Goal: Task Accomplishment & Management: Use online tool/utility

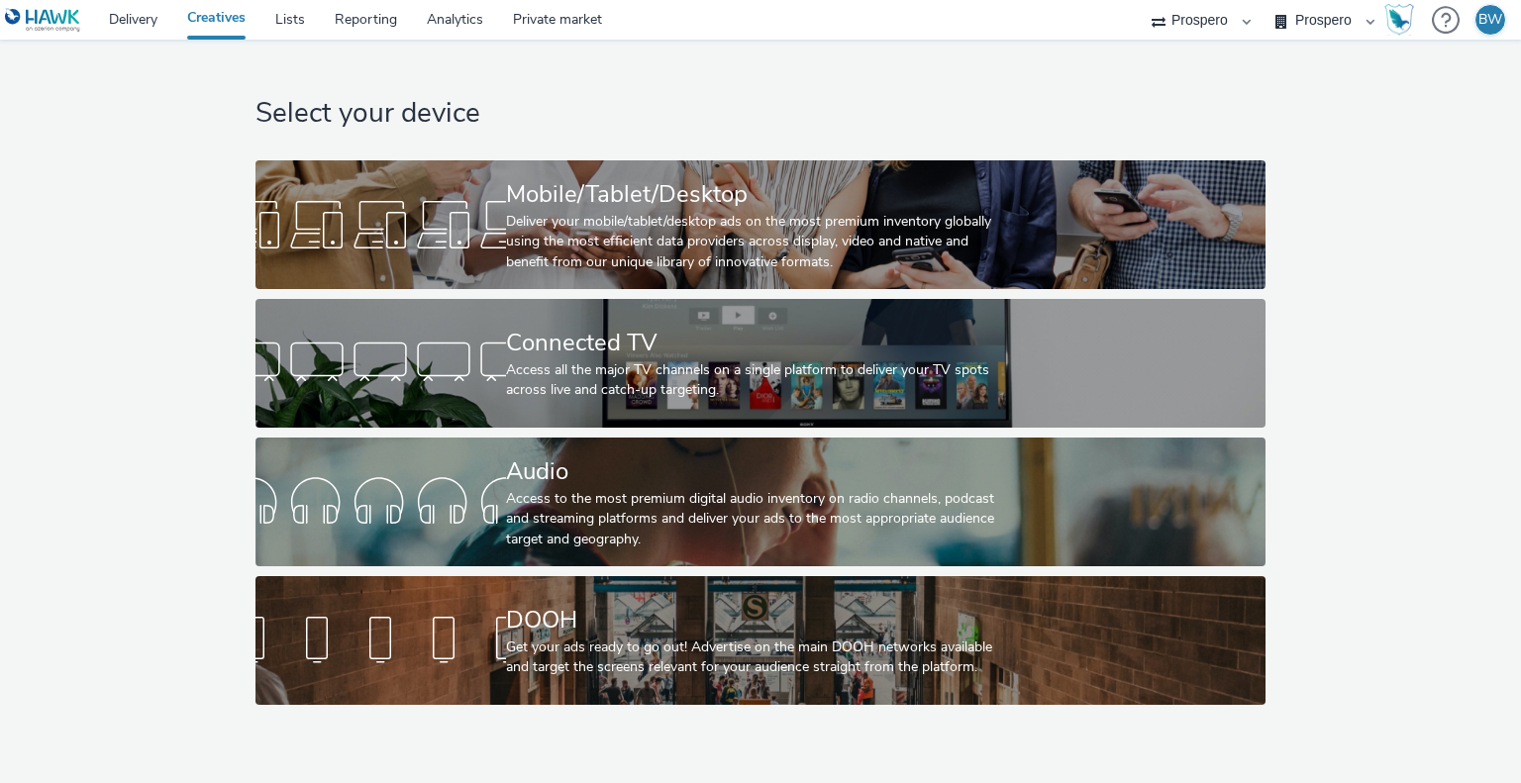
select select "b1b940d3-d05b-48b5-821e-f328c33b988b"
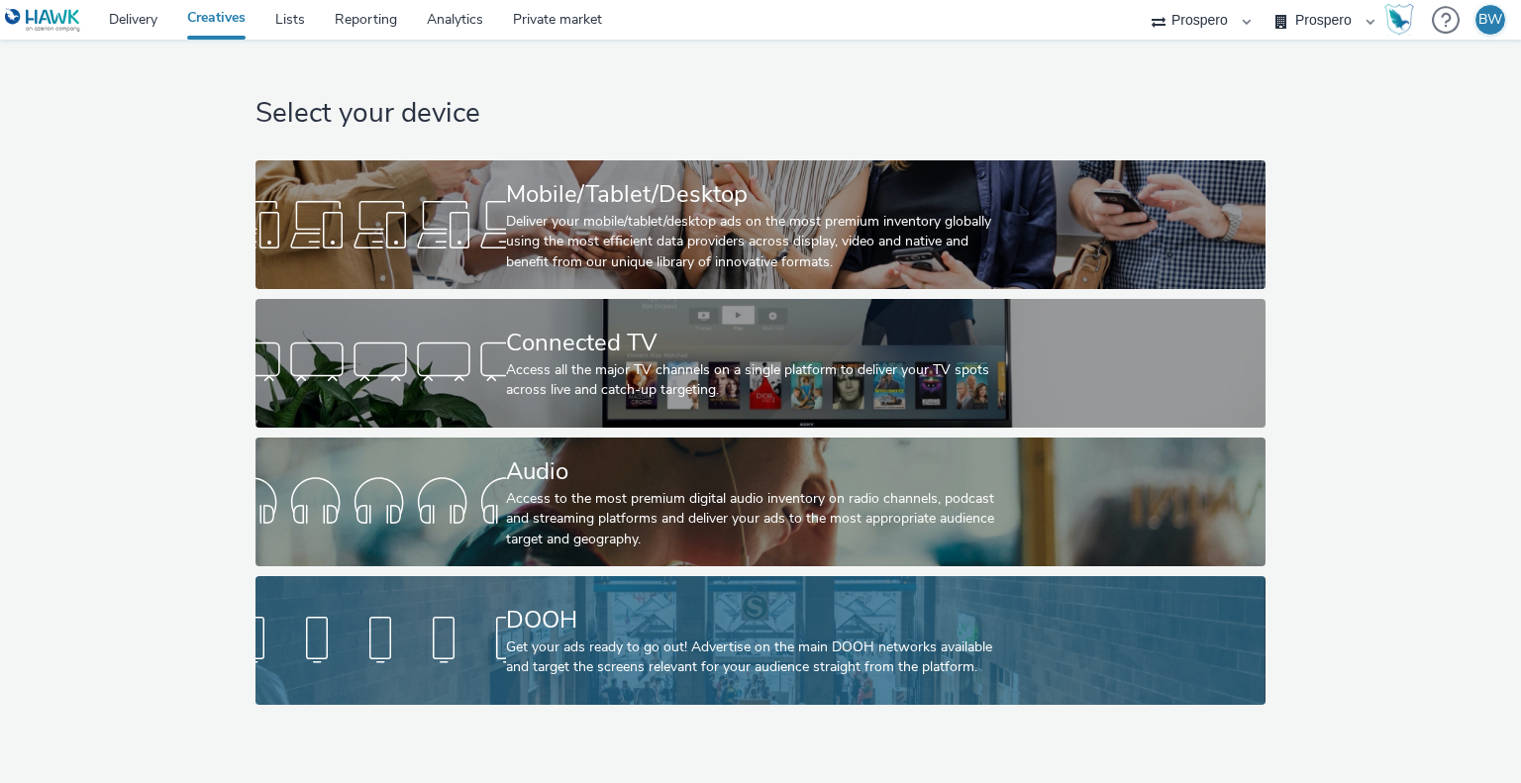
click at [522, 615] on div "DOOH" at bounding box center [756, 620] width 501 height 35
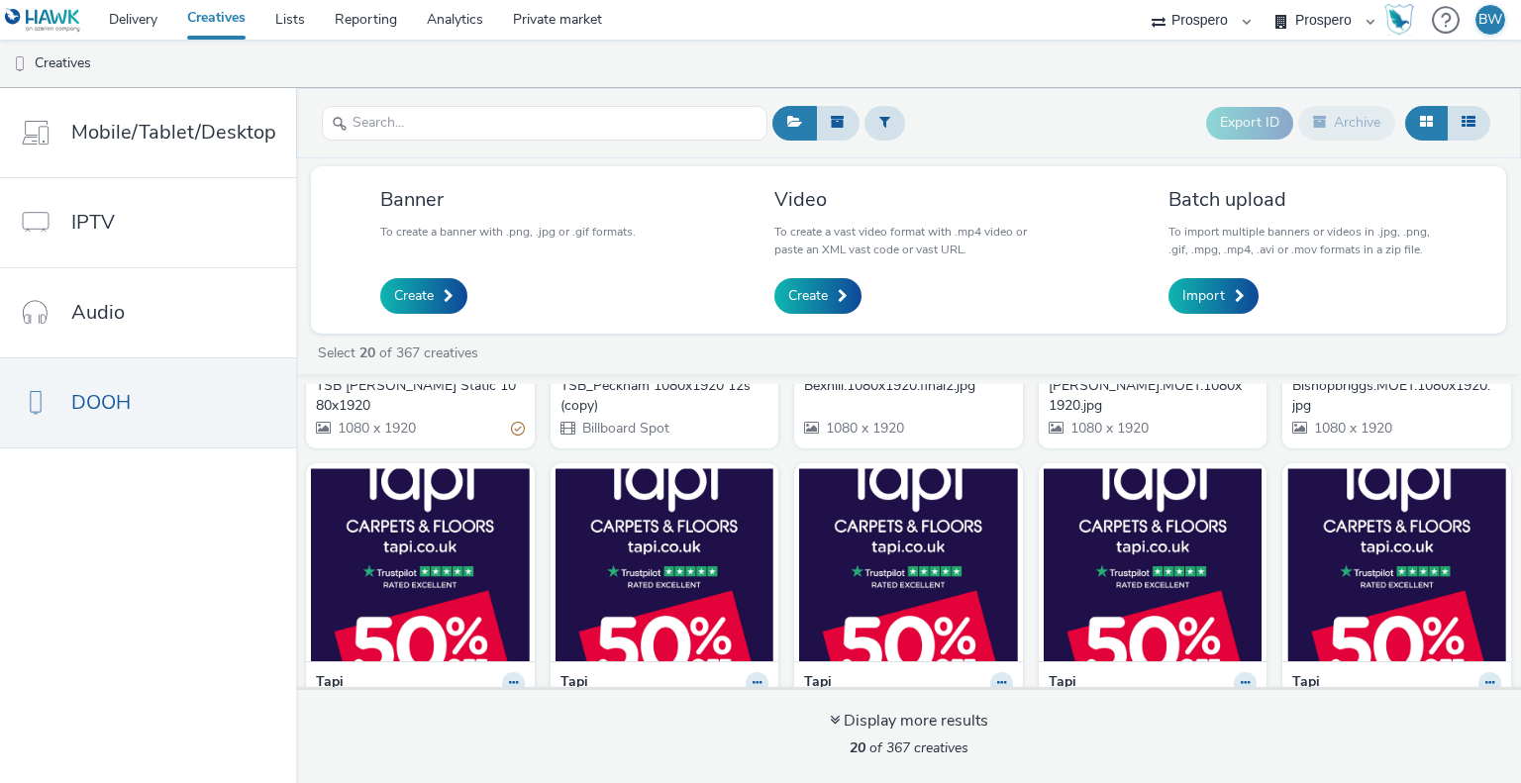
scroll to position [99, 0]
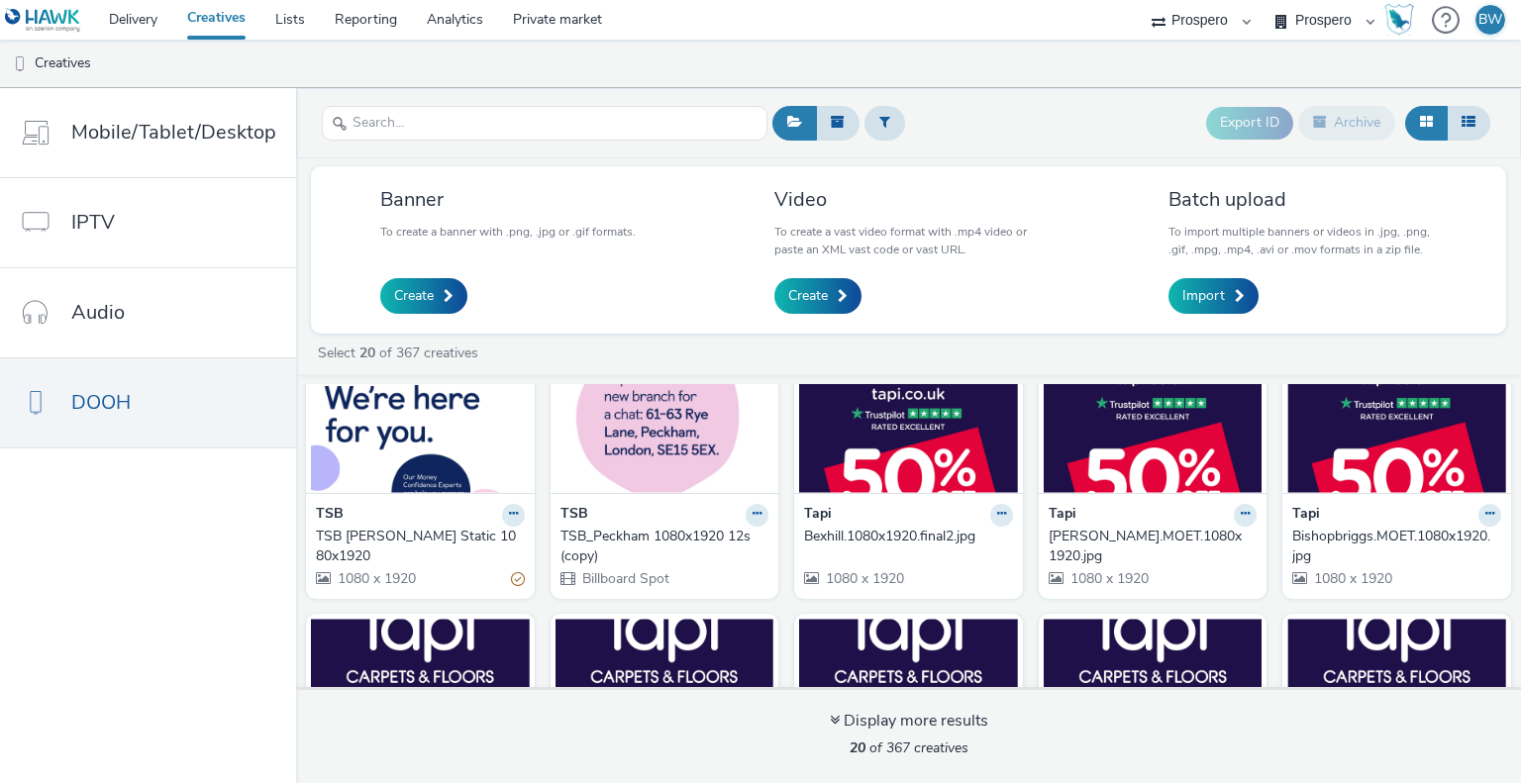
click at [923, 481] on img at bounding box center [908, 396] width 219 height 193
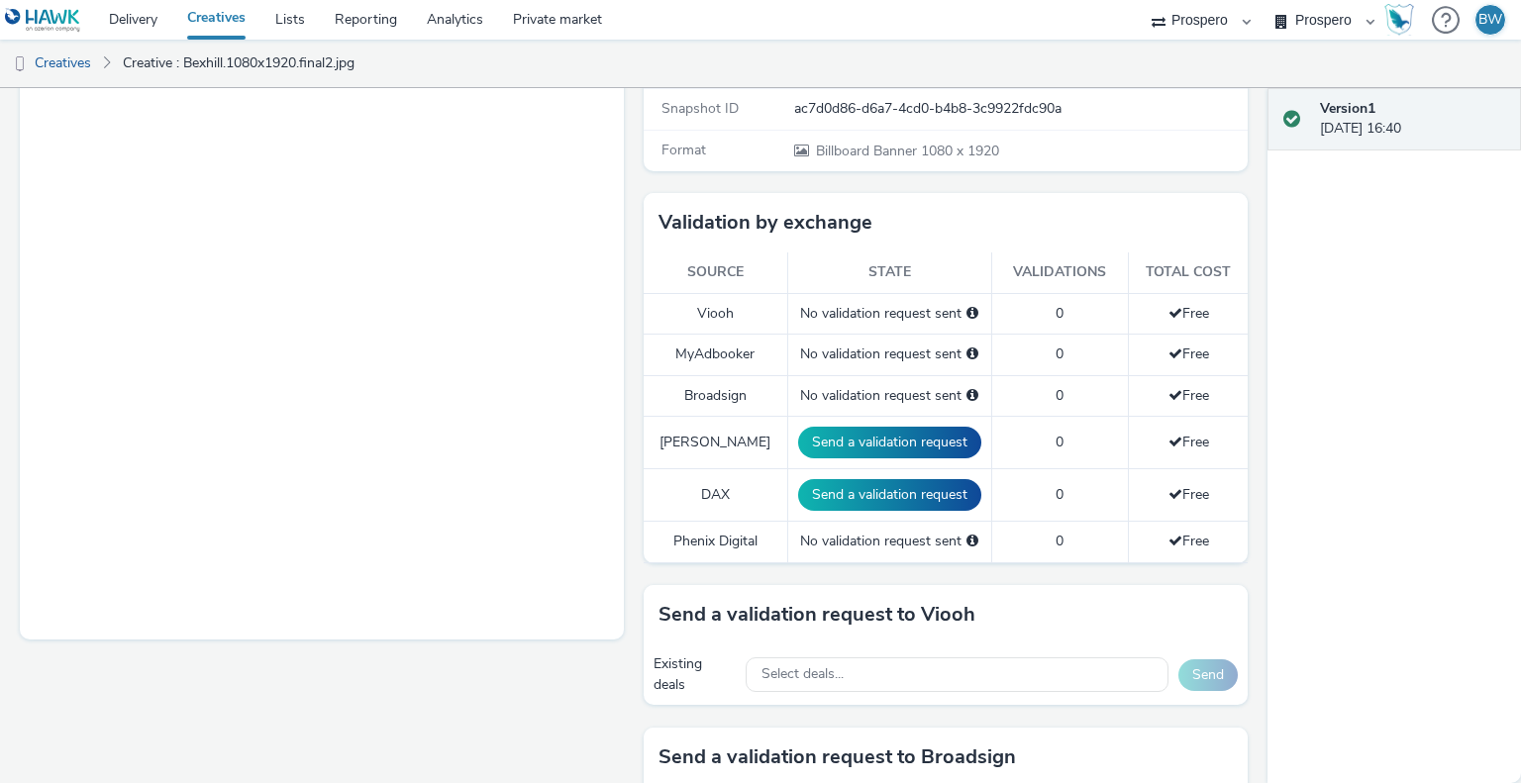
scroll to position [495, 0]
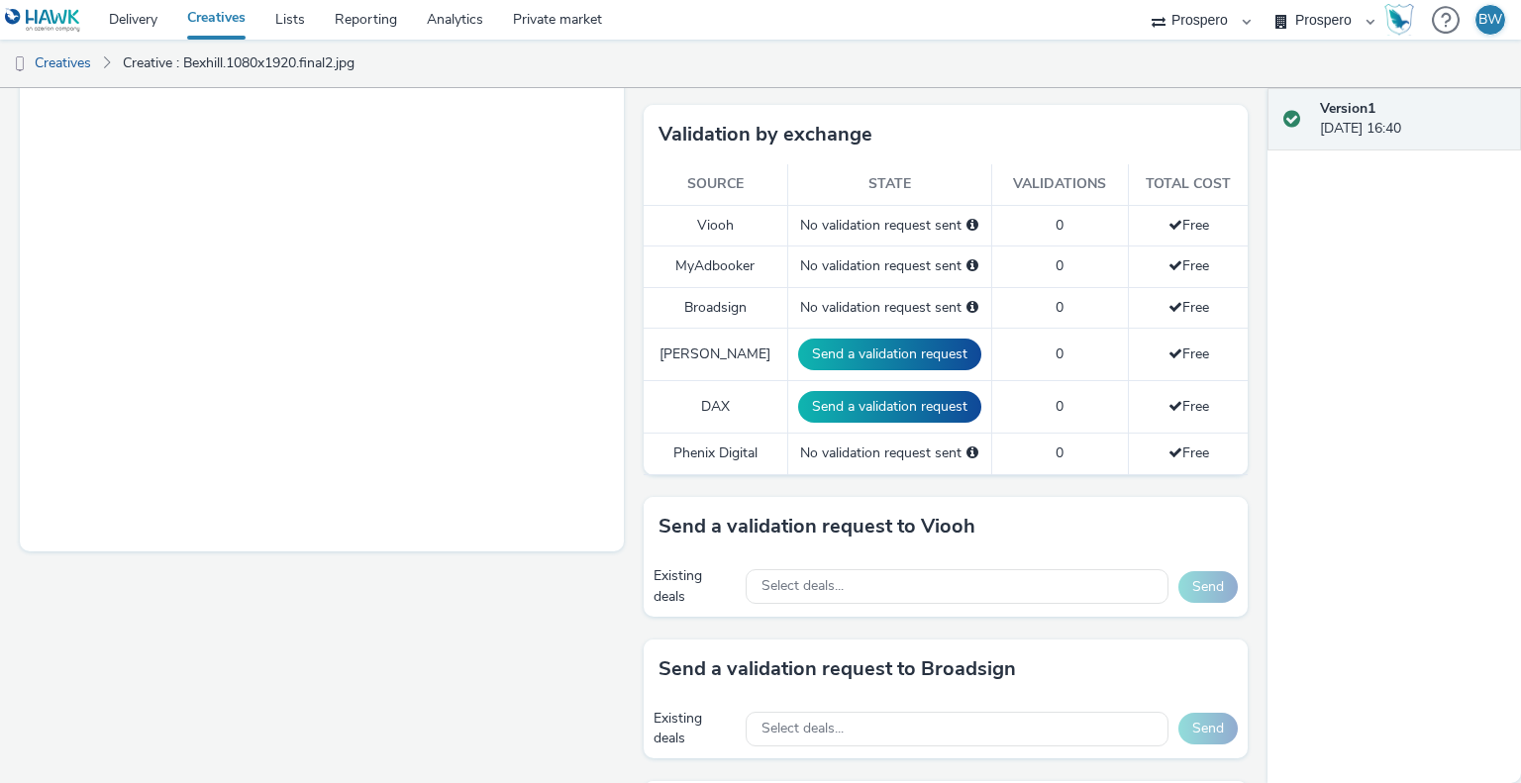
click at [620, 265] on div "Fullscreen" at bounding box center [327, 460] width 614 height 1440
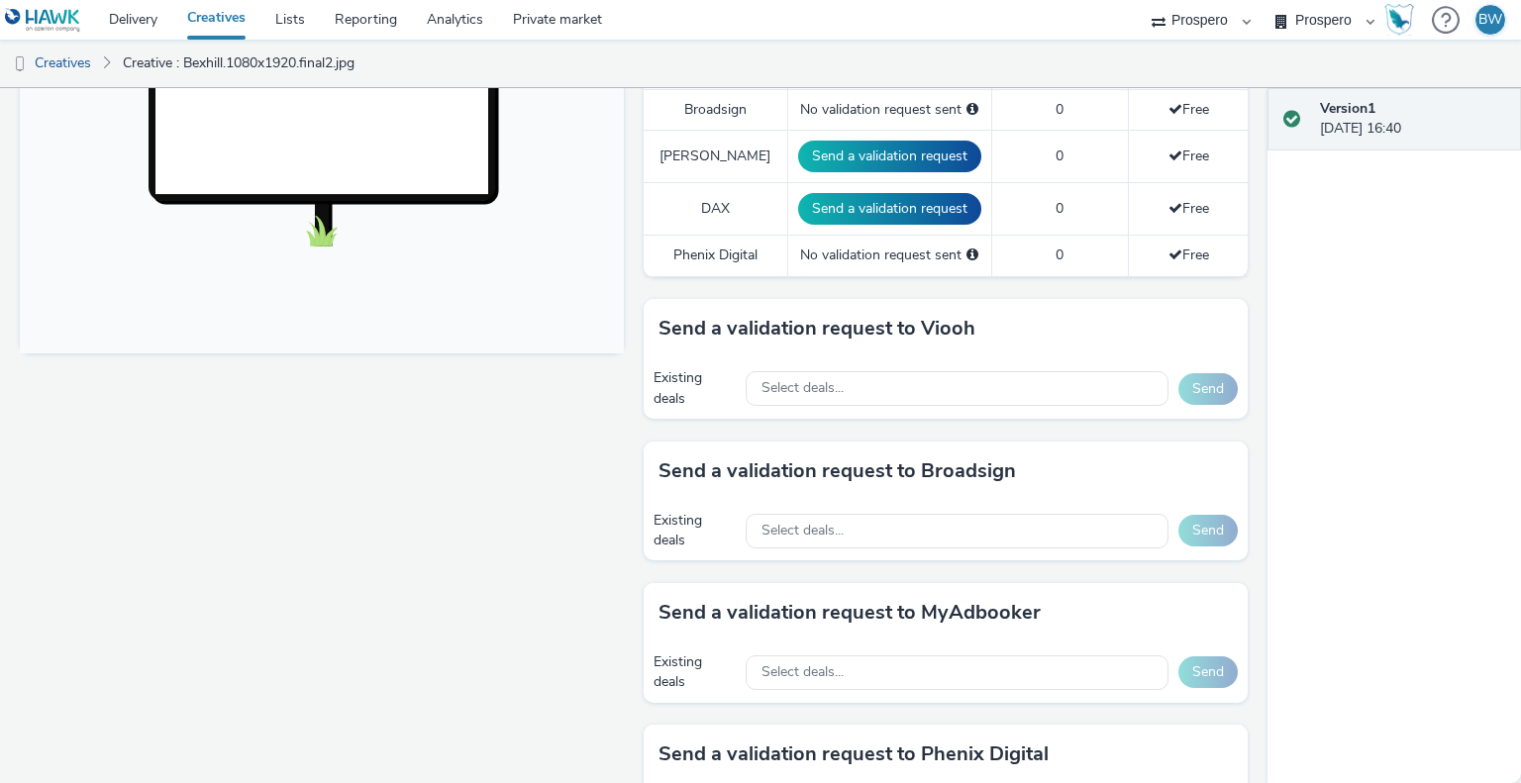
scroll to position [886, 0]
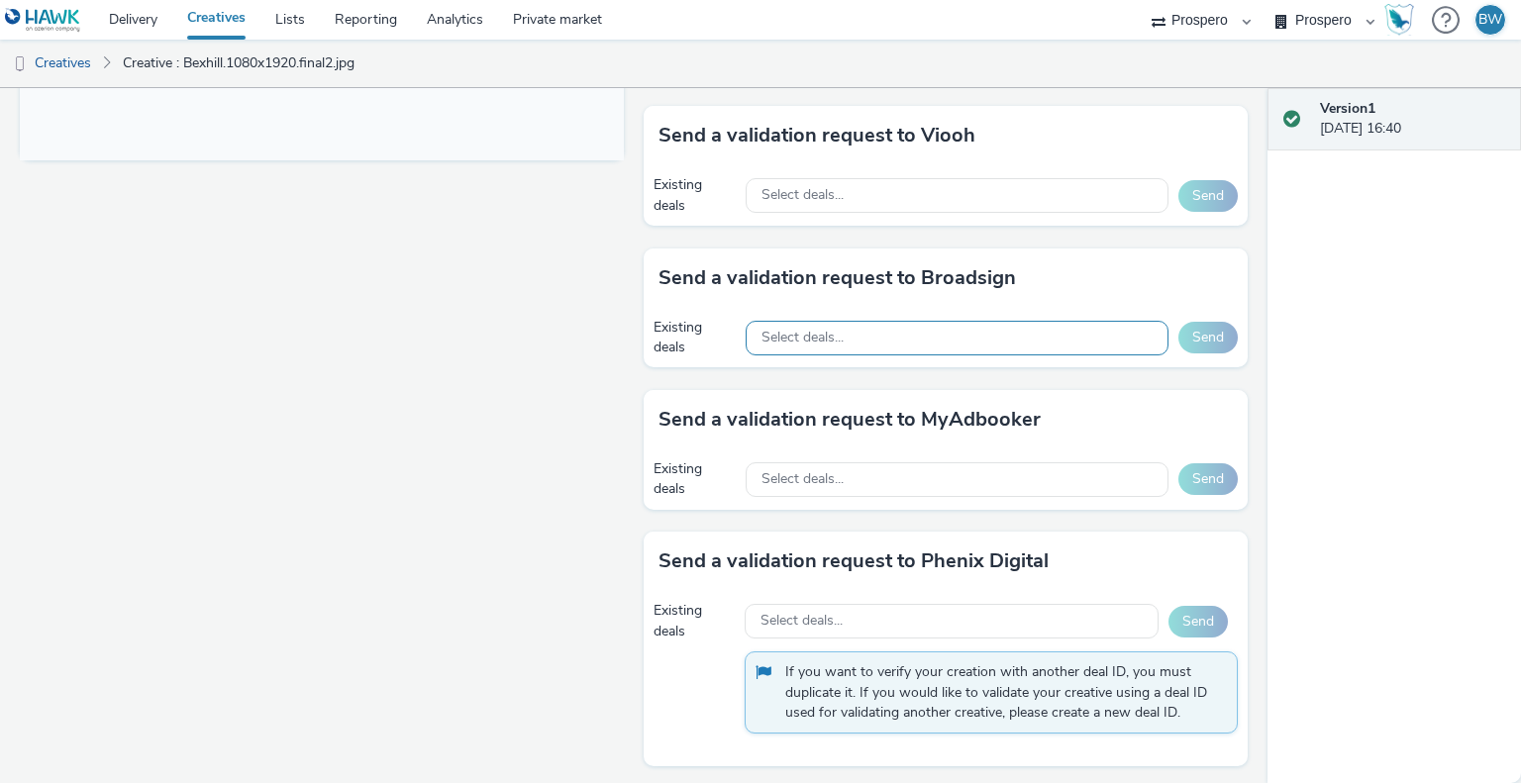
click at [782, 330] on span "Select deals..." at bounding box center [803, 338] width 82 height 17
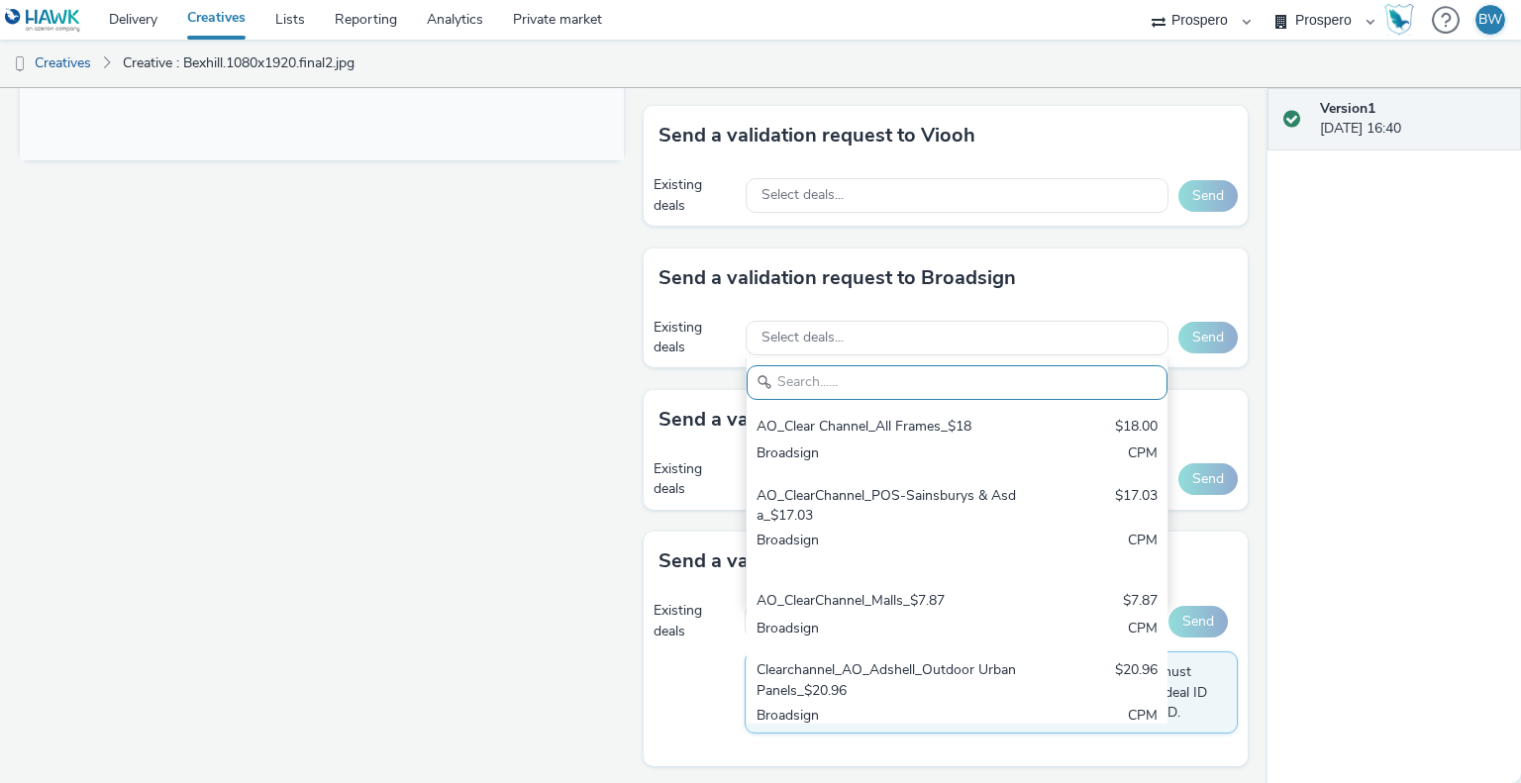
click at [581, 343] on div "Fullscreen" at bounding box center [327, 68] width 614 height 1440
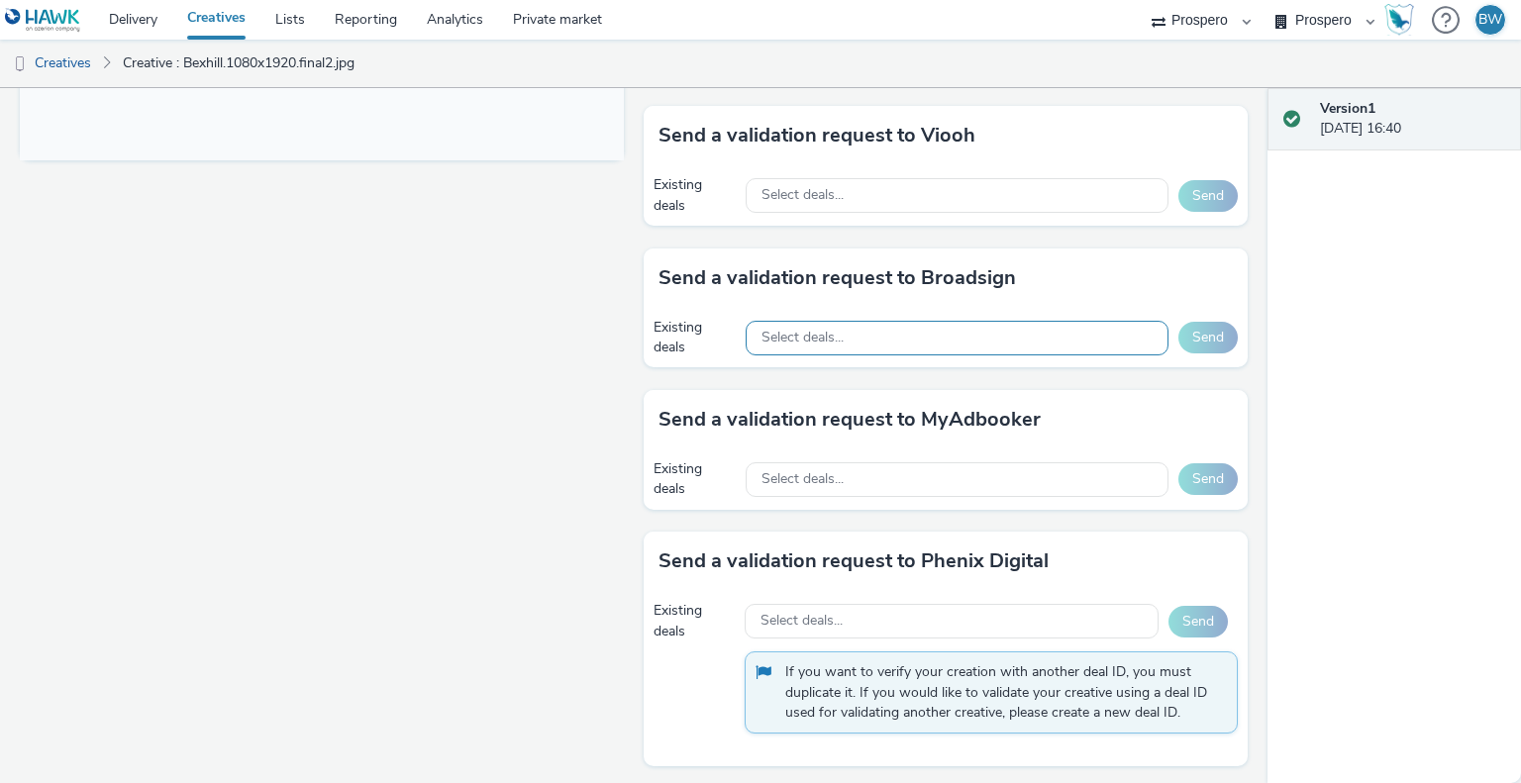
click at [819, 330] on span "Select deals..." at bounding box center [803, 338] width 82 height 17
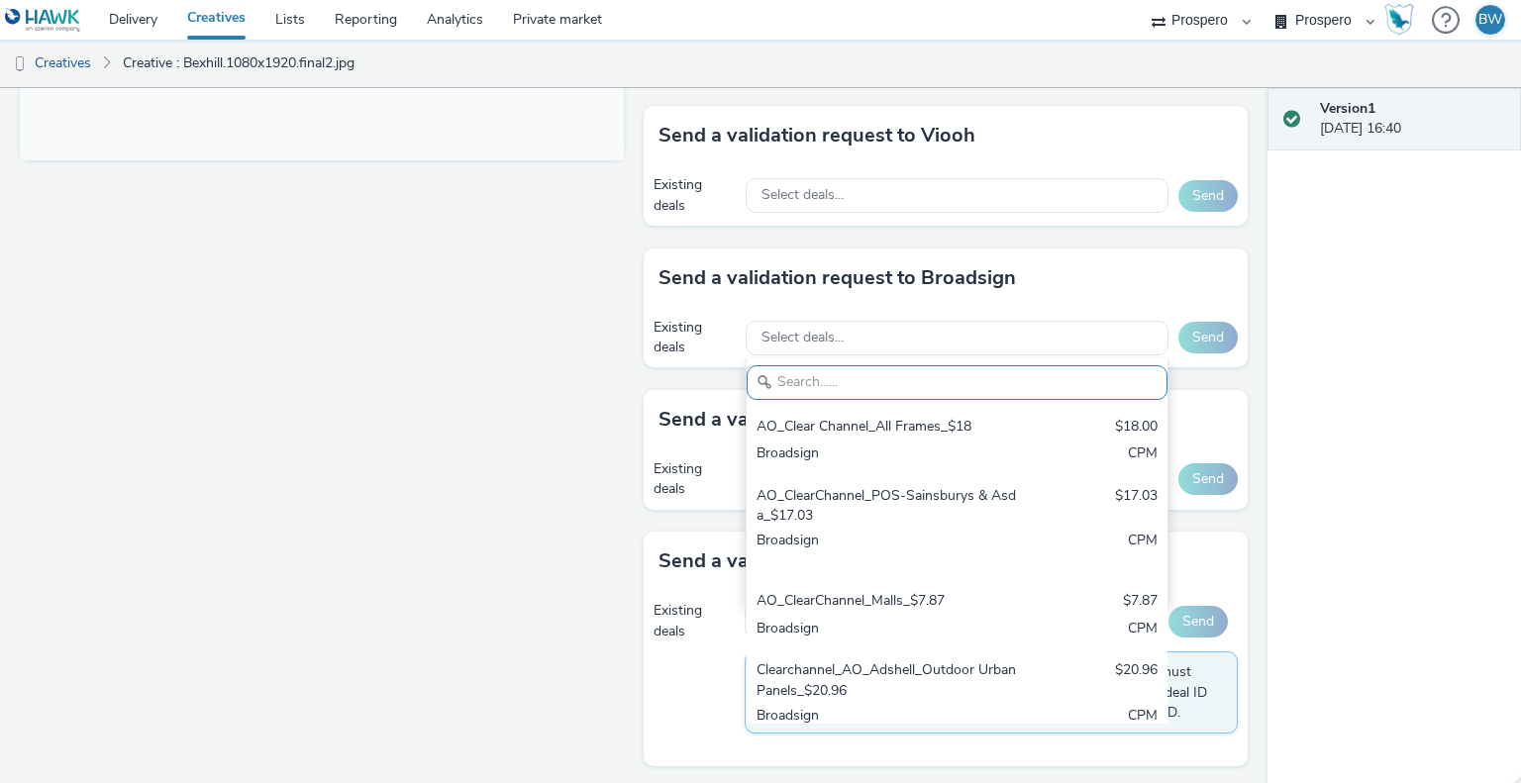
click at [644, 364] on div "Send a validation request to Broadsign Existing deals Select deals... AO_Clear …" at bounding box center [946, 320] width 604 height 142
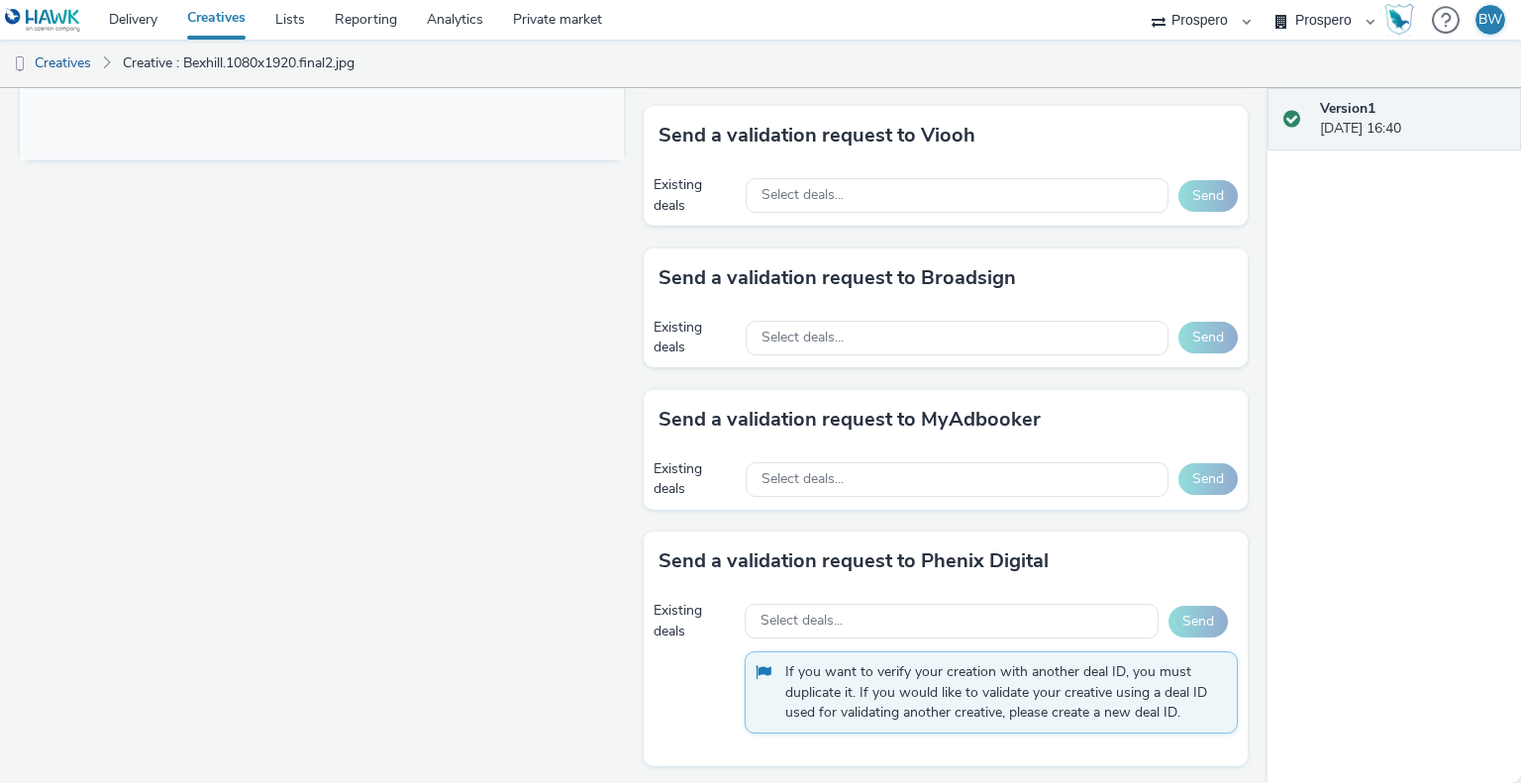
click at [620, 354] on div "Fullscreen" at bounding box center [327, 68] width 614 height 1440
click at [598, 342] on div "Fullscreen" at bounding box center [327, 68] width 614 height 1440
click at [593, 300] on div "Fullscreen" at bounding box center [327, 68] width 614 height 1440
click at [611, 264] on div "Fullscreen" at bounding box center [327, 68] width 614 height 1440
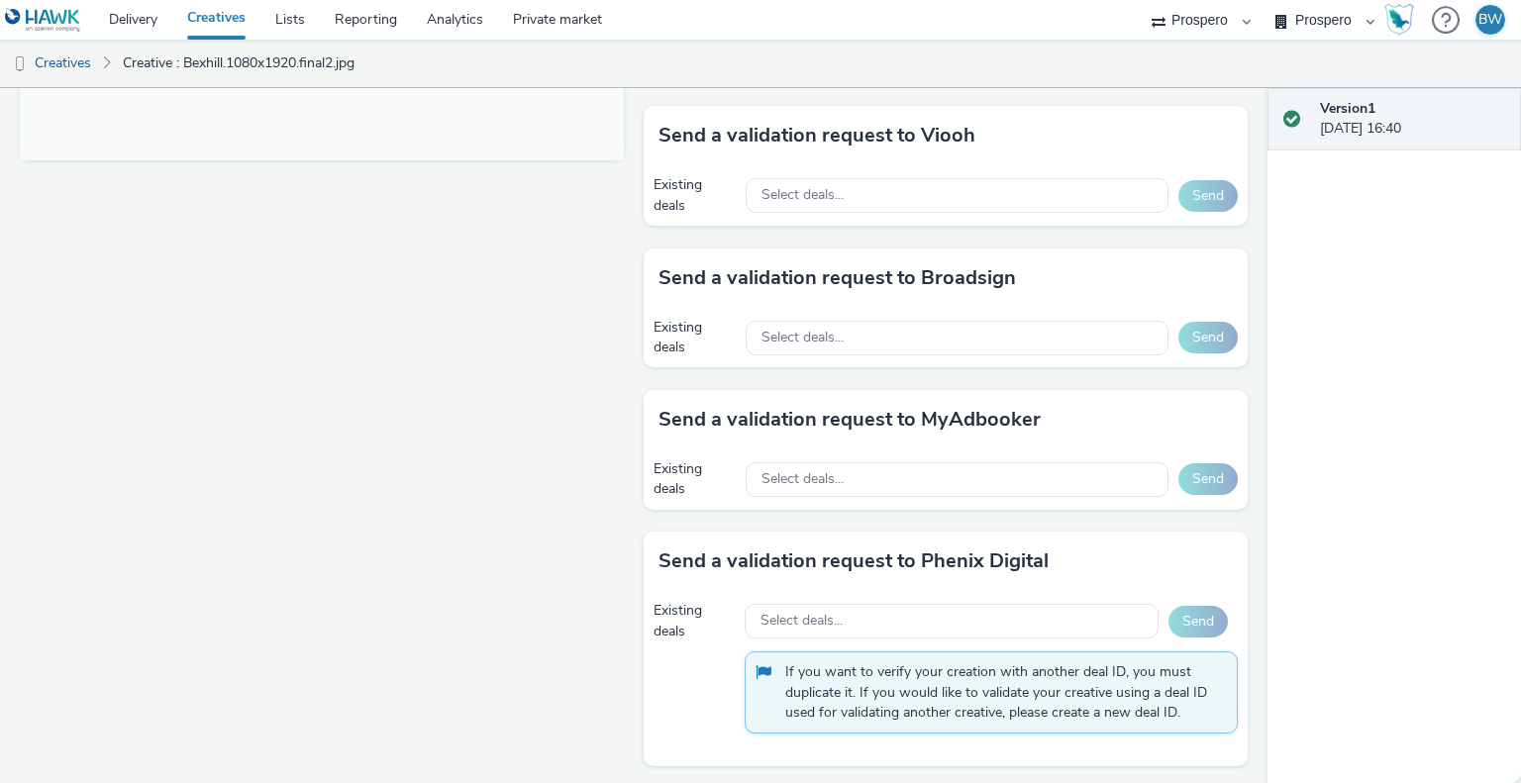
click at [615, 291] on div "Fullscreen" at bounding box center [327, 68] width 614 height 1440
click at [595, 282] on div "Fullscreen" at bounding box center [327, 68] width 614 height 1440
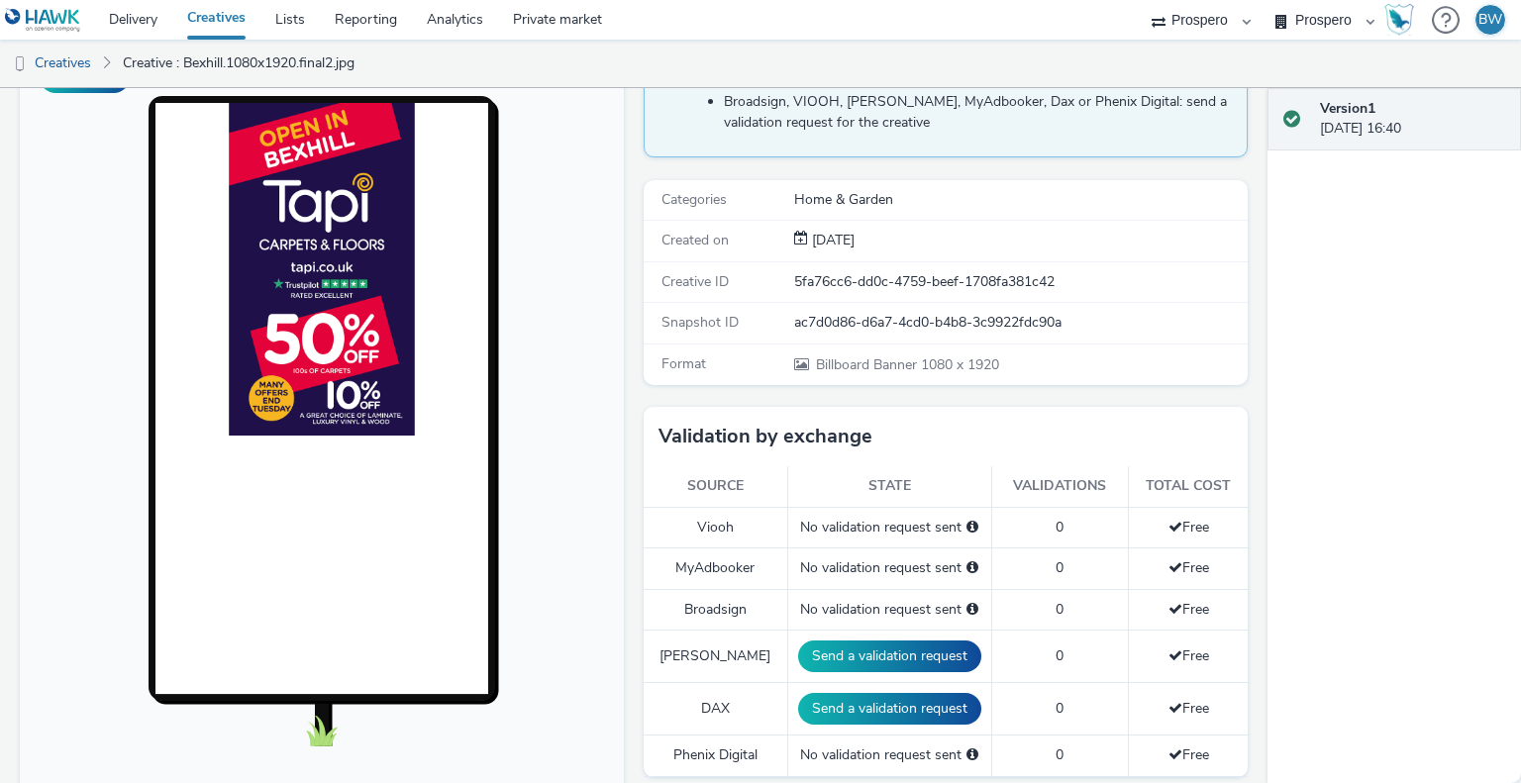
scroll to position [0, 0]
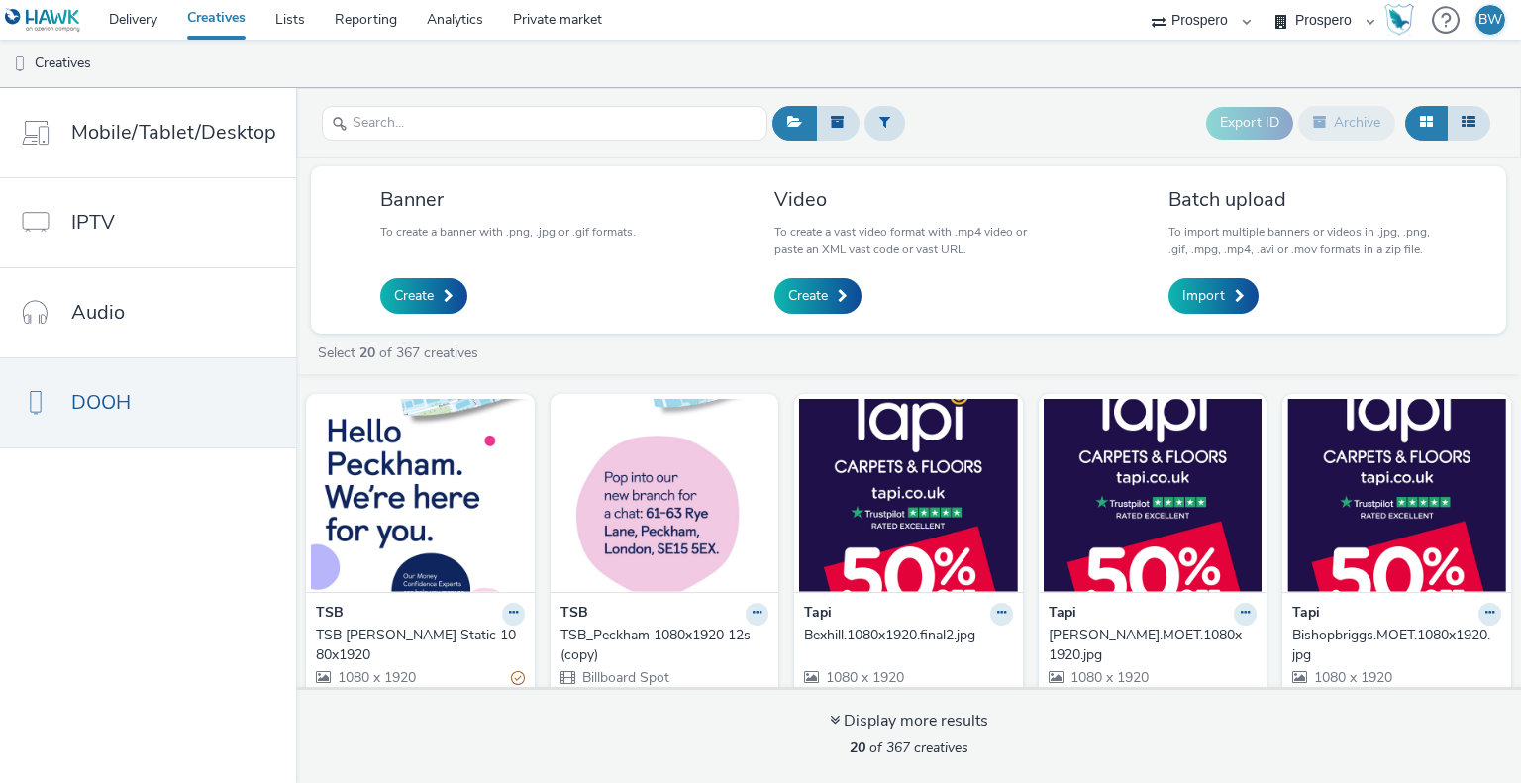
click at [1083, 363] on div "Select 20 of 367 creatives" at bounding box center [908, 359] width 1225 height 30
click at [1112, 556] on img at bounding box center [1153, 495] width 219 height 193
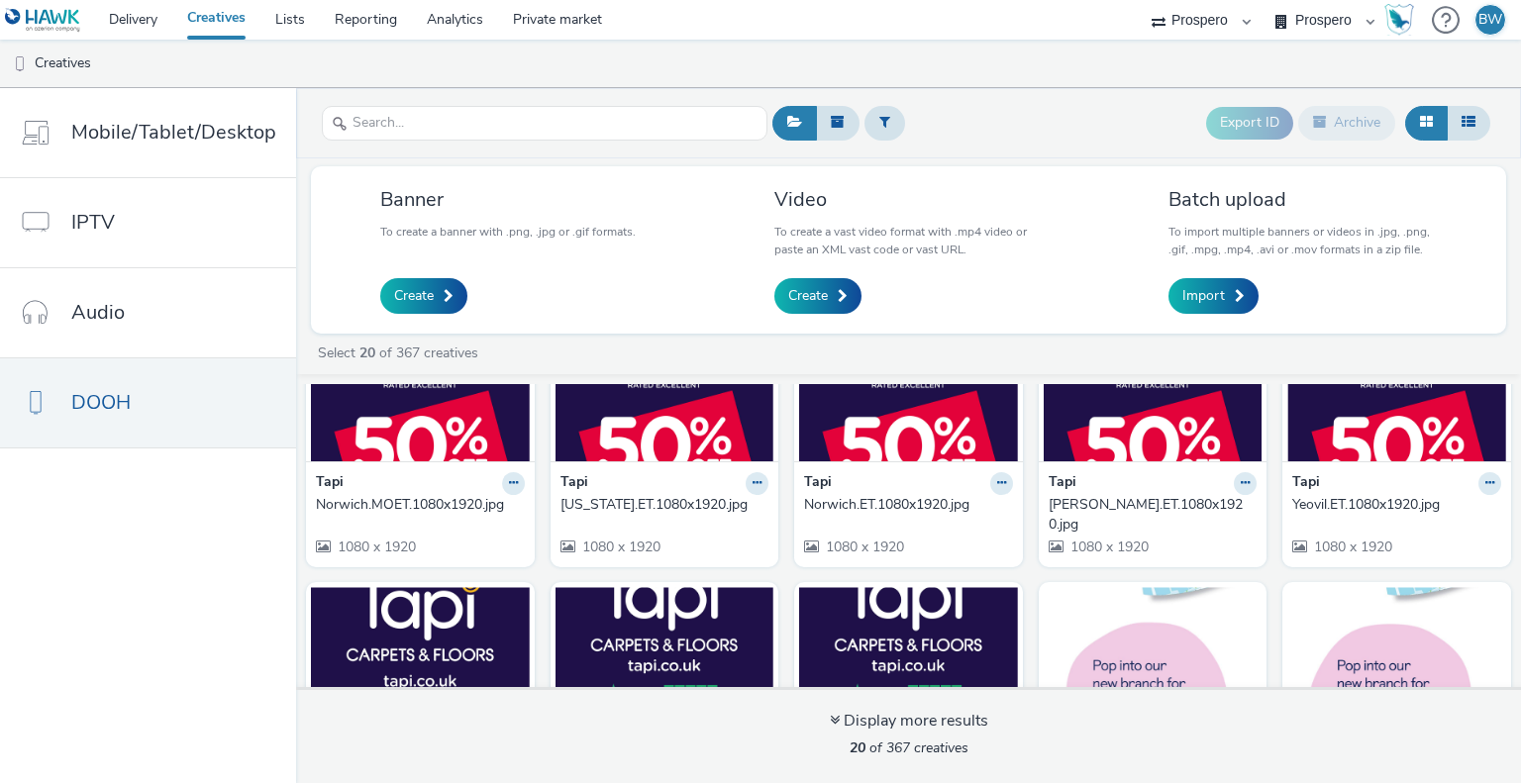
scroll to position [792, 0]
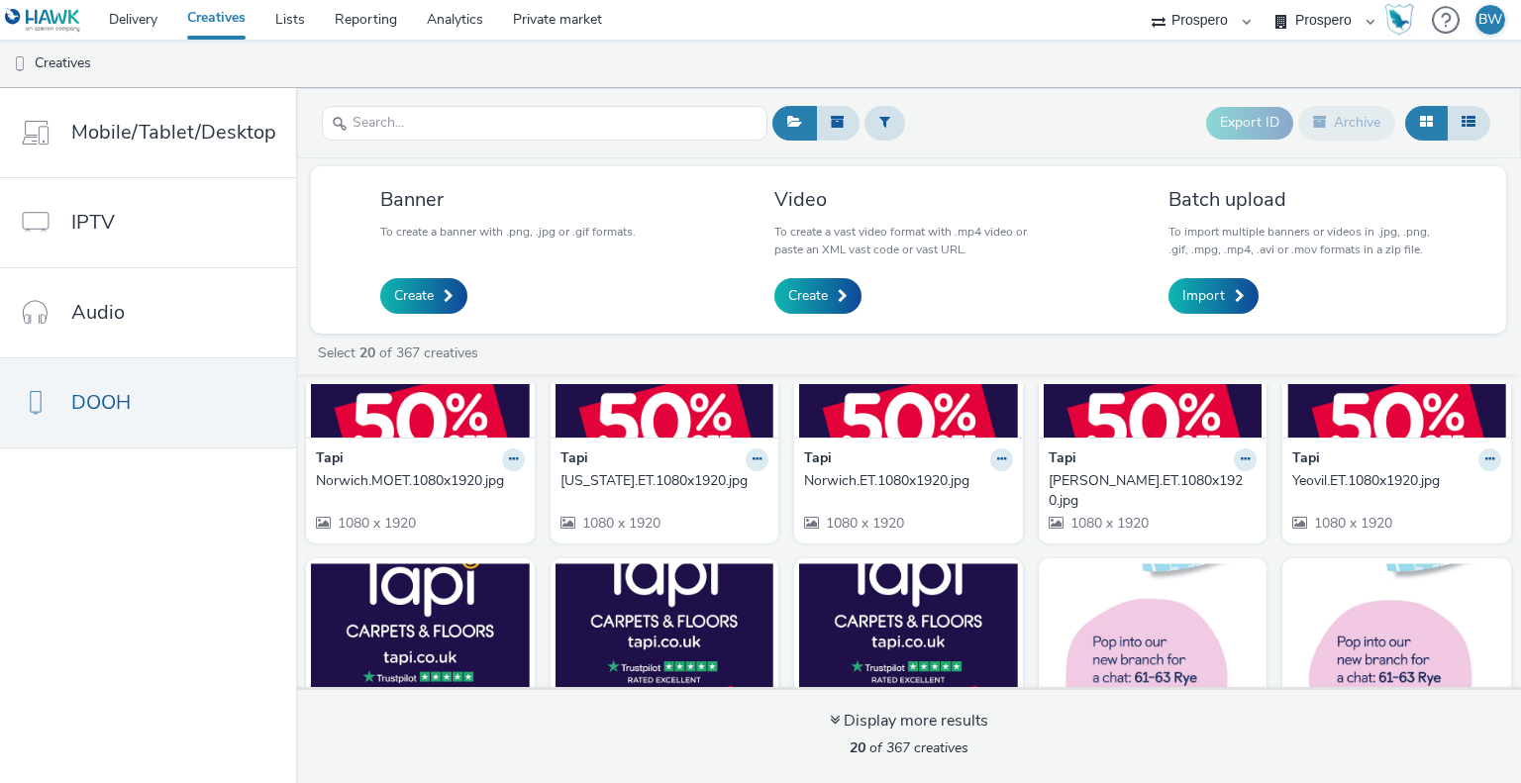
click at [1114, 514] on span "1080 x 1920" at bounding box center [1109, 523] width 80 height 19
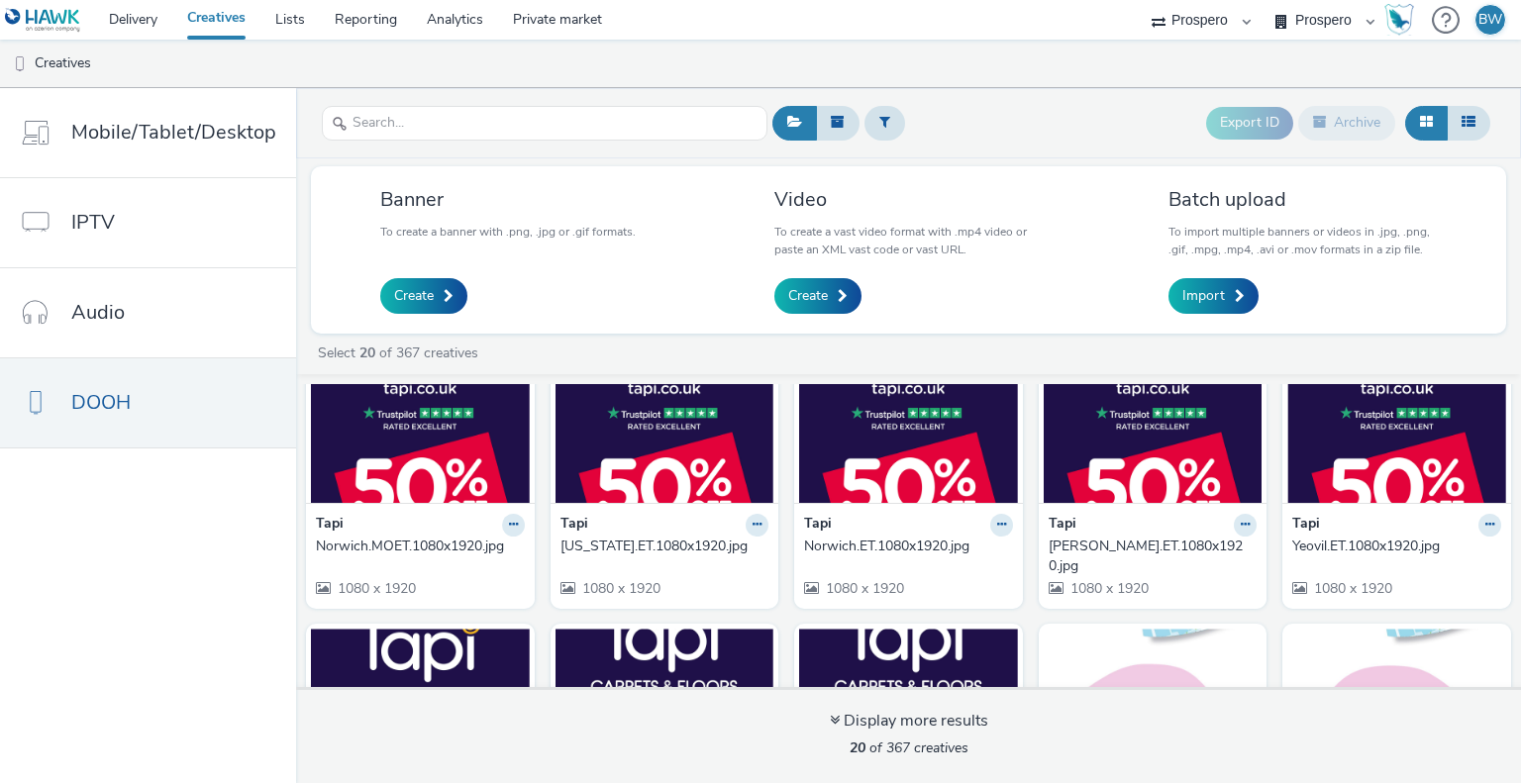
scroll to position [693, 0]
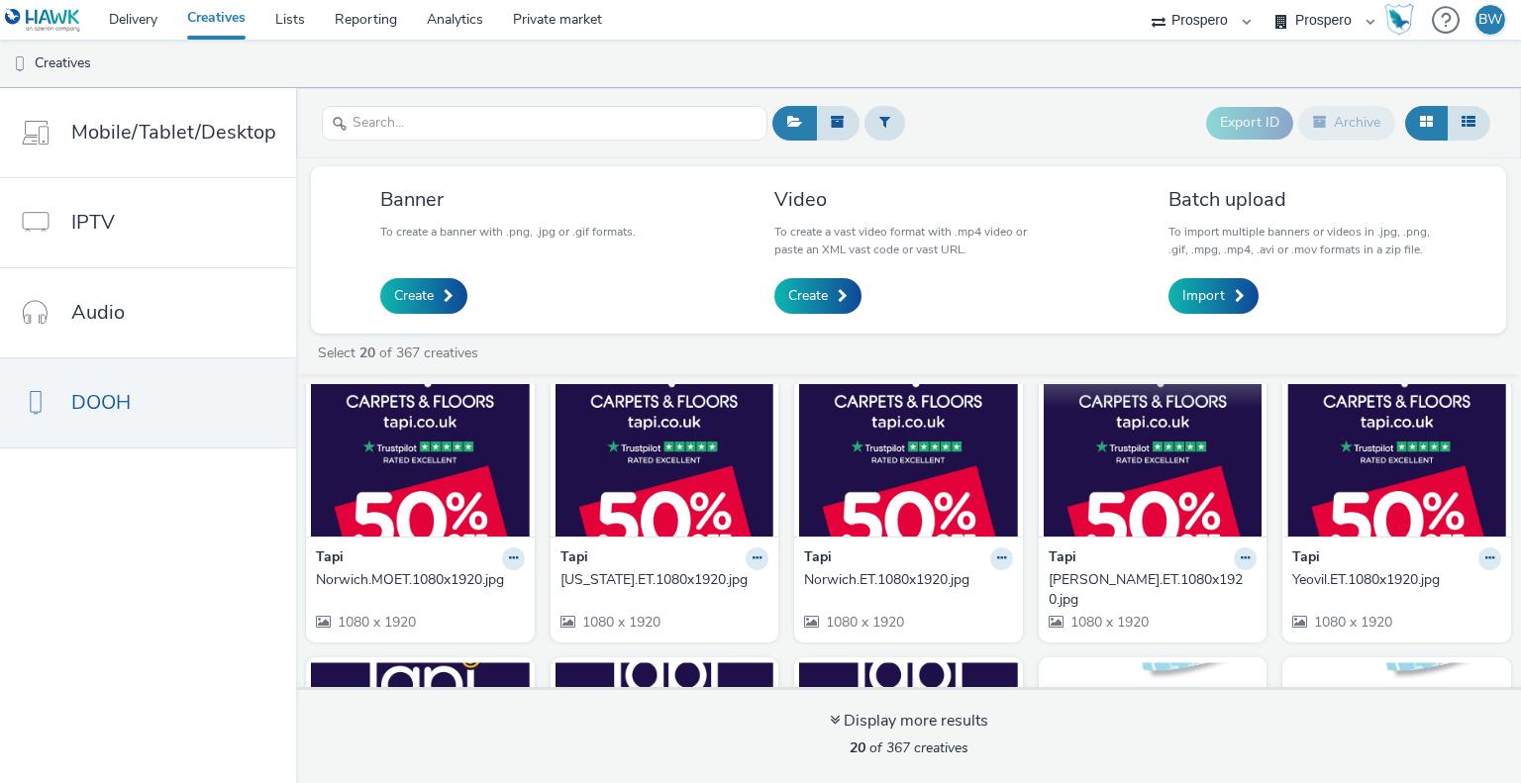
click at [1118, 493] on img at bounding box center [1153, 440] width 219 height 193
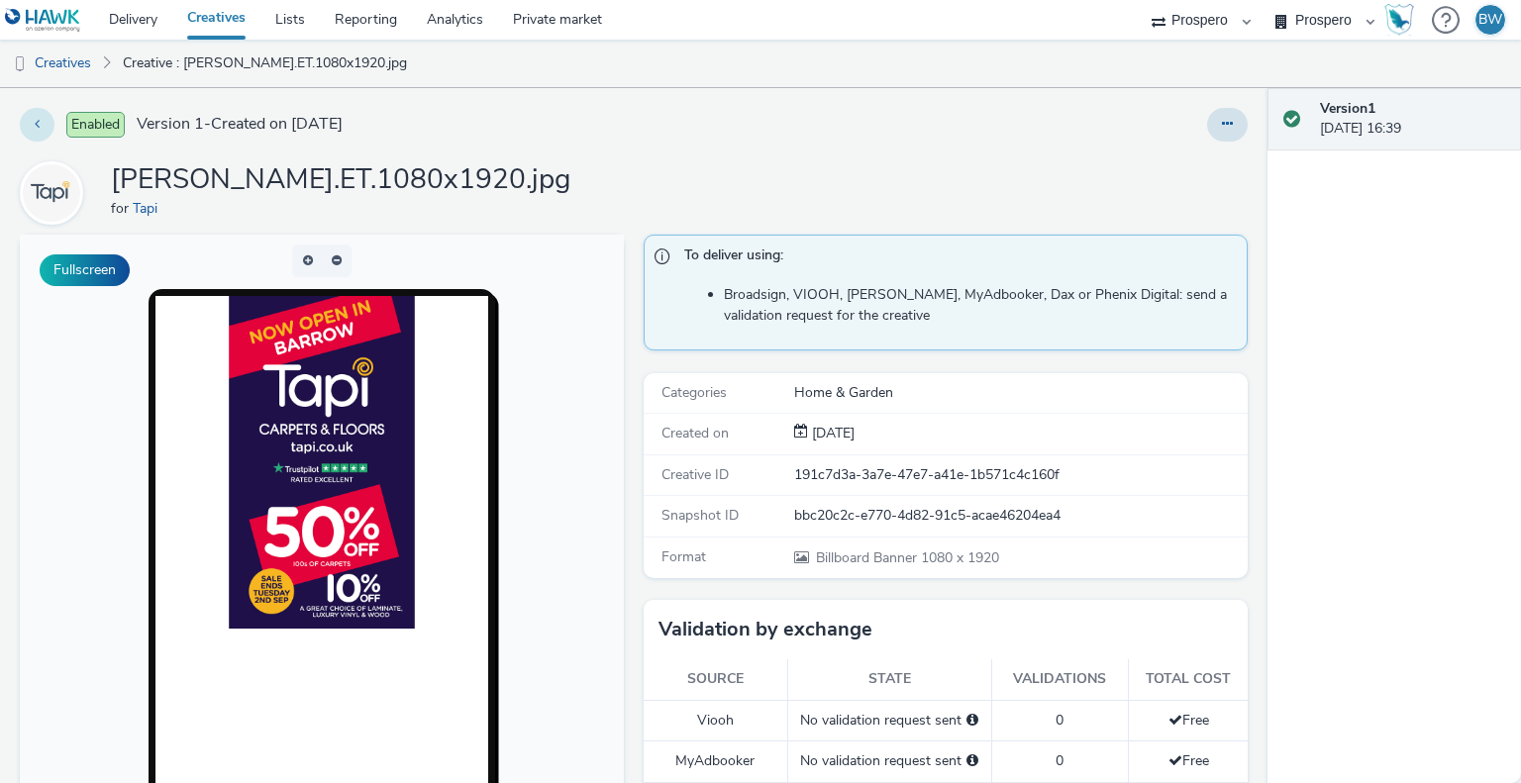
click at [31, 123] on button at bounding box center [37, 125] width 35 height 34
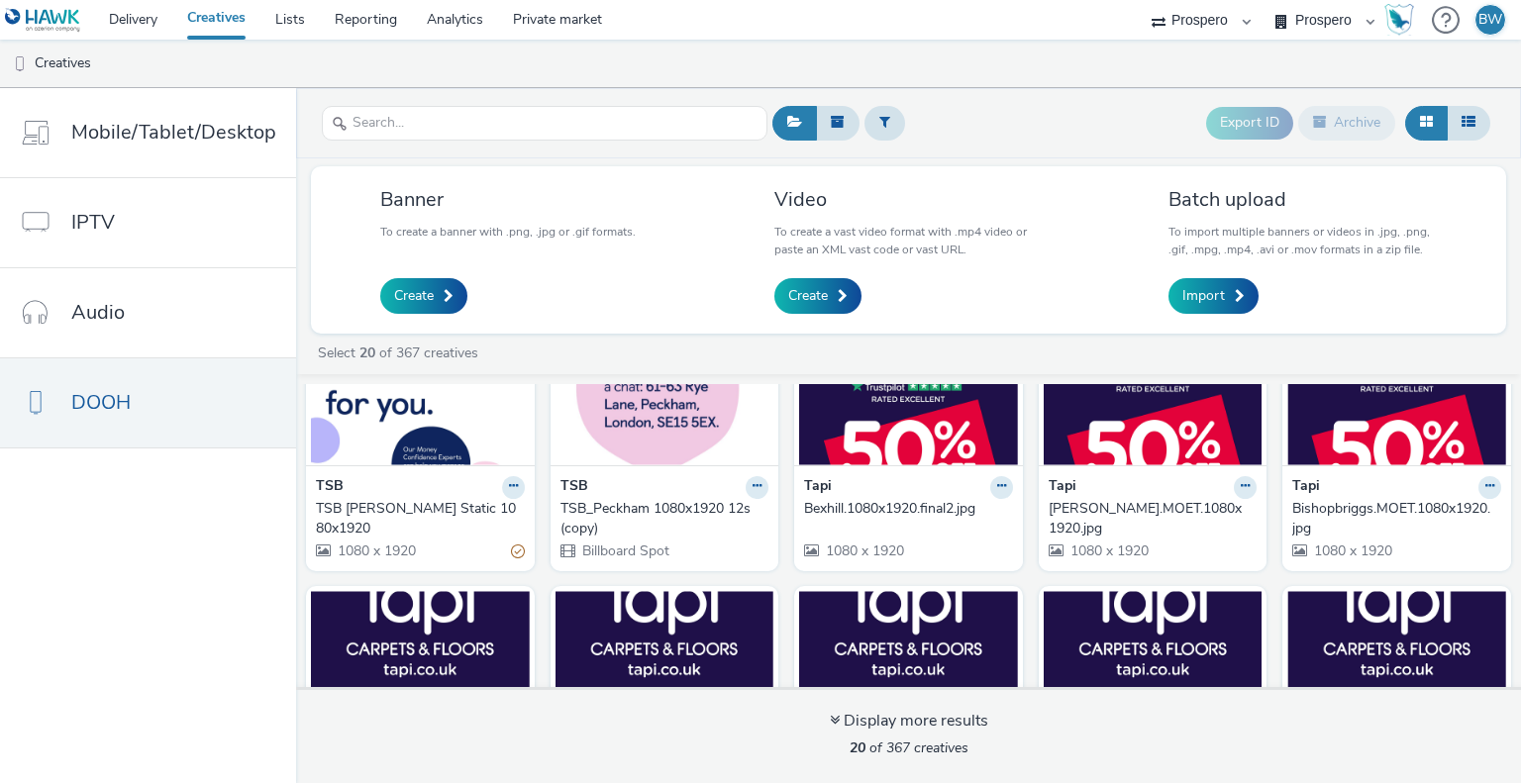
scroll to position [99, 0]
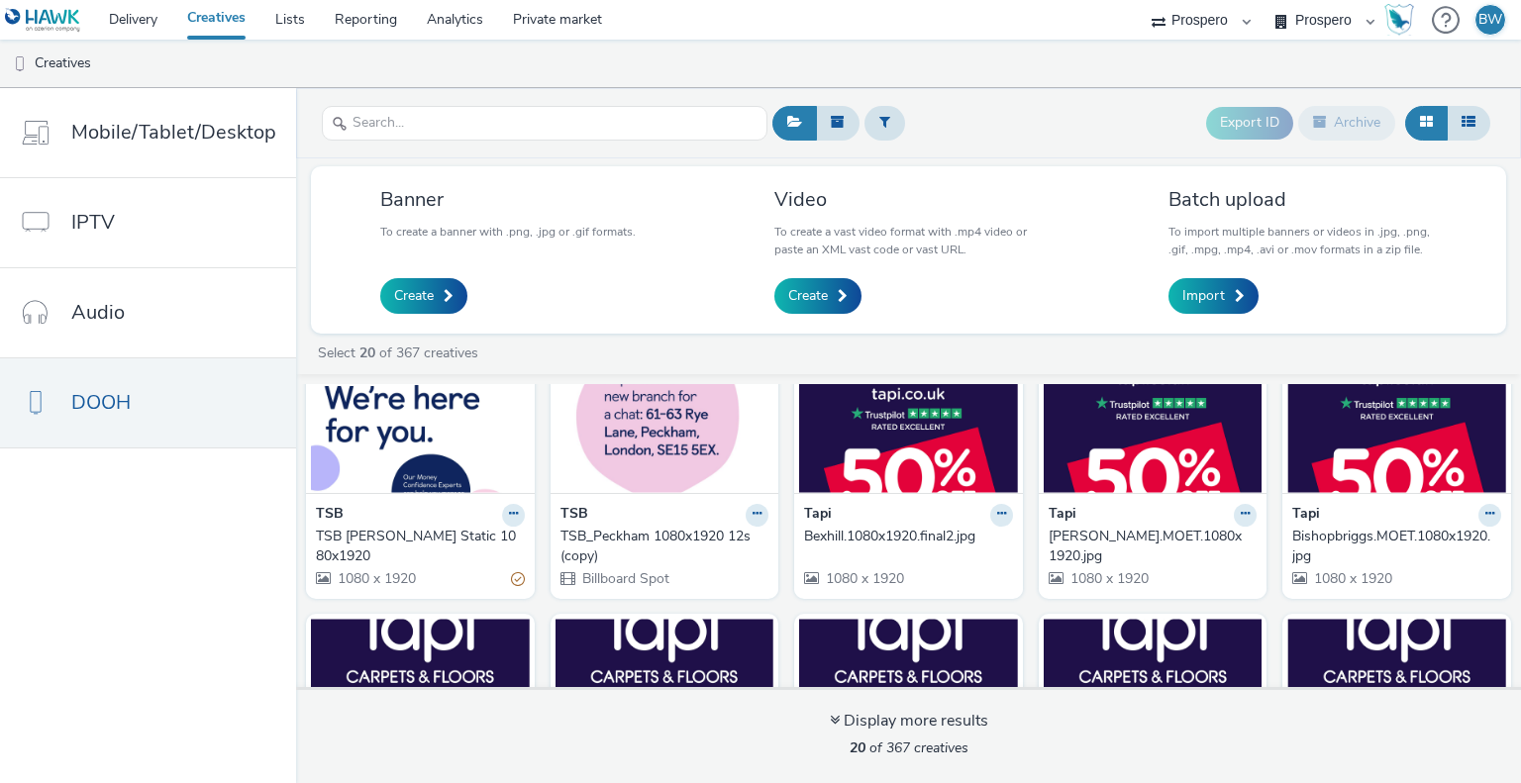
click at [905, 476] on img at bounding box center [908, 396] width 219 height 193
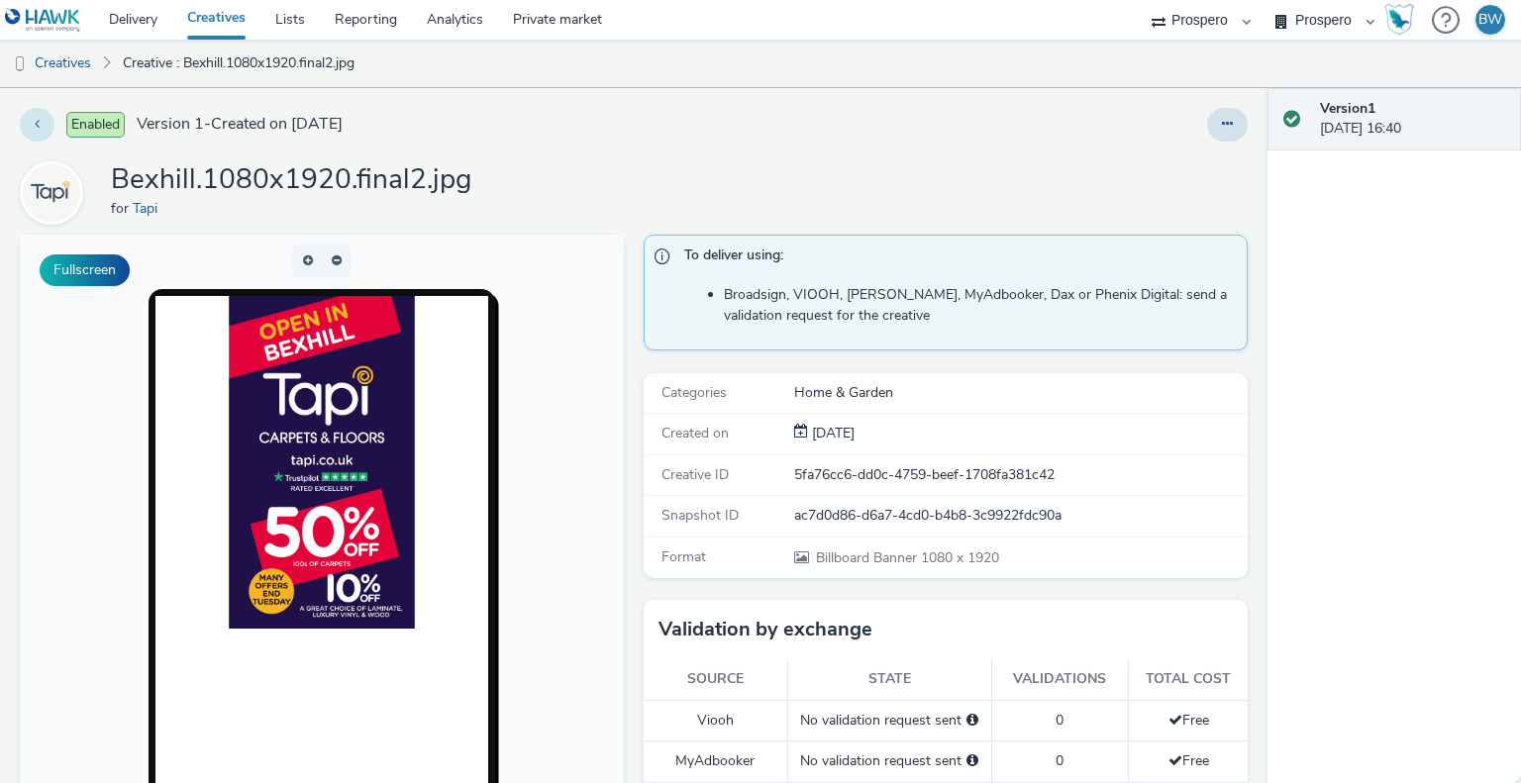
click at [35, 121] on icon at bounding box center [37, 124] width 5 height 14
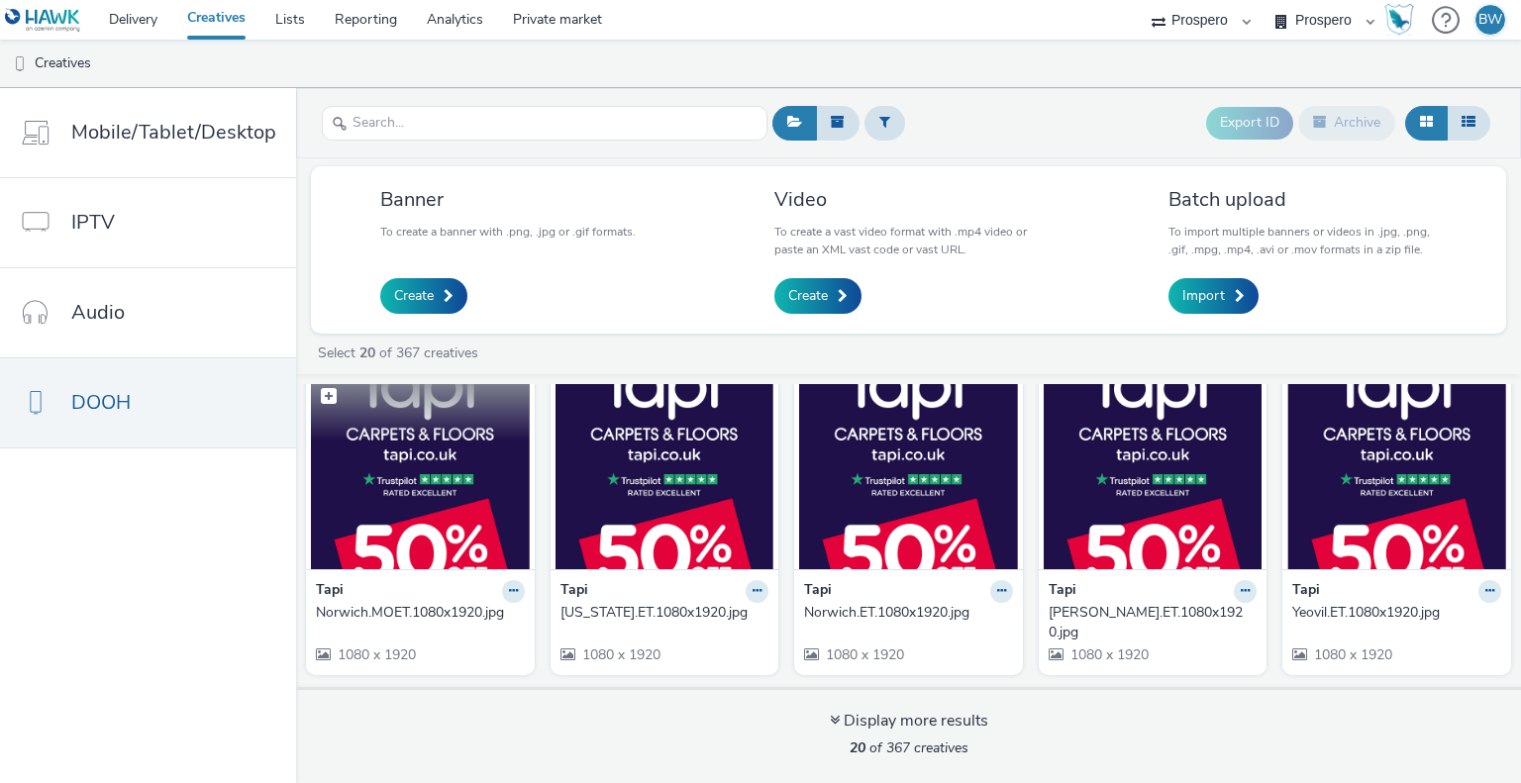
scroll to position [693, 0]
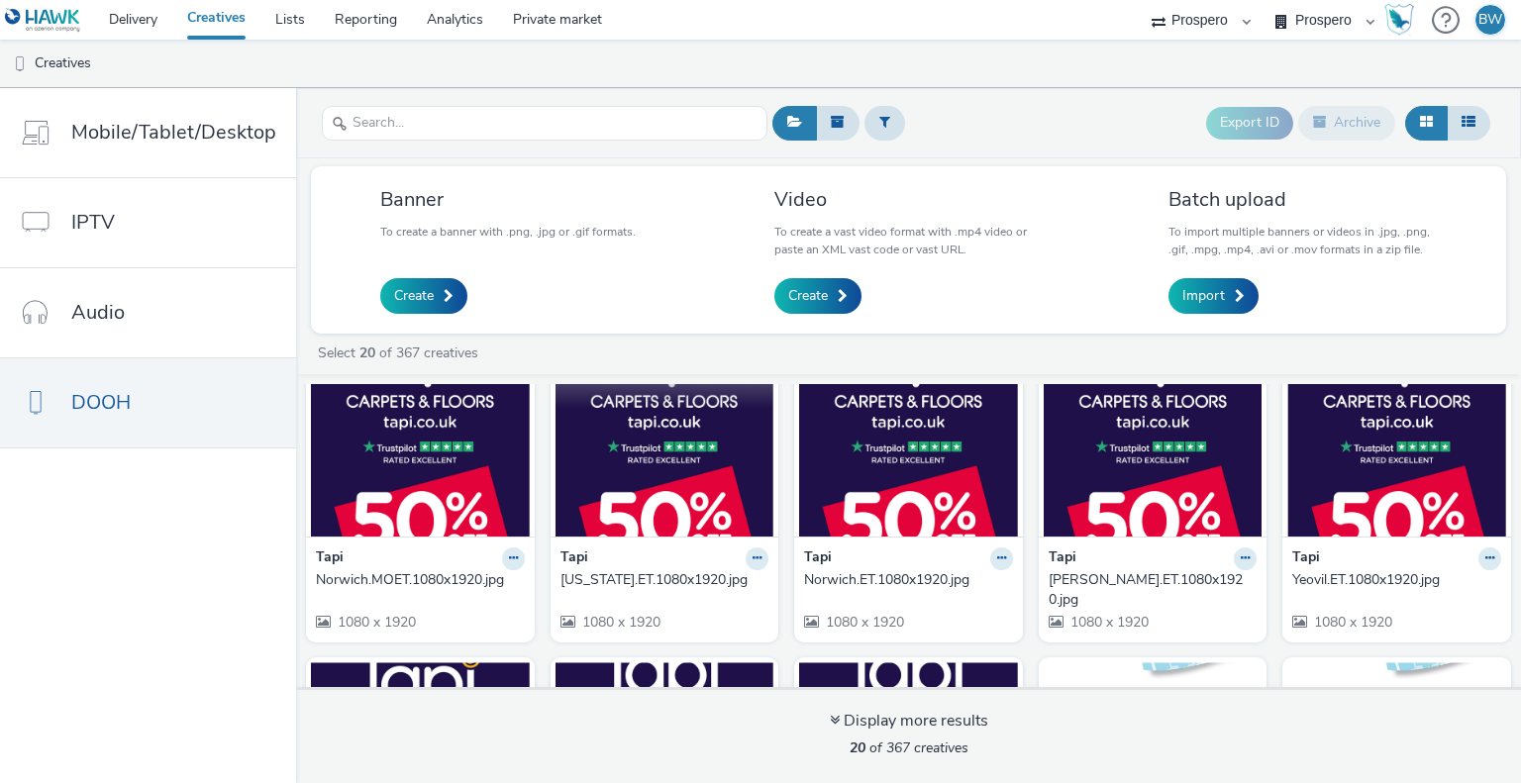
click at [584, 478] on img at bounding box center [665, 440] width 219 height 193
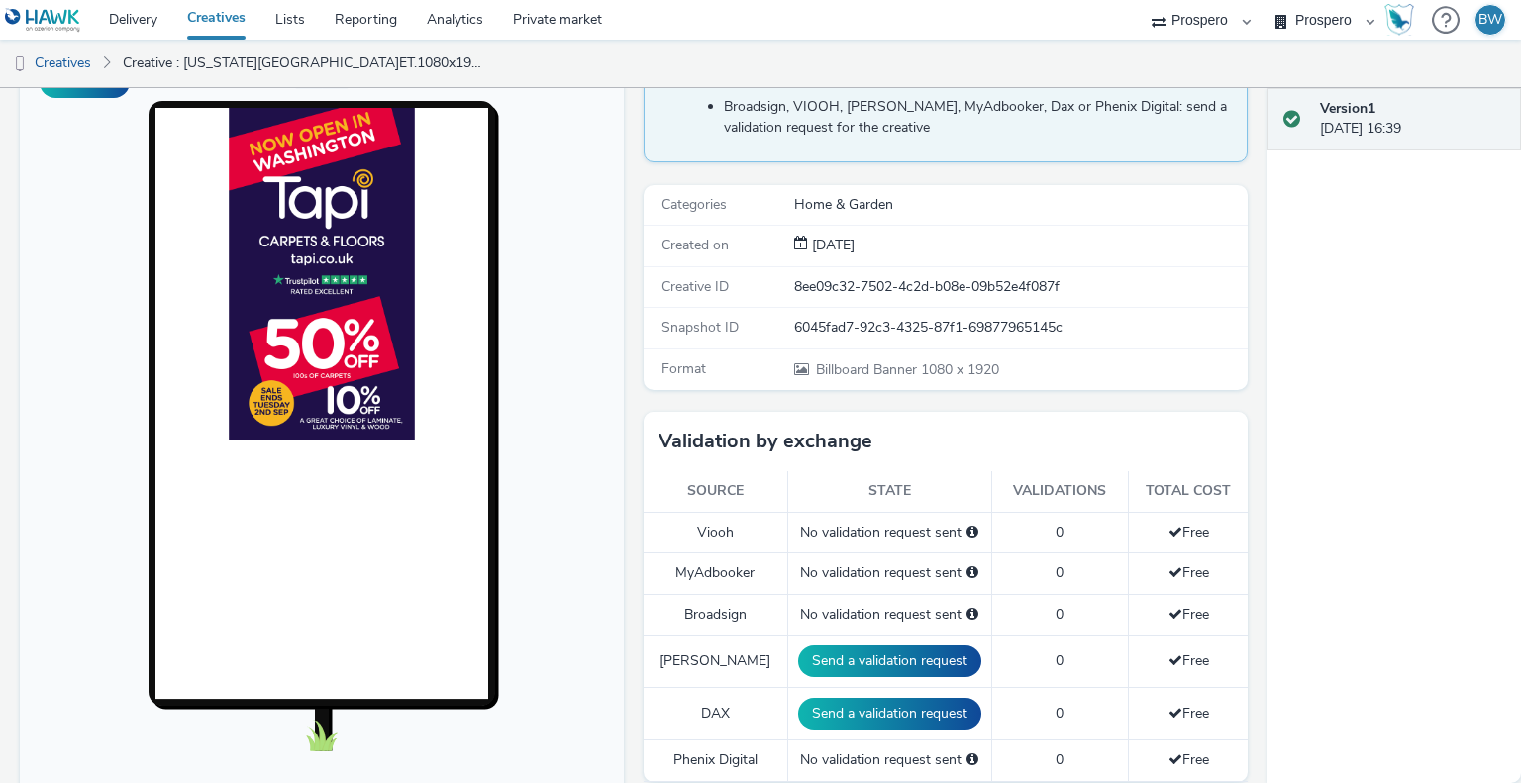
scroll to position [198, 0]
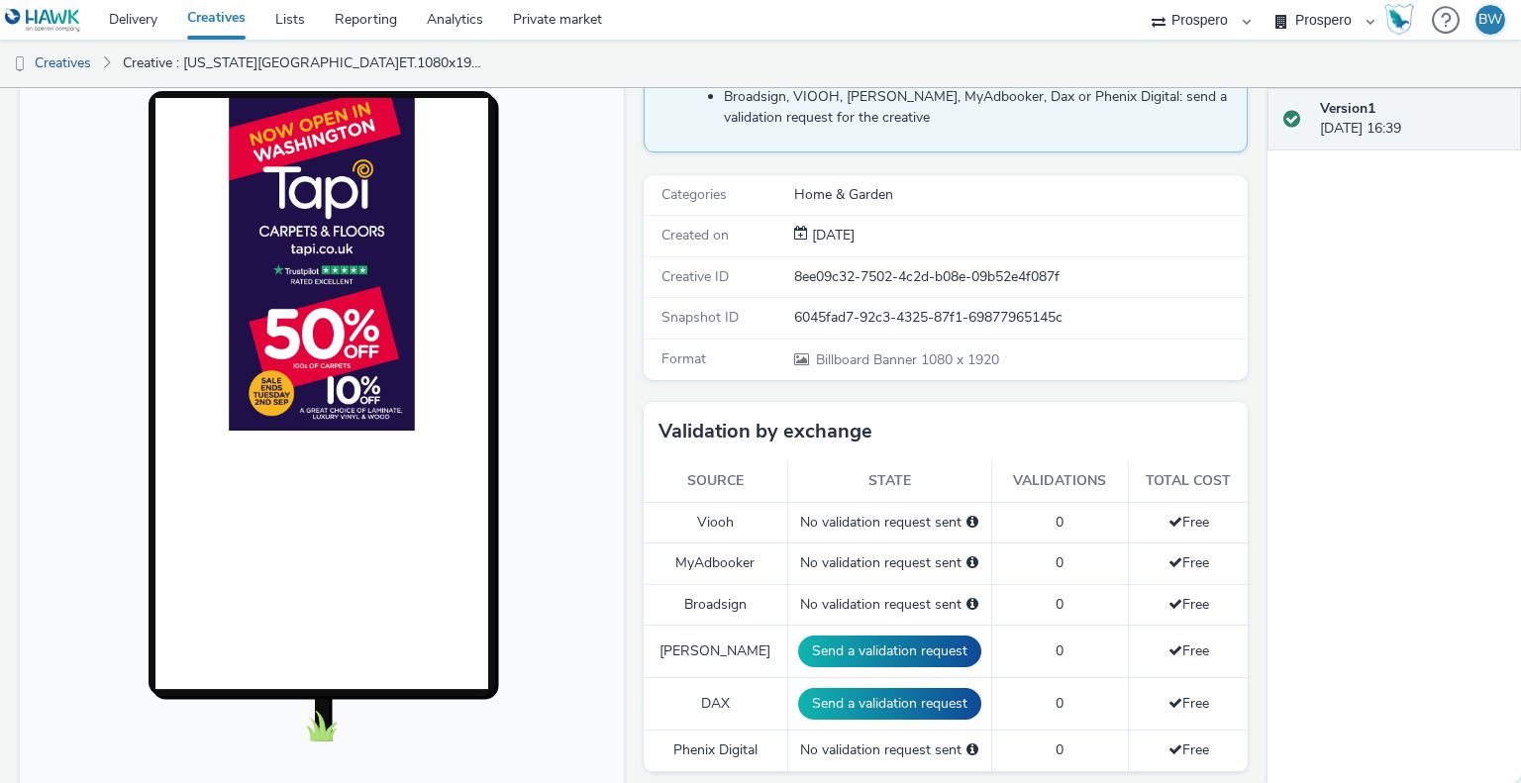
click at [381, 394] on img at bounding box center [322, 264] width 186 height 333
click at [642, 387] on div "To deliver using: Broadsign, VIOOH, [PERSON_NAME], MyAdbooker, Dax or Phenix Di…" at bounding box center [941, 757] width 614 height 1440
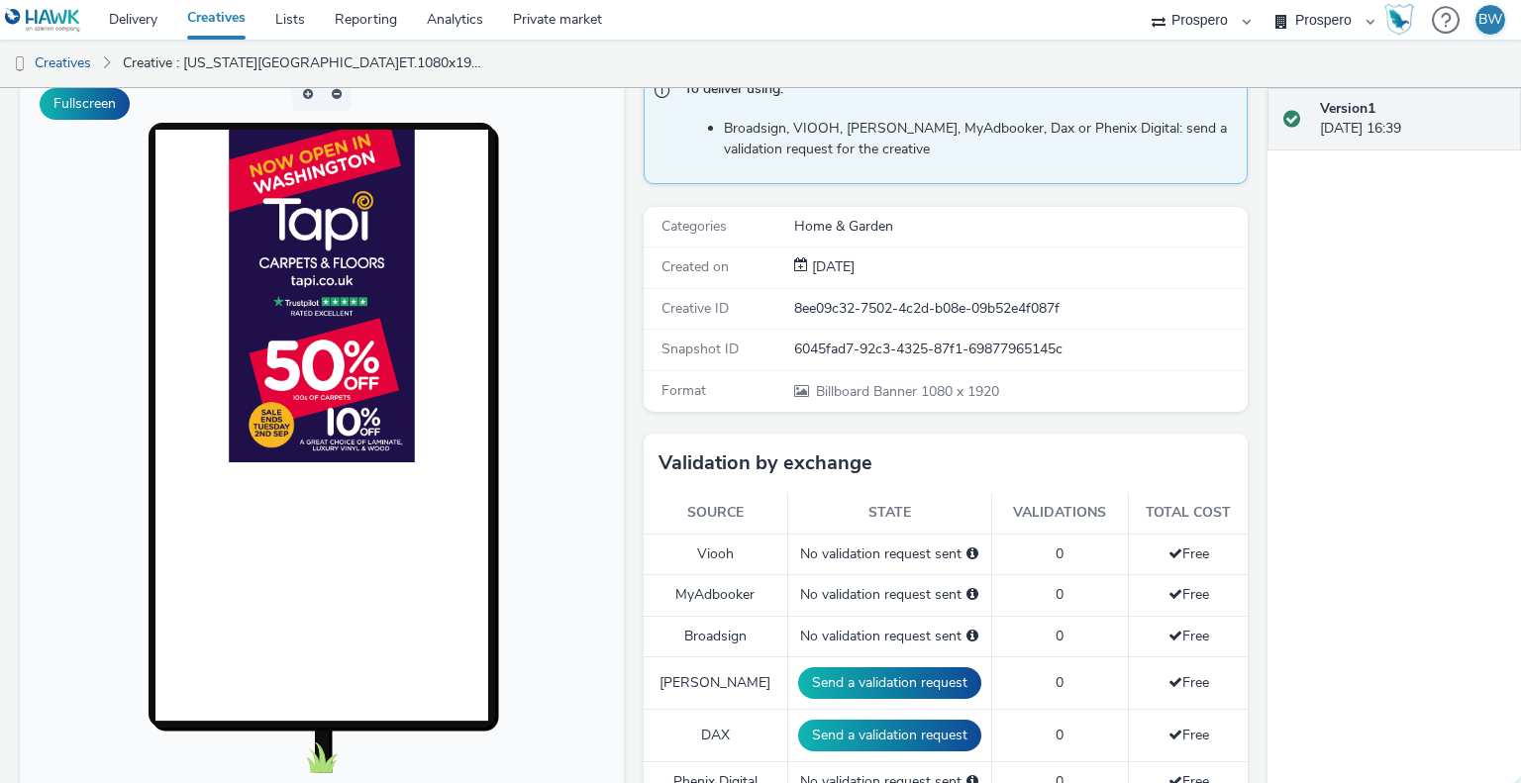
scroll to position [0, 0]
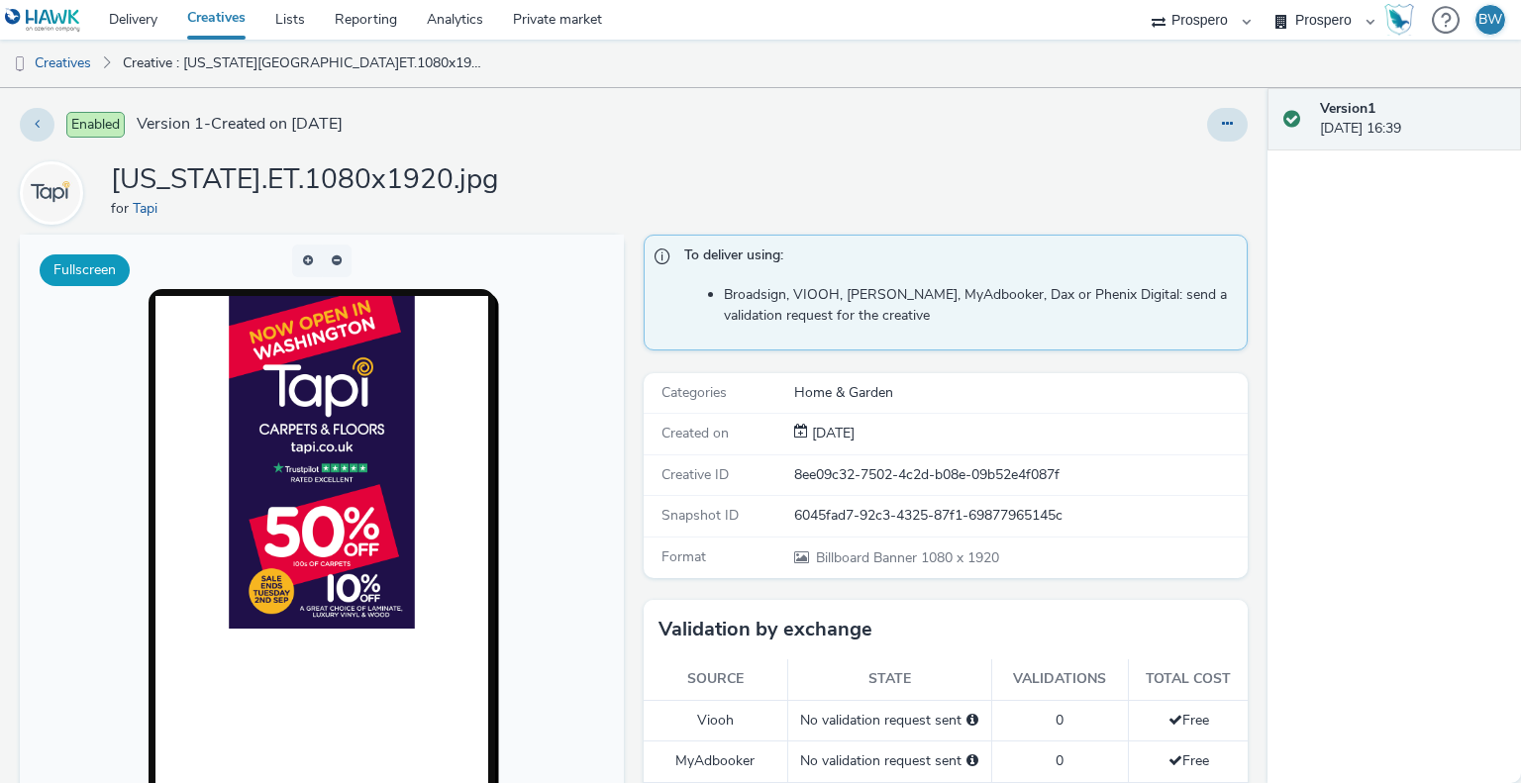
click at [75, 276] on button "Fullscreen" at bounding box center [85, 271] width 90 height 32
click at [30, 121] on button at bounding box center [37, 125] width 35 height 34
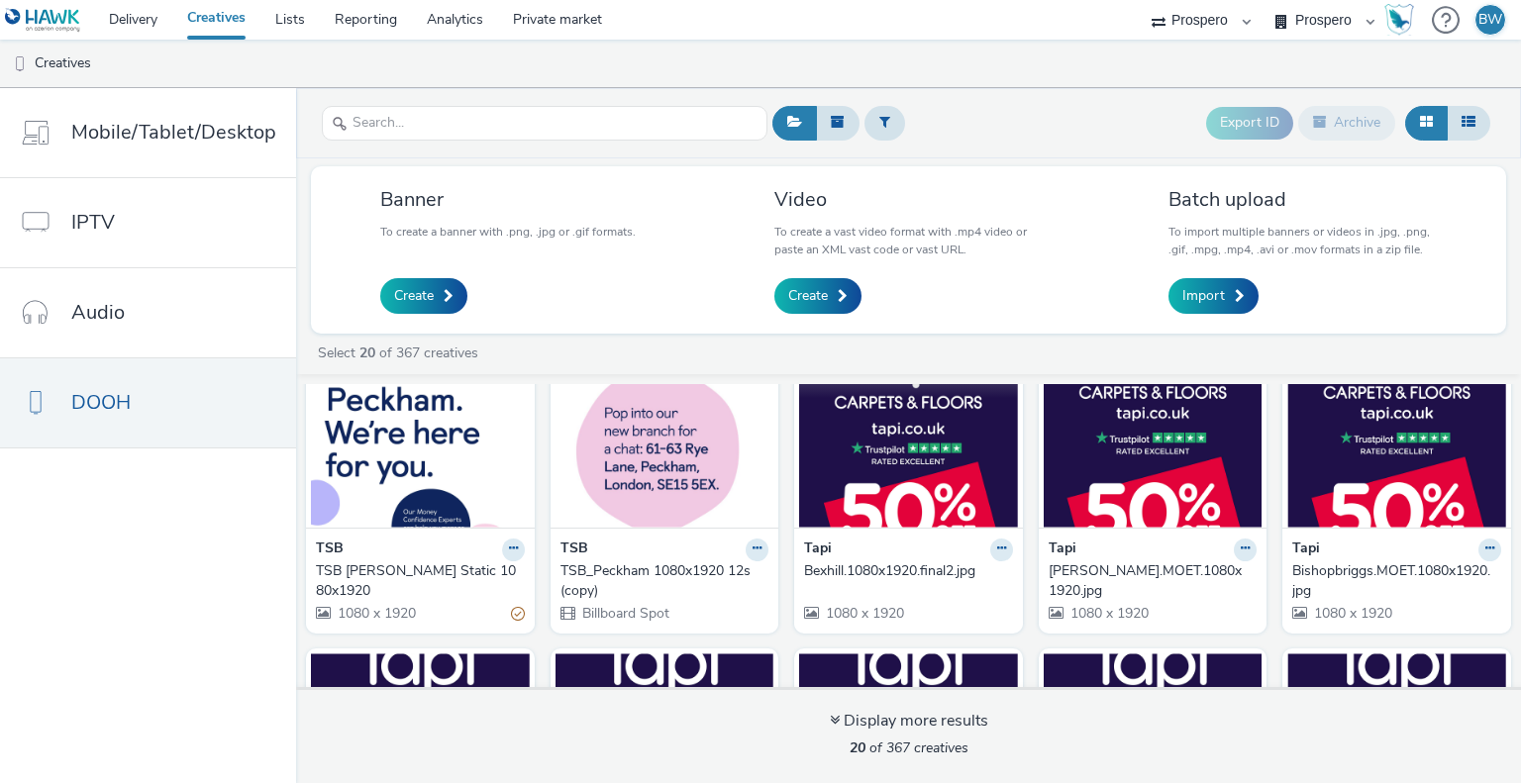
scroll to position [99, 0]
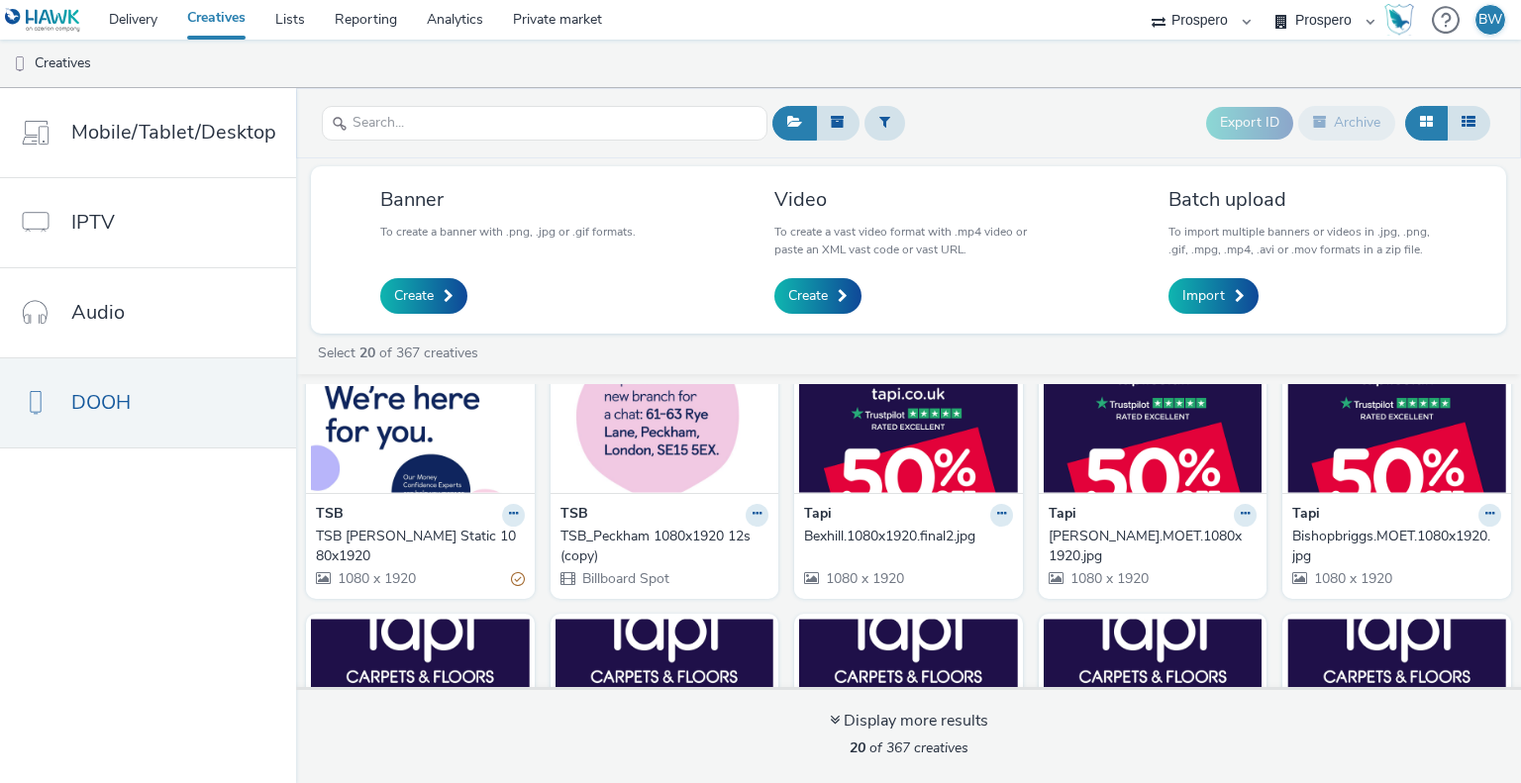
click at [888, 453] on img at bounding box center [908, 396] width 219 height 193
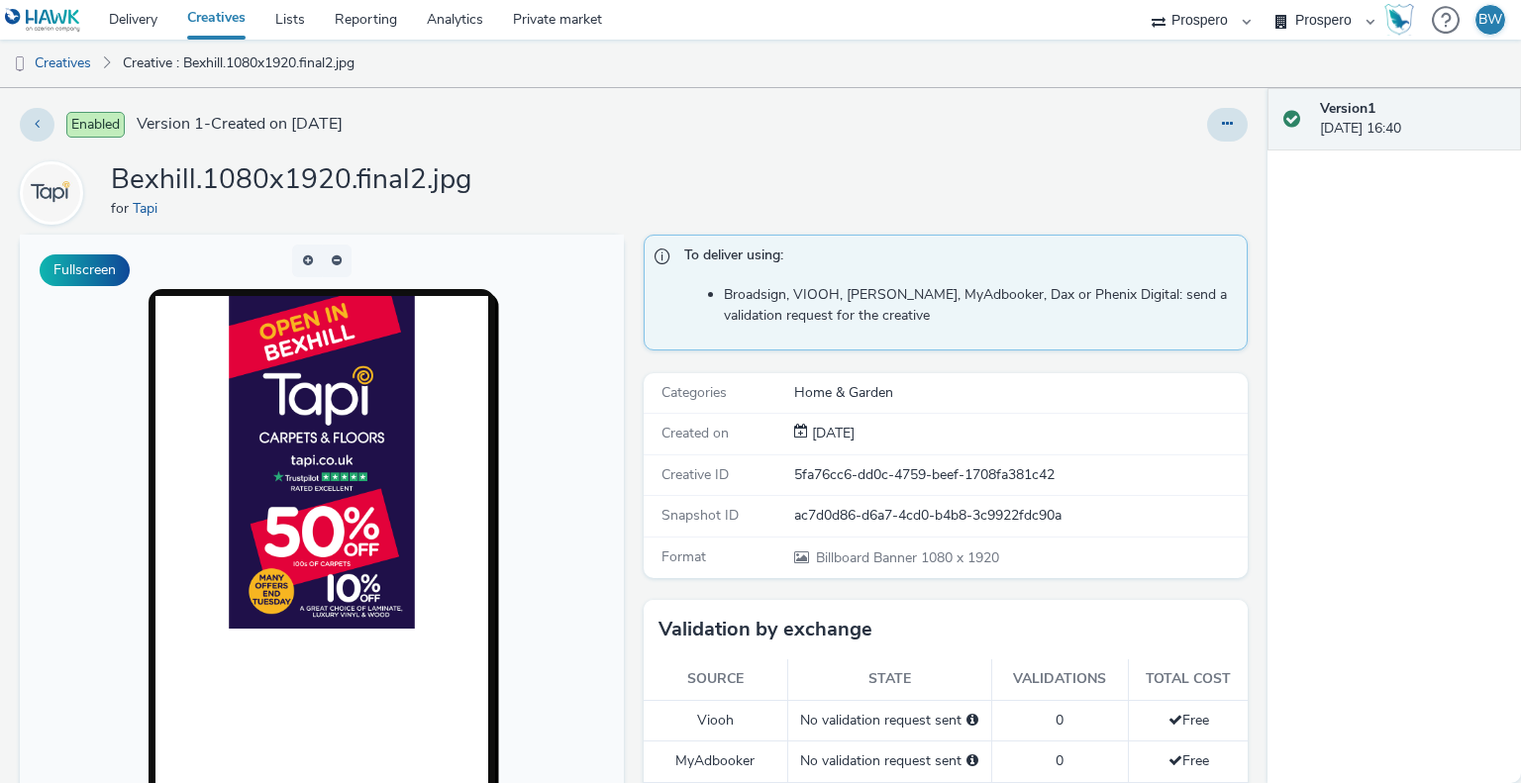
click at [17, 119] on div "Enabled Version 1 - Created on [DATE] Bexhill.1080x1920.final2.jpg for Tapi Ful…" at bounding box center [634, 435] width 1268 height 695
click at [22, 121] on button at bounding box center [37, 125] width 35 height 34
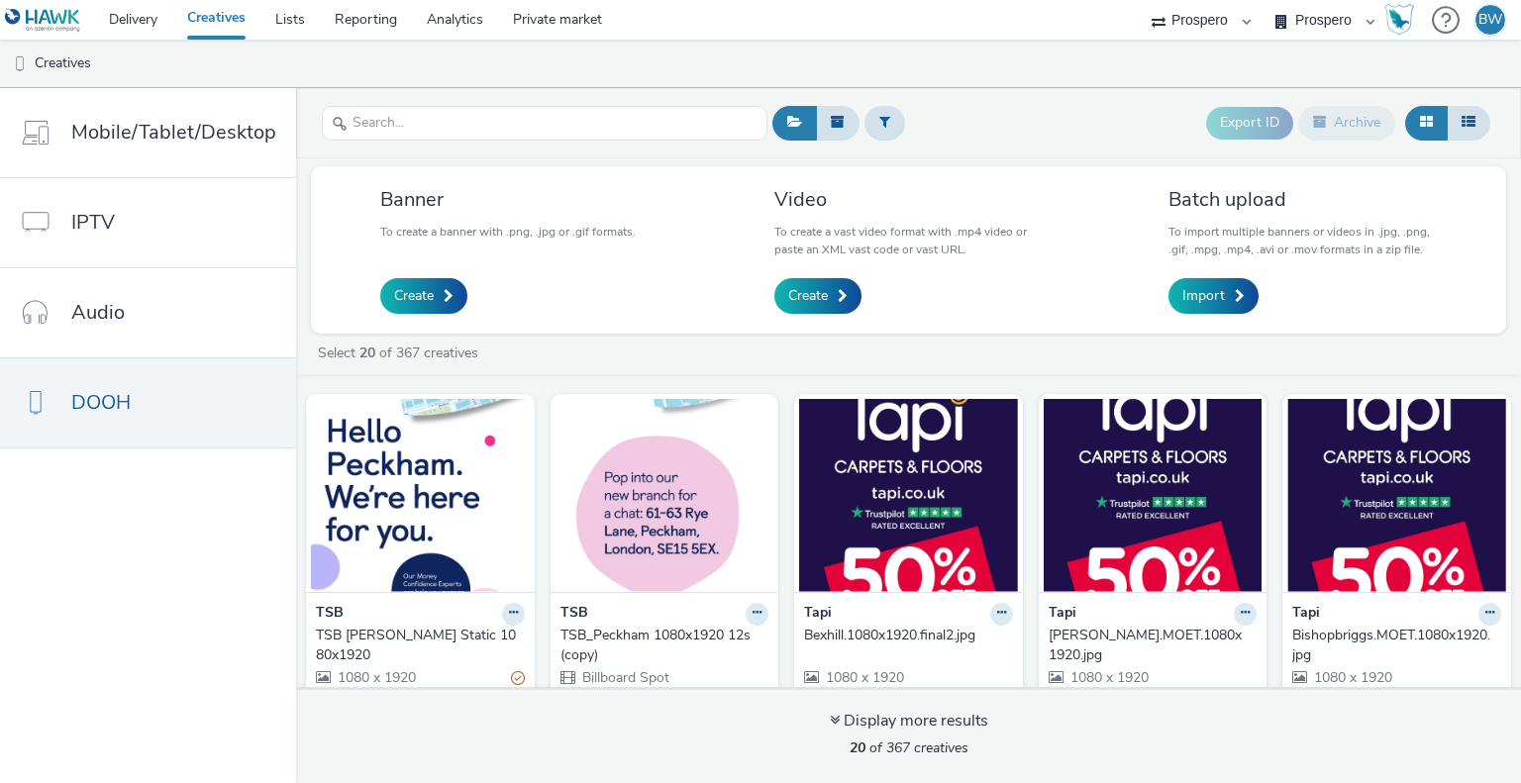
scroll to position [99, 0]
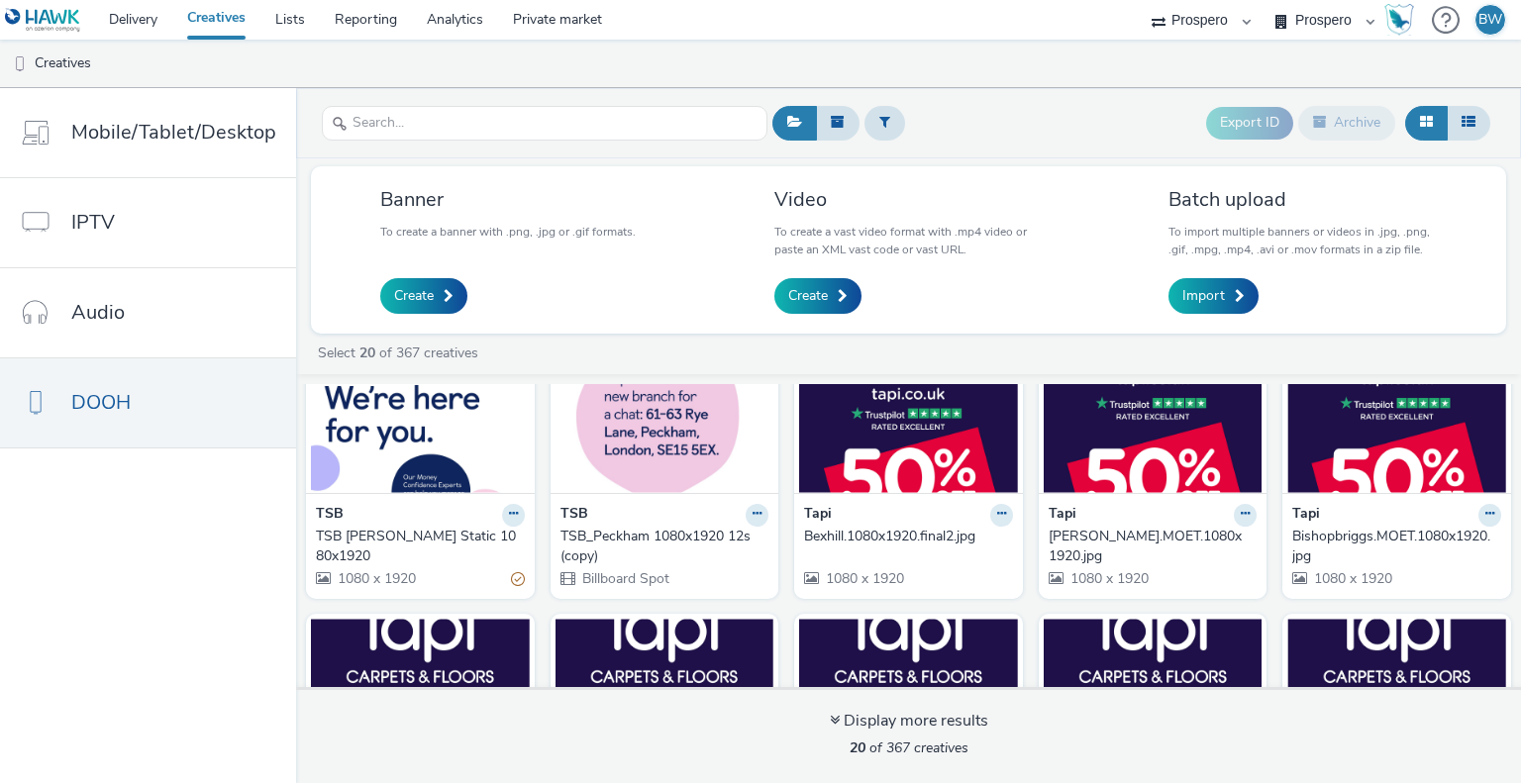
click at [1173, 452] on img at bounding box center [1153, 396] width 219 height 193
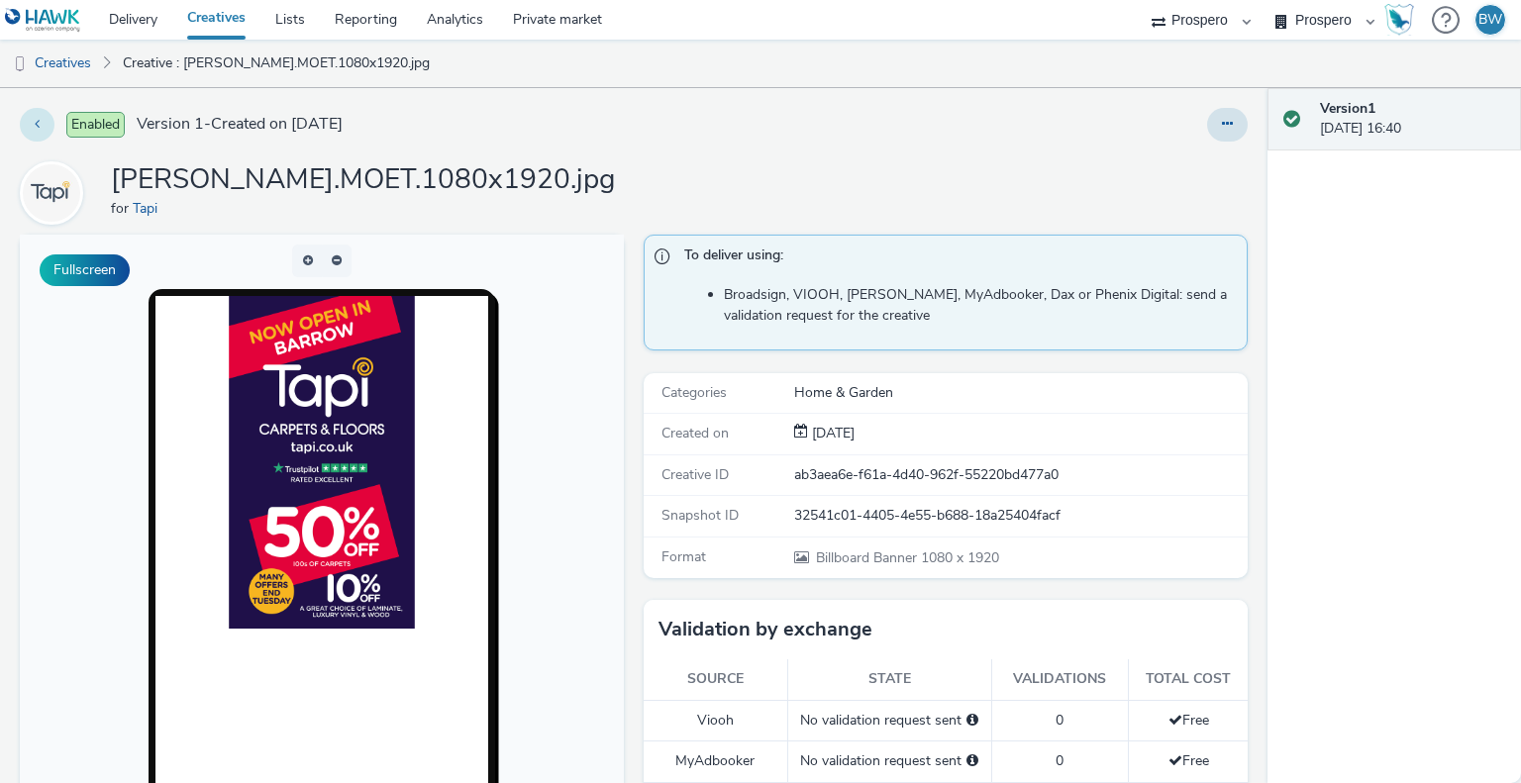
click at [45, 128] on button at bounding box center [37, 125] width 35 height 34
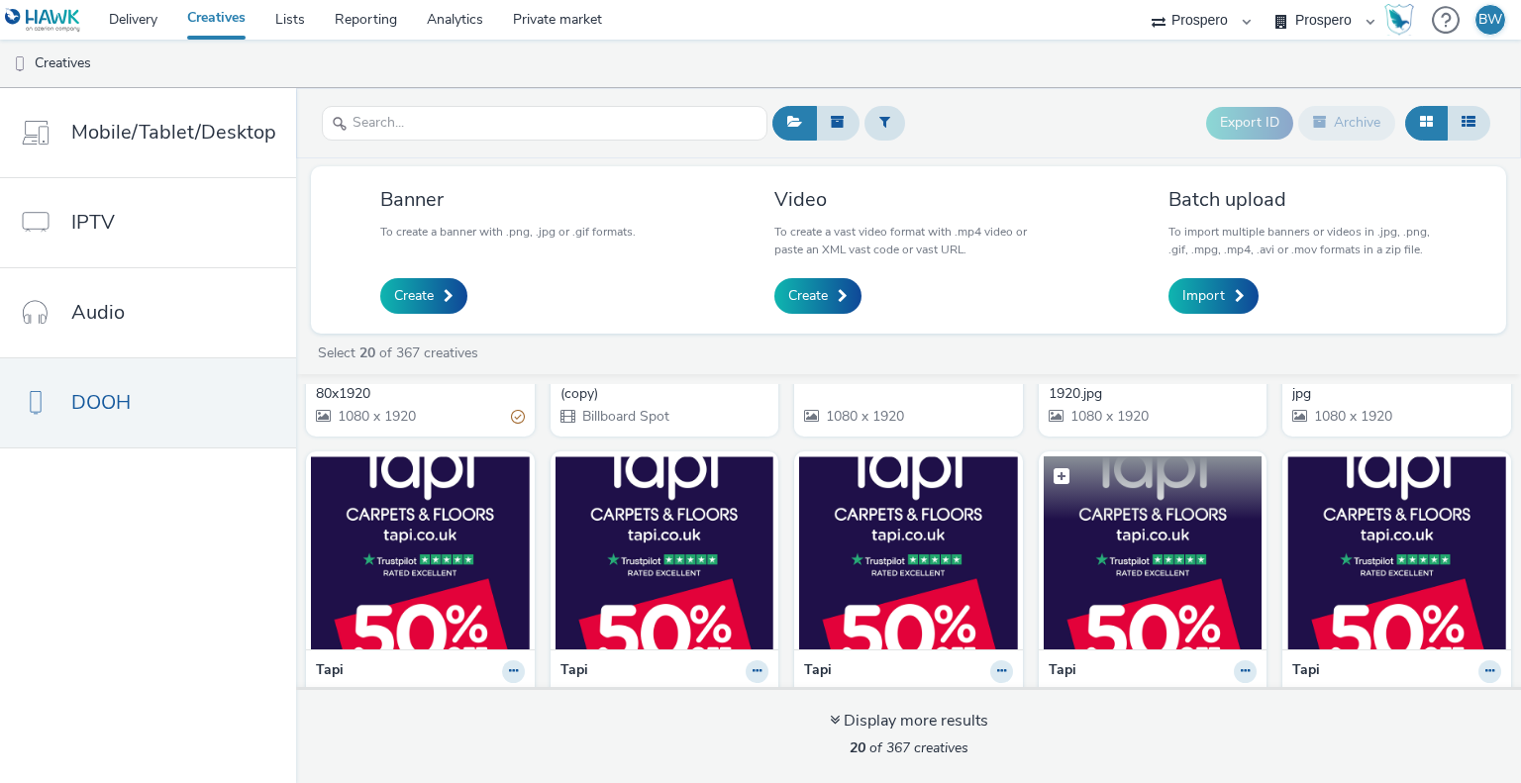
scroll to position [297, 0]
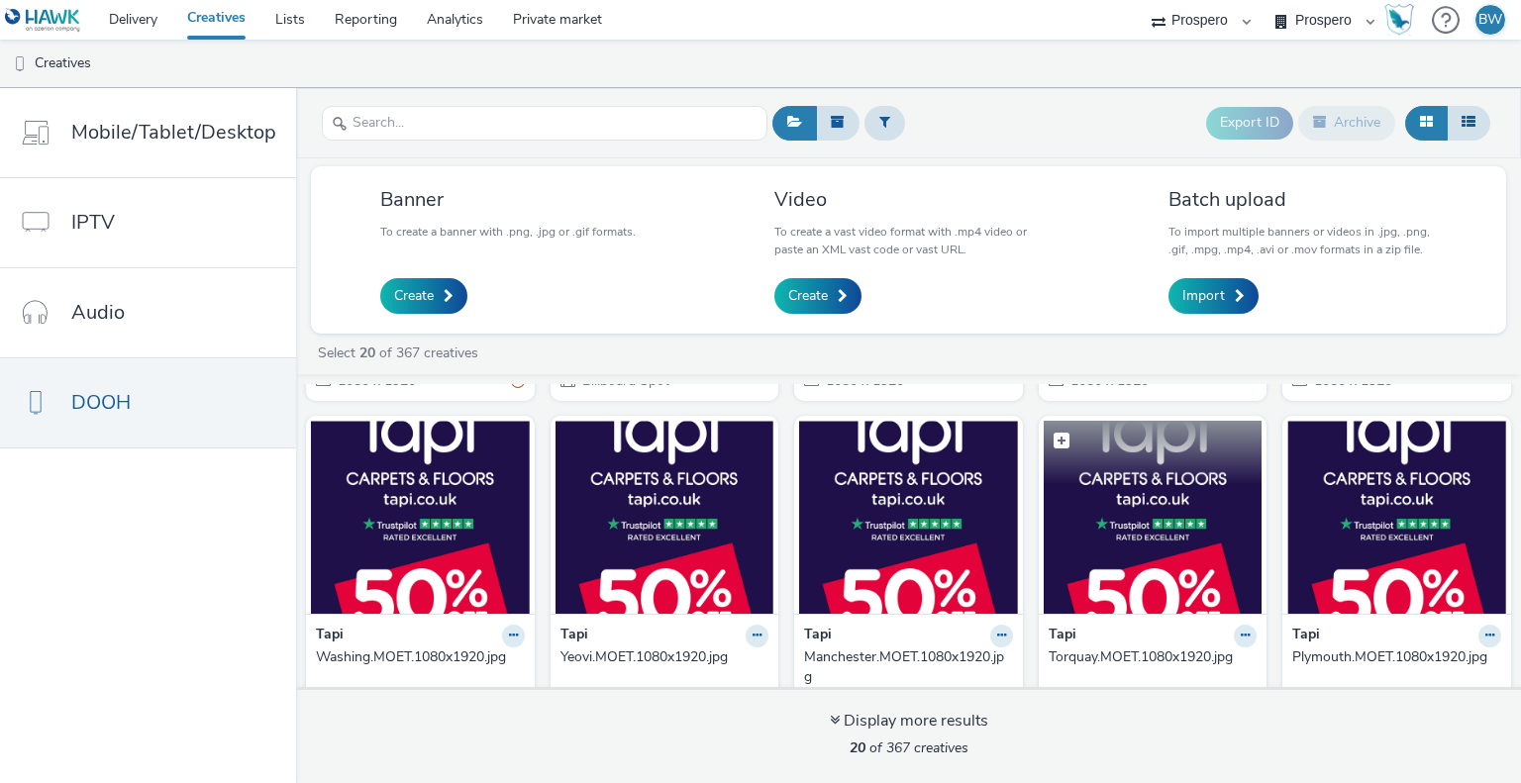
click at [1099, 551] on img at bounding box center [1153, 517] width 219 height 193
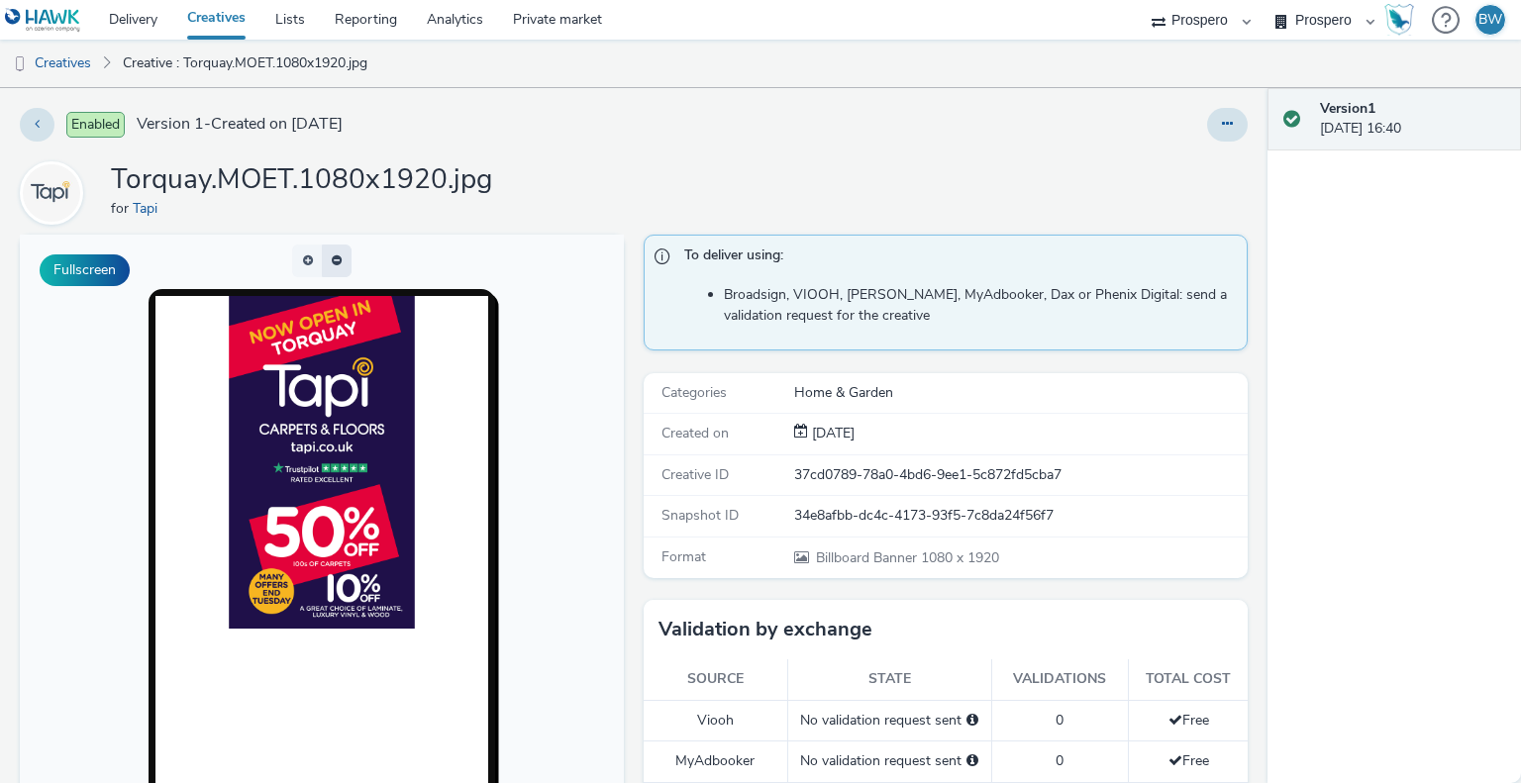
click at [323, 259] on button "button" at bounding box center [337, 261] width 30 height 33
click at [298, 256] on button "button" at bounding box center [307, 261] width 30 height 33
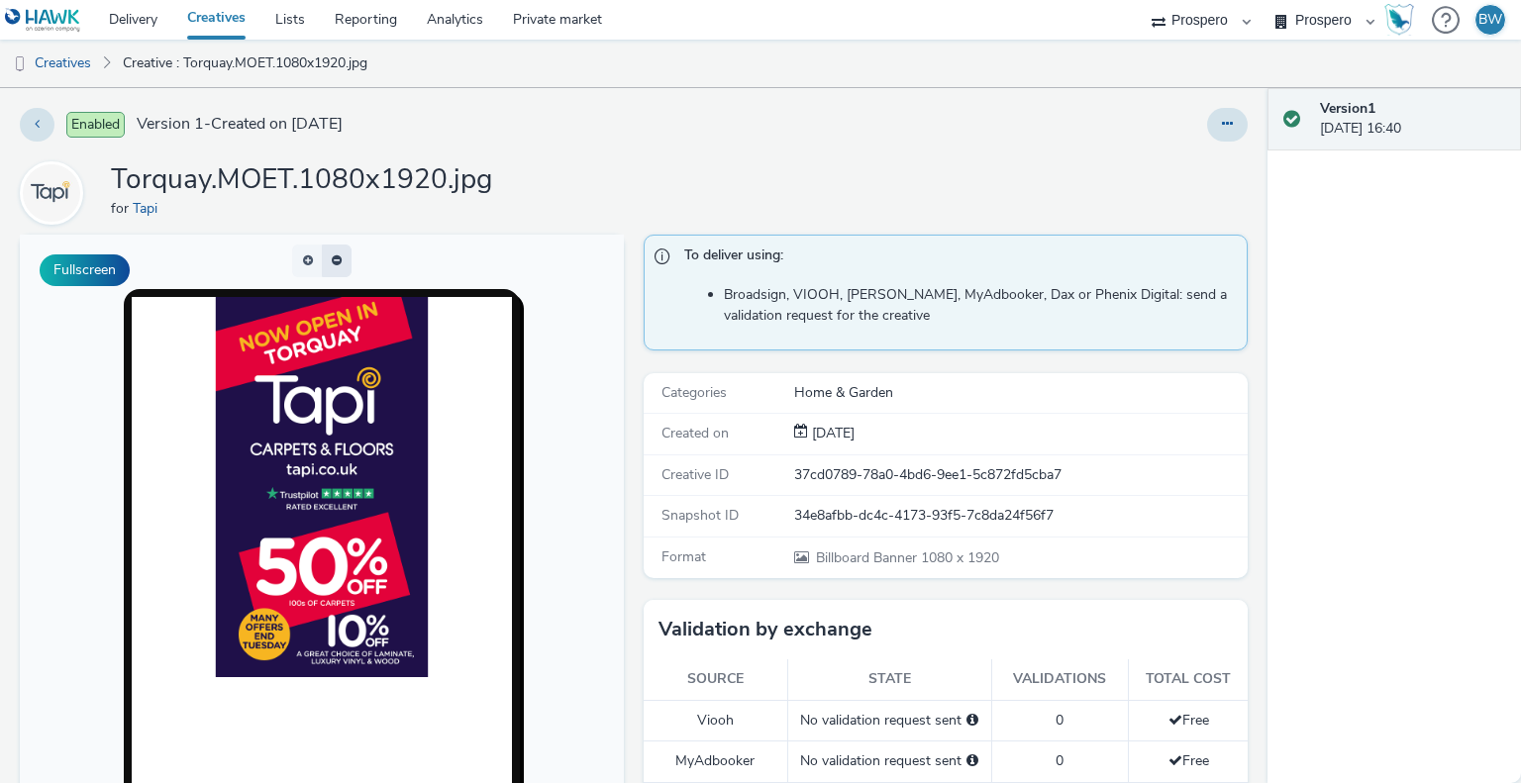
click at [340, 272] on button "button" at bounding box center [337, 261] width 30 height 33
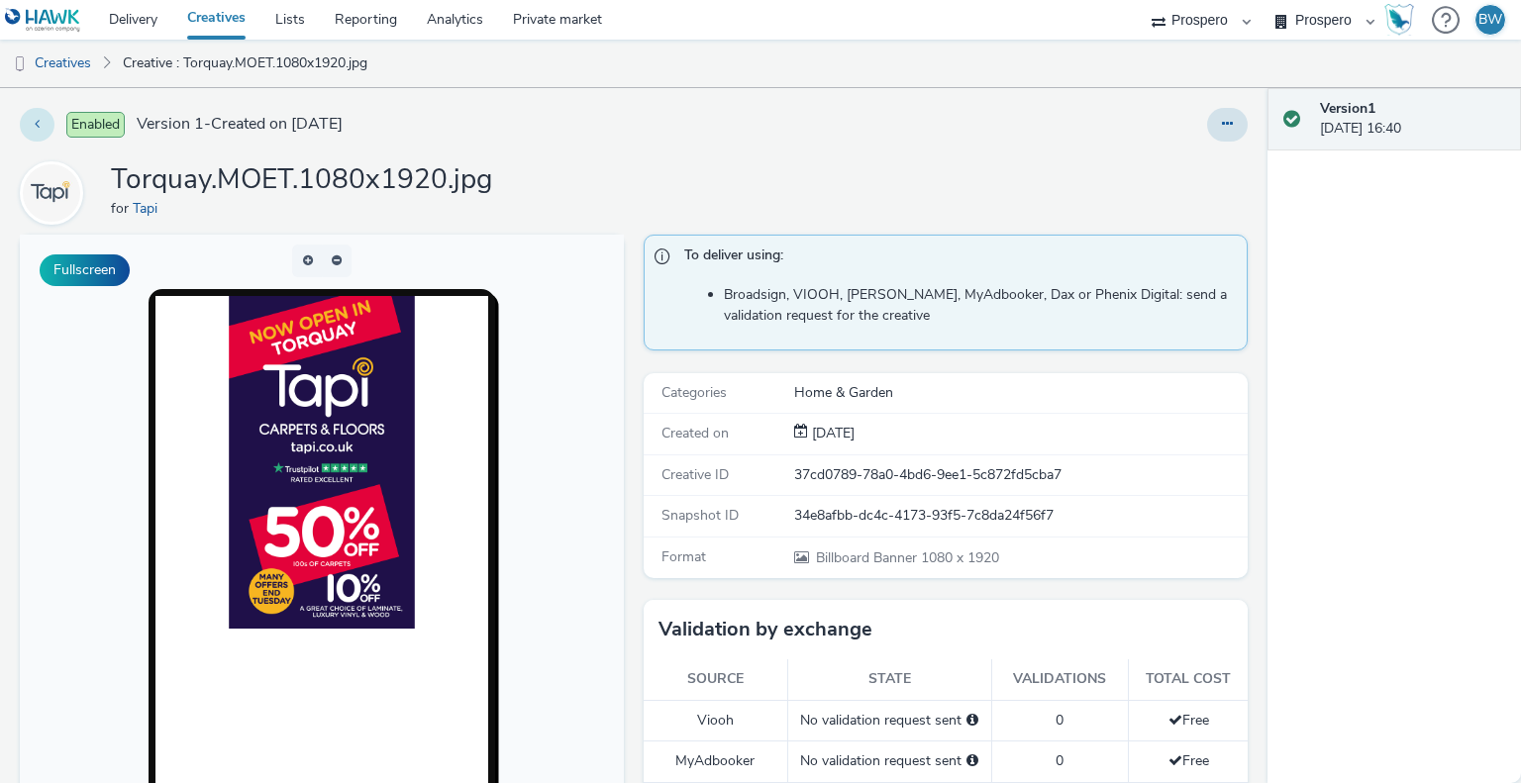
click at [44, 120] on button at bounding box center [37, 125] width 35 height 34
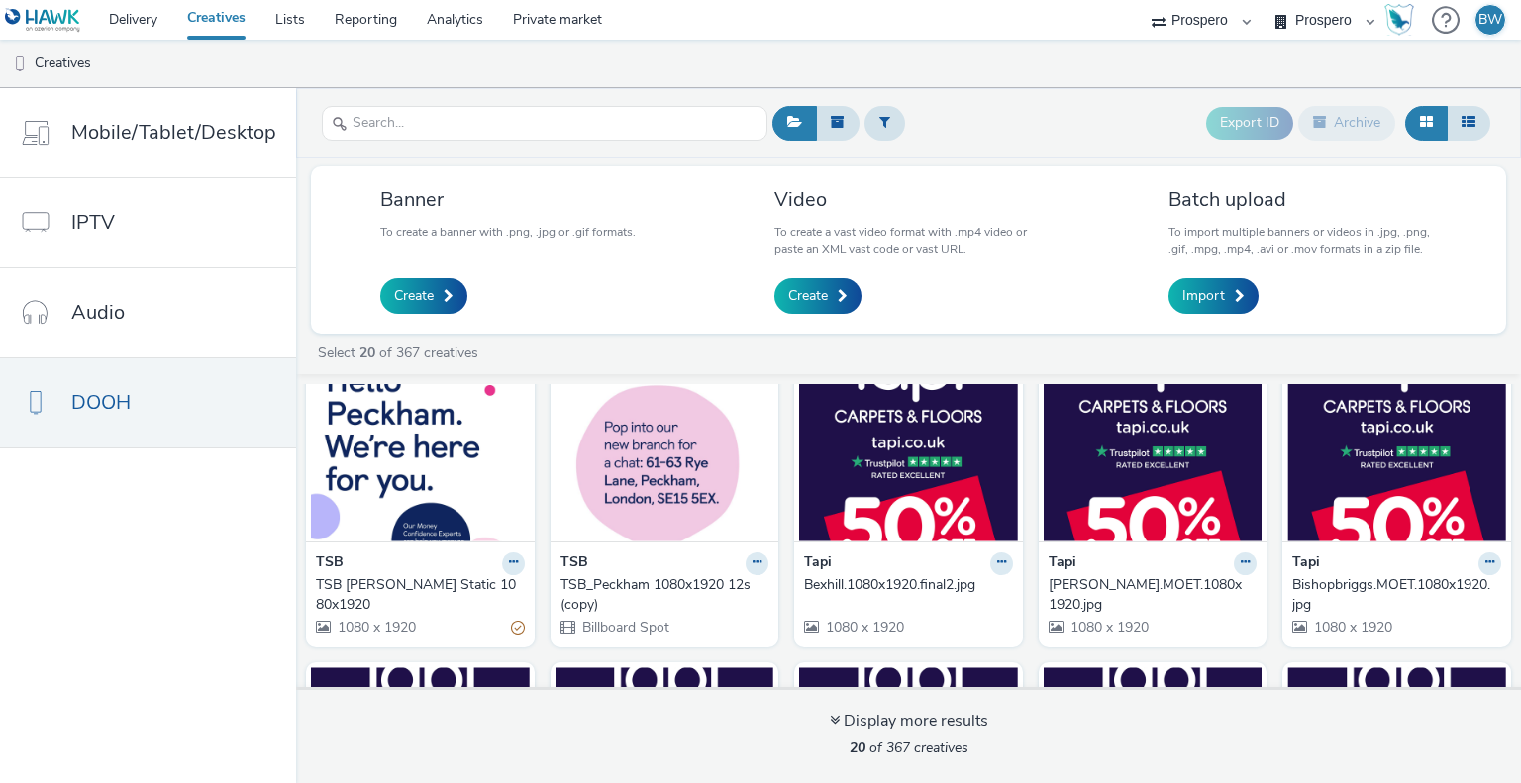
scroll to position [99, 0]
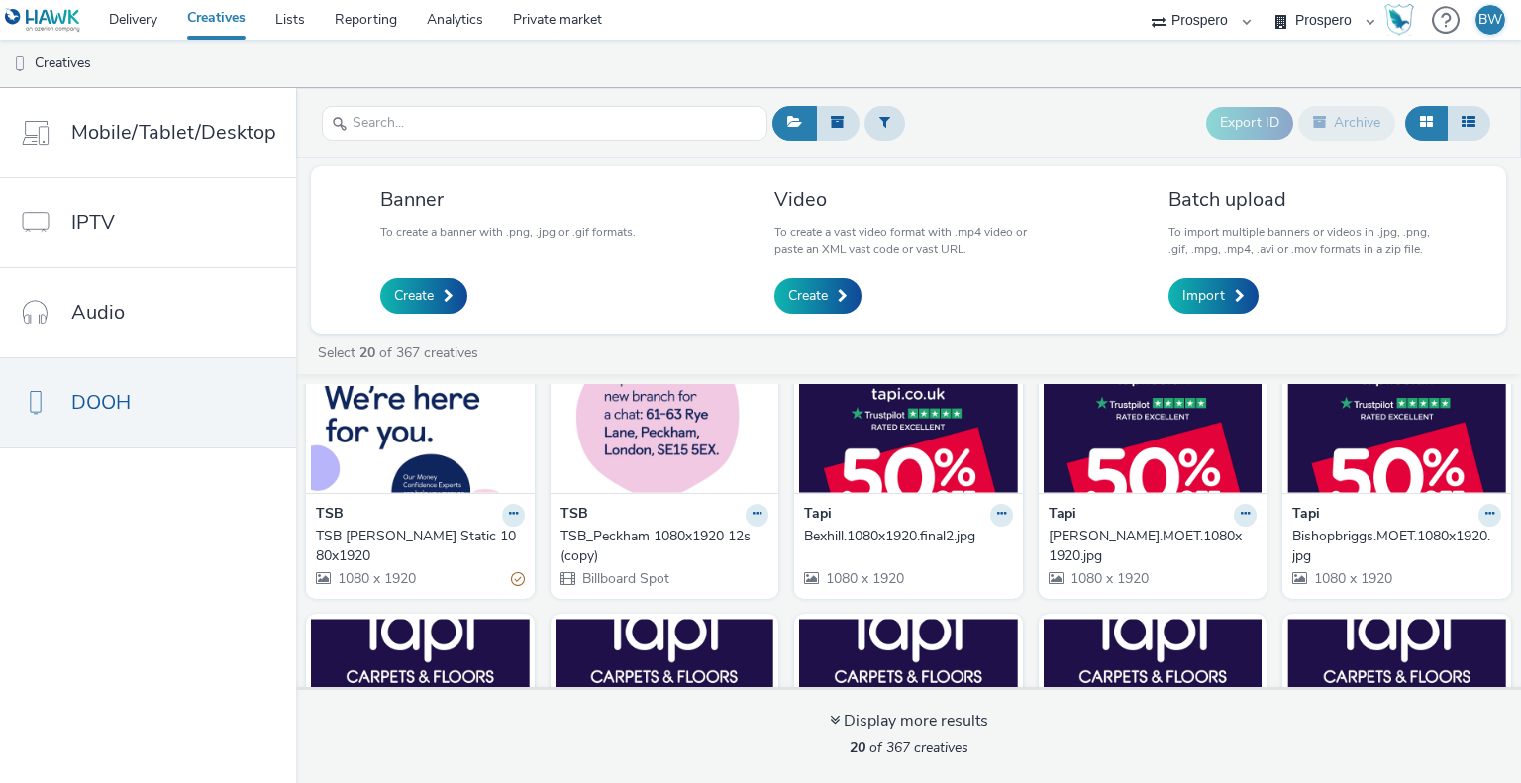
click at [894, 454] on img at bounding box center [908, 396] width 219 height 193
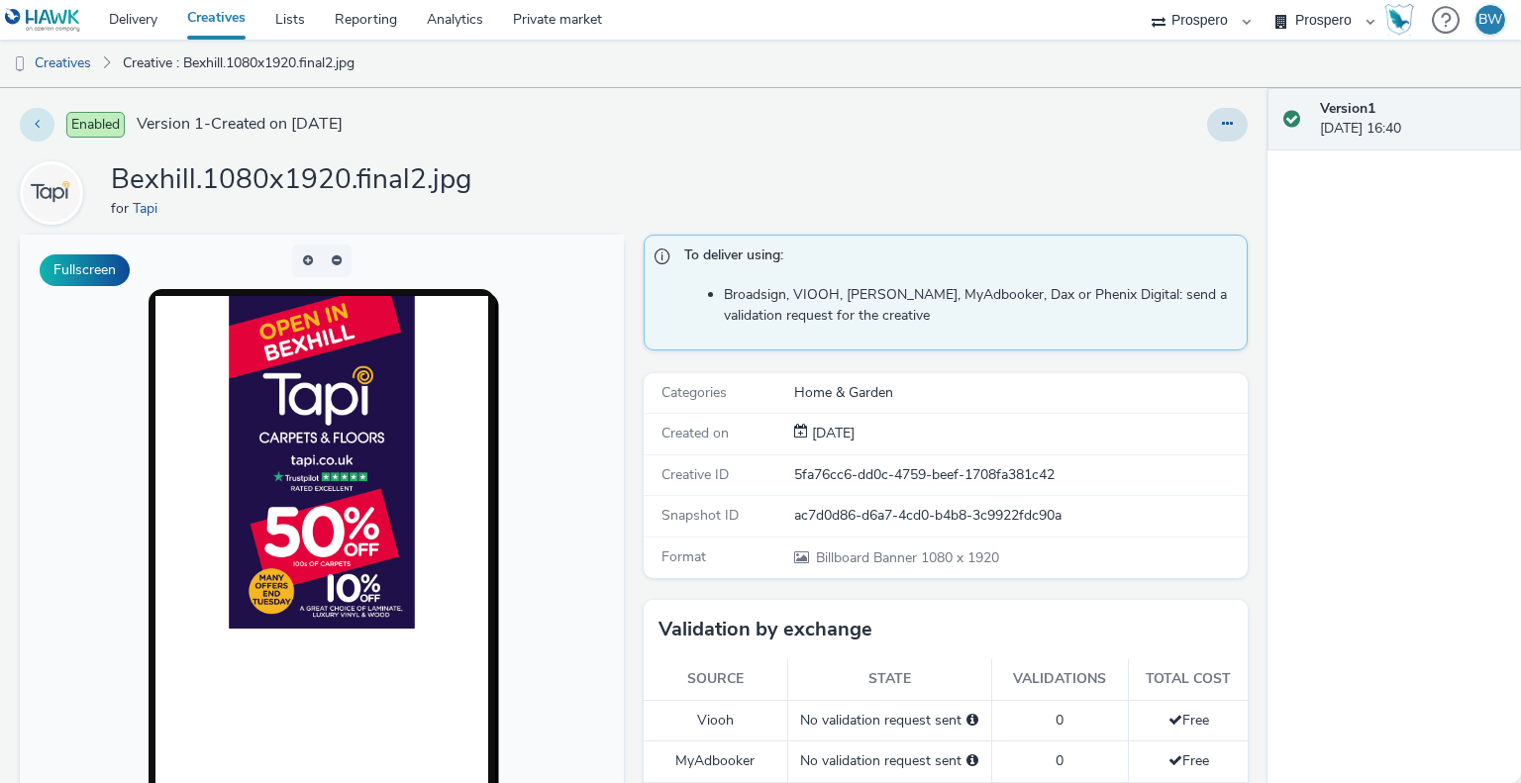
click at [42, 117] on button at bounding box center [37, 125] width 35 height 34
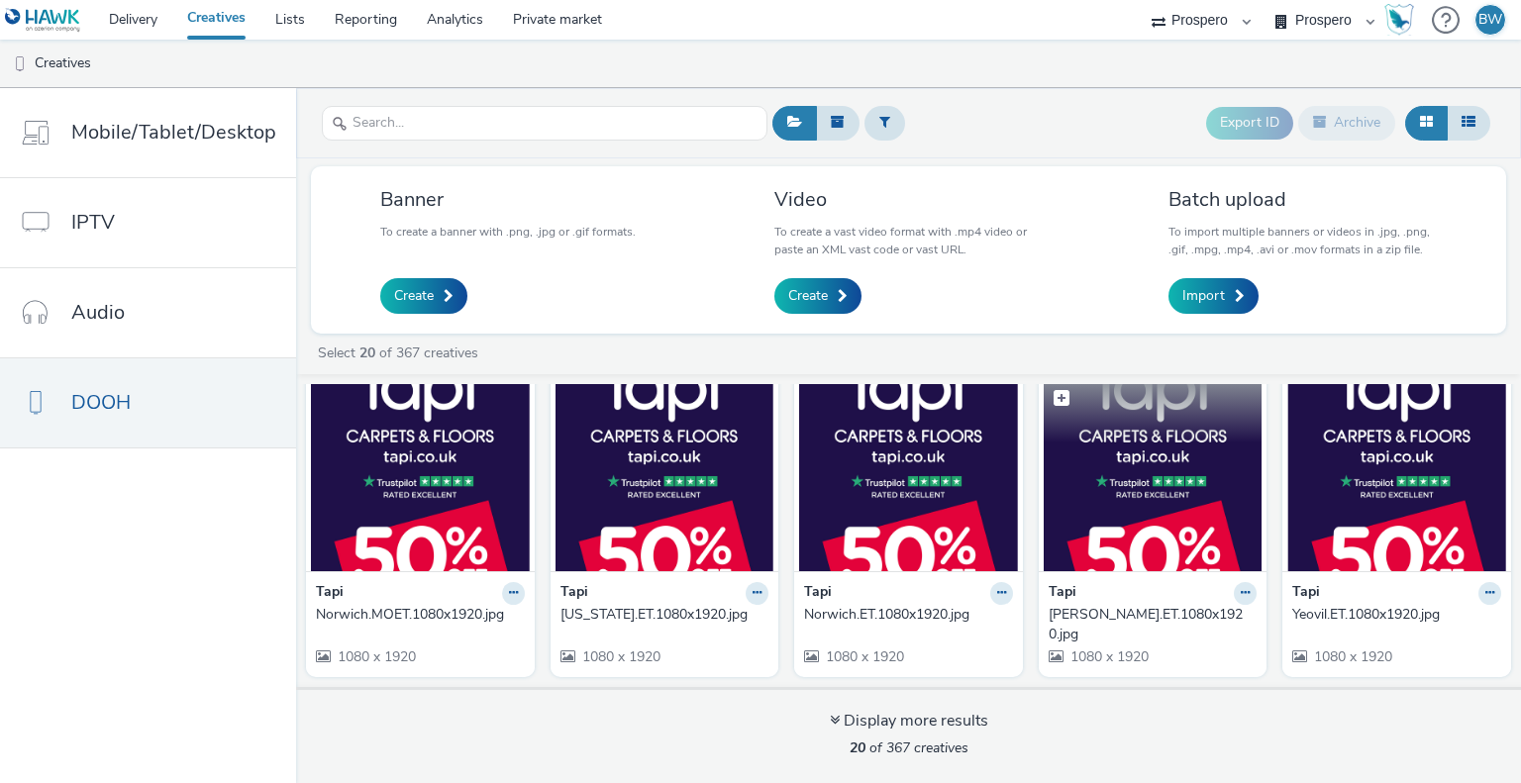
scroll to position [693, 0]
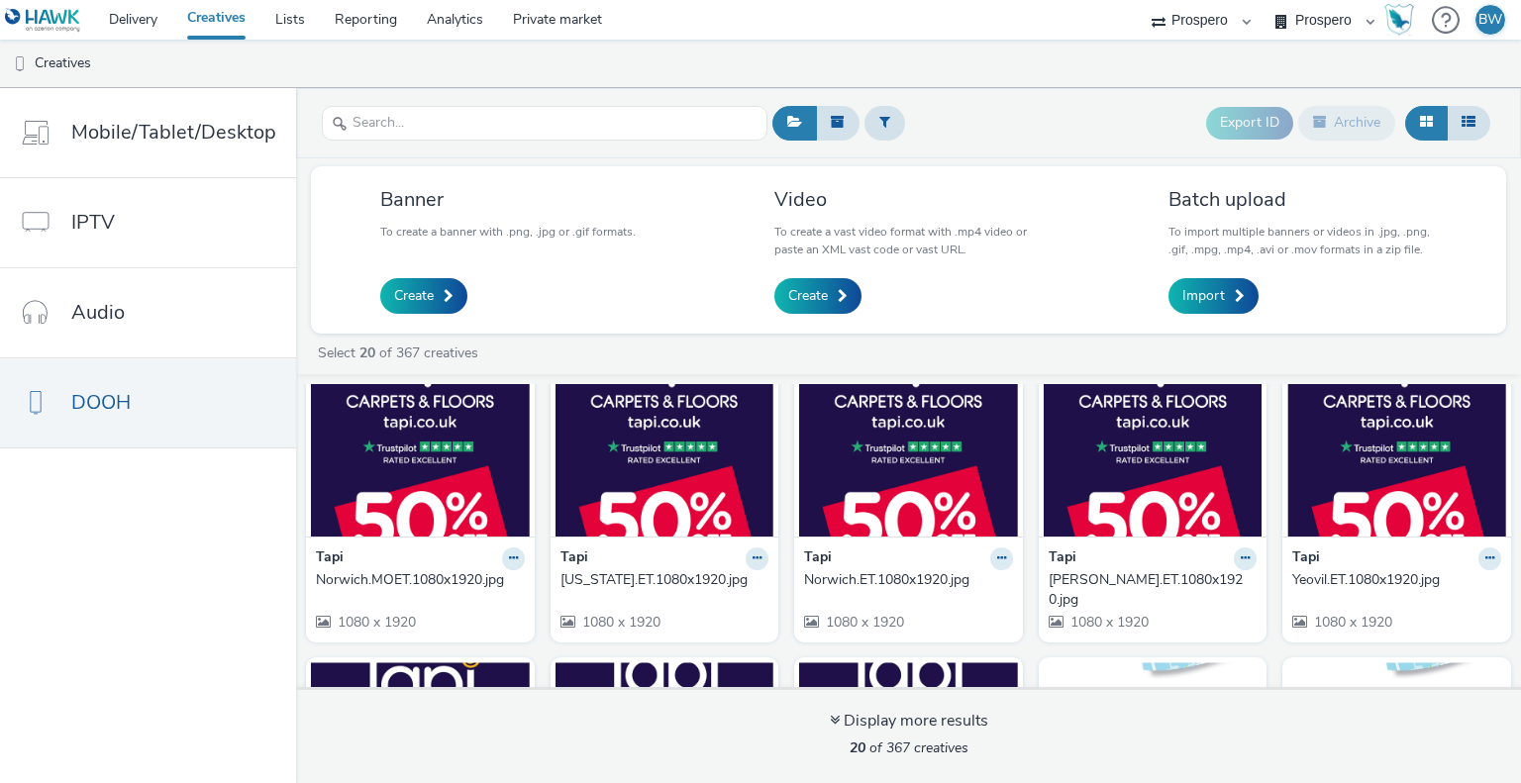
click at [406, 142] on div at bounding box center [545, 123] width 446 height 49
click at [408, 129] on input "text" at bounding box center [545, 123] width 446 height 35
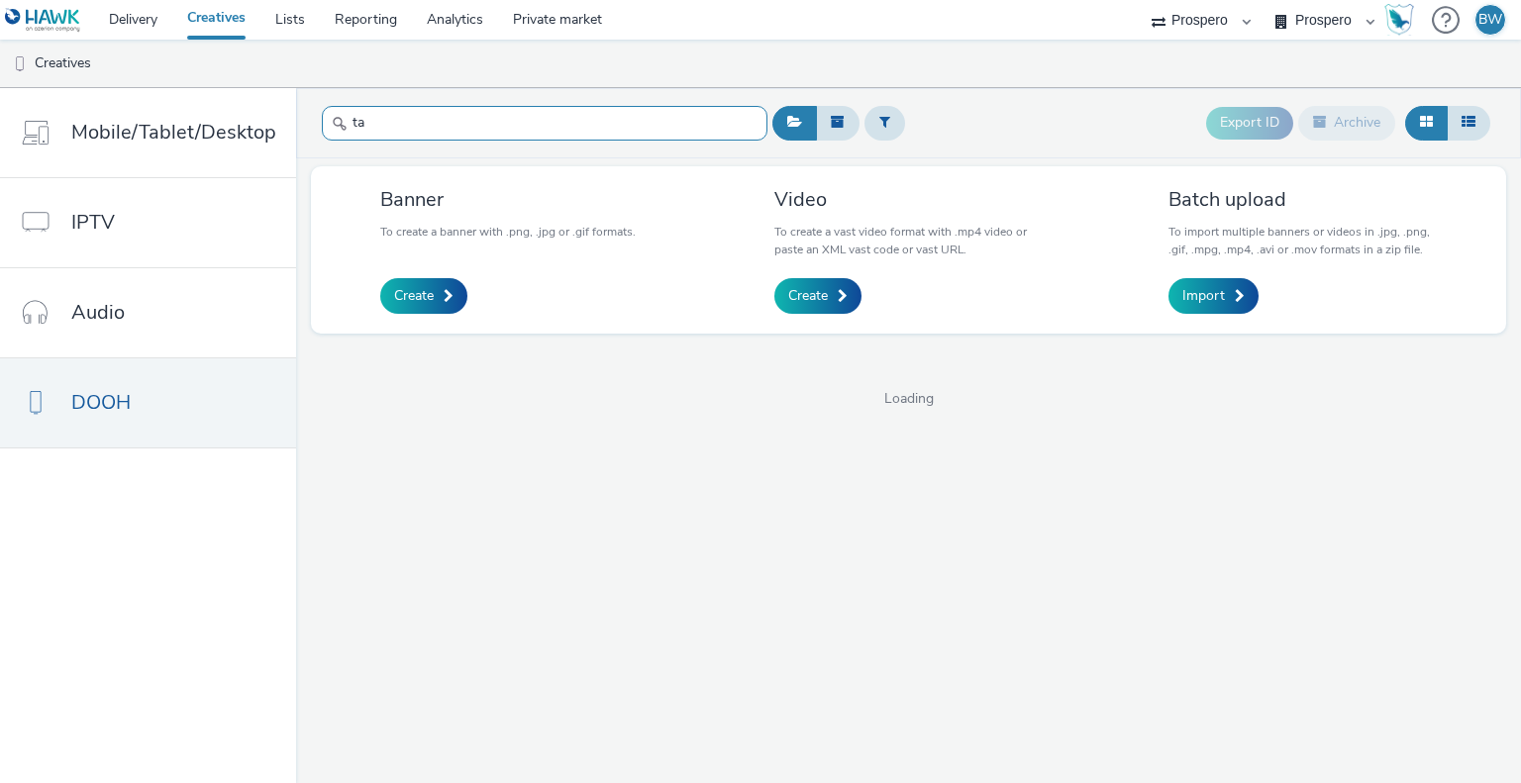
type input "t"
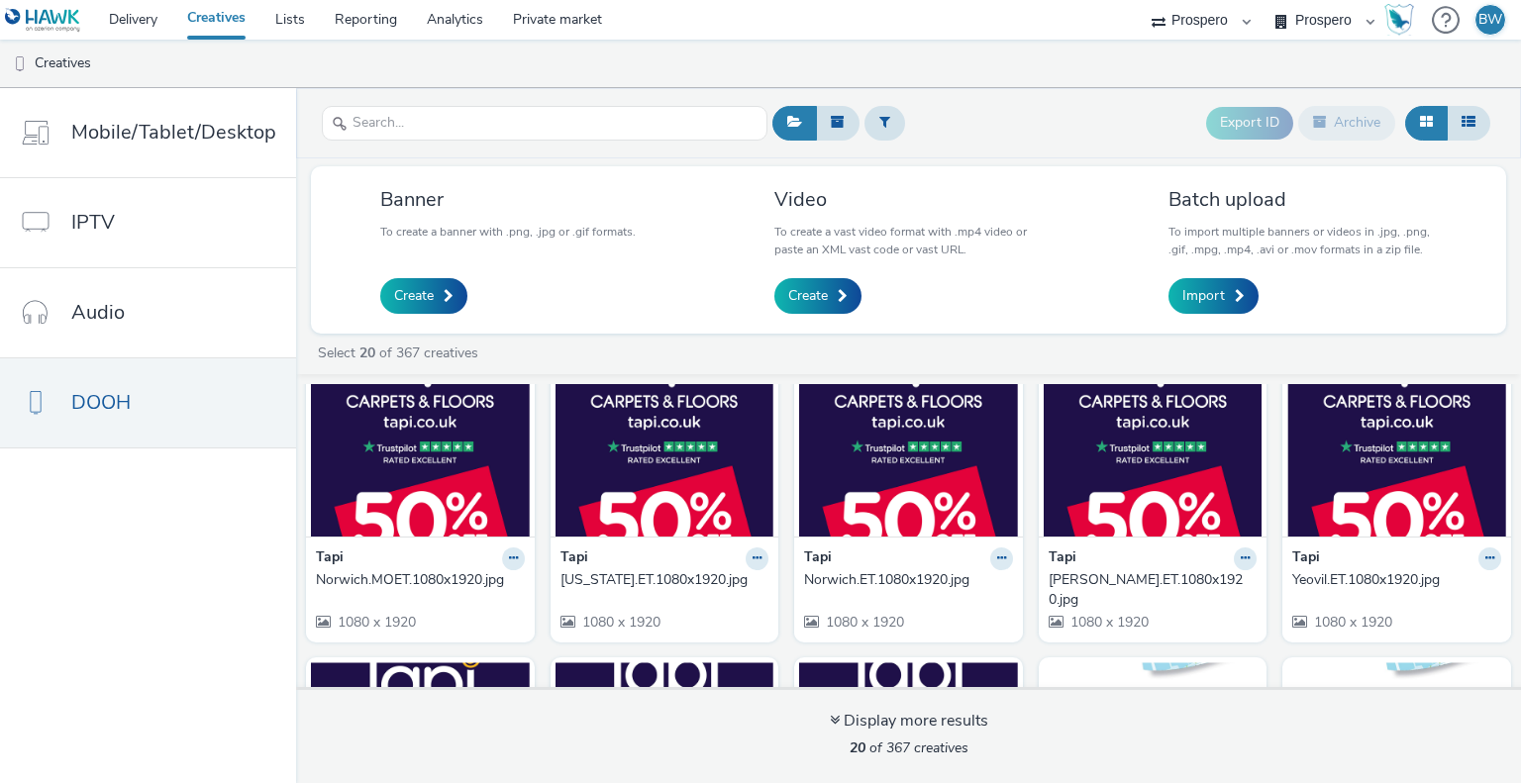
click at [1093, 541] on div "[PERSON_NAME].ET.1080x1920.jpg 1080 x 1920" at bounding box center [1153, 590] width 229 height 106
click at [1099, 502] on img at bounding box center [1153, 440] width 219 height 193
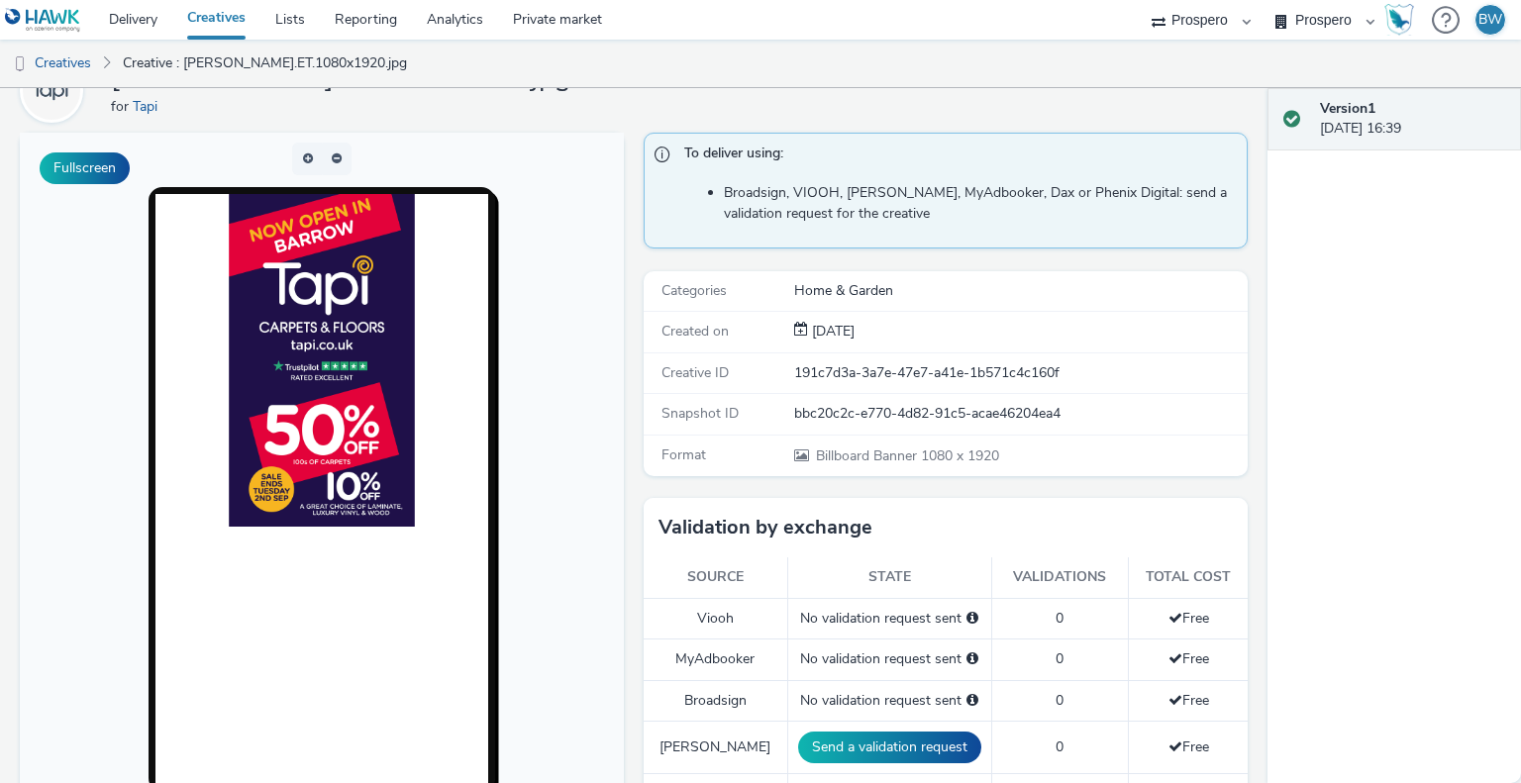
scroll to position [99, 0]
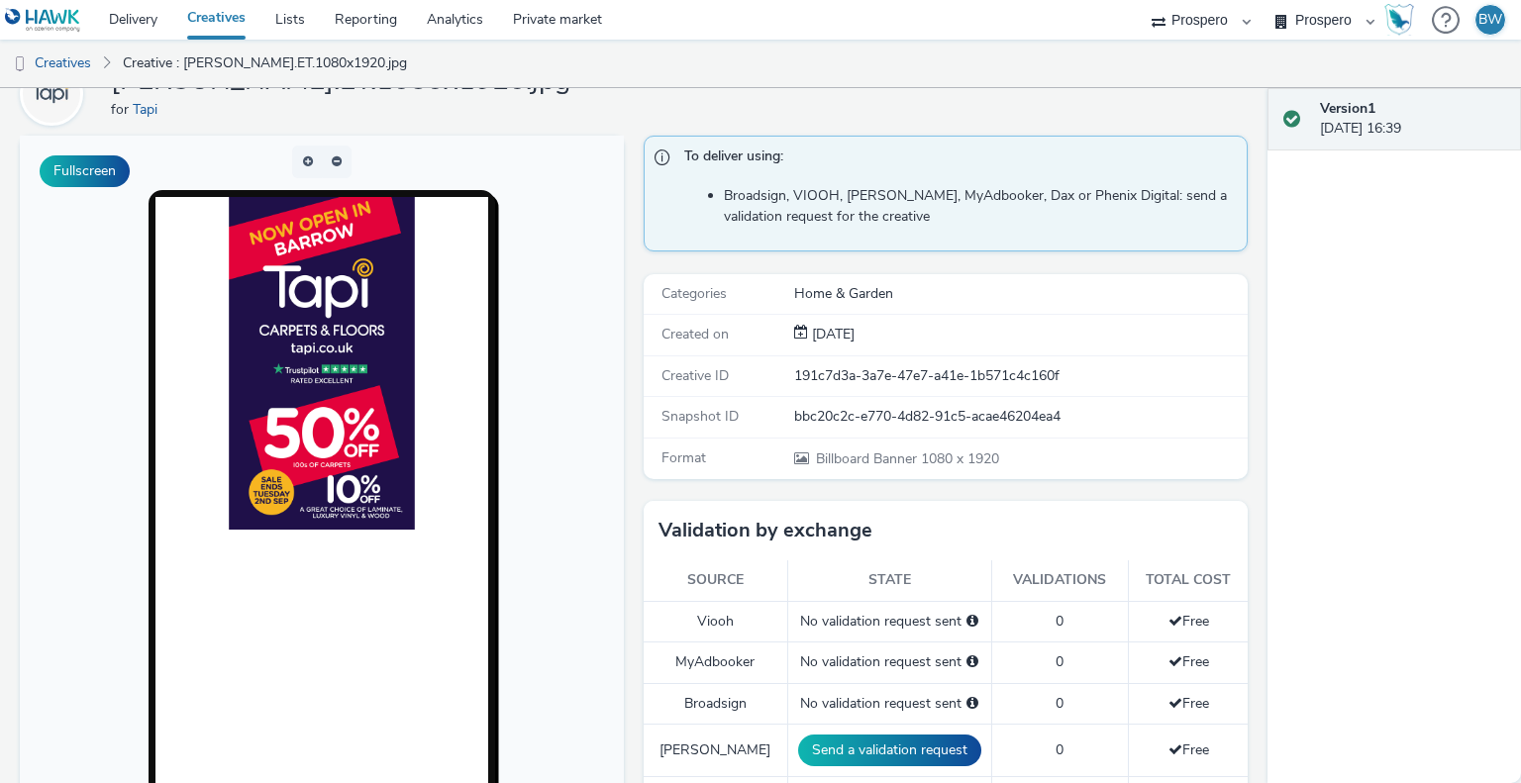
click at [646, 335] on div "Created on" at bounding box center [720, 335] width 149 height 20
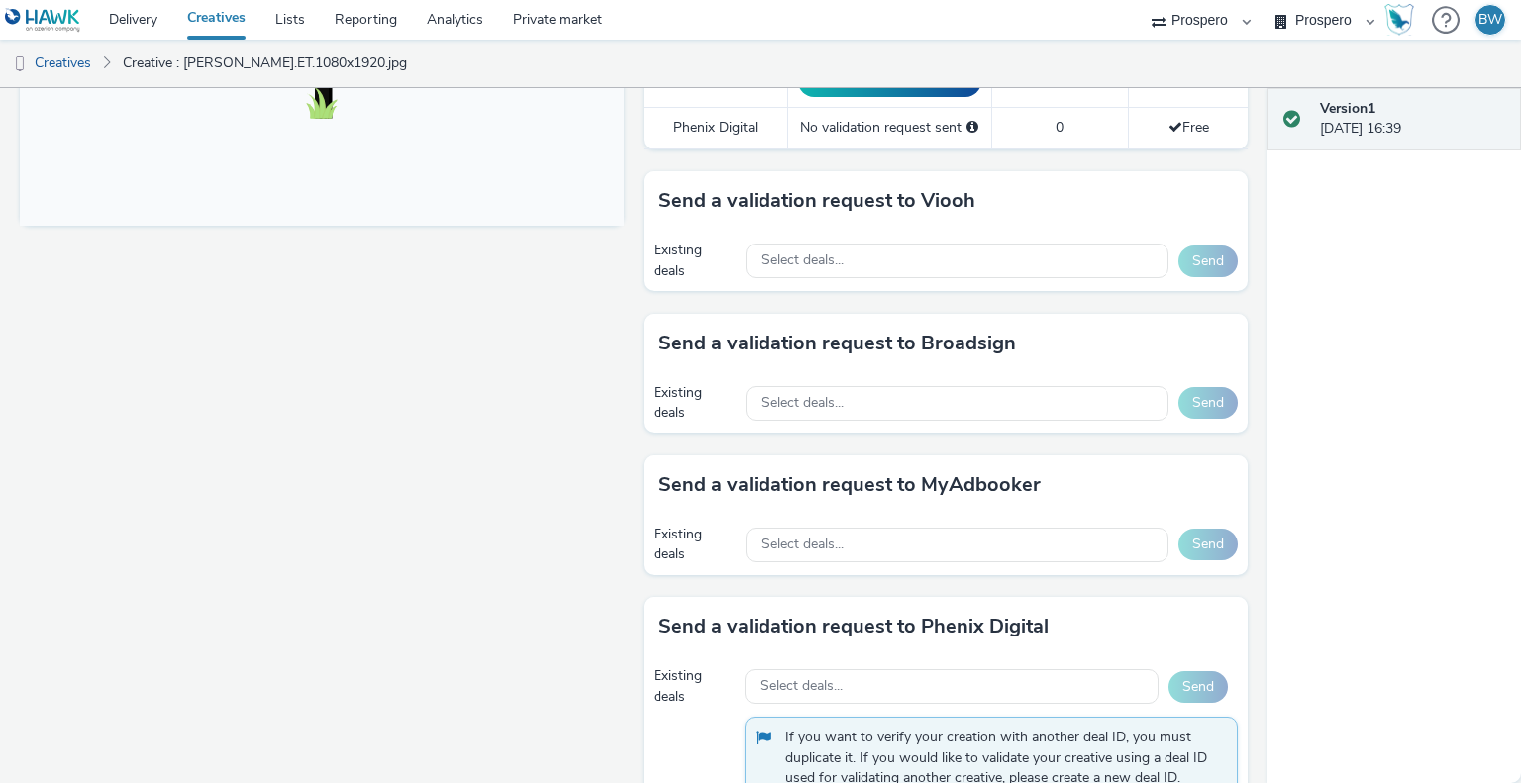
scroll to position [787, 0]
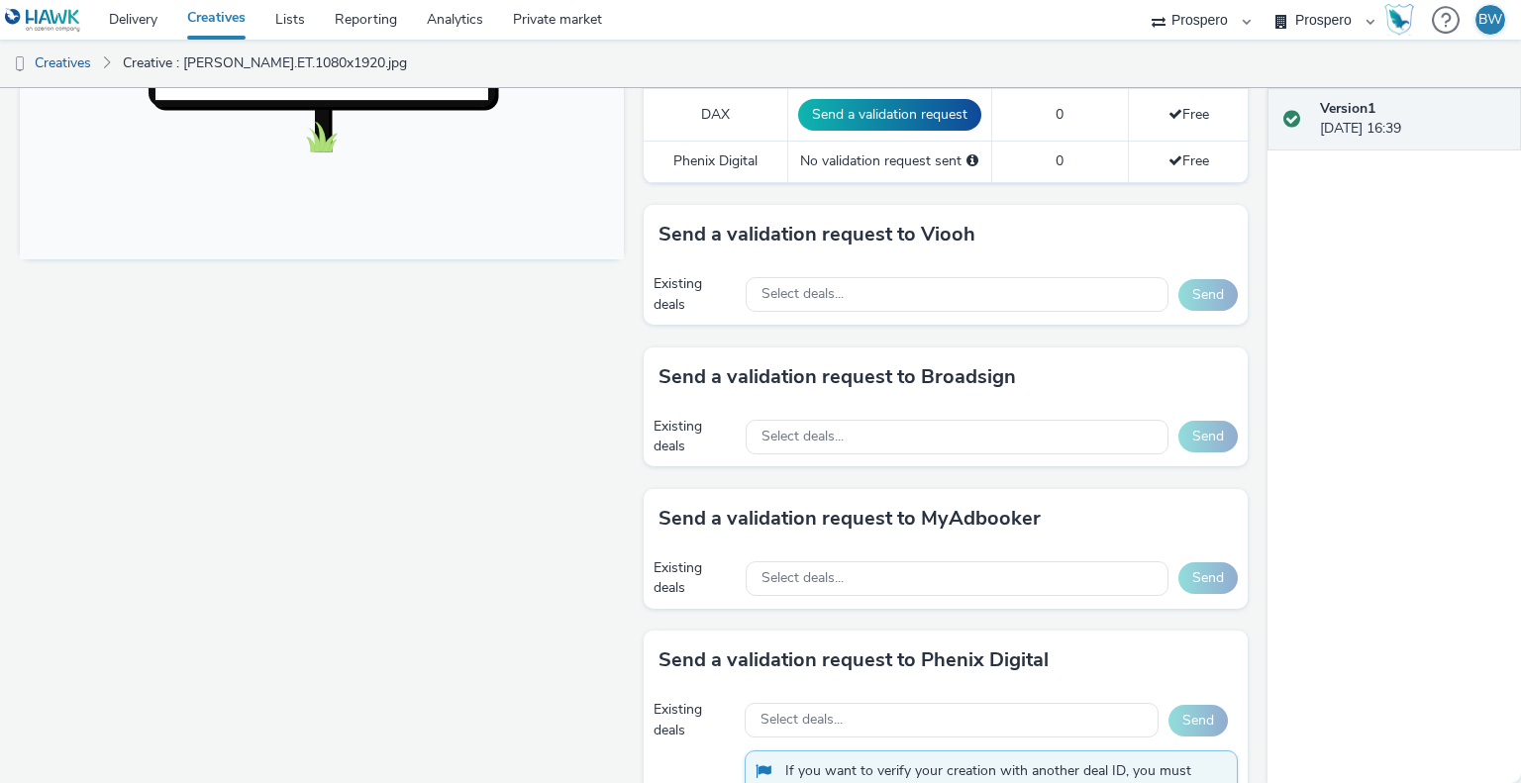
click at [917, 375] on h3 "Send a validation request to Broadsign" at bounding box center [838, 377] width 358 height 30
click at [945, 374] on h3 "Send a validation request to Broadsign" at bounding box center [838, 377] width 358 height 30
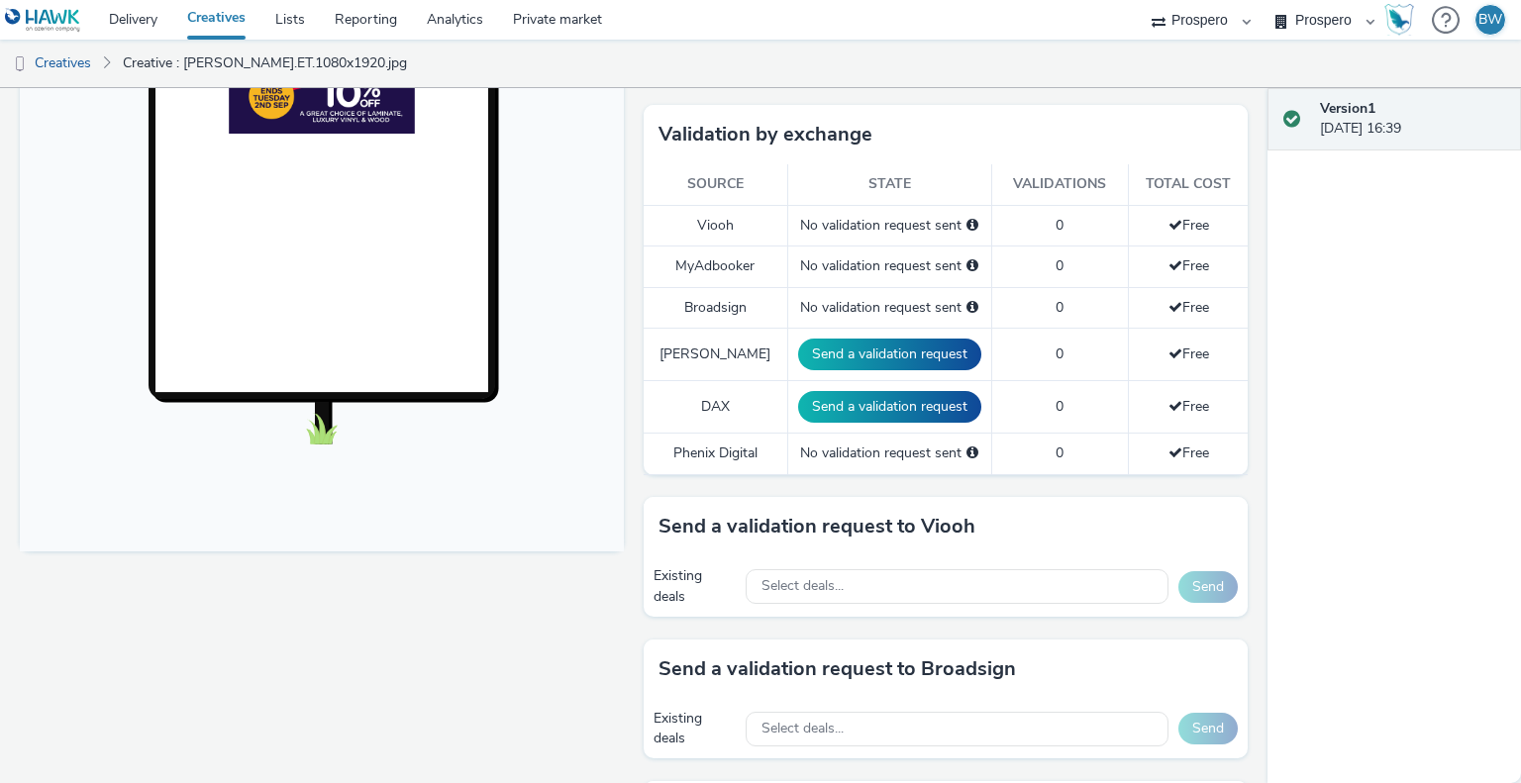
scroll to position [886, 0]
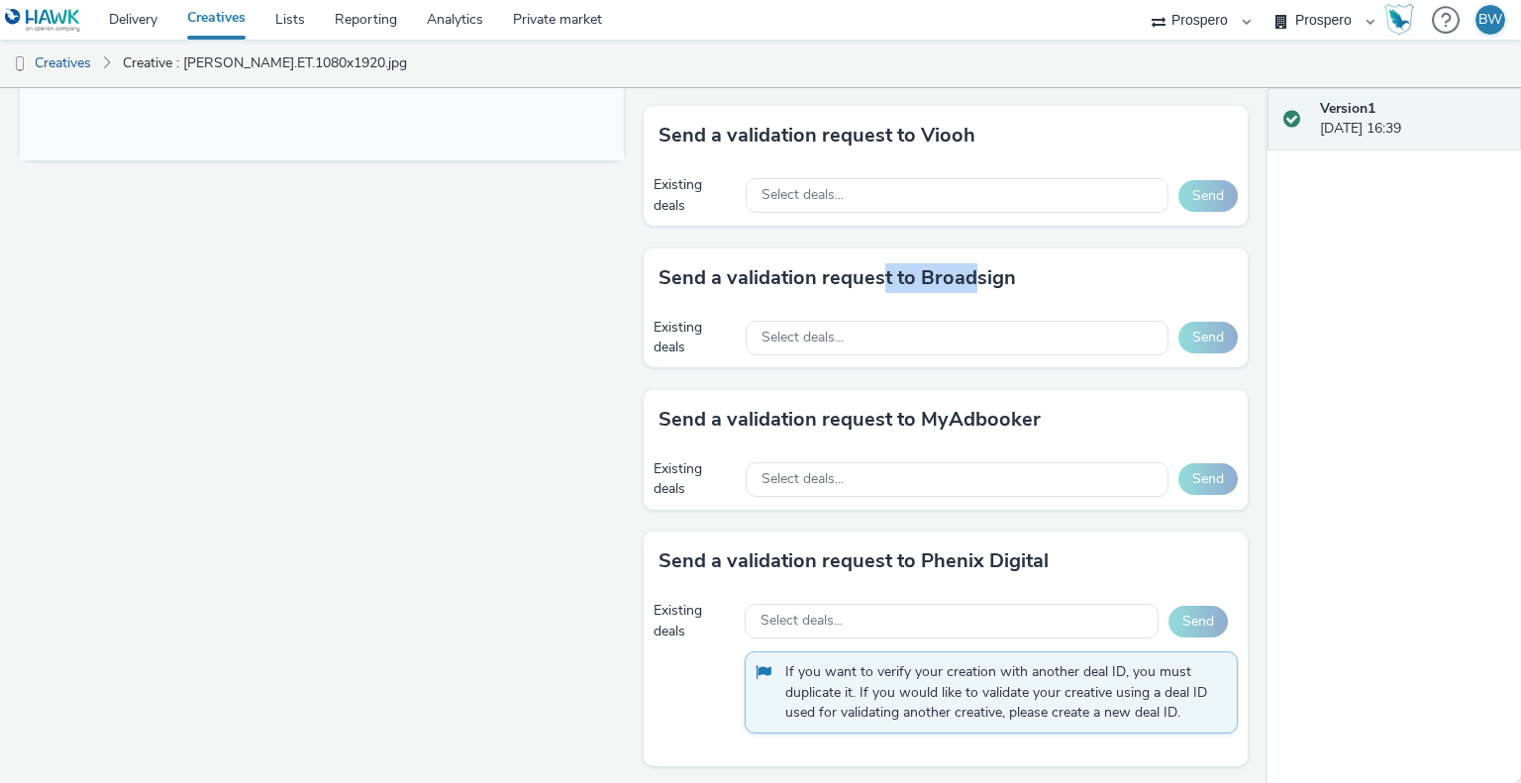
drag, startPoint x: 872, startPoint y: 270, endPoint x: 961, endPoint y: 255, distance: 90.5
click at [961, 255] on div "Send a validation request to Broadsign" at bounding box center [946, 278] width 604 height 59
click at [958, 273] on h3 "Send a validation request to Broadsign" at bounding box center [838, 278] width 358 height 30
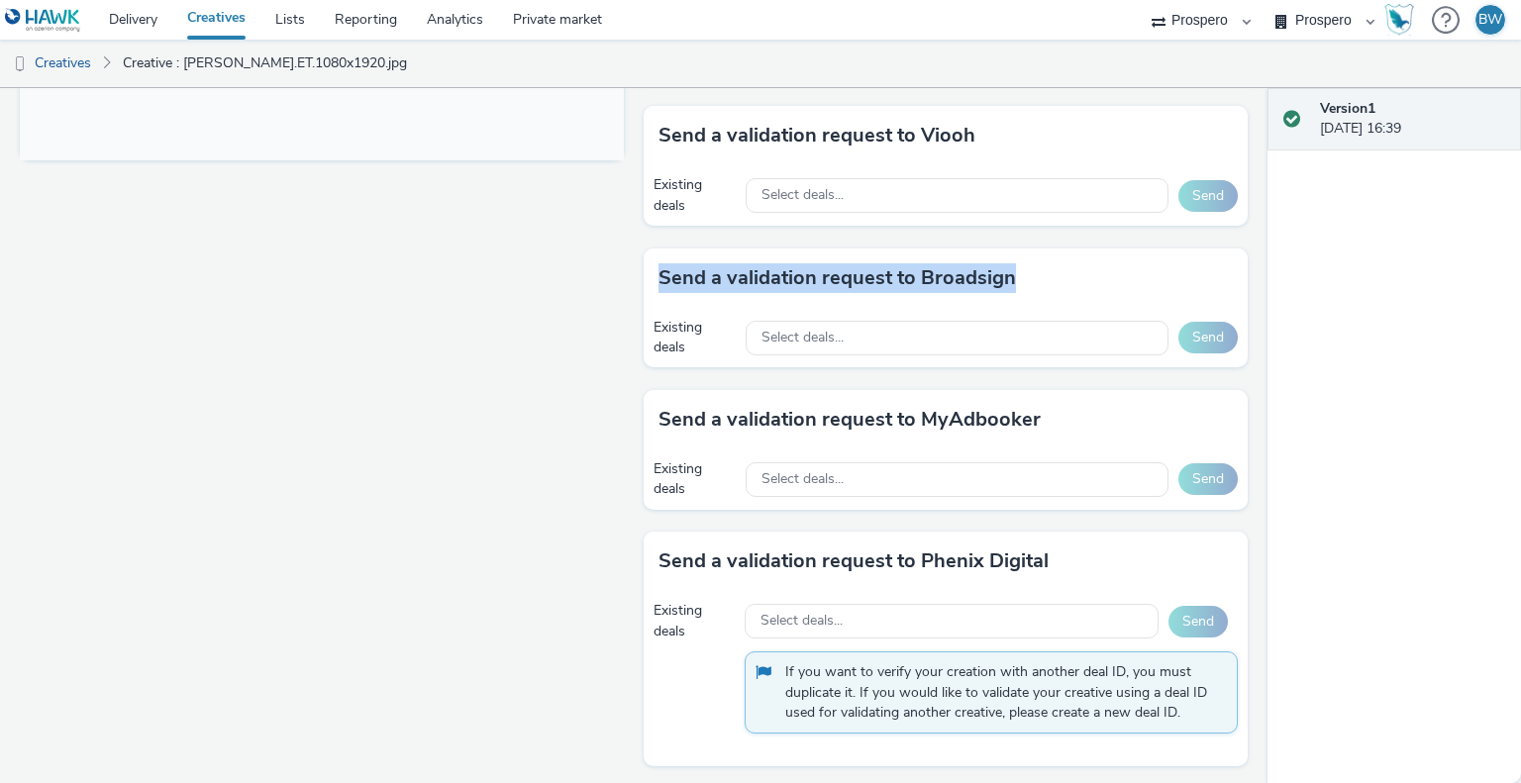
click at [958, 273] on h3 "Send a validation request to Broadsign" at bounding box center [838, 278] width 358 height 30
click at [953, 273] on h3 "Send a validation request to Broadsign" at bounding box center [838, 278] width 358 height 30
click at [533, 239] on div "Fullscreen" at bounding box center [327, 68] width 614 height 1440
drag, startPoint x: 734, startPoint y: 273, endPoint x: 825, endPoint y: 268, distance: 91.3
click at [825, 268] on h3 "Send a validation request to Broadsign" at bounding box center [838, 278] width 358 height 30
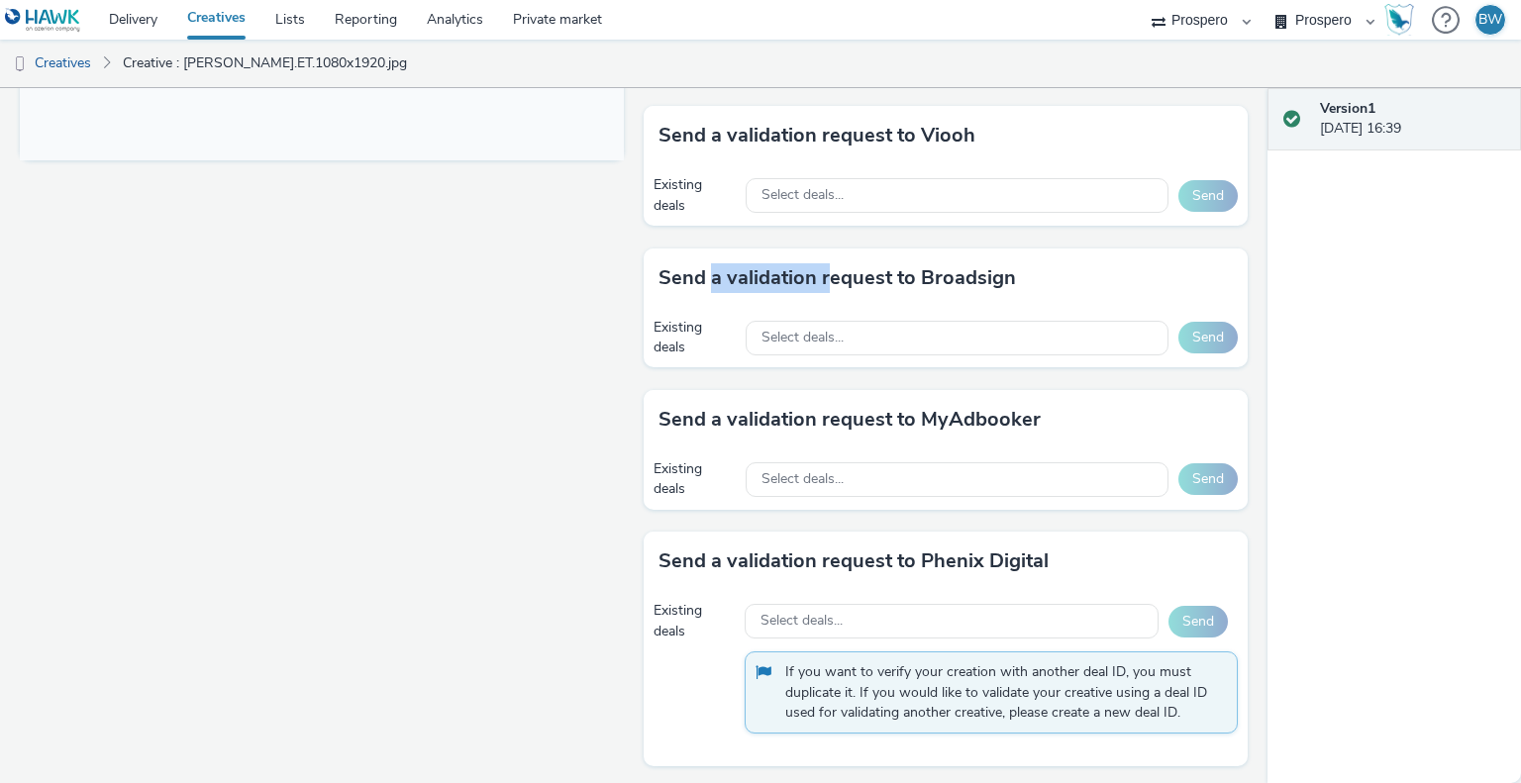
click at [825, 268] on h3 "Send a validation request to Broadsign" at bounding box center [838, 278] width 358 height 30
click at [923, 266] on h3 "Send a validation request to Broadsign" at bounding box center [838, 278] width 358 height 30
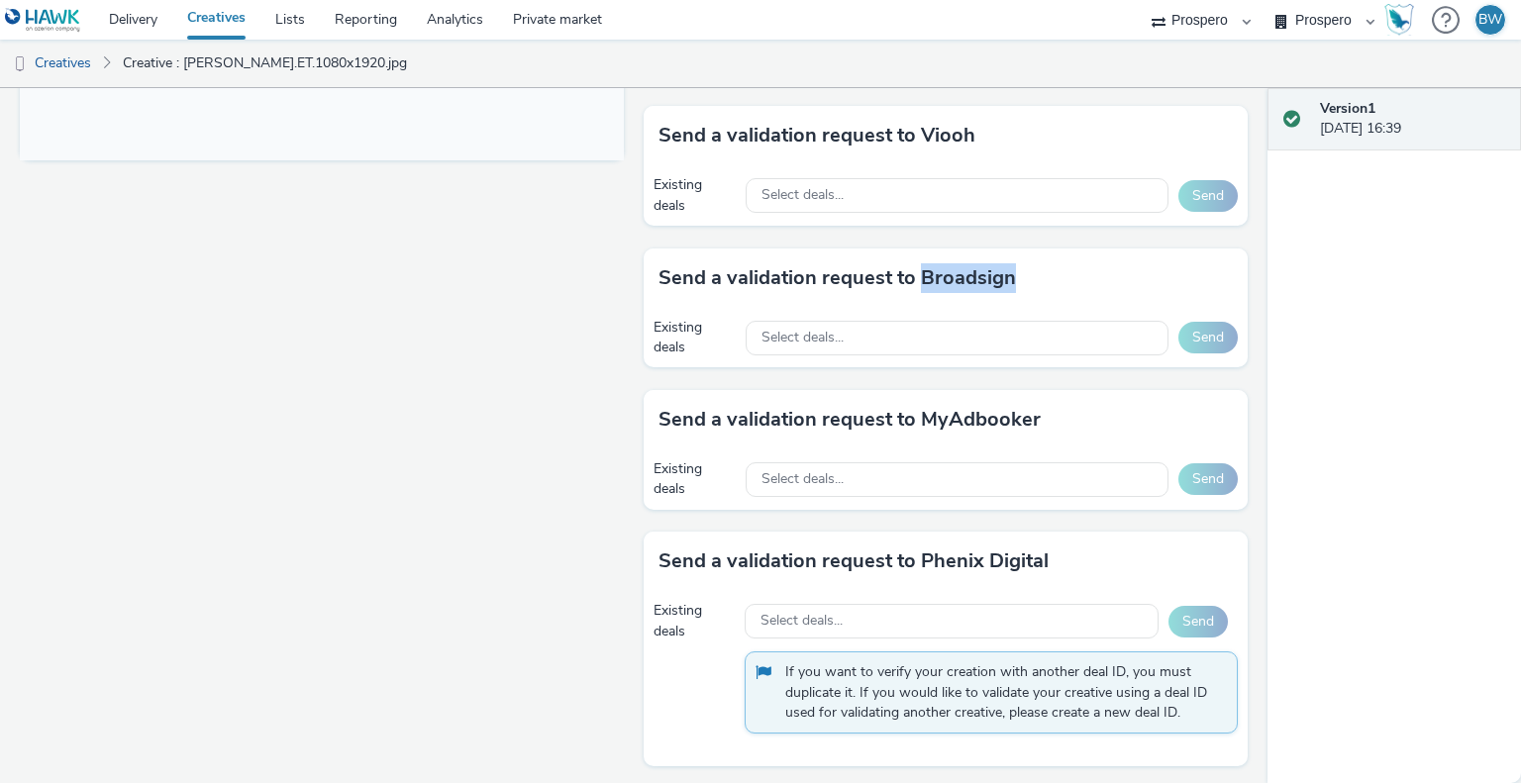
drag, startPoint x: 923, startPoint y: 266, endPoint x: 972, endPoint y: 266, distance: 48.5
click at [965, 266] on h3 "Send a validation request to Broadsign" at bounding box center [838, 278] width 358 height 30
click at [974, 266] on h3 "Send a validation request to Broadsign" at bounding box center [838, 278] width 358 height 30
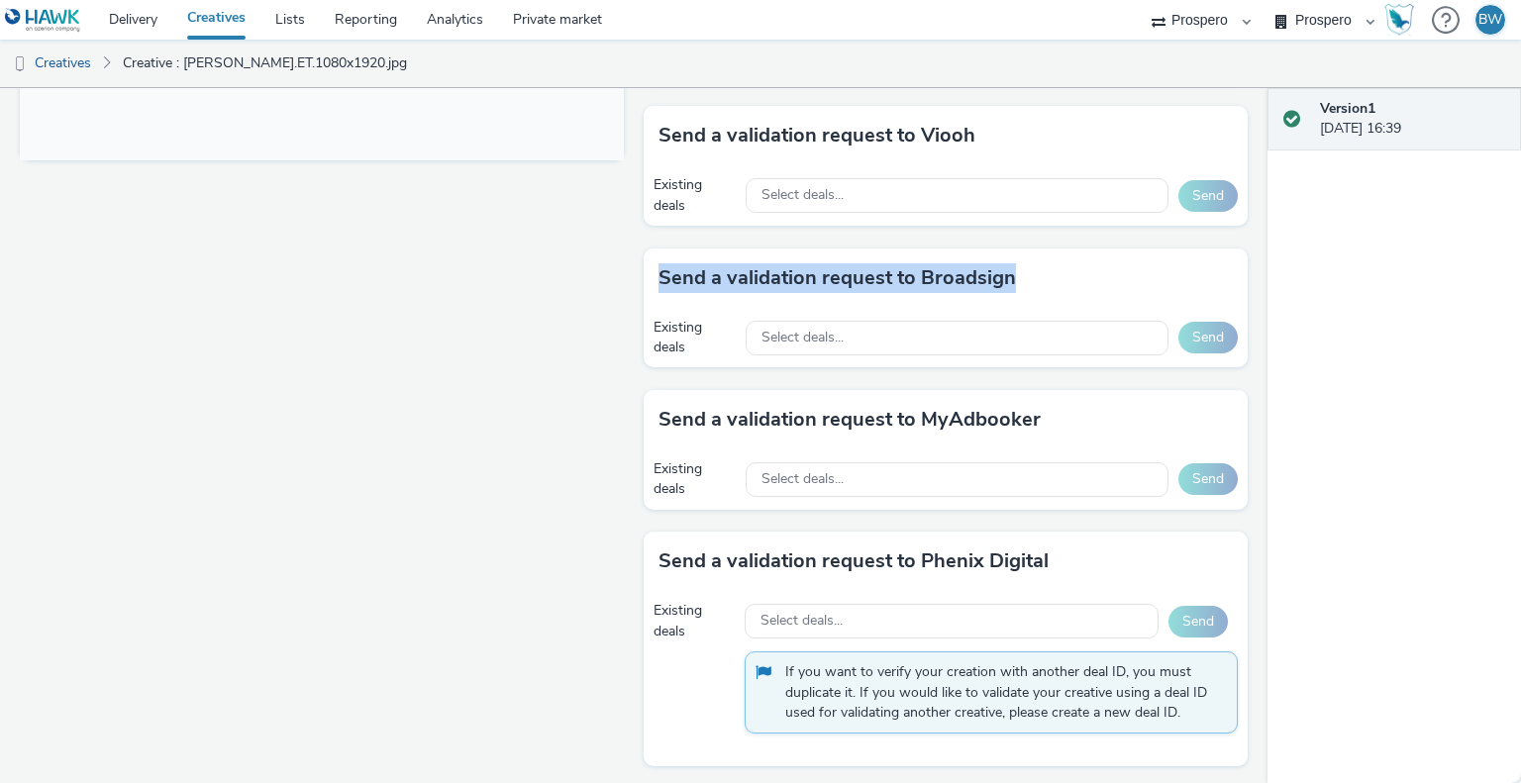
click at [965, 276] on h3 "Send a validation request to Broadsign" at bounding box center [838, 278] width 358 height 30
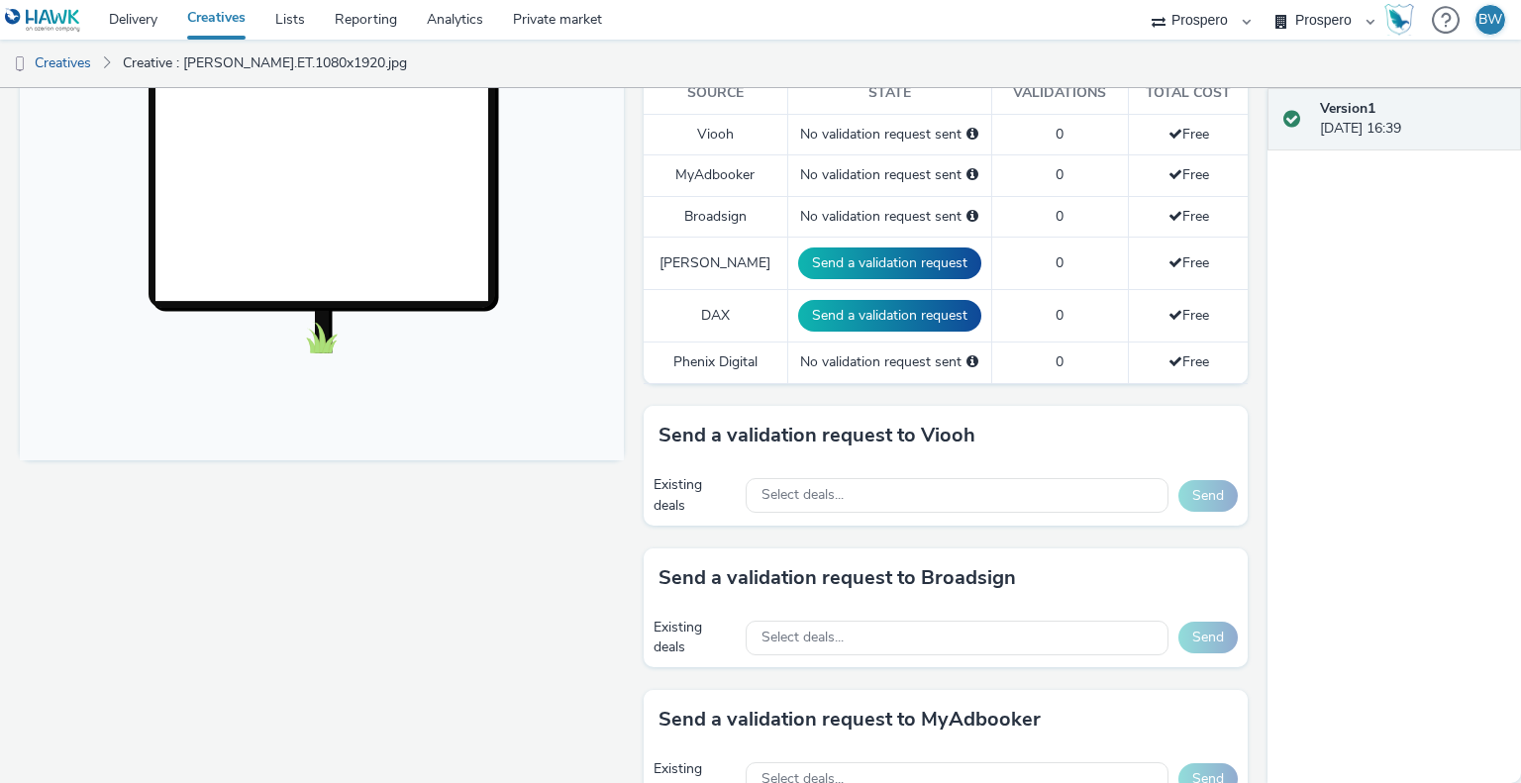
scroll to position [594, 0]
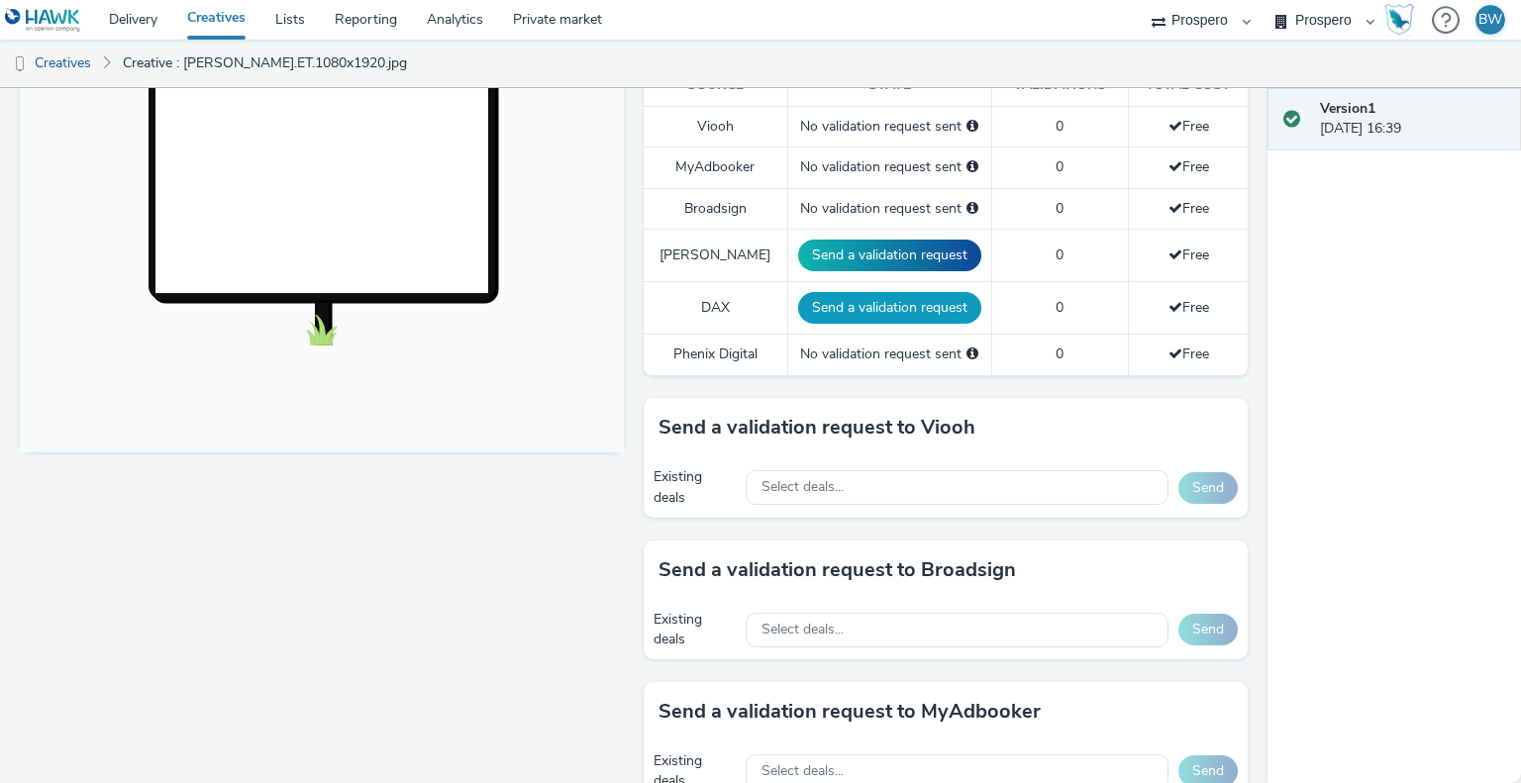
click at [805, 302] on button "Send a validation request" at bounding box center [889, 308] width 183 height 32
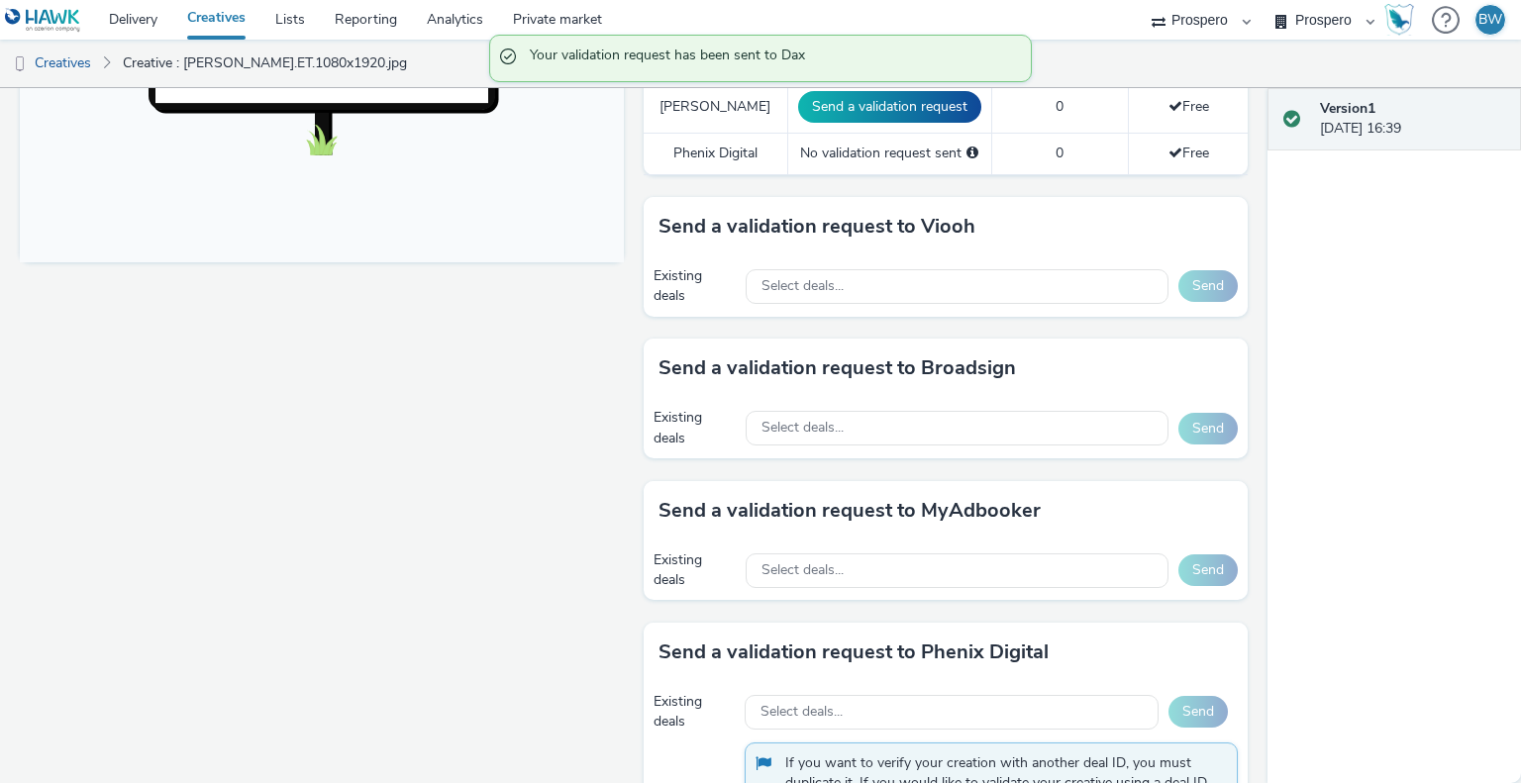
scroll to position [792, 0]
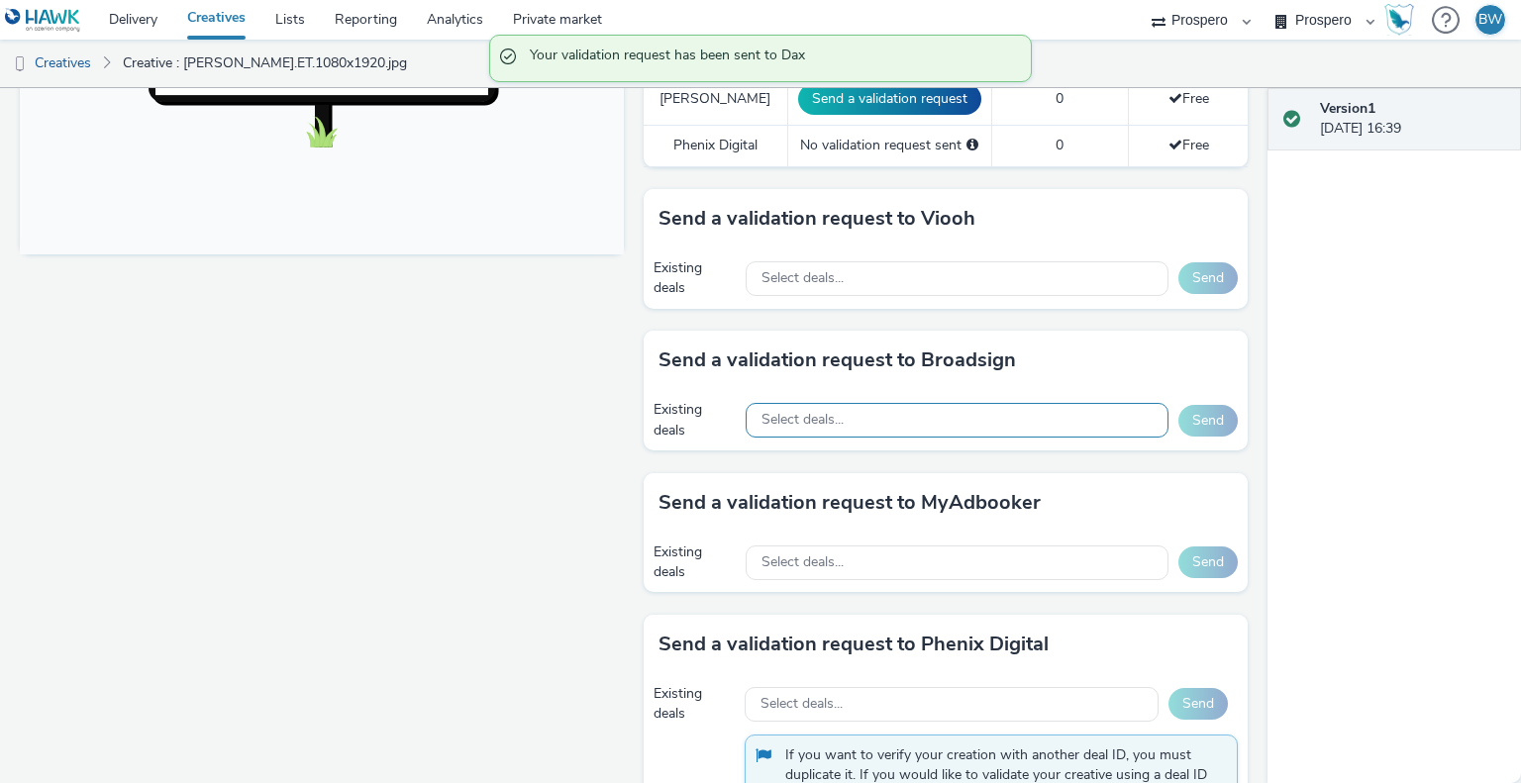
click at [829, 407] on div "Select deals..." at bounding box center [957, 420] width 423 height 35
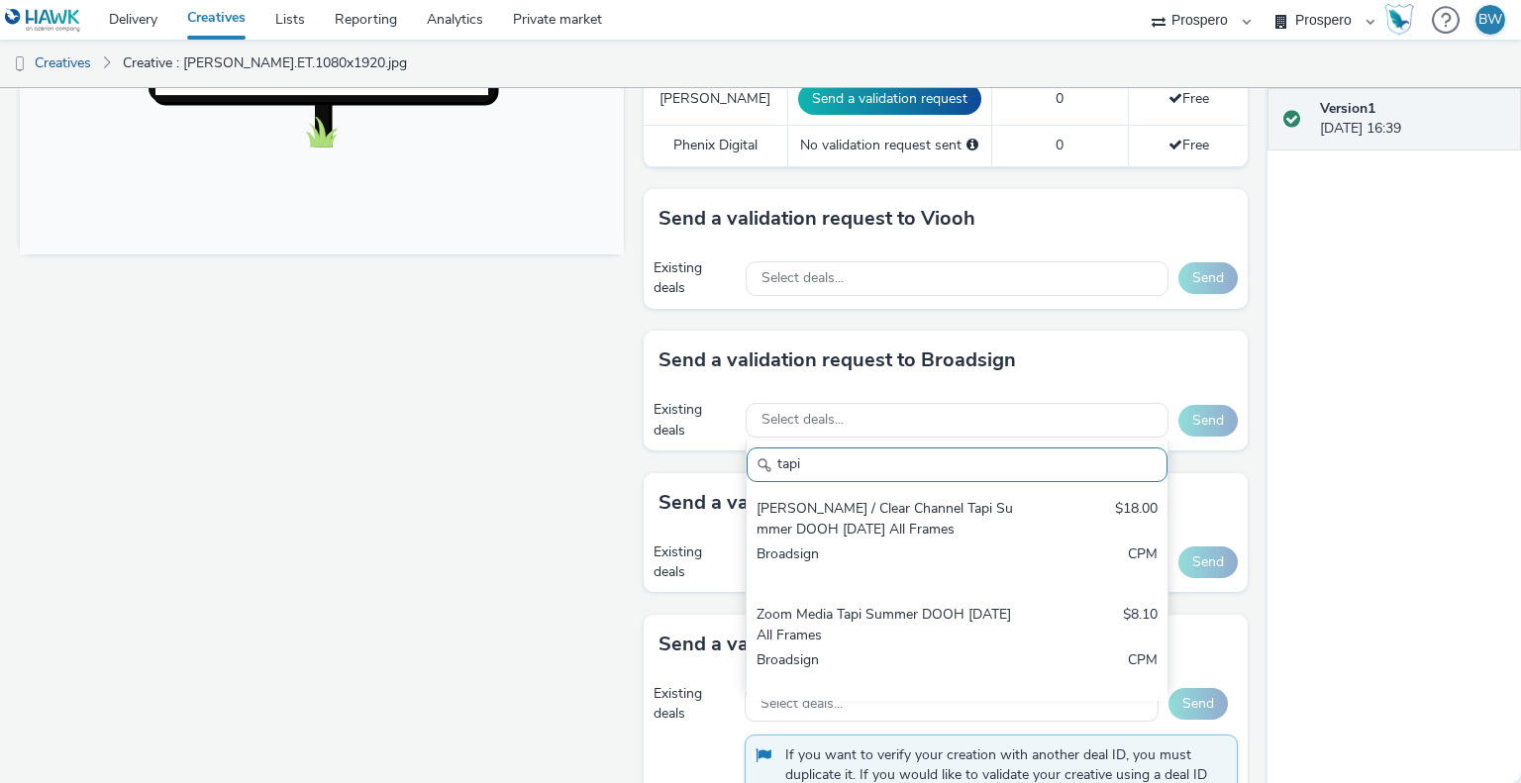
scroll to position [876, 0]
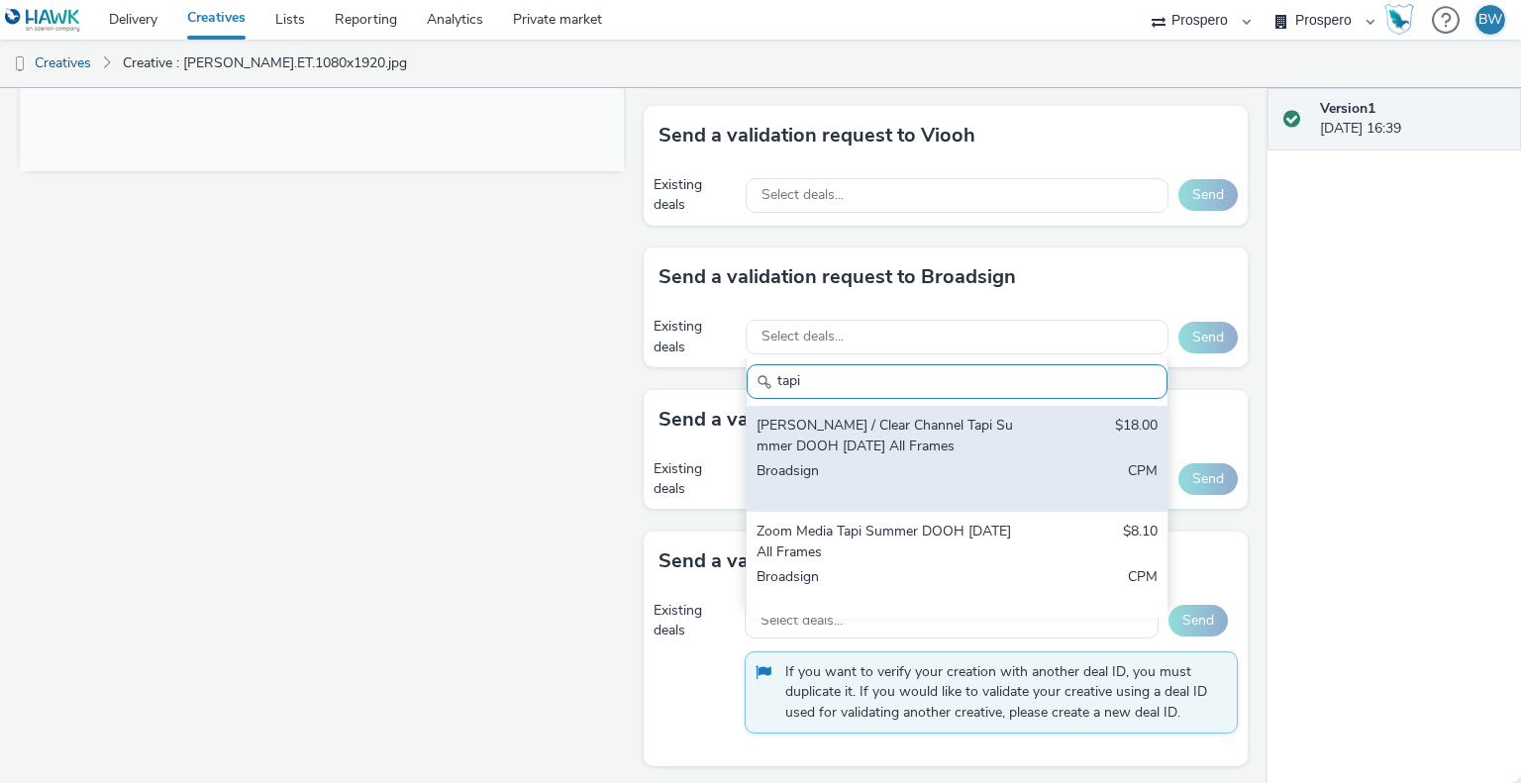
type input "tapi"
click at [944, 447] on div "[PERSON_NAME] / Clear Channel Tapi Summer DOOH [DATE] All Frames" at bounding box center [888, 436] width 263 height 41
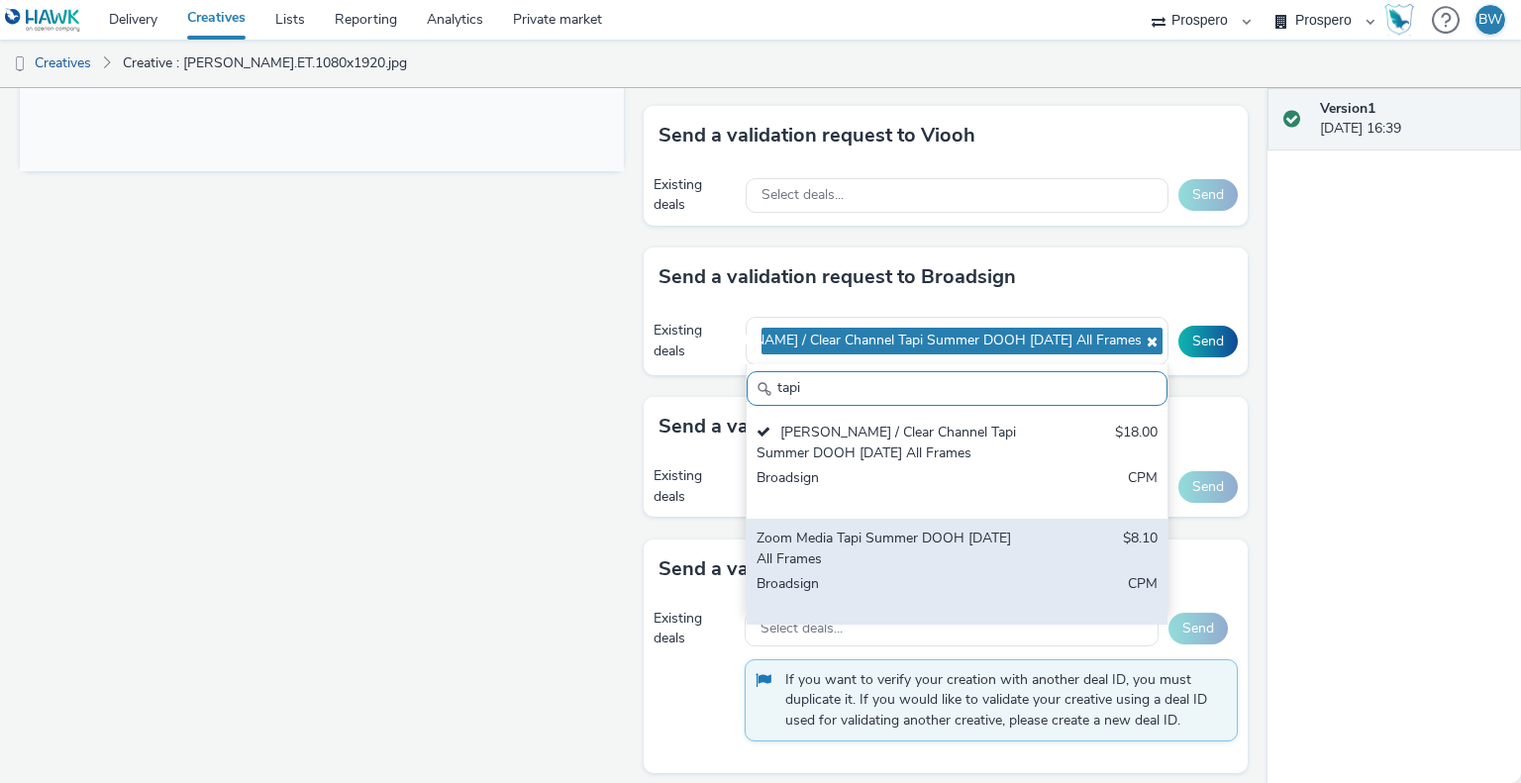
click at [942, 563] on div "Zoom Media Tapi Summer DOOH [DATE] All Frames" at bounding box center [888, 549] width 263 height 41
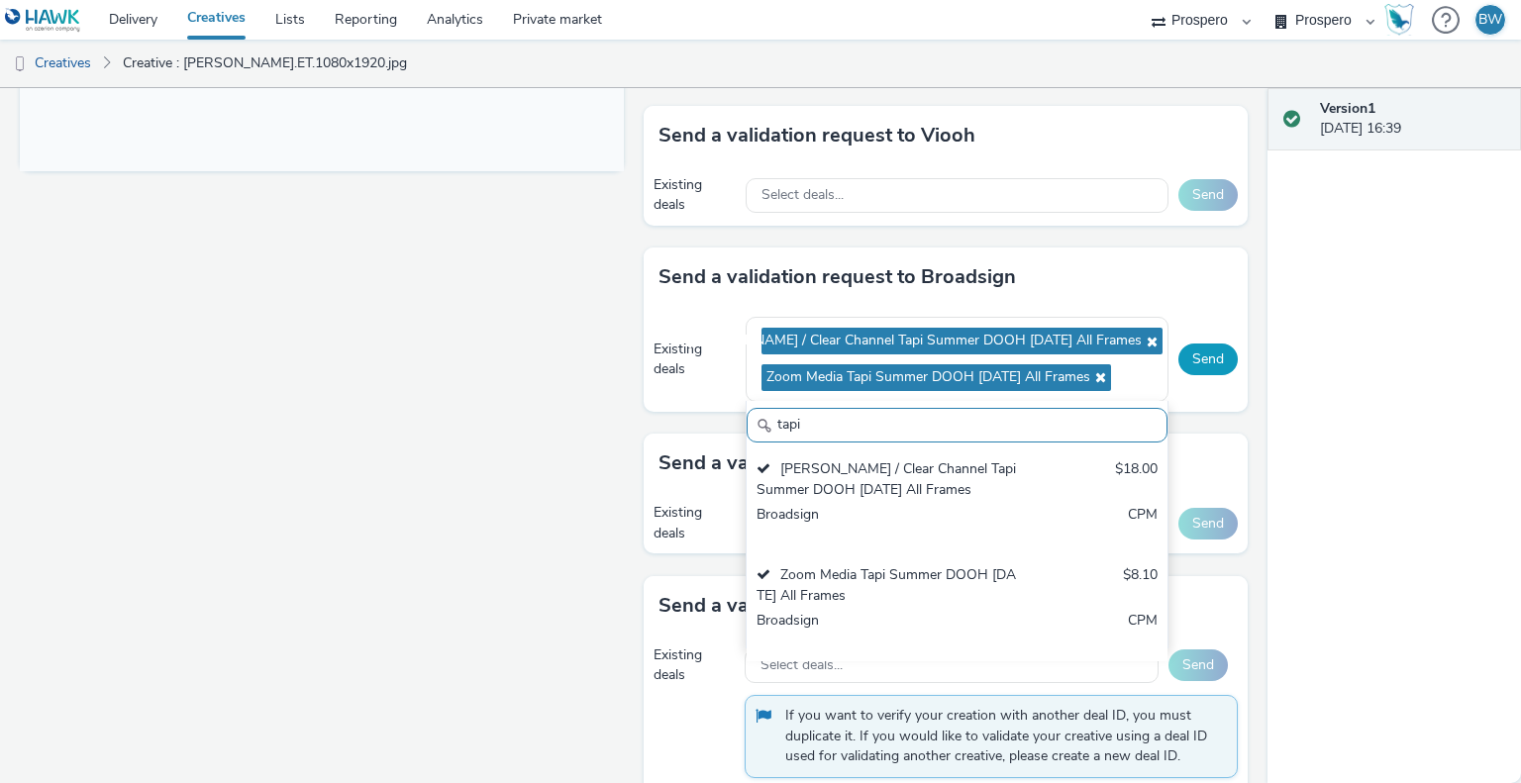
click at [1197, 356] on button "Send" at bounding box center [1208, 360] width 59 height 32
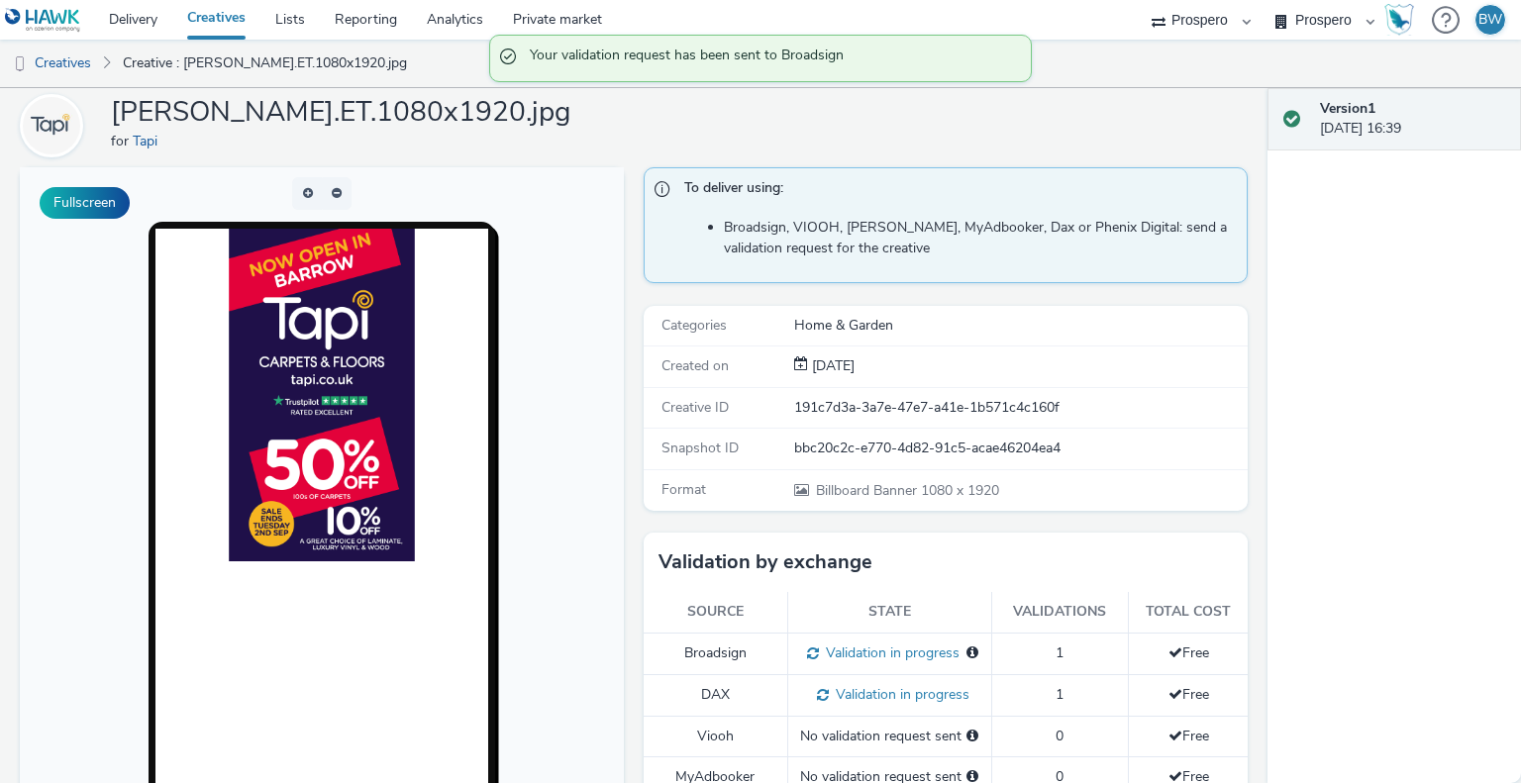
scroll to position [0, 0]
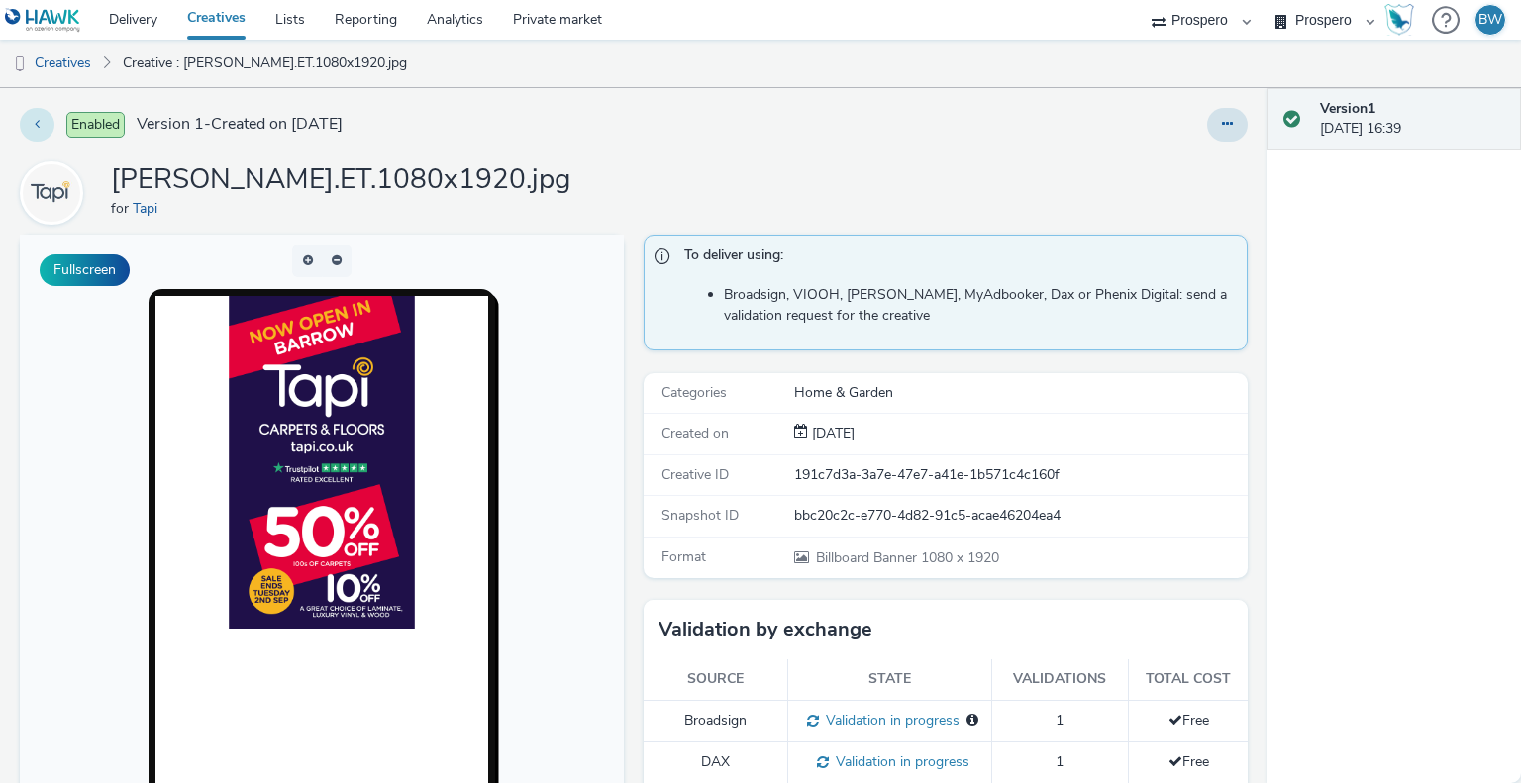
click at [28, 118] on button at bounding box center [37, 125] width 35 height 34
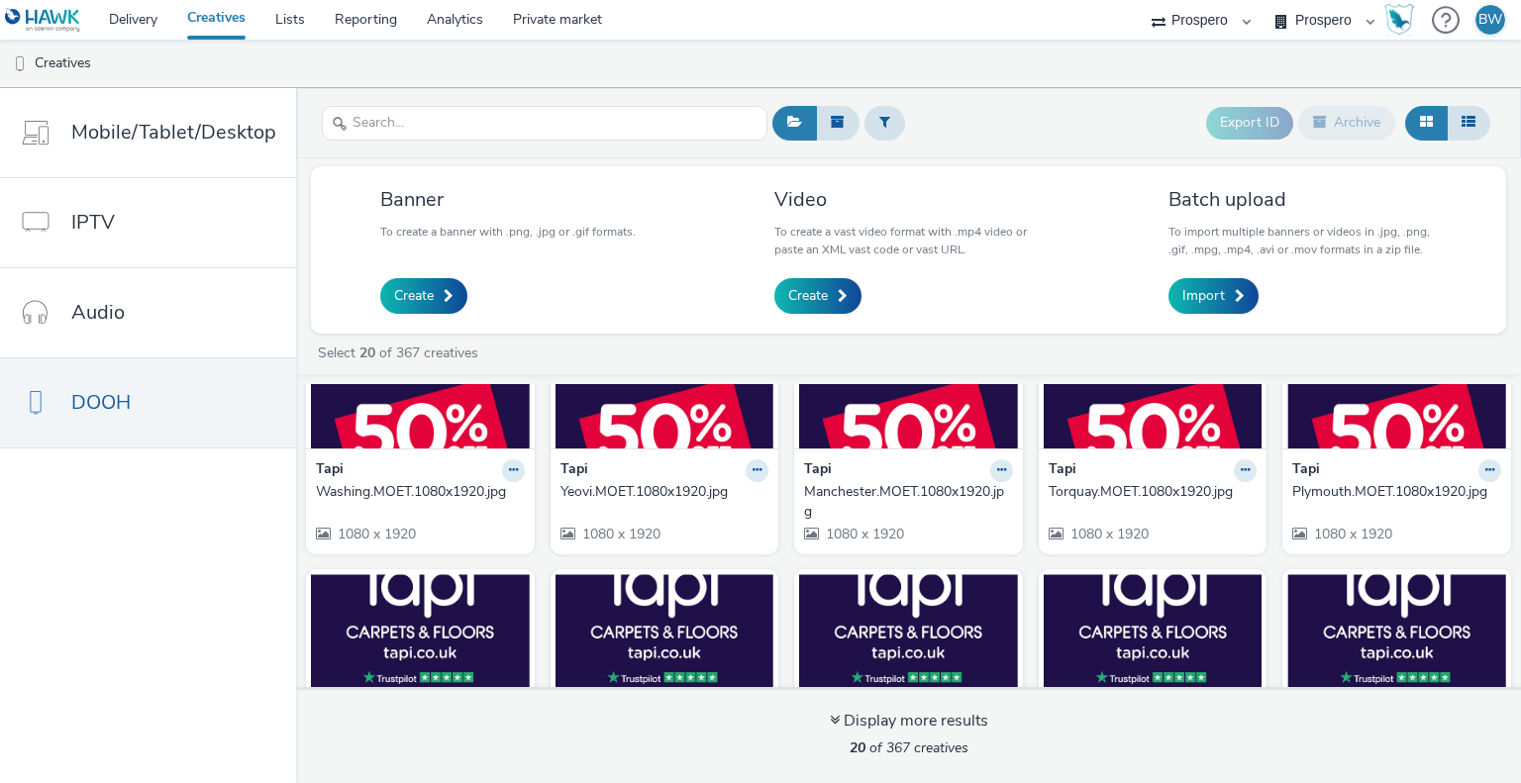
scroll to position [495, 0]
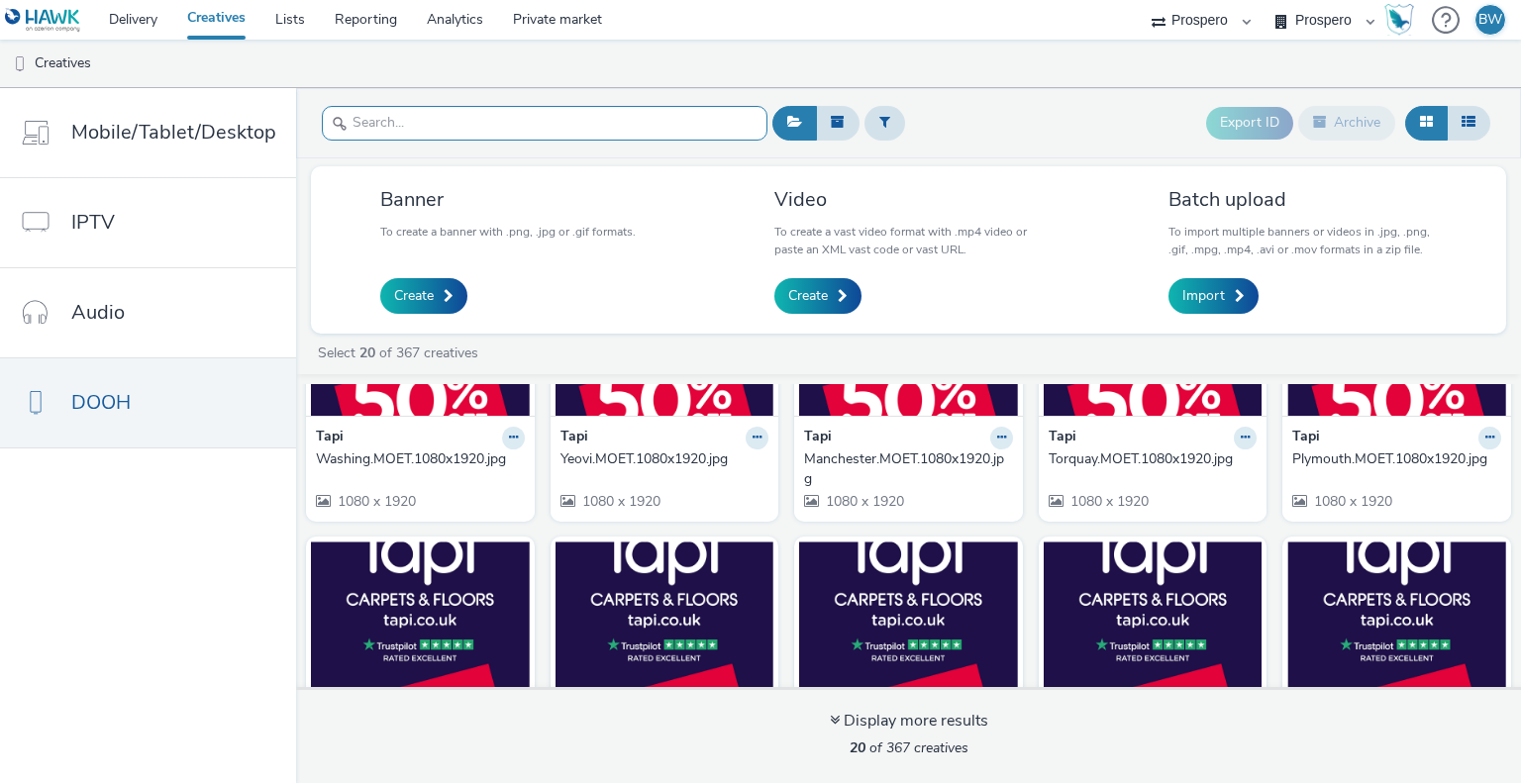
click at [468, 117] on input "text" at bounding box center [545, 123] width 446 height 35
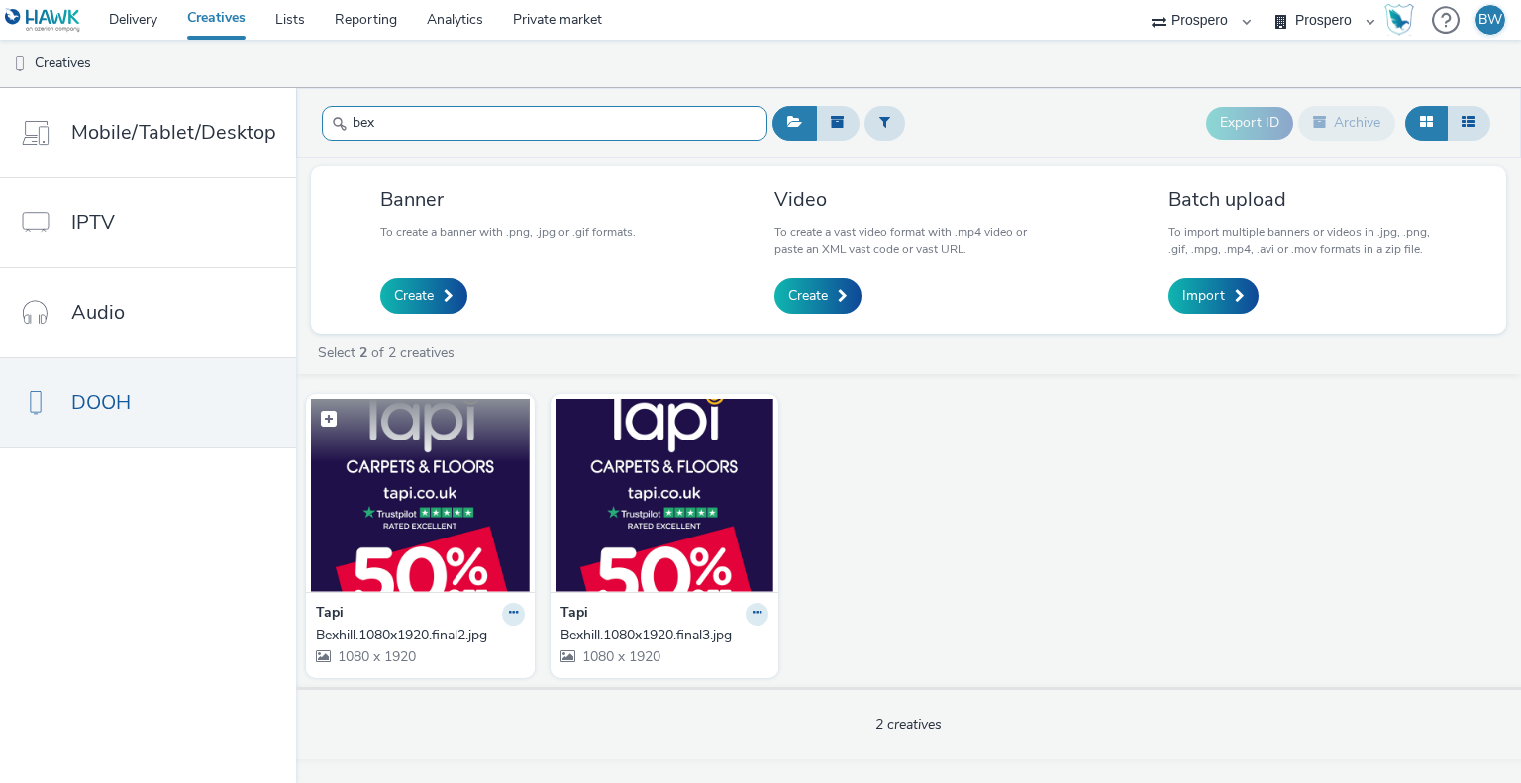
type input "bex"
click at [440, 543] on img at bounding box center [420, 495] width 219 height 193
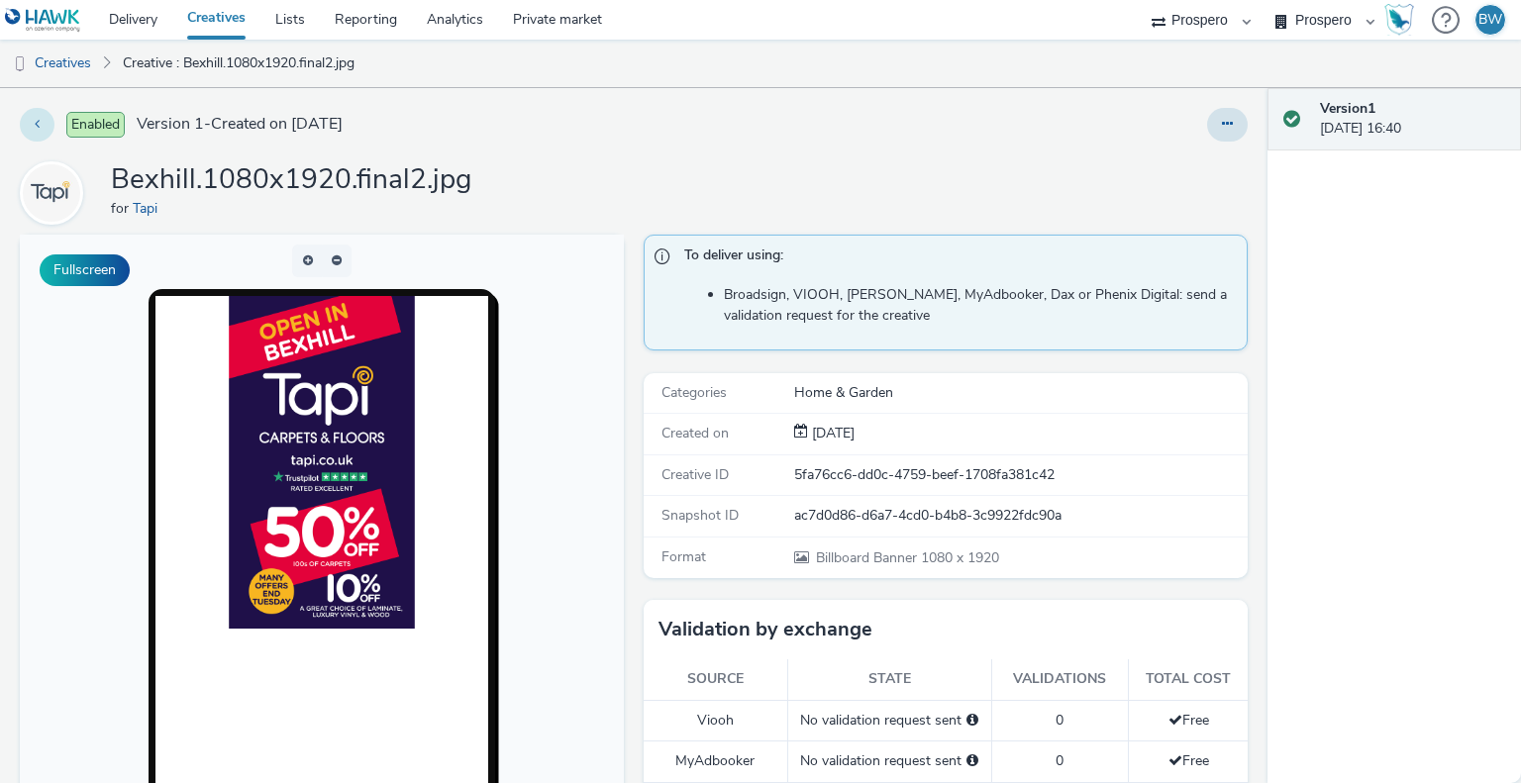
click at [28, 111] on button at bounding box center [37, 125] width 35 height 34
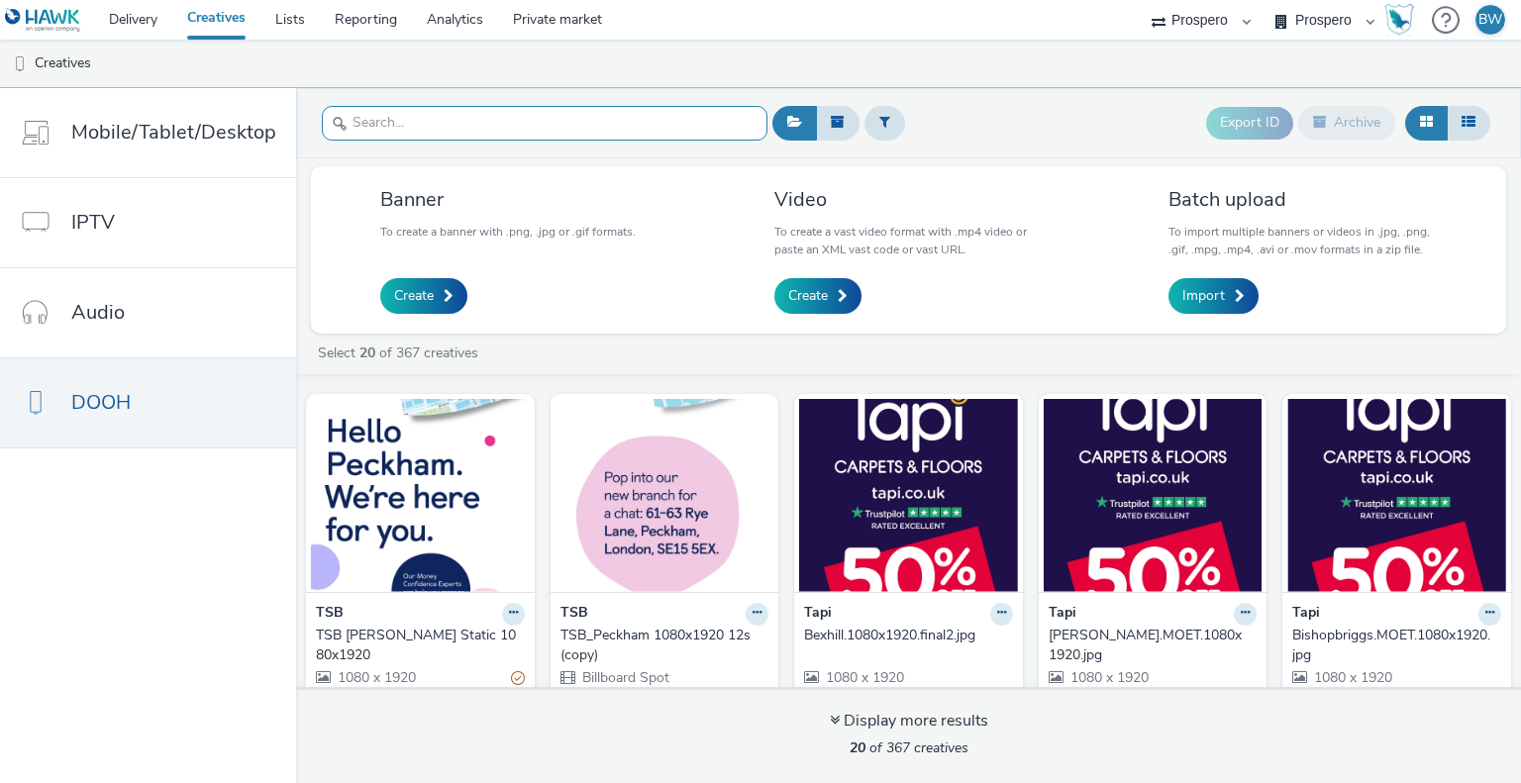
click at [498, 110] on input "text" at bounding box center [545, 123] width 446 height 35
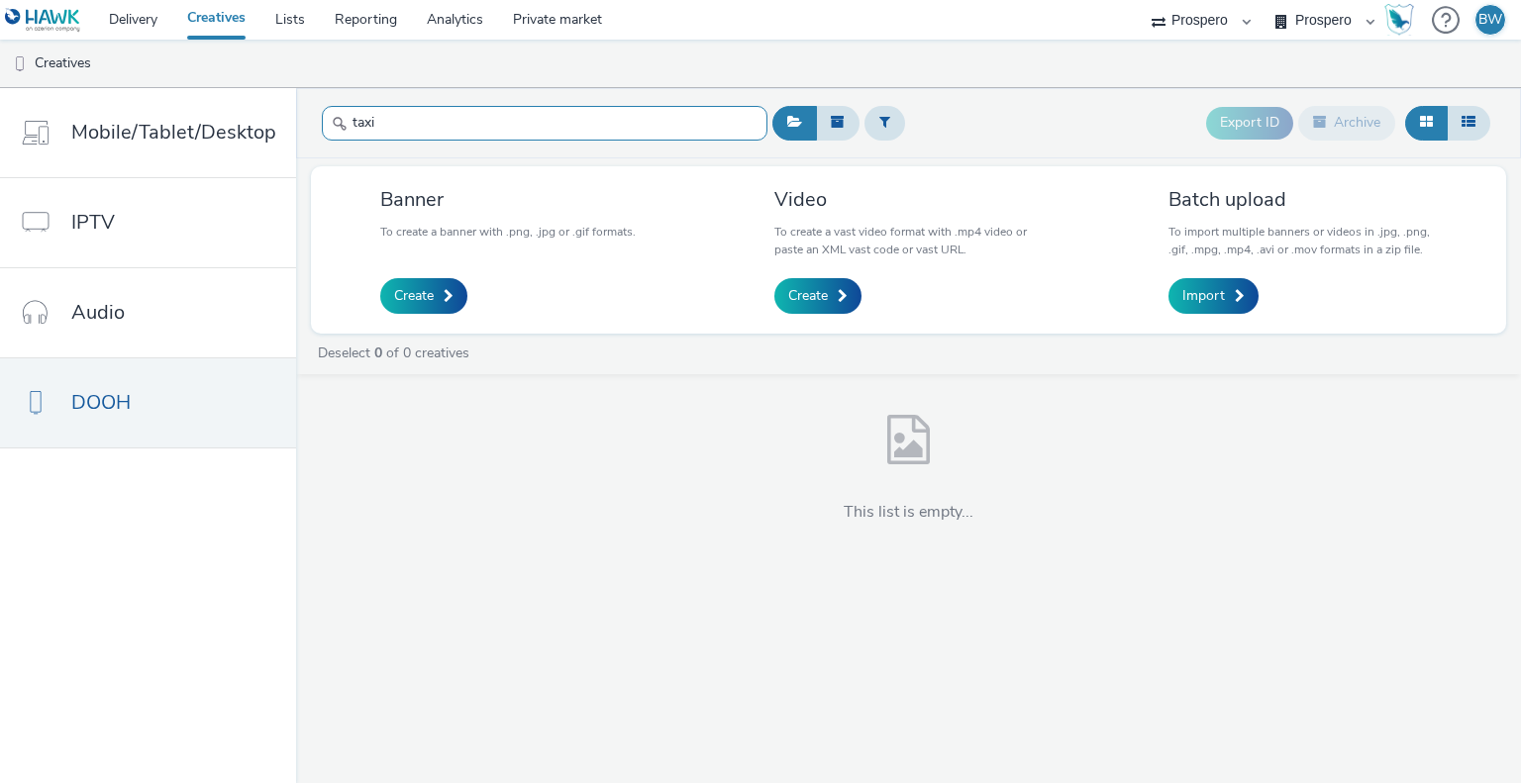
click at [594, 110] on input "taxi" at bounding box center [545, 123] width 446 height 35
click at [594, 108] on input "taxi" at bounding box center [545, 123] width 446 height 35
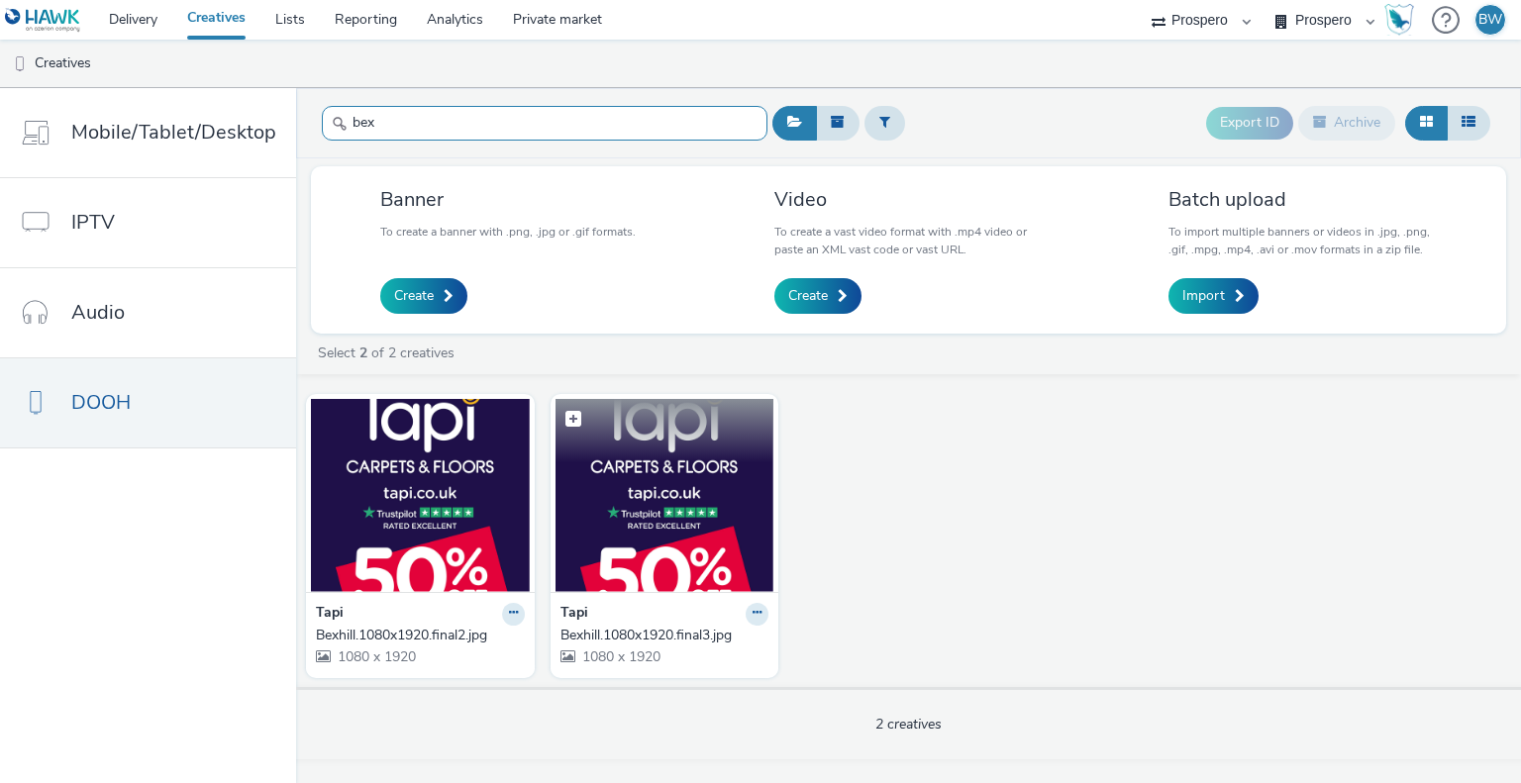
type input "bex"
click at [671, 556] on img at bounding box center [665, 495] width 219 height 193
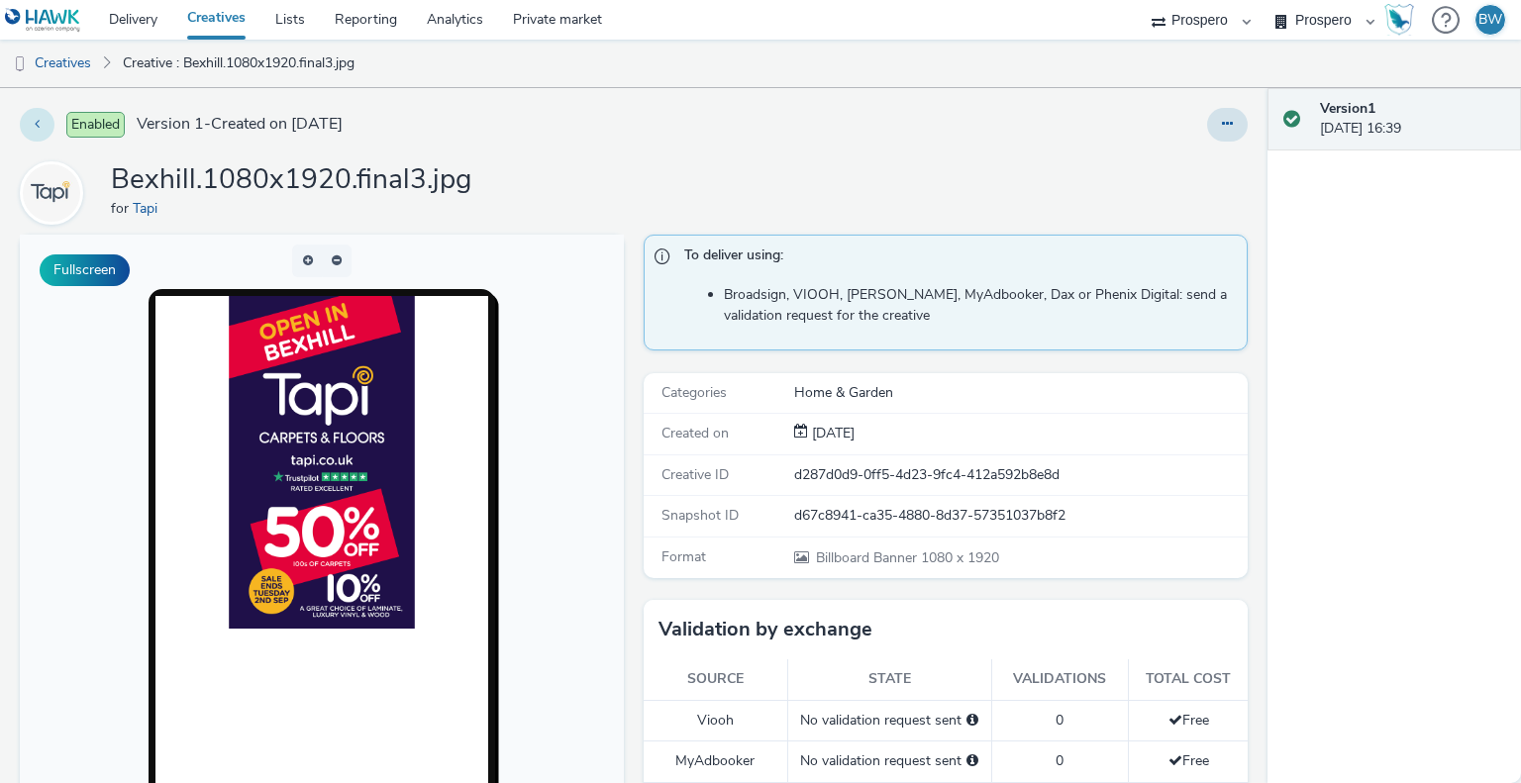
click at [33, 126] on button at bounding box center [37, 125] width 35 height 34
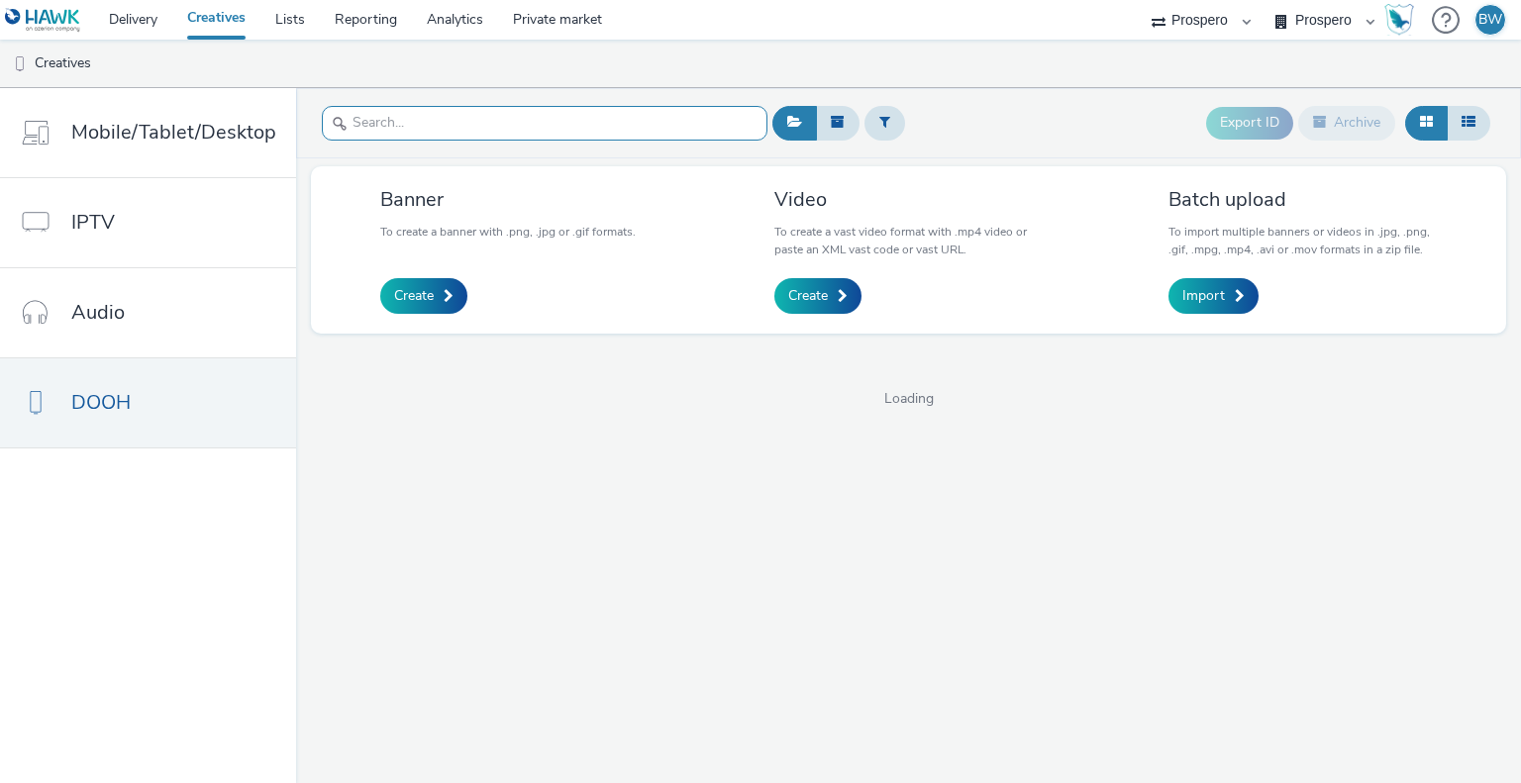
click at [433, 128] on input "text" at bounding box center [545, 123] width 446 height 35
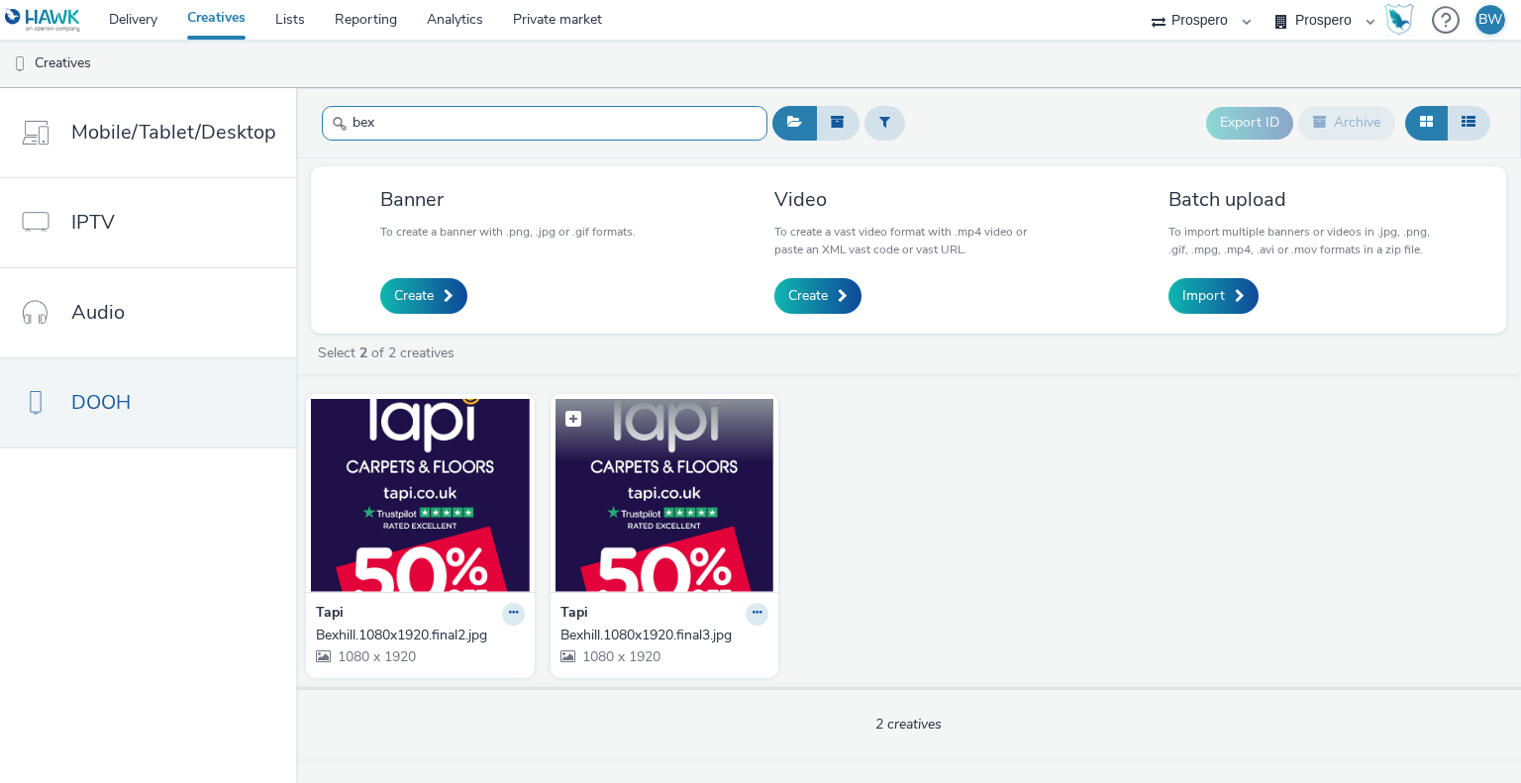
type input "bex"
click at [686, 569] on img at bounding box center [665, 495] width 219 height 193
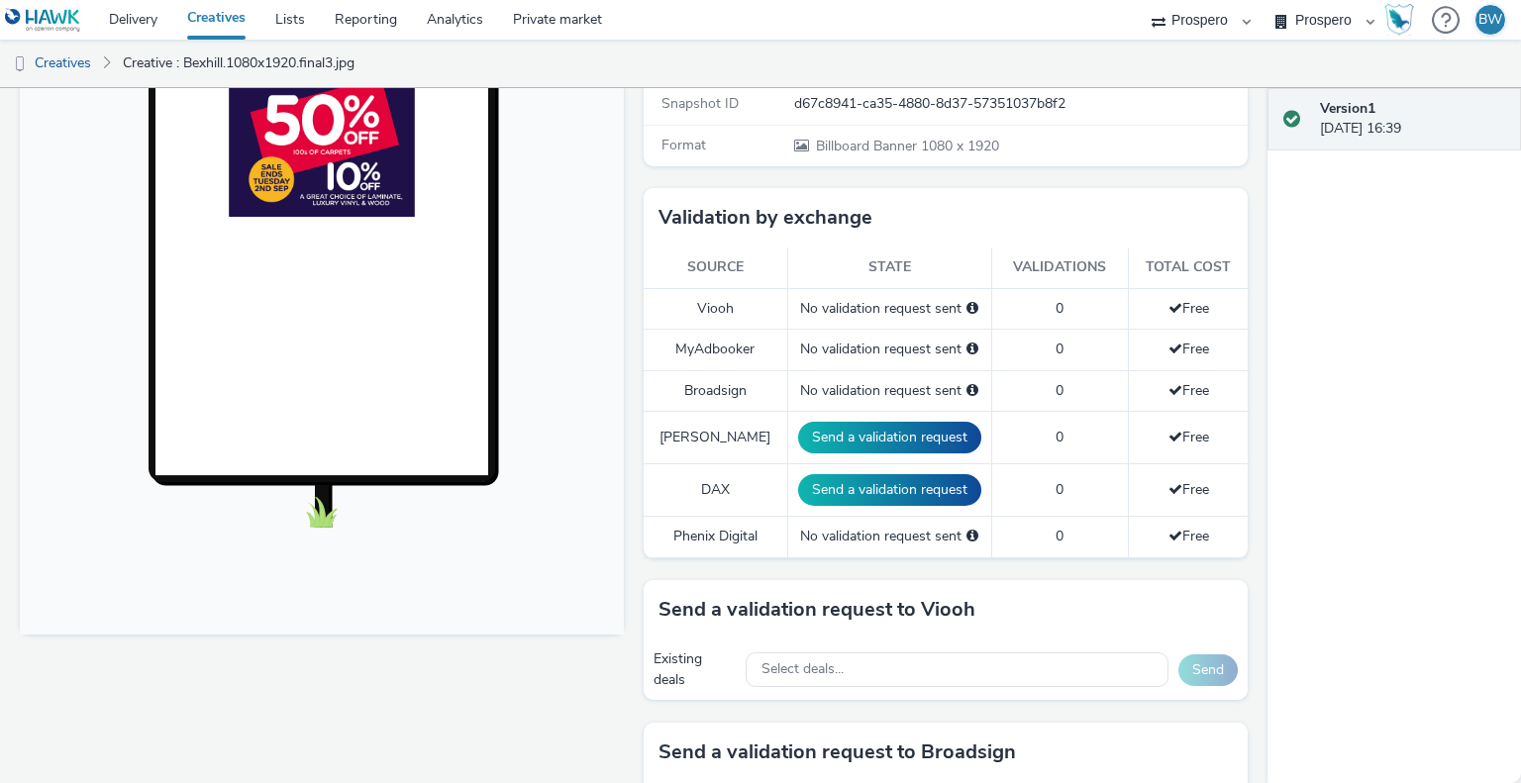
scroll to position [495, 0]
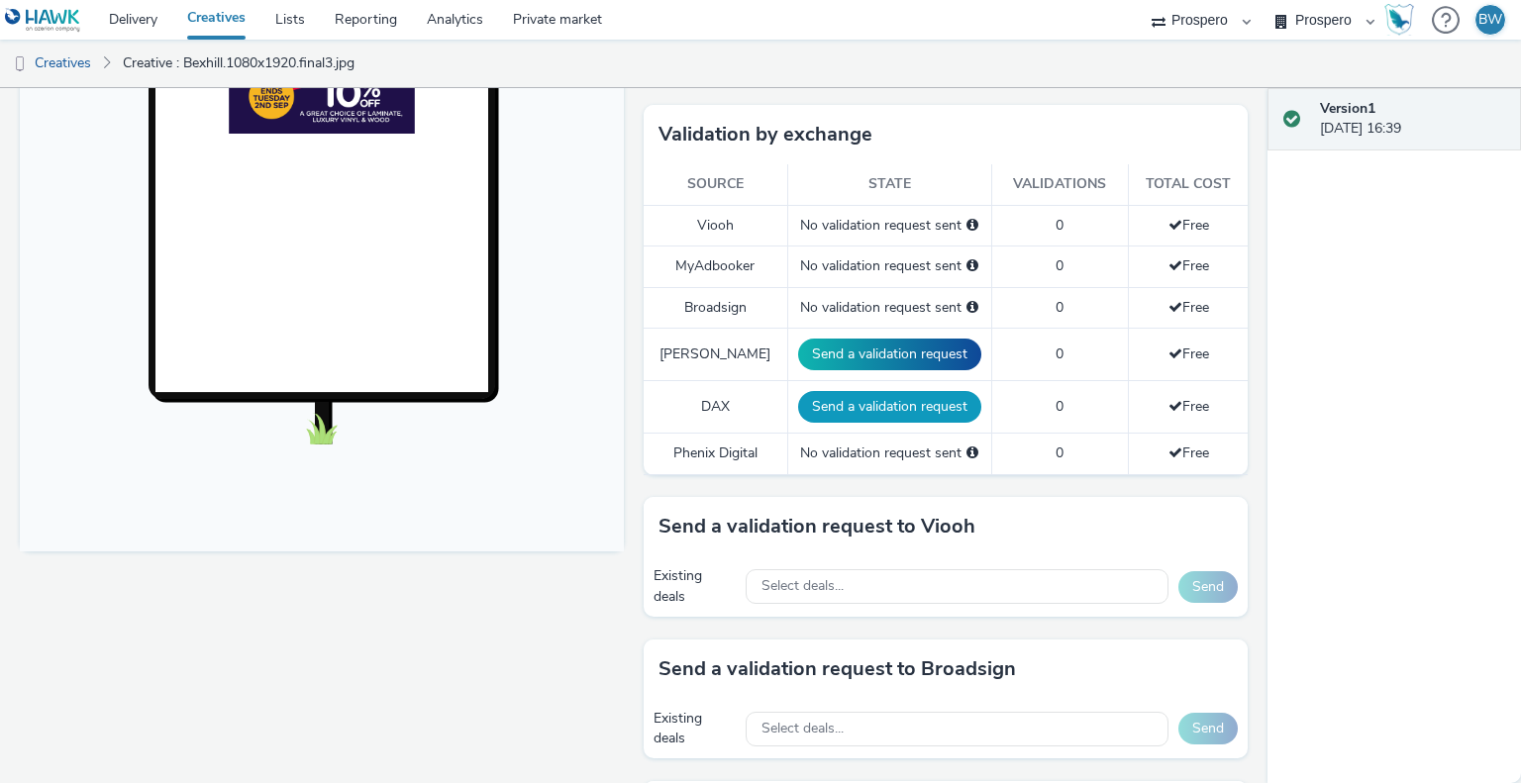
click at [896, 397] on button "Send a validation request" at bounding box center [889, 407] width 183 height 32
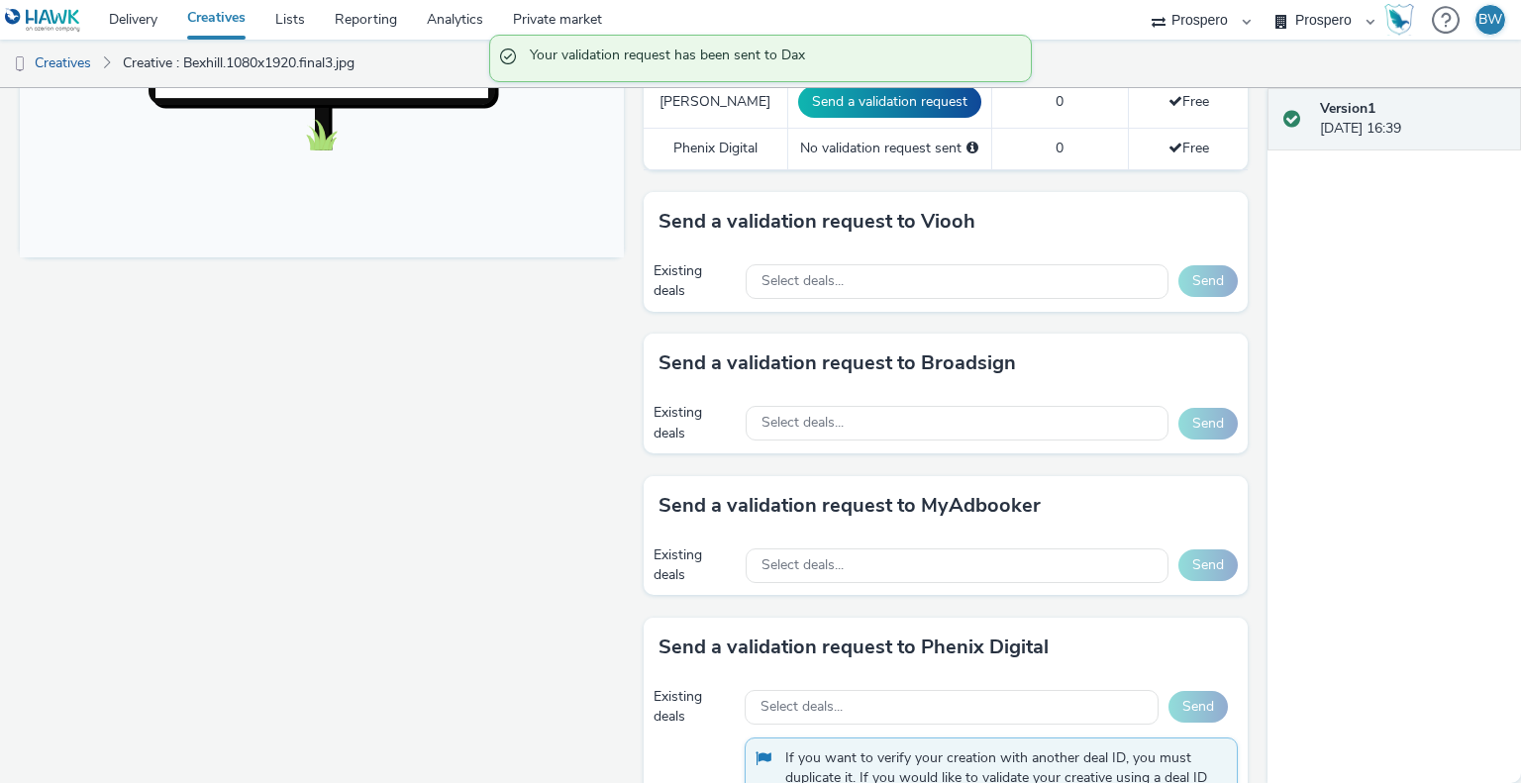
scroll to position [792, 0]
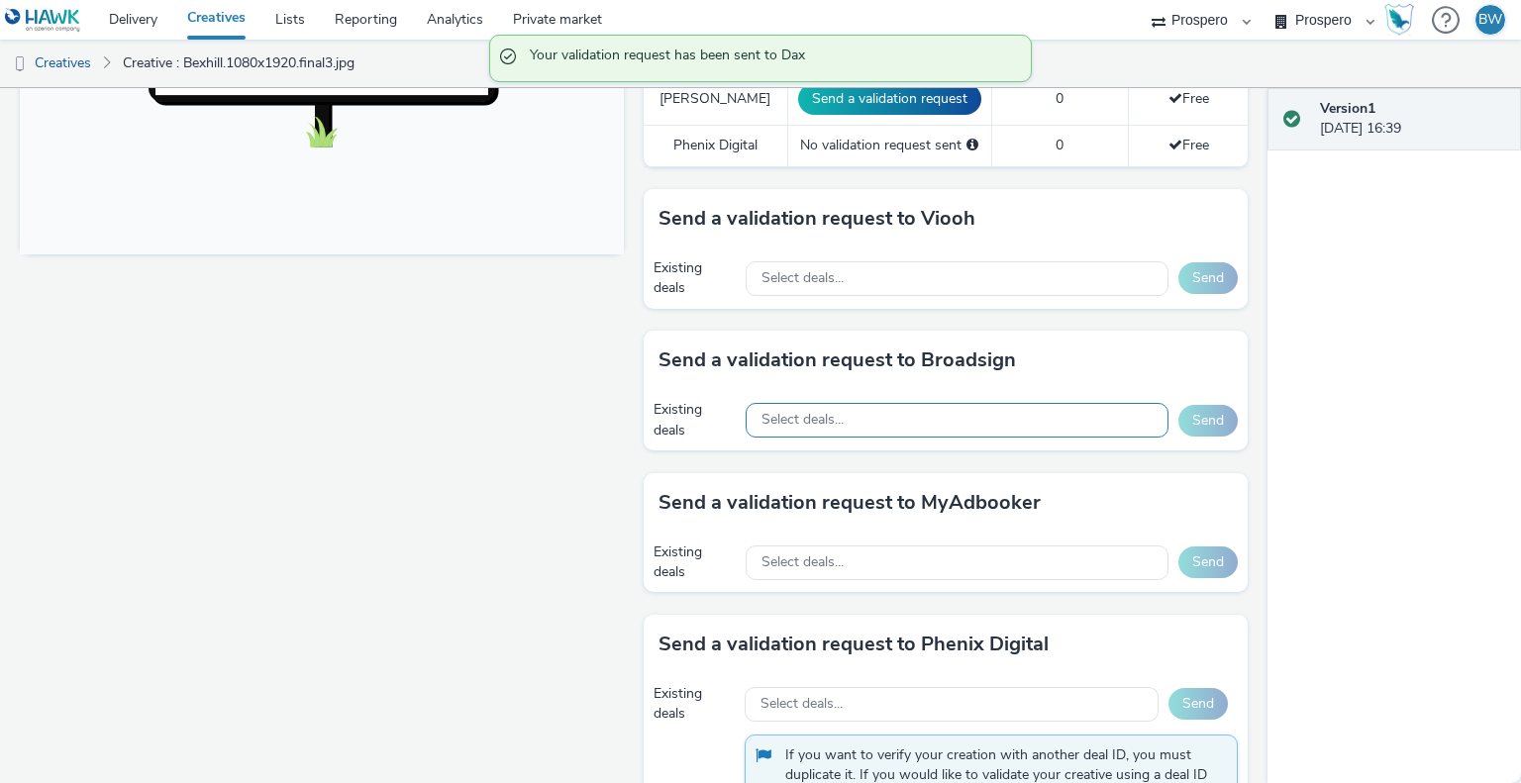
click at [938, 409] on div "Select deals..." at bounding box center [957, 420] width 423 height 35
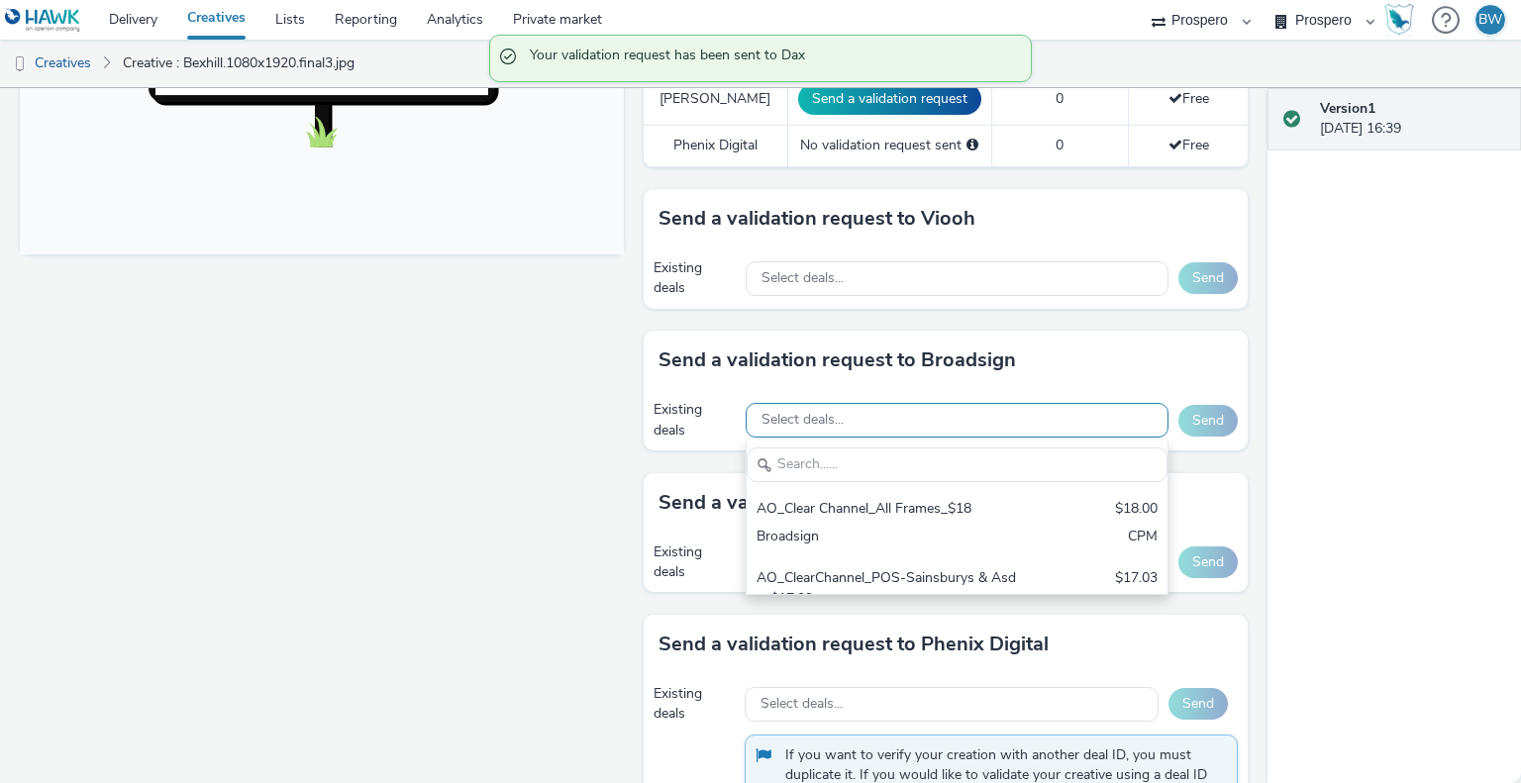
scroll to position [0, 0]
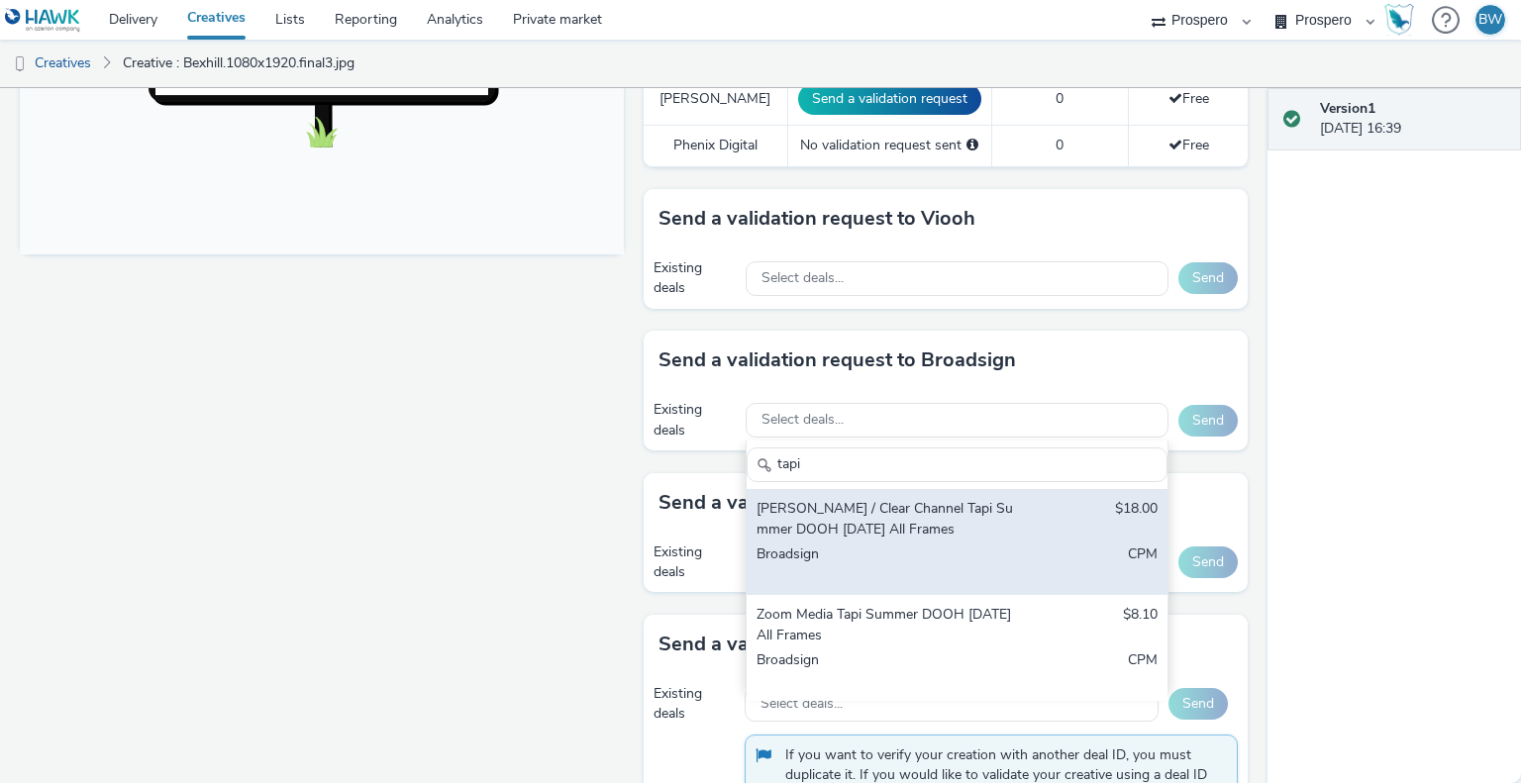
type input "tapi"
click at [1018, 558] on div "[PERSON_NAME] / Clear Channel Tapi Summer DOOH [DATE] All Frames $18.00 Broadsi…" at bounding box center [957, 542] width 421 height 106
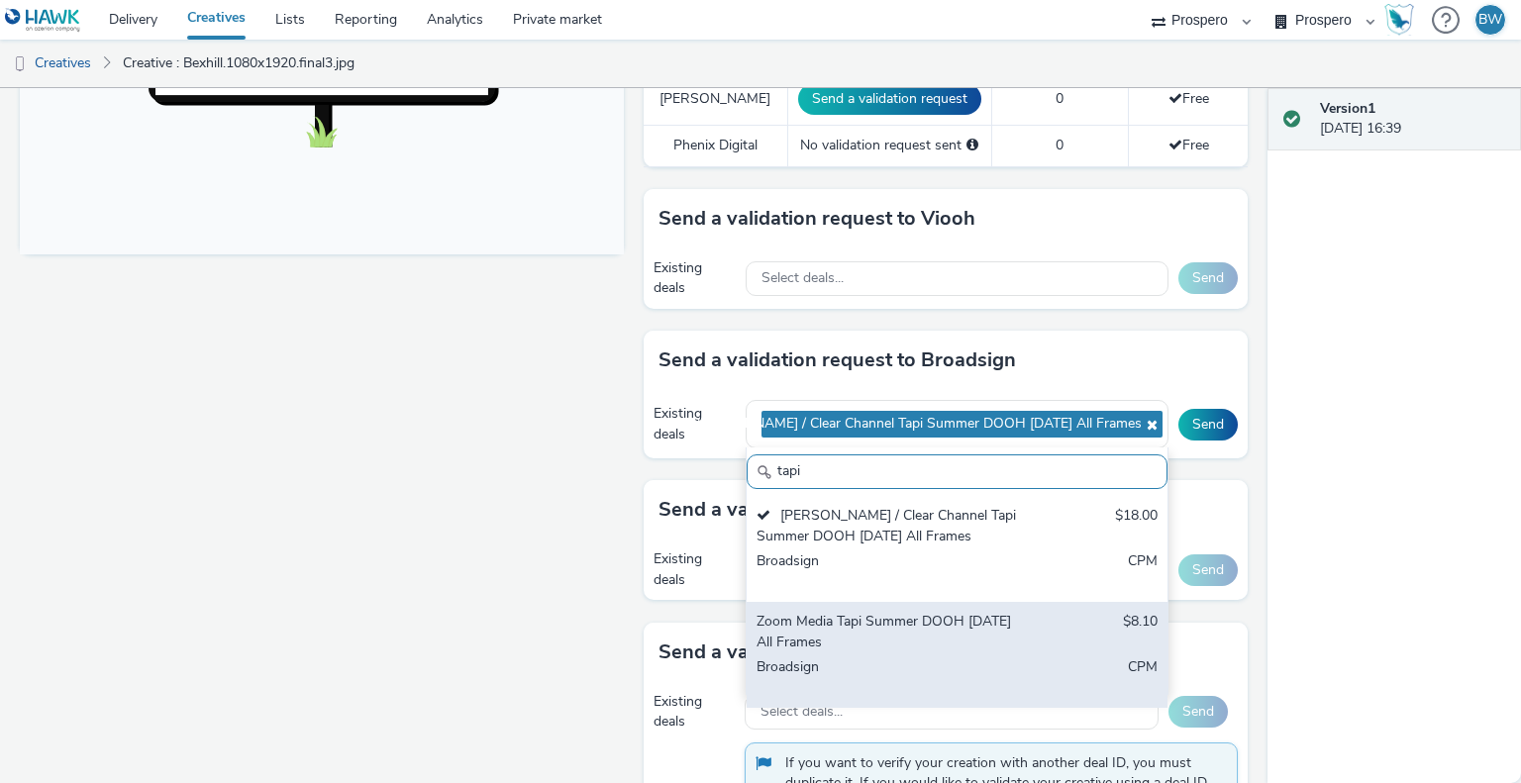
click at [1029, 625] on div "Zoom Media Tapi Summer DOOH [DATE] All Frames $8.10 Broadsign CPM" at bounding box center [957, 655] width 421 height 106
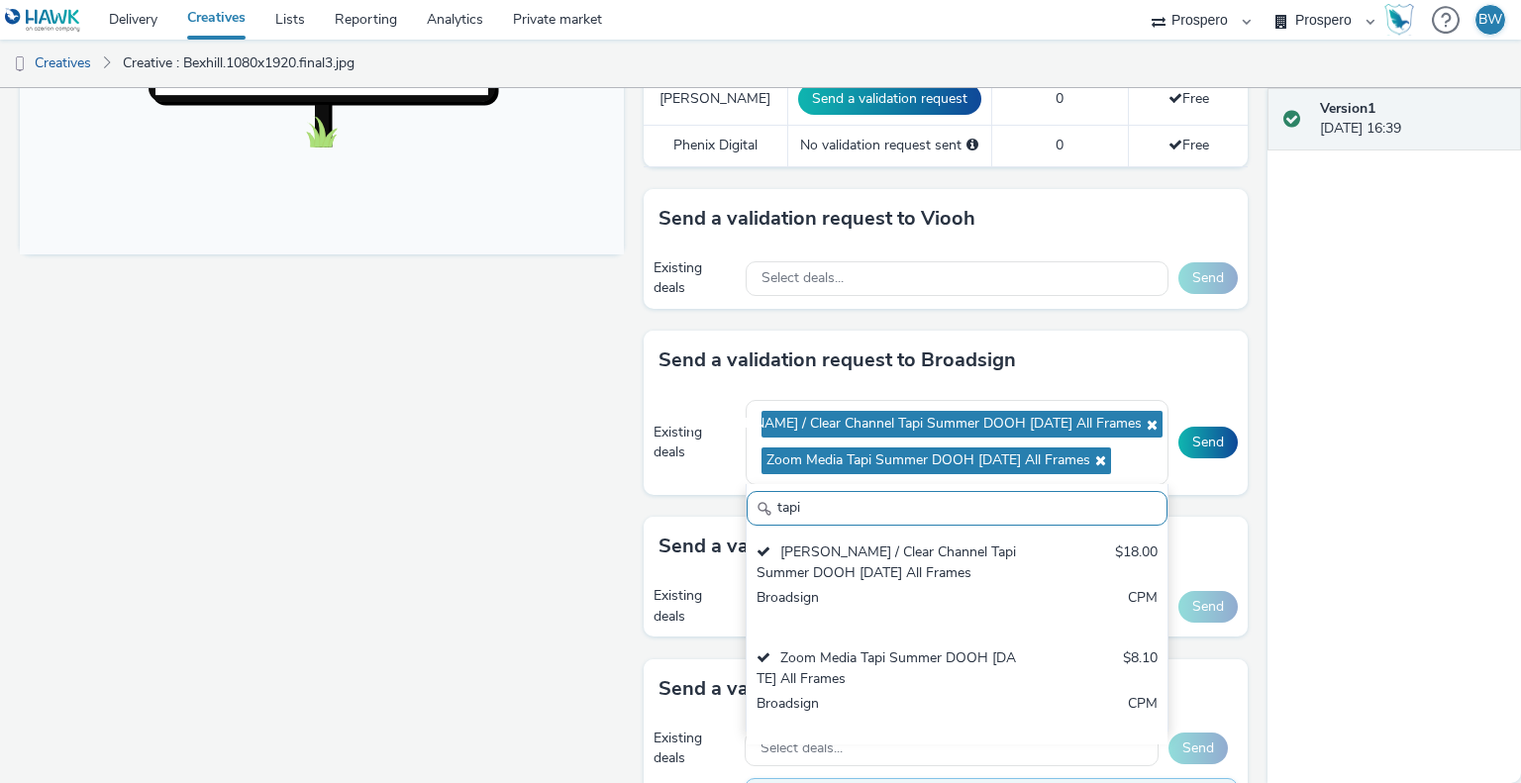
click at [1343, 562] on div "Version 1 [DATE] 16:39" at bounding box center [1395, 435] width 254 height 695
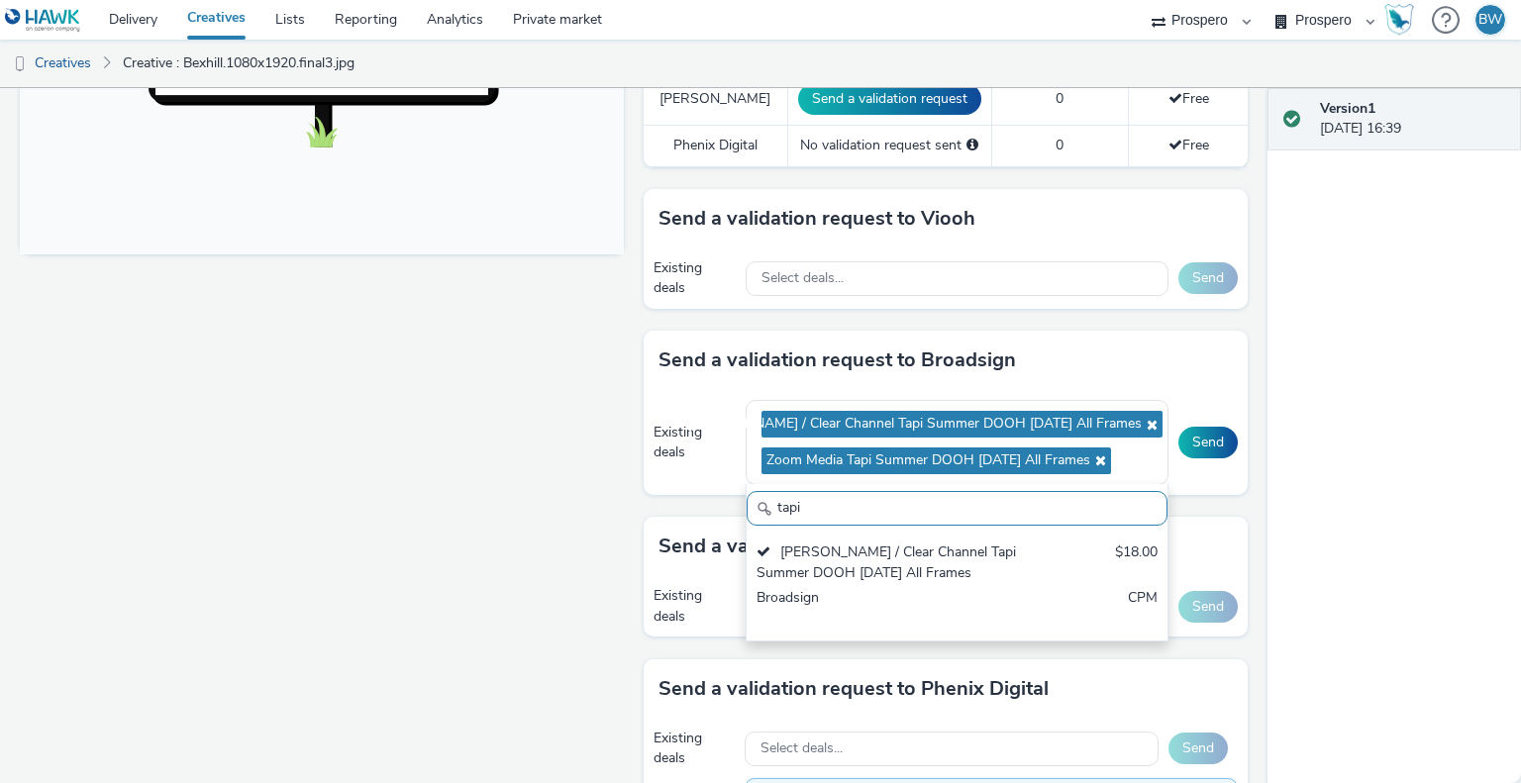
scroll to position [12, 0]
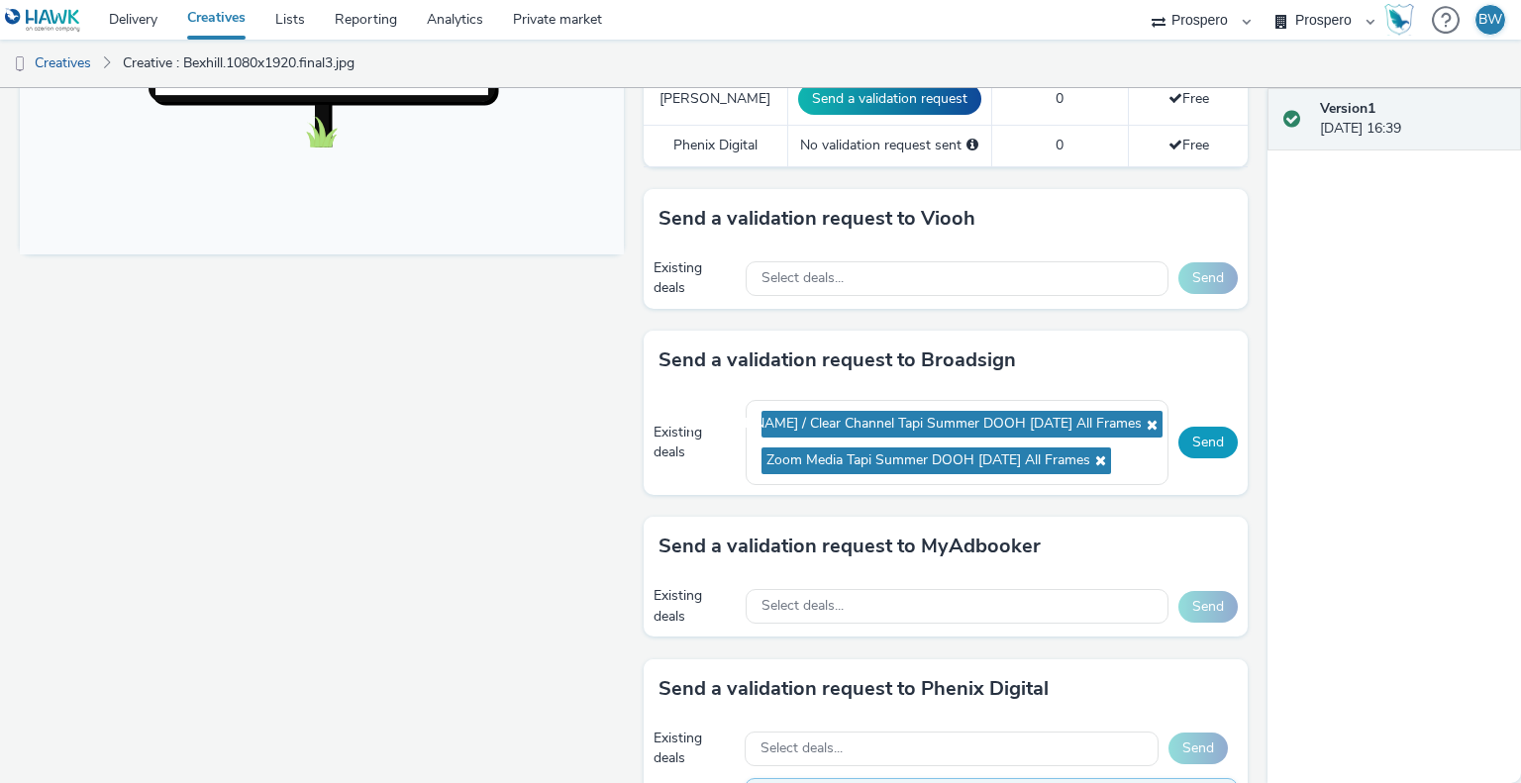
click at [1207, 450] on button "Send" at bounding box center [1208, 443] width 59 height 32
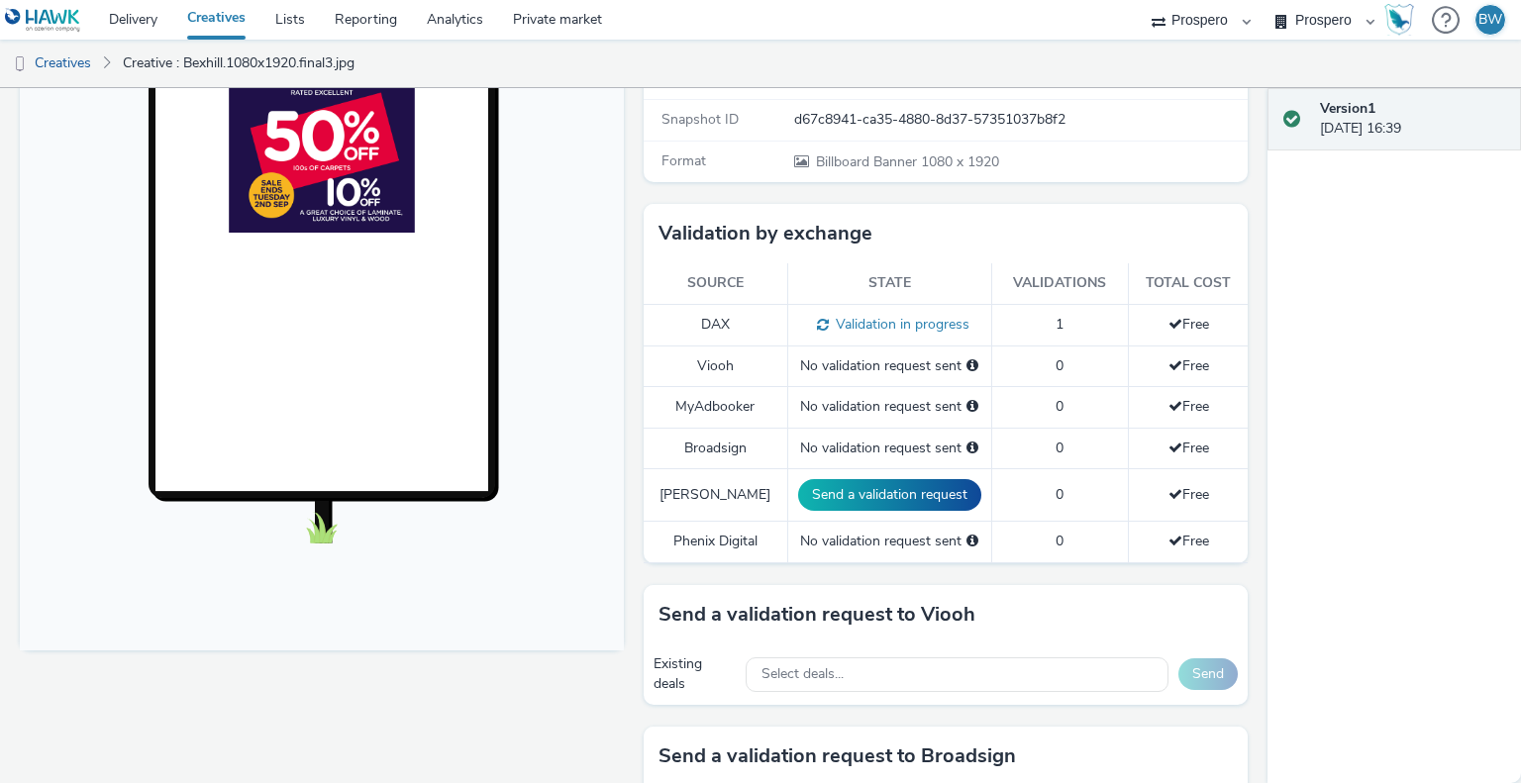
scroll to position [0, 0]
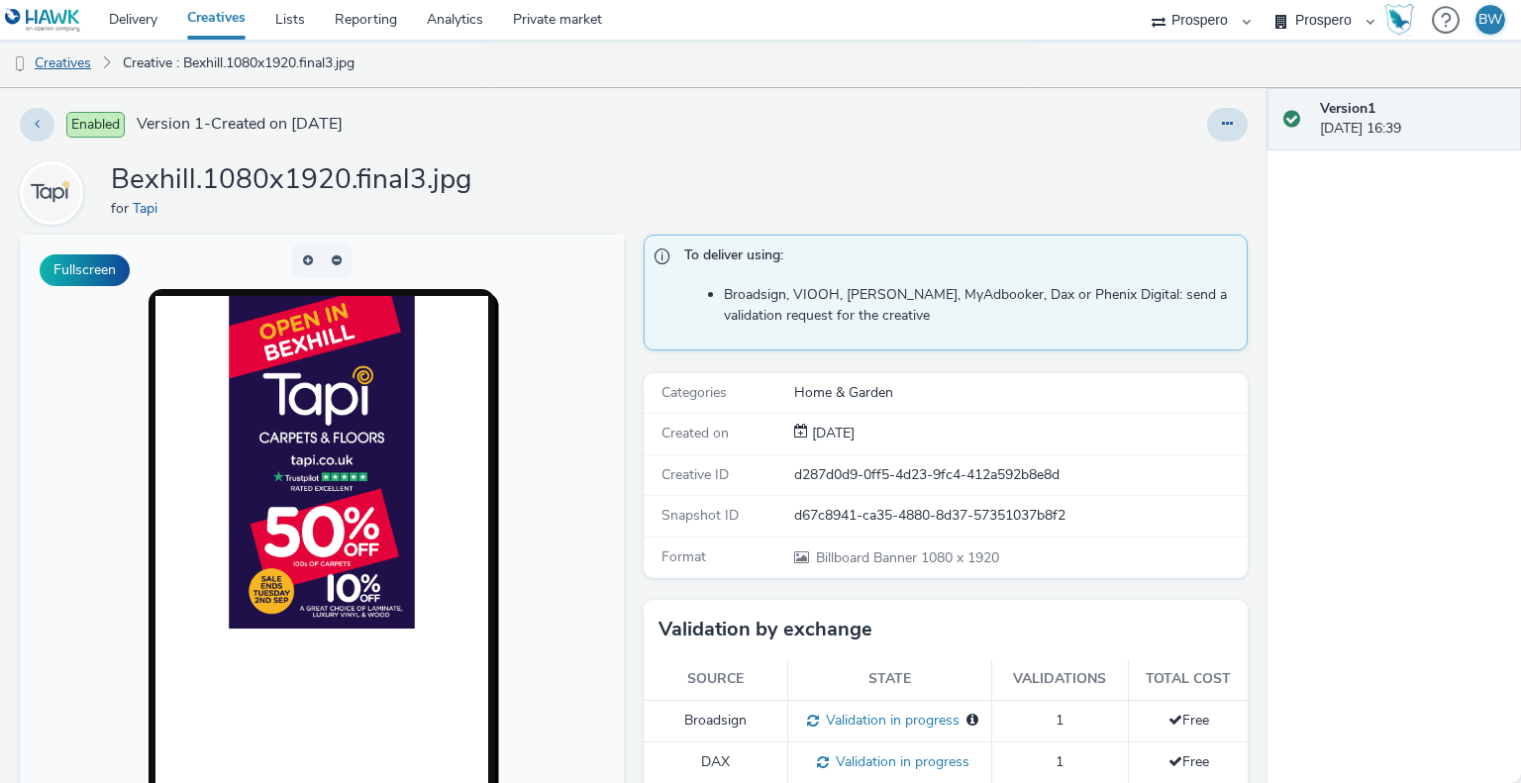
click at [87, 60] on link "Creatives" at bounding box center [50, 64] width 101 height 48
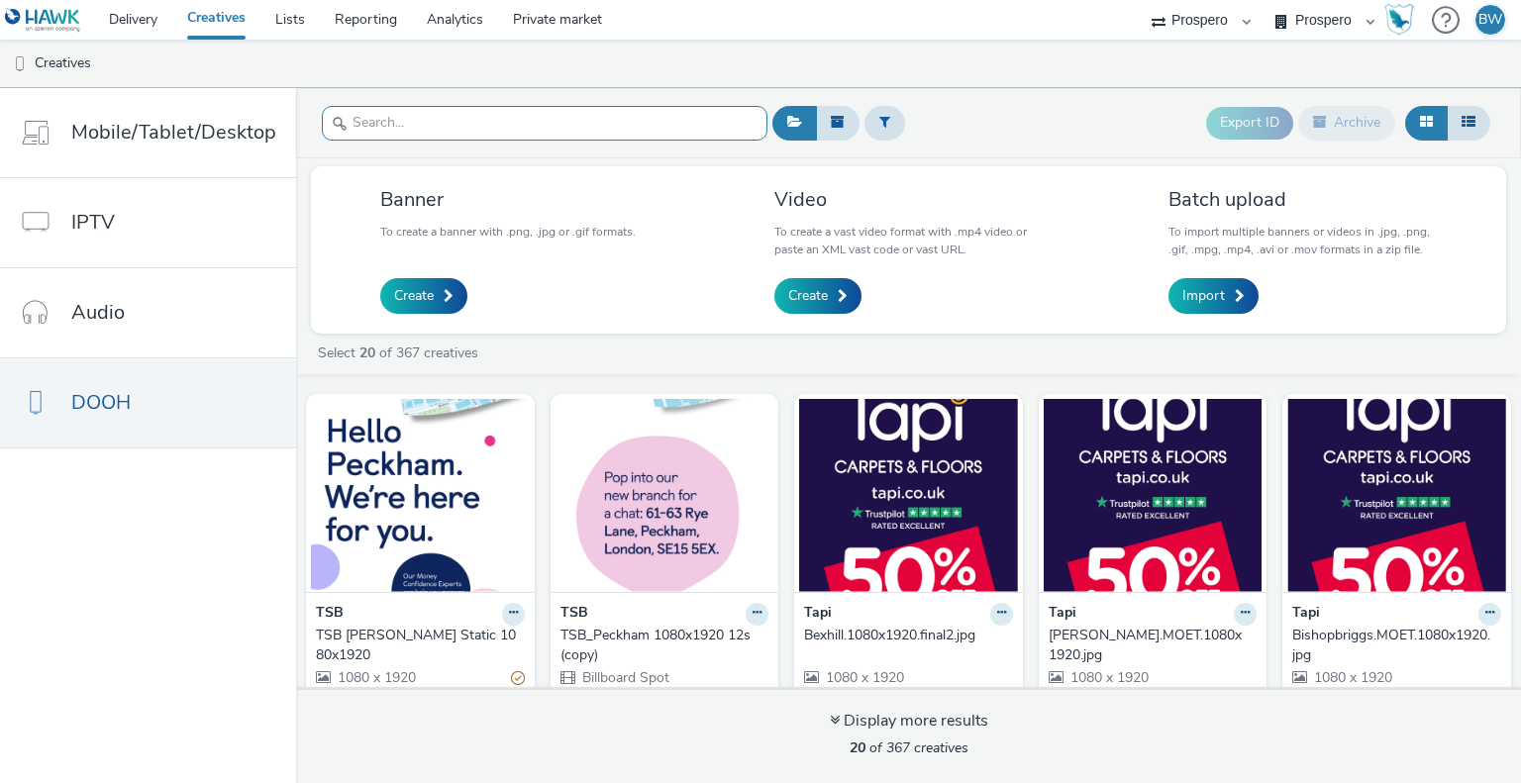
click at [498, 138] on input "text" at bounding box center [545, 123] width 446 height 35
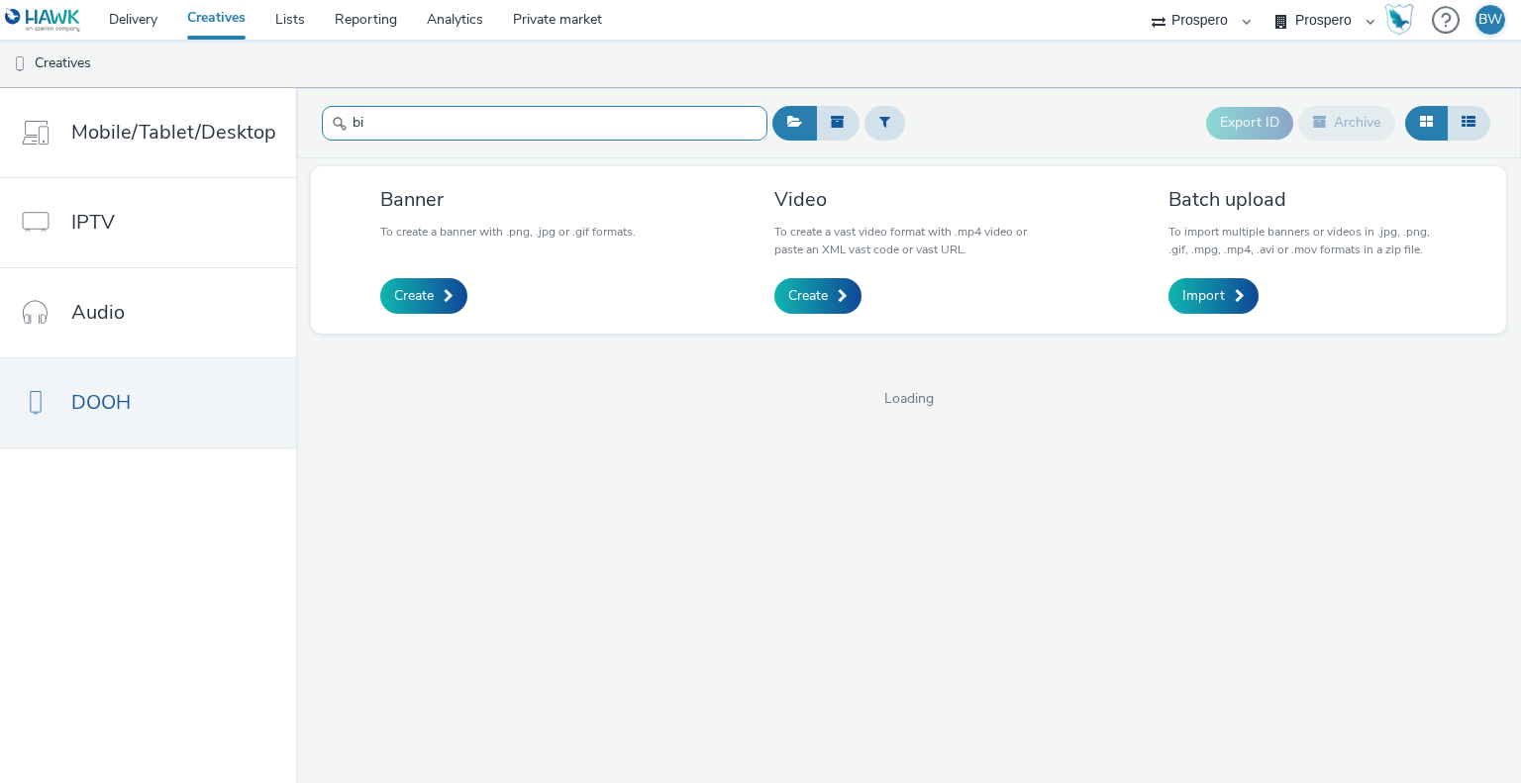
type input "bis"
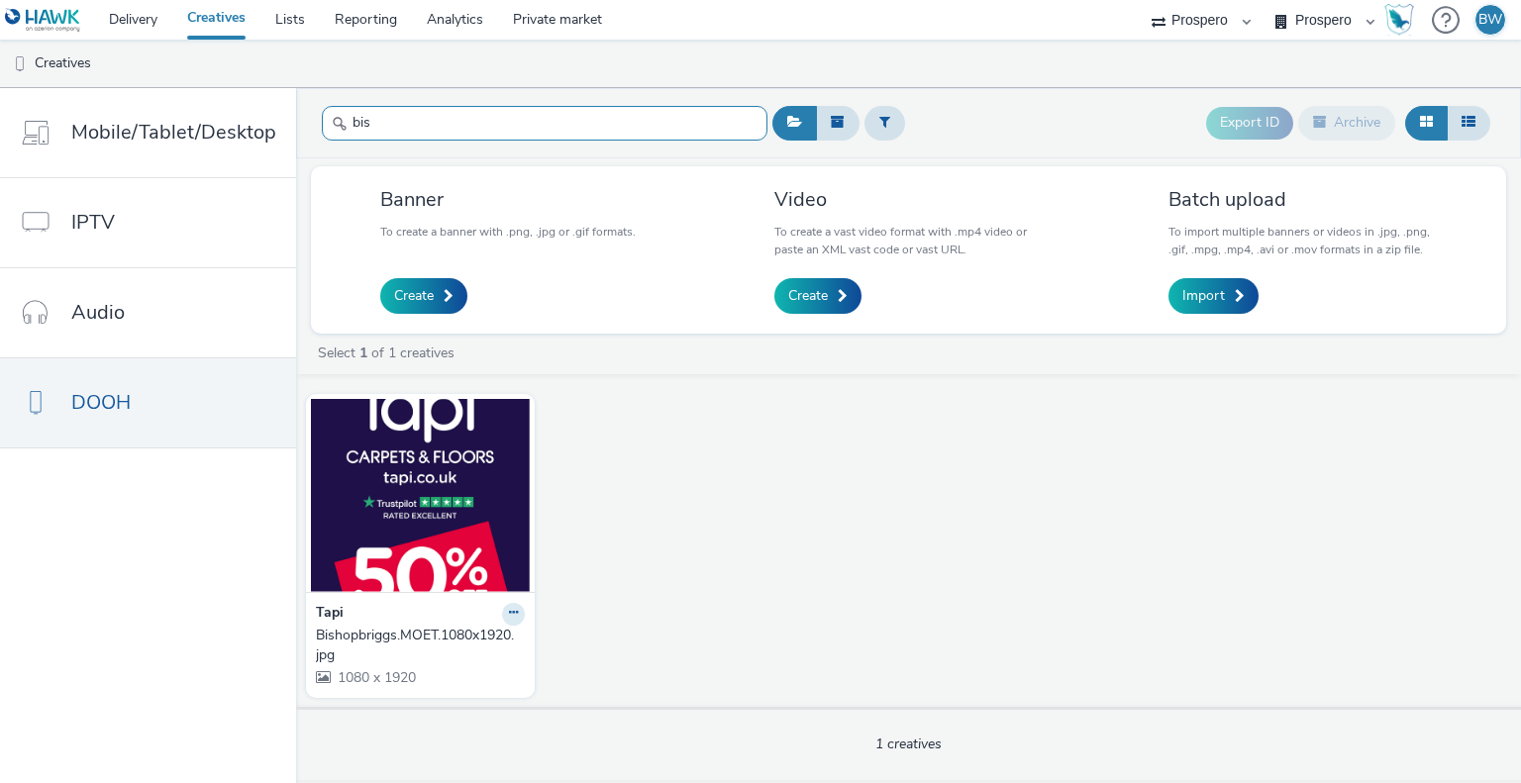
click at [460, 116] on input "bis" at bounding box center [545, 123] width 446 height 35
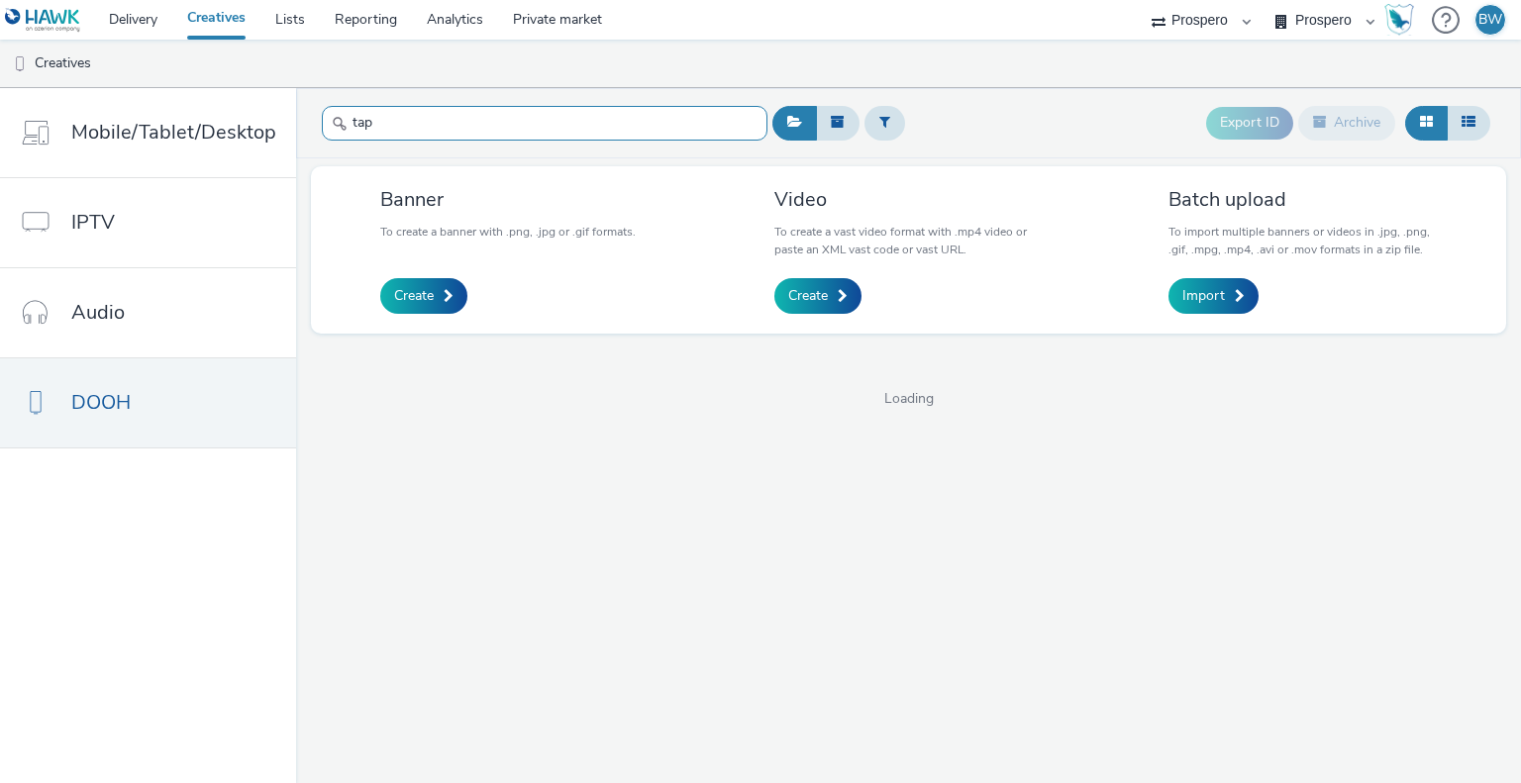
type input "tapi"
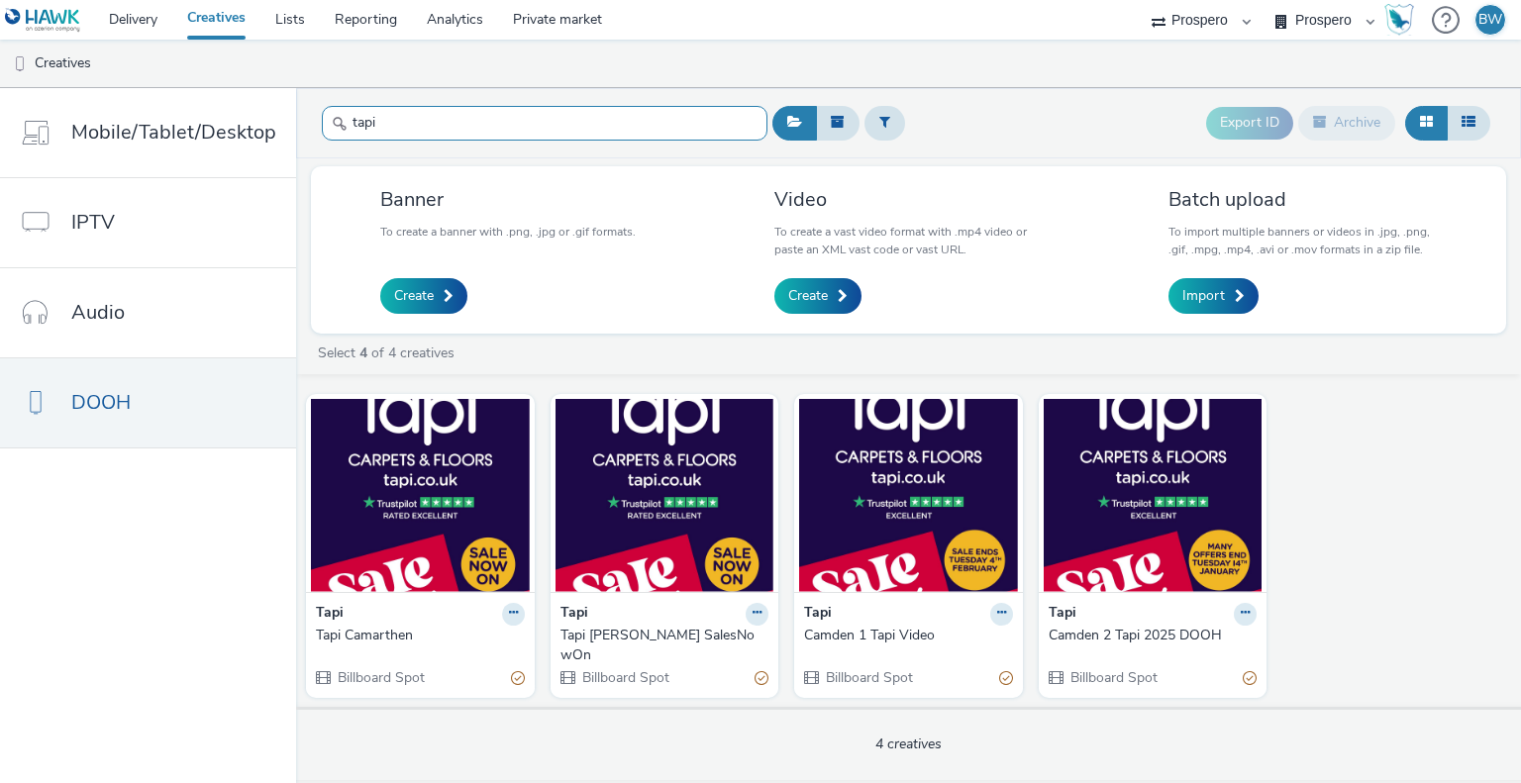
click at [639, 124] on input "tapi" at bounding box center [545, 123] width 446 height 35
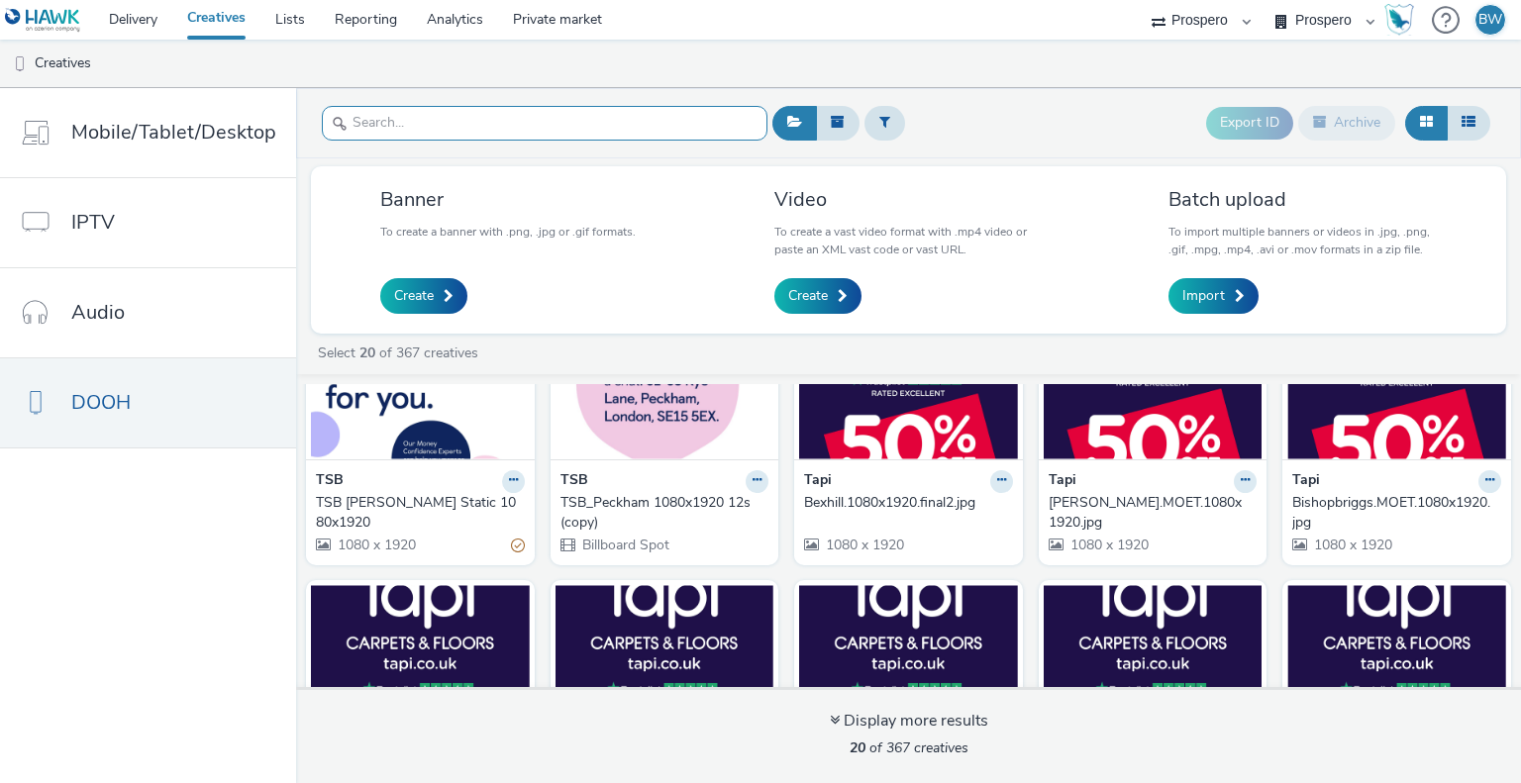
scroll to position [99, 0]
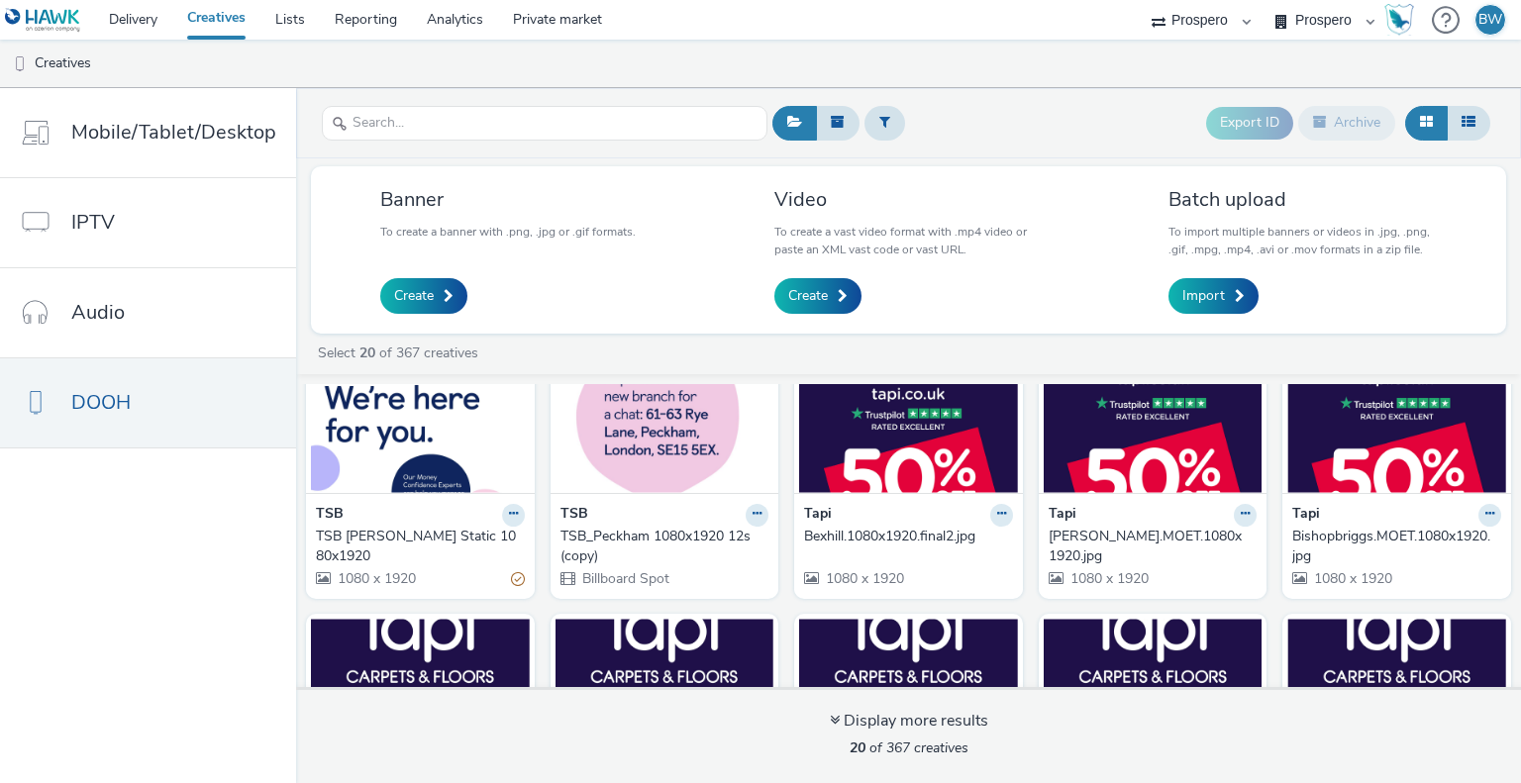
click at [1356, 458] on img at bounding box center [1397, 396] width 219 height 193
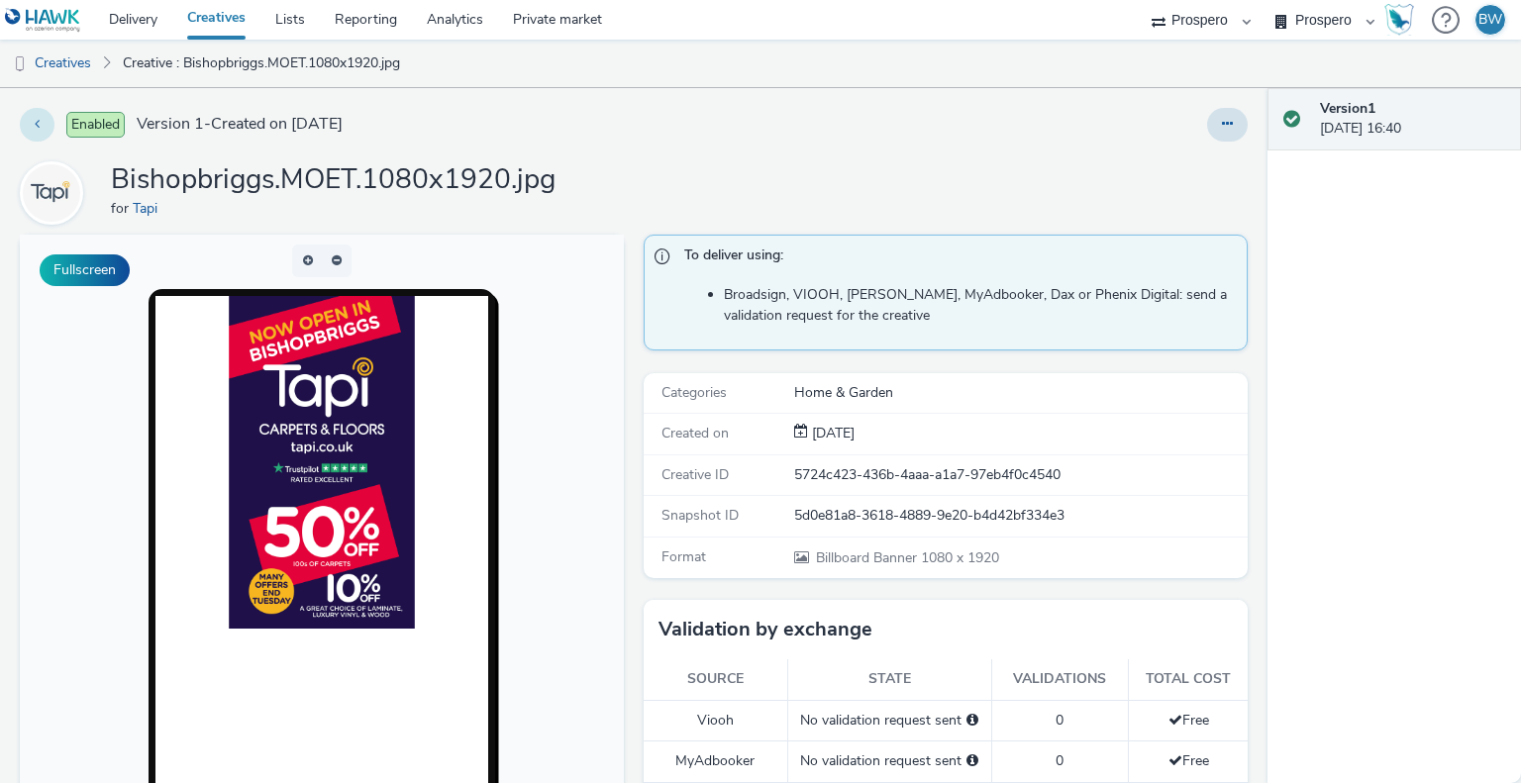
click at [28, 122] on button at bounding box center [37, 125] width 35 height 34
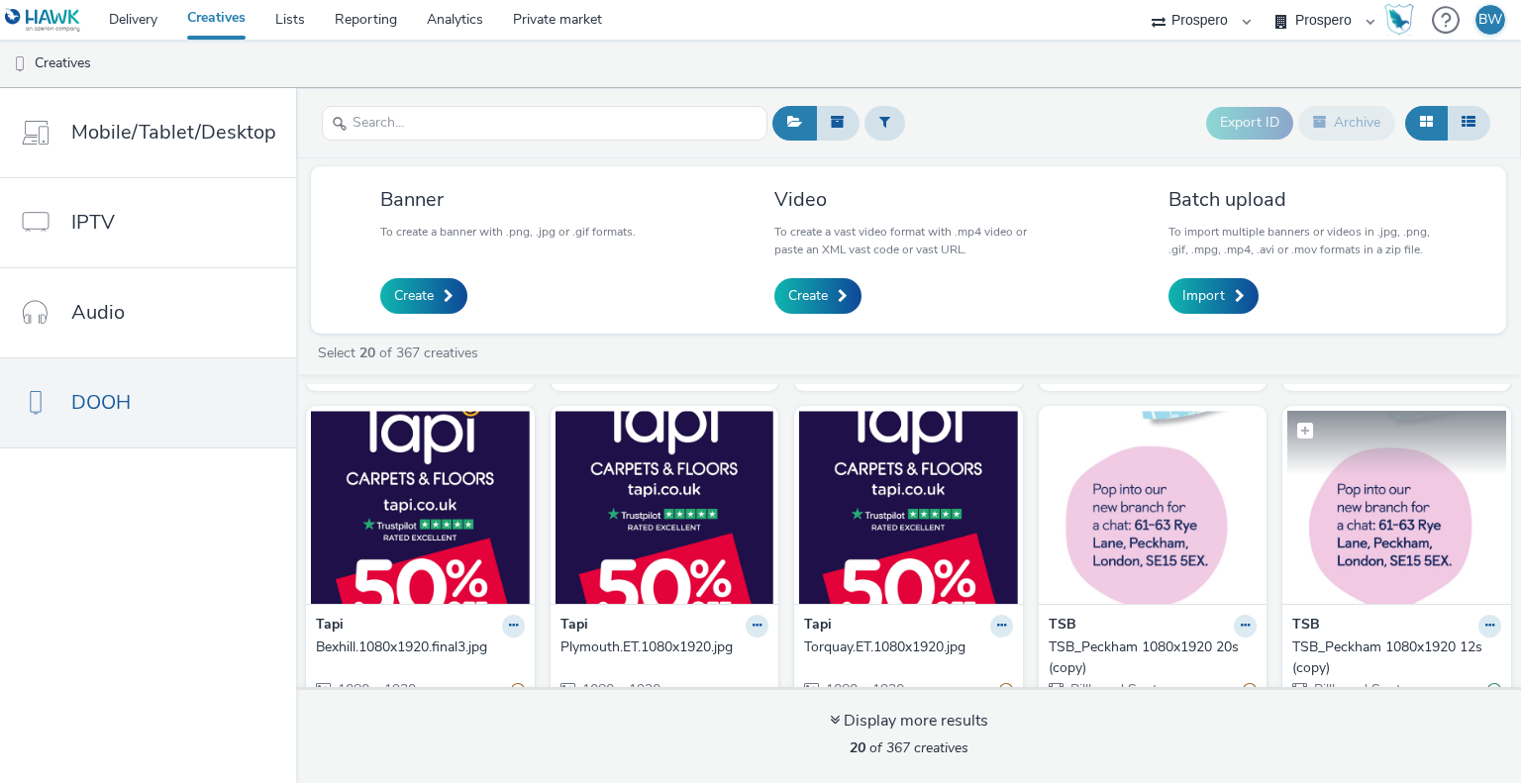
scroll to position [951, 0]
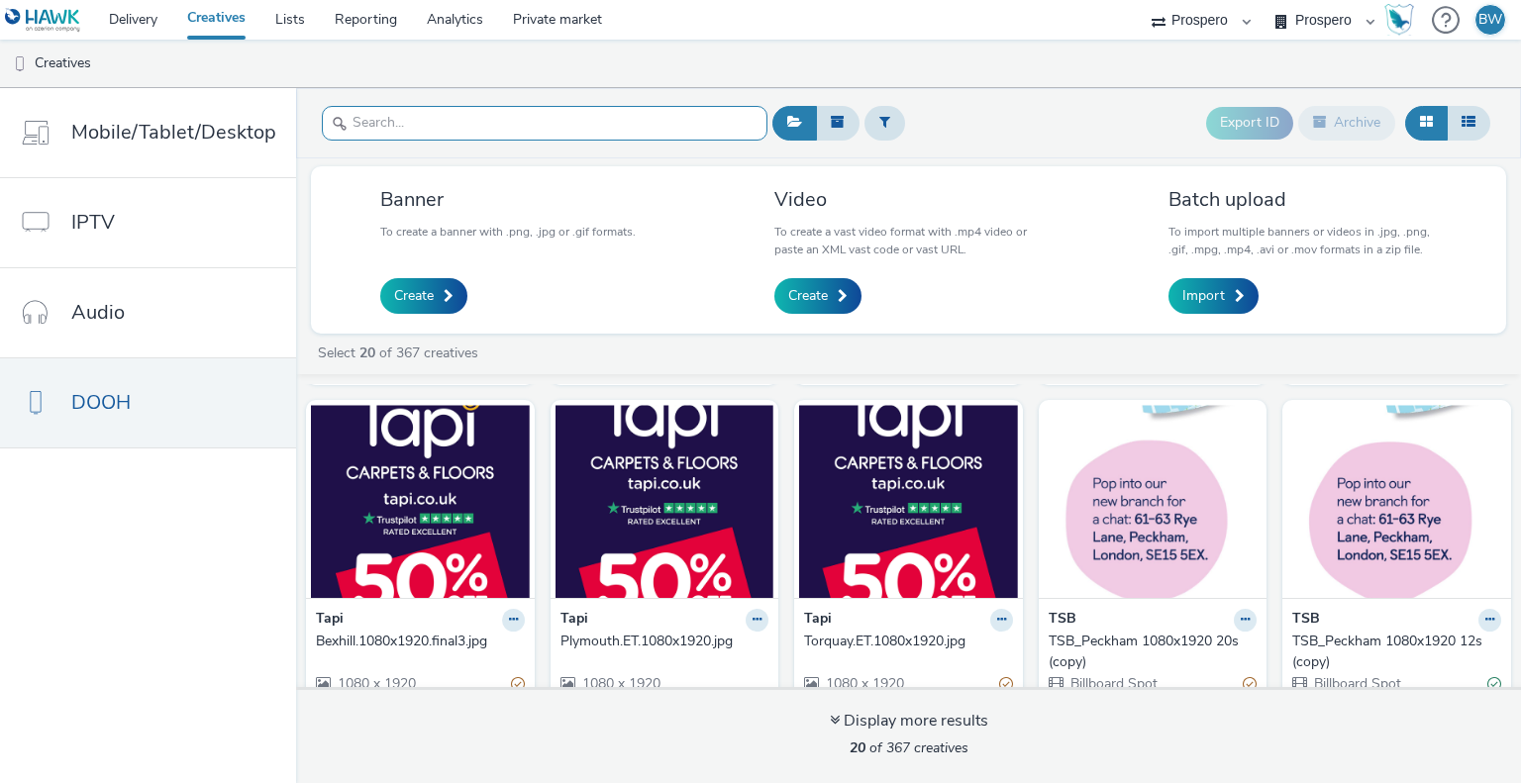
click at [484, 111] on input "text" at bounding box center [545, 123] width 446 height 35
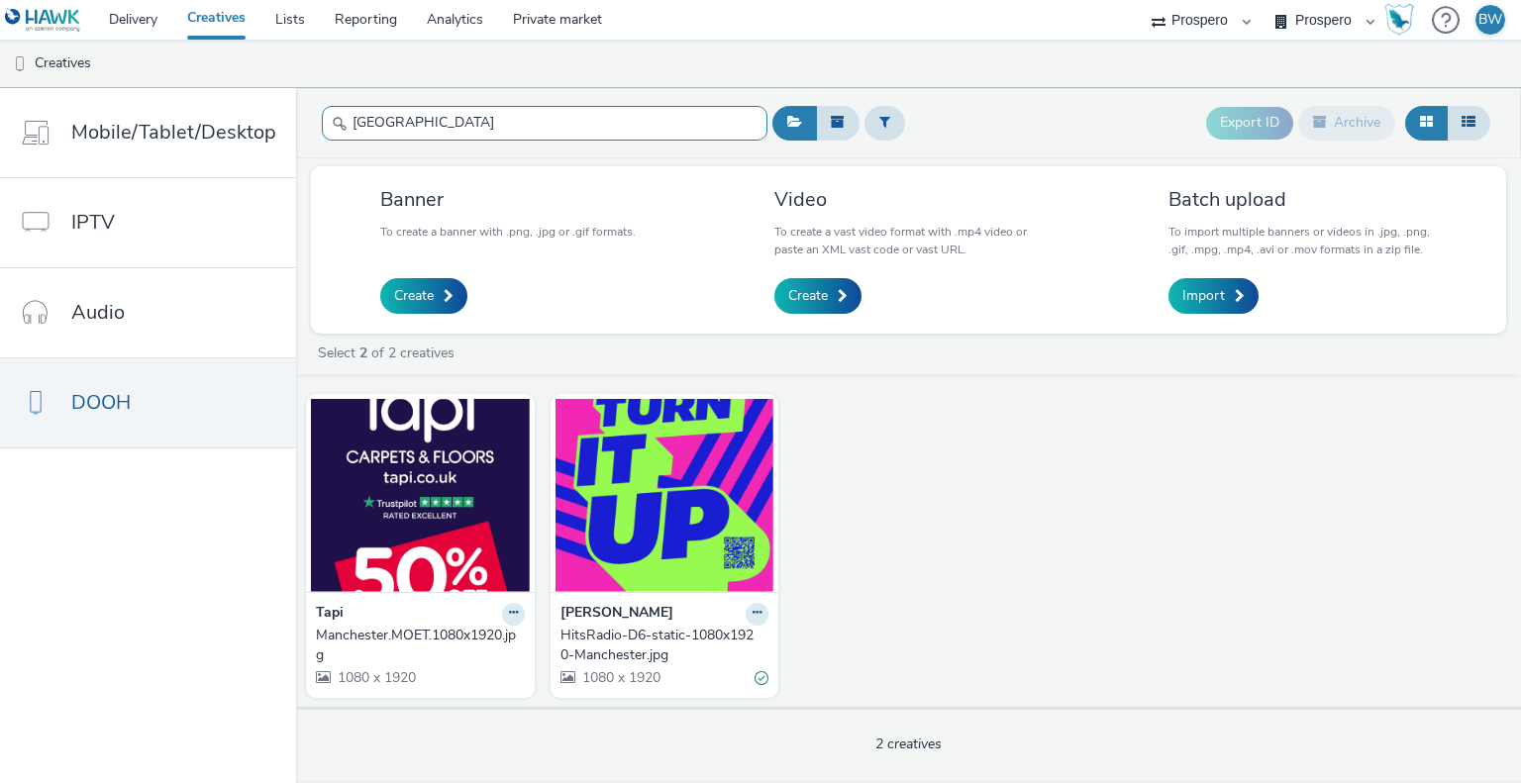
click at [417, 110] on input "[GEOGRAPHIC_DATA]" at bounding box center [545, 123] width 446 height 35
click at [419, 110] on input "[GEOGRAPHIC_DATA]" at bounding box center [545, 123] width 446 height 35
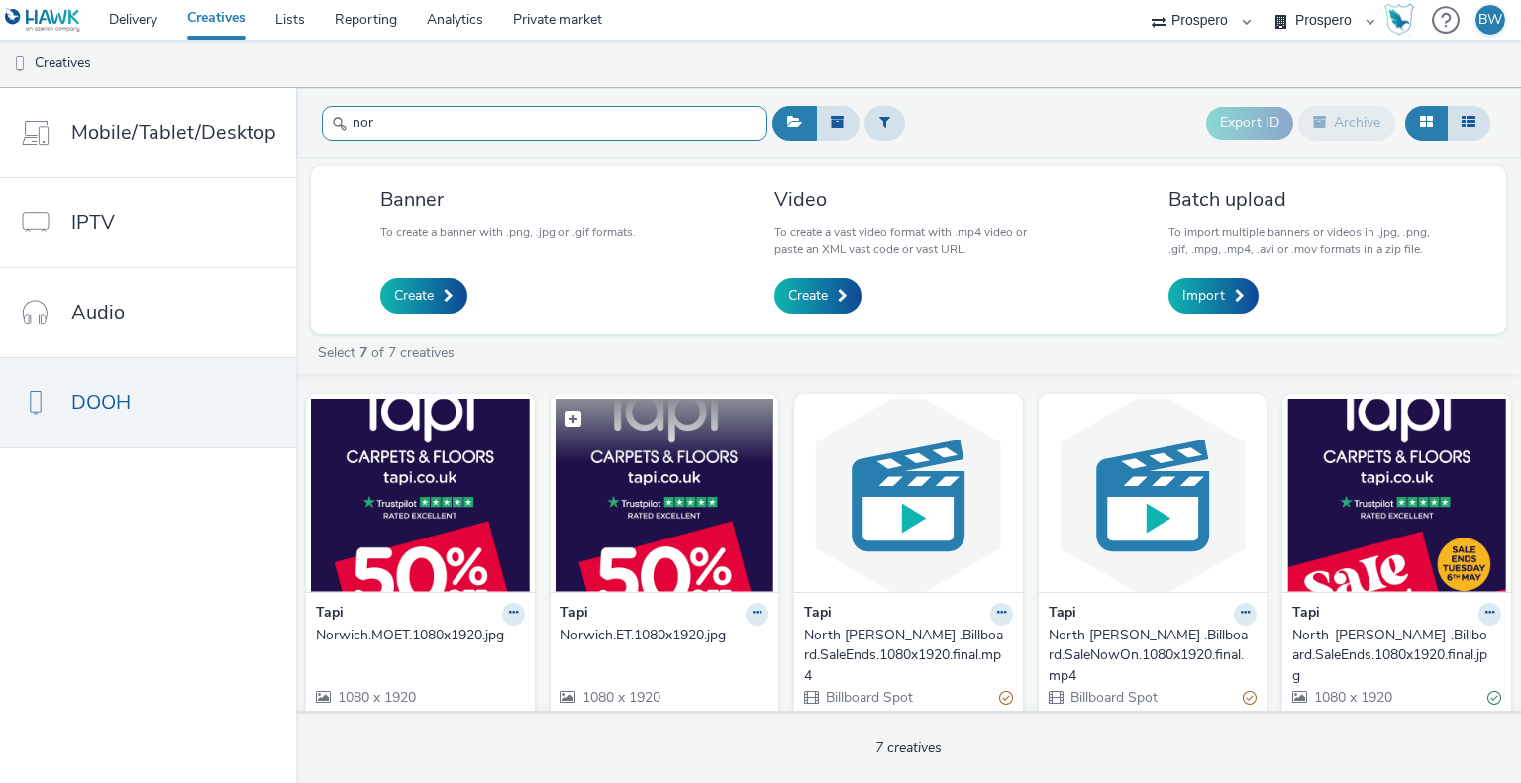
type input "nor"
click at [658, 543] on img at bounding box center [665, 495] width 219 height 193
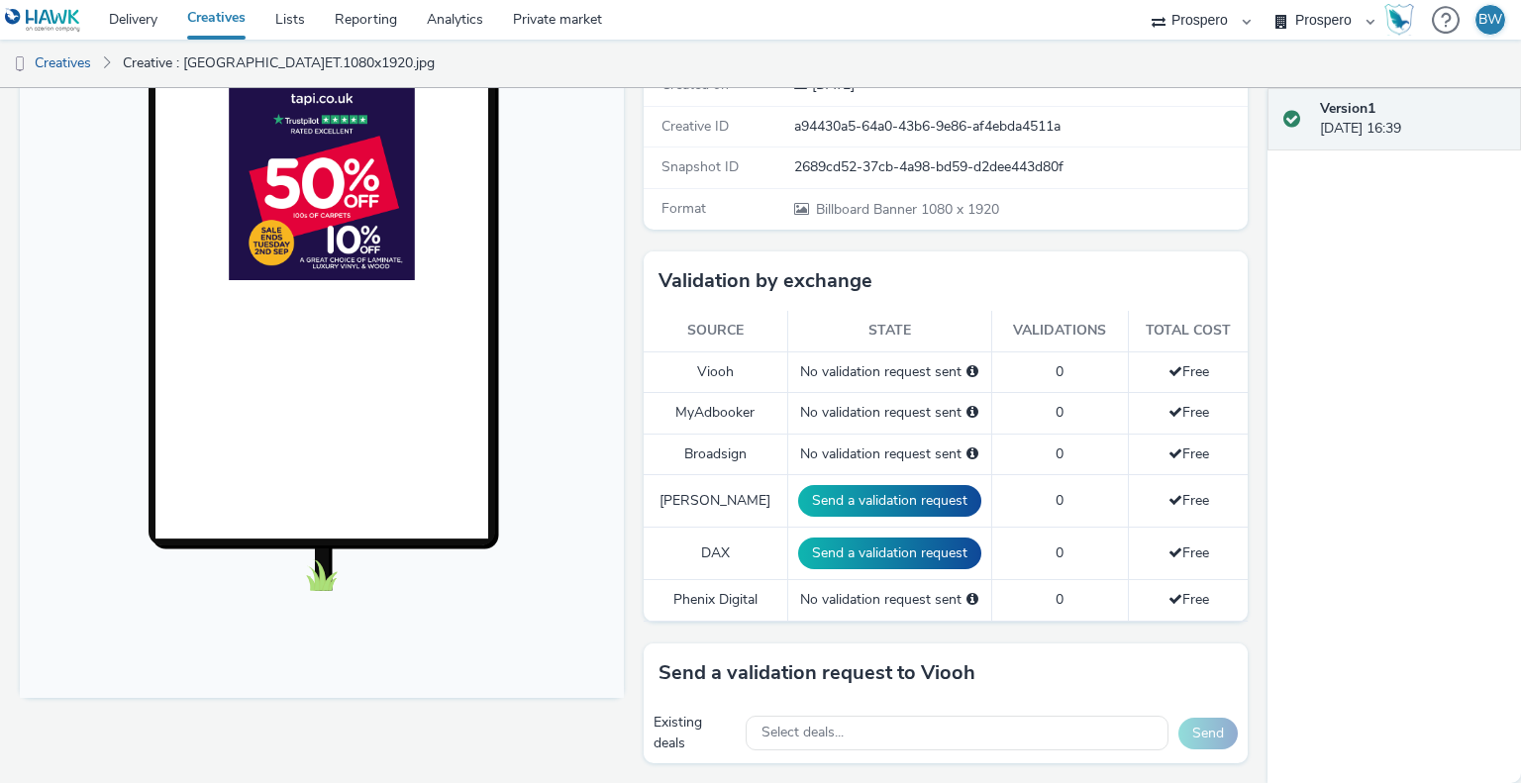
scroll to position [396, 0]
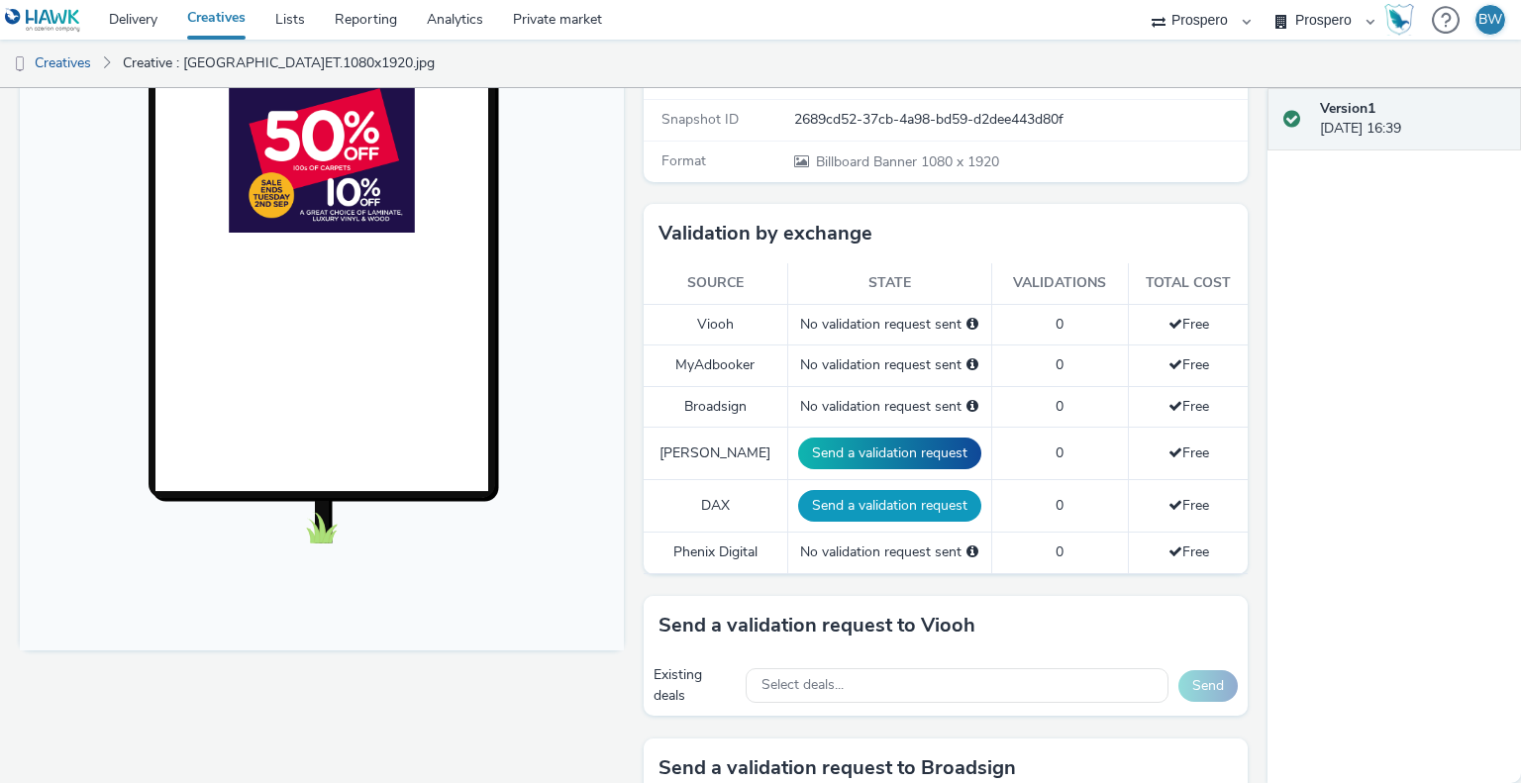
click at [837, 517] on button "Send a validation request" at bounding box center [889, 506] width 183 height 32
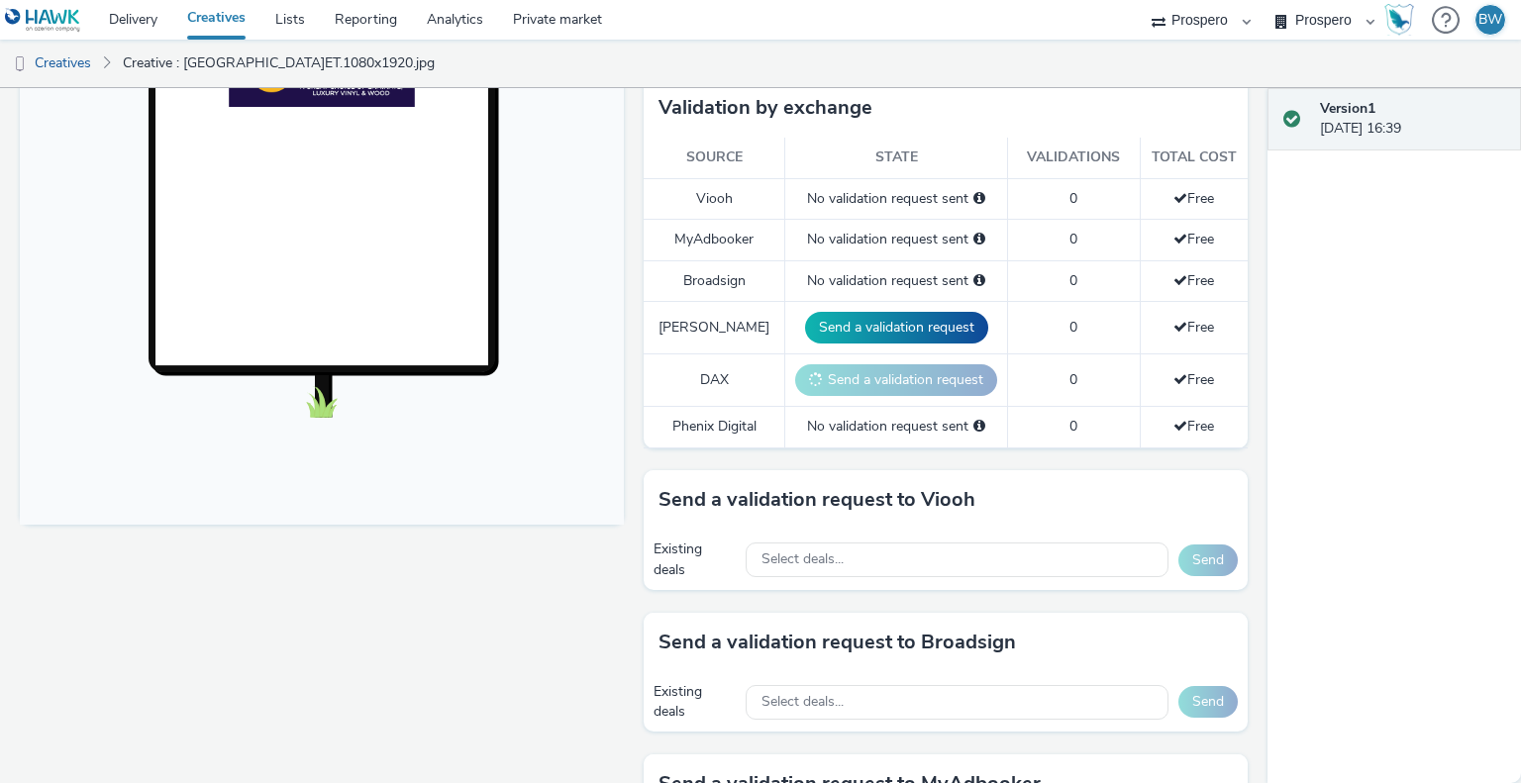
scroll to position [792, 0]
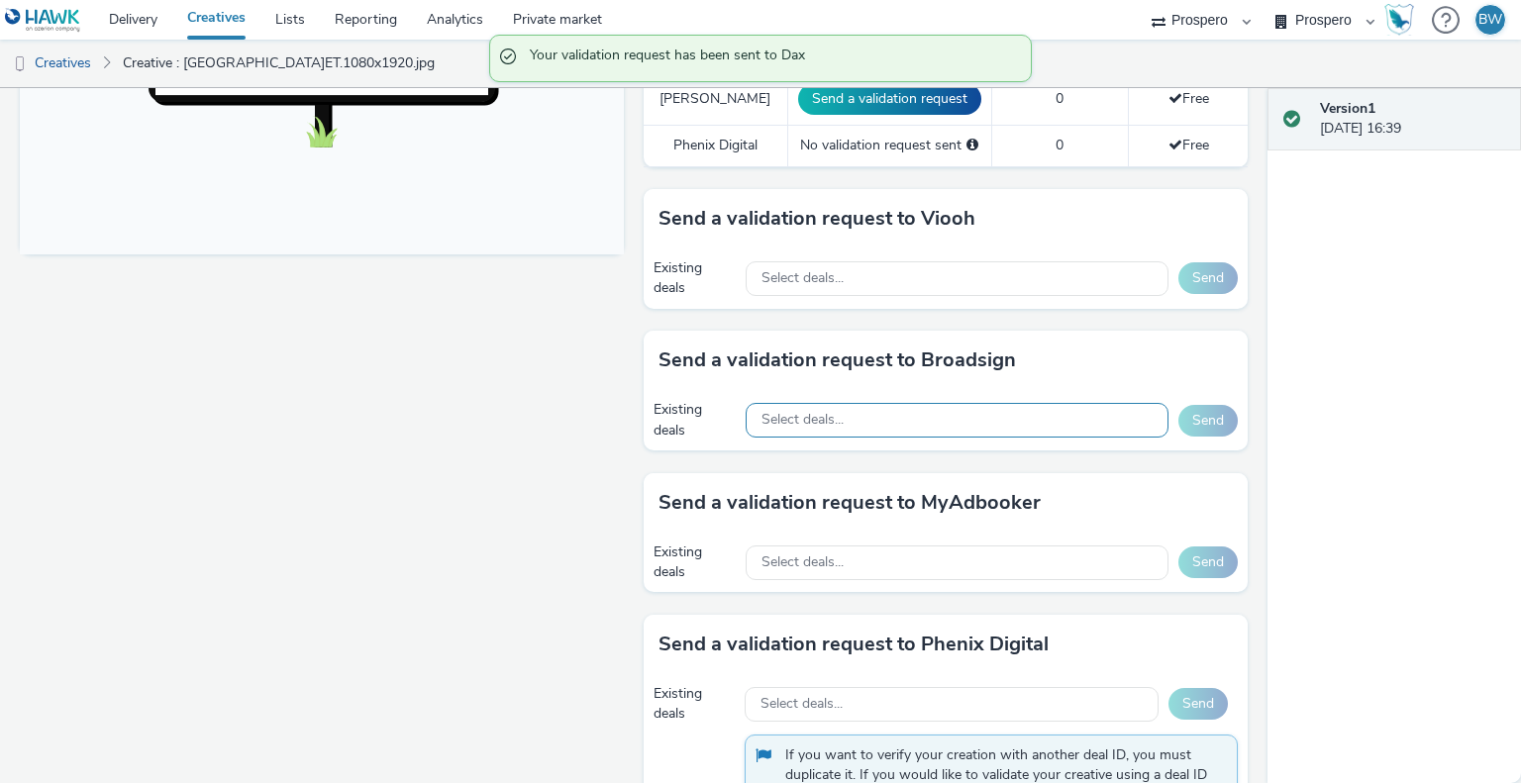
click at [872, 415] on div "Select deals..." at bounding box center [957, 420] width 423 height 35
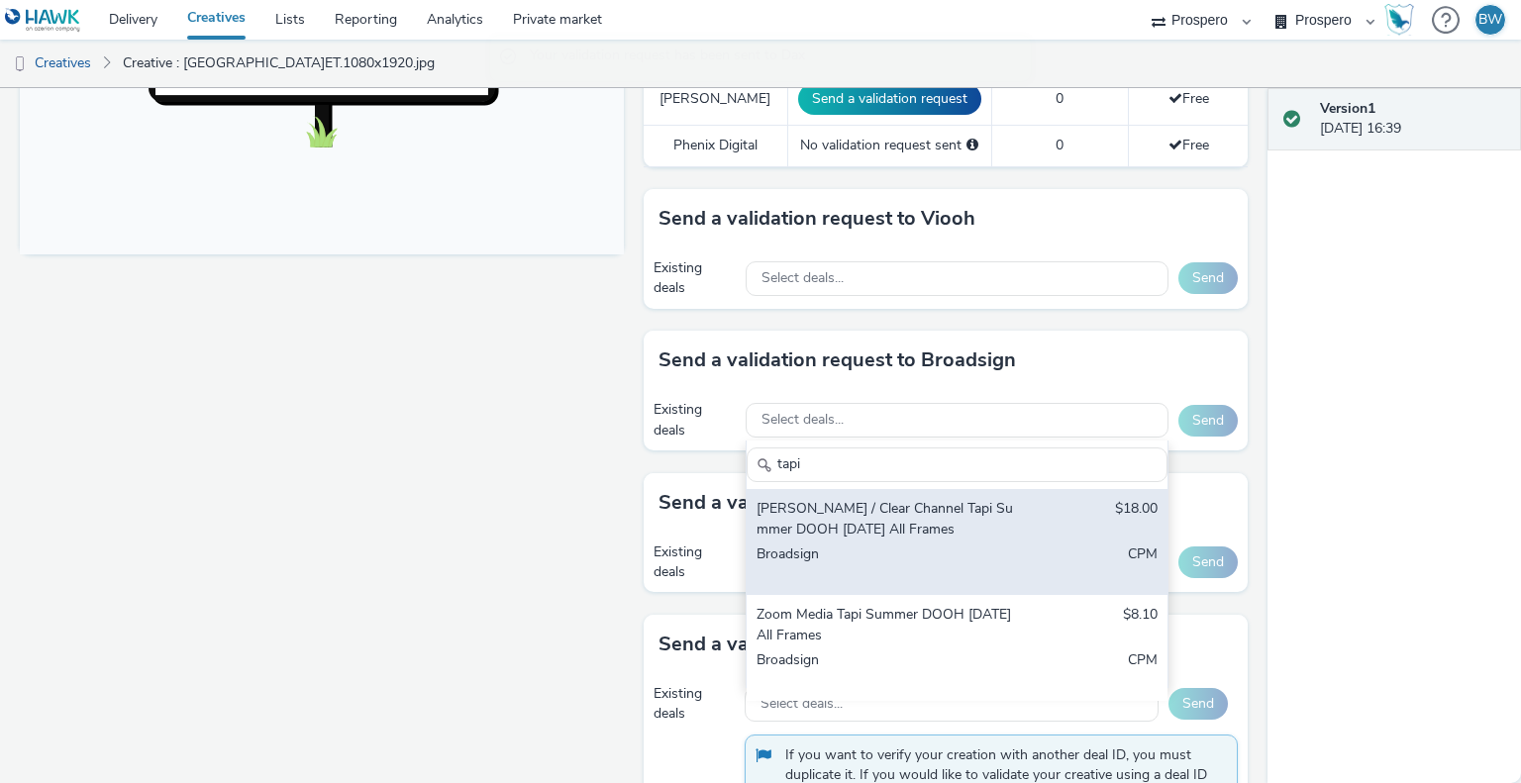
type input "tapi"
click at [973, 511] on div "[PERSON_NAME] / Clear Channel Tapi Summer DOOH [DATE] All Frames" at bounding box center [888, 519] width 263 height 41
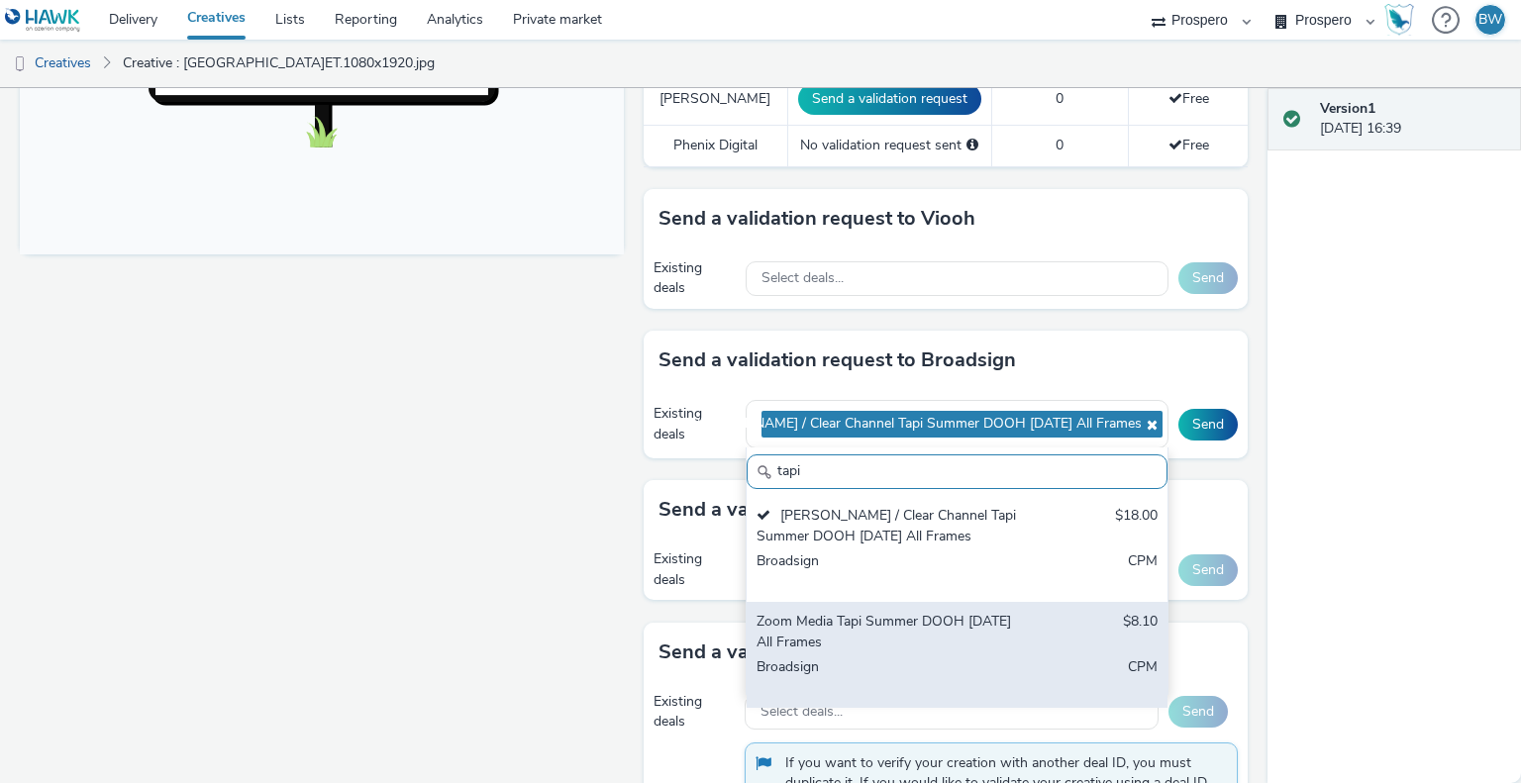
click at [990, 631] on div "Zoom Media Tapi Summer DOOH [DATE] All Frames" at bounding box center [888, 632] width 263 height 41
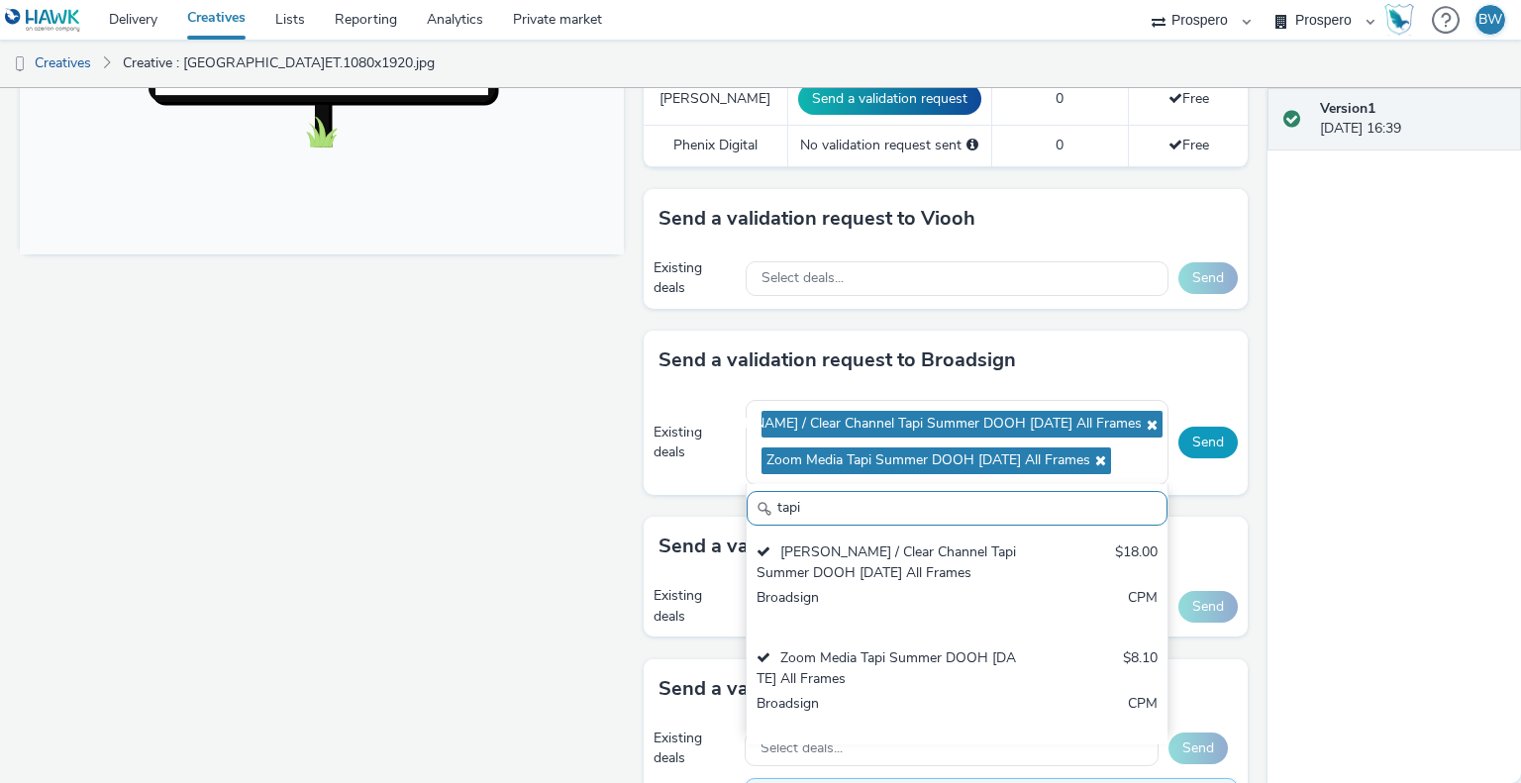
click at [1179, 437] on button "Send" at bounding box center [1208, 443] width 59 height 32
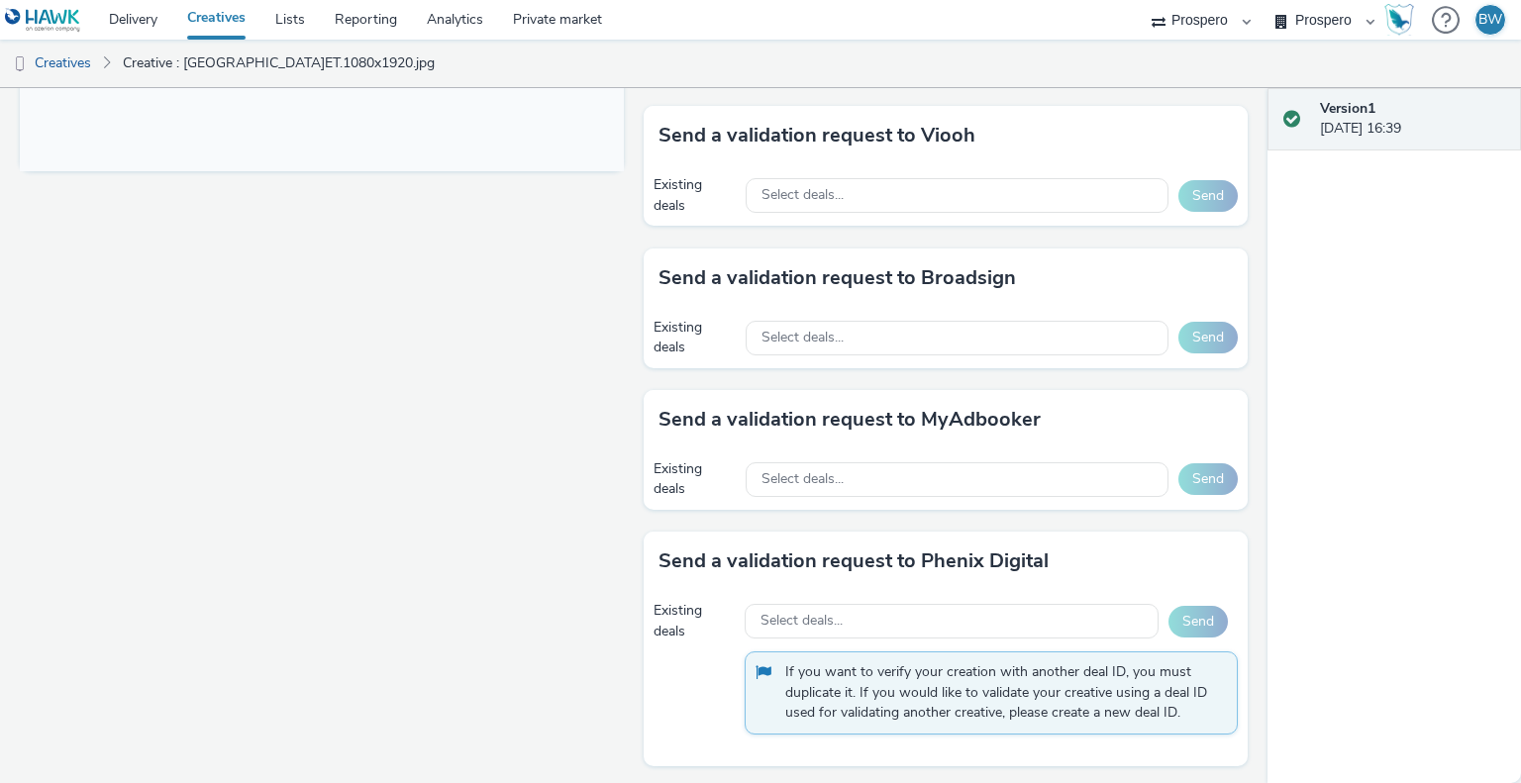
scroll to position [776, 0]
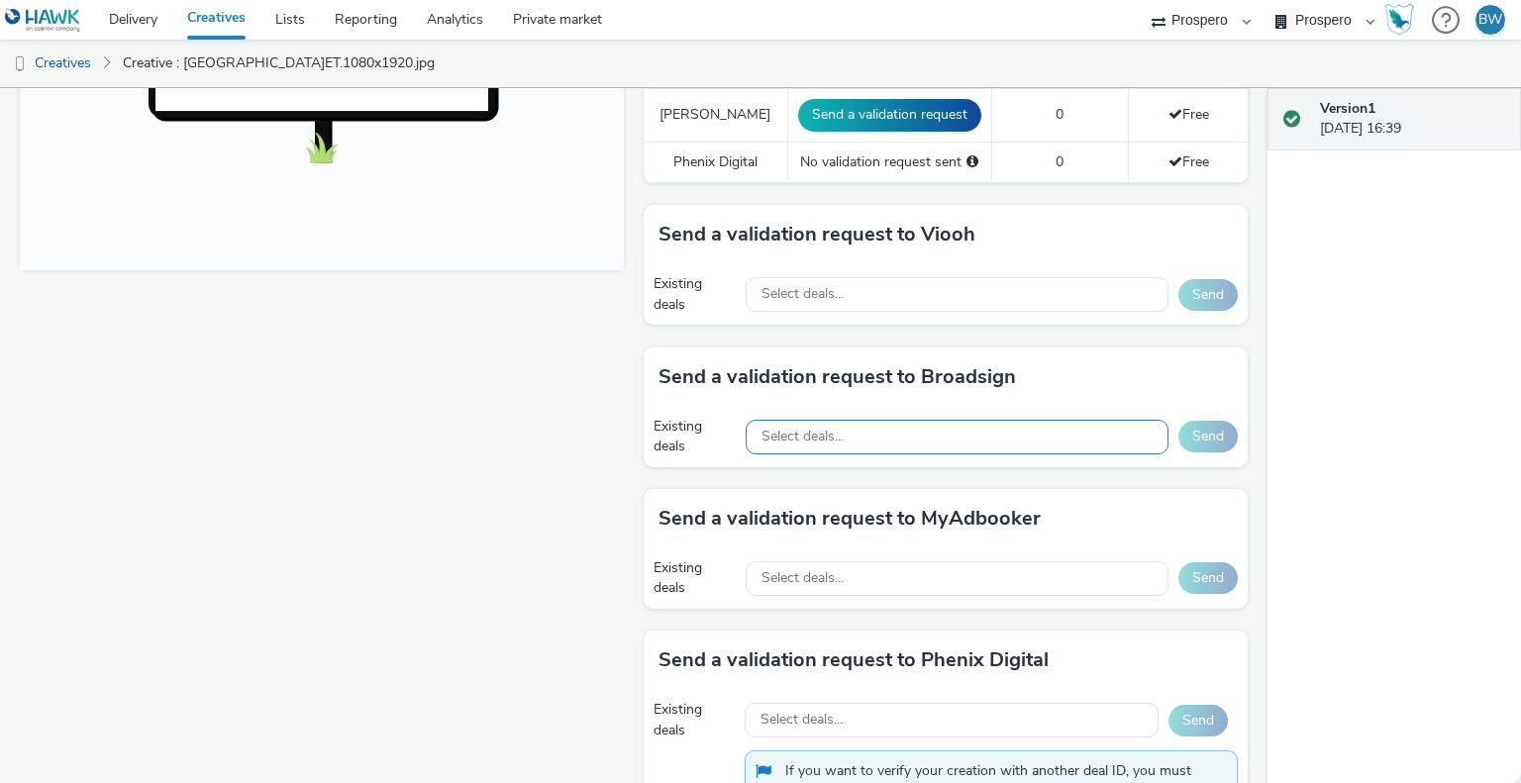
click at [773, 441] on span "Select deals..." at bounding box center [803, 437] width 82 height 17
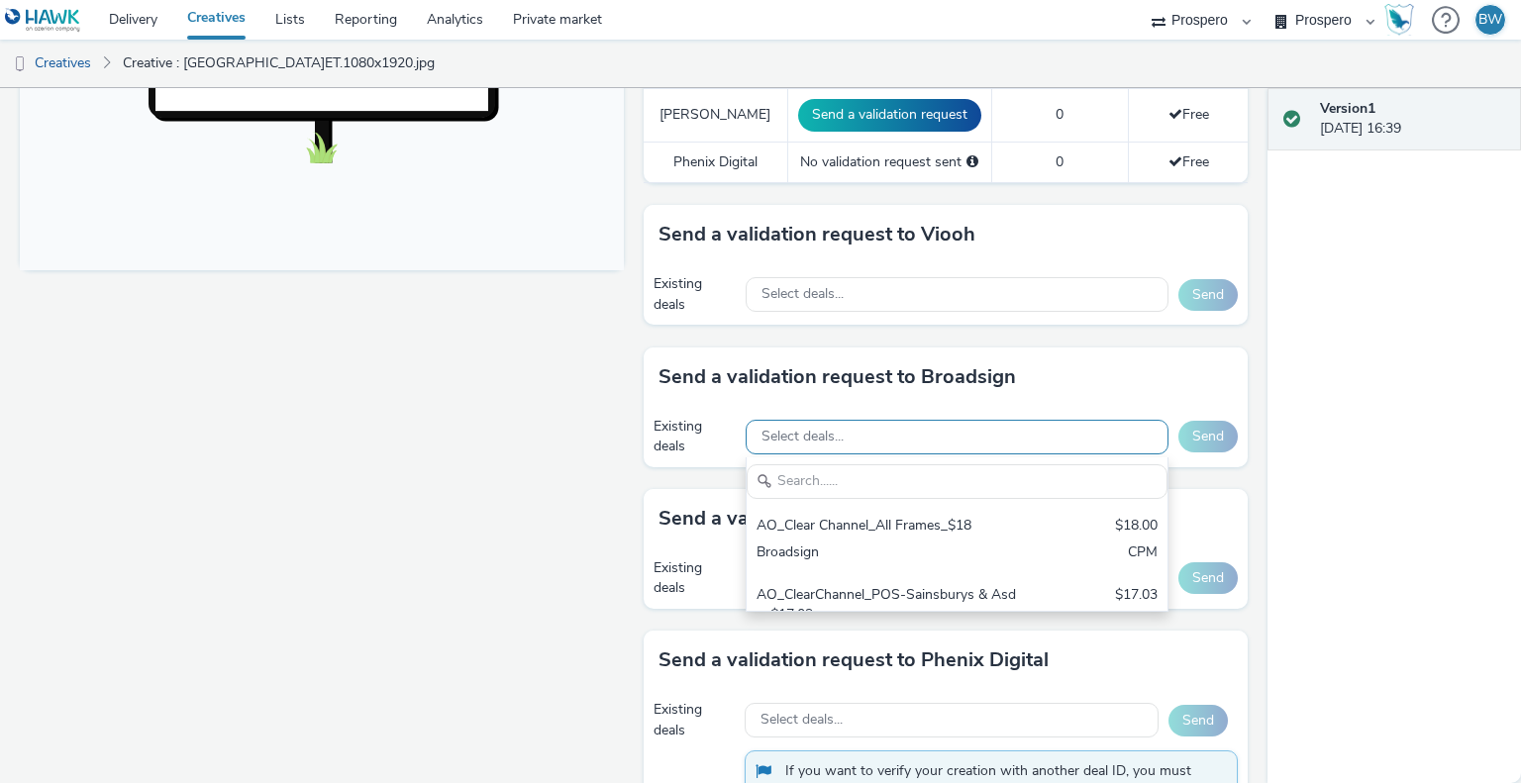
scroll to position [0, 0]
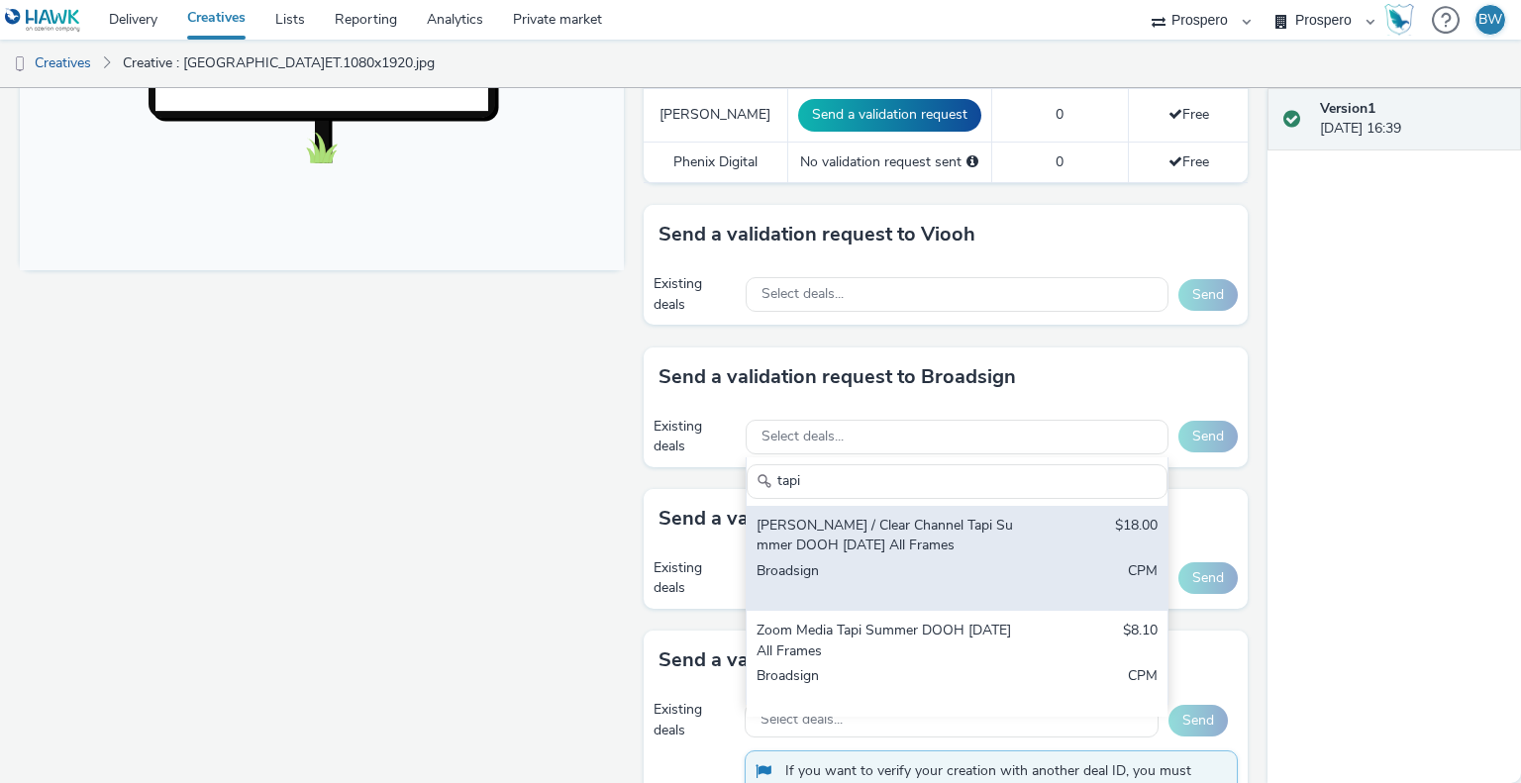
type input "tapi"
click at [946, 526] on div "[PERSON_NAME] / Clear Channel Tapi Summer DOOH [DATE] All Frames" at bounding box center [888, 536] width 263 height 41
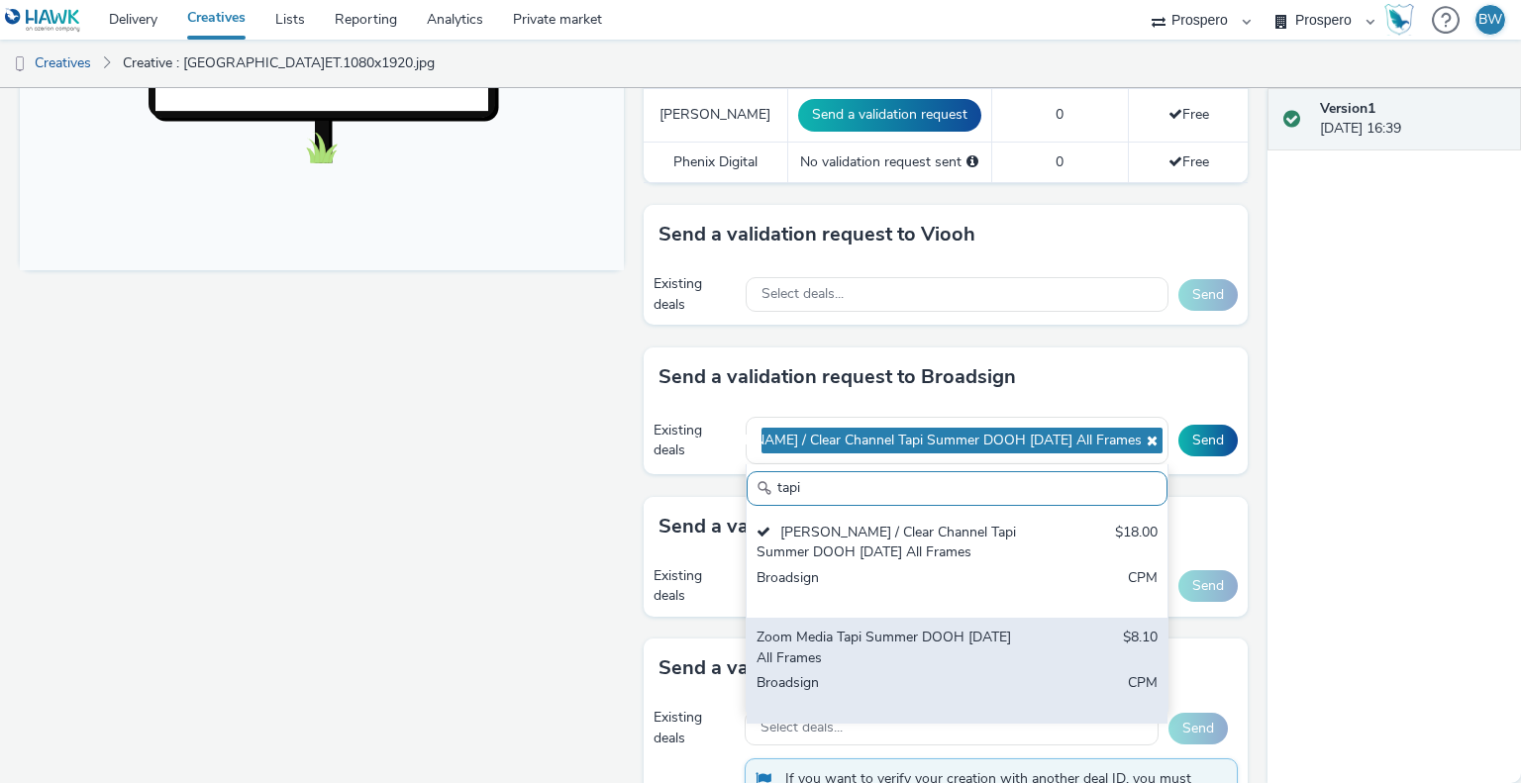
click at [972, 633] on div "Zoom Media Tapi Summer DOOH [DATE] All Frames" at bounding box center [888, 648] width 263 height 41
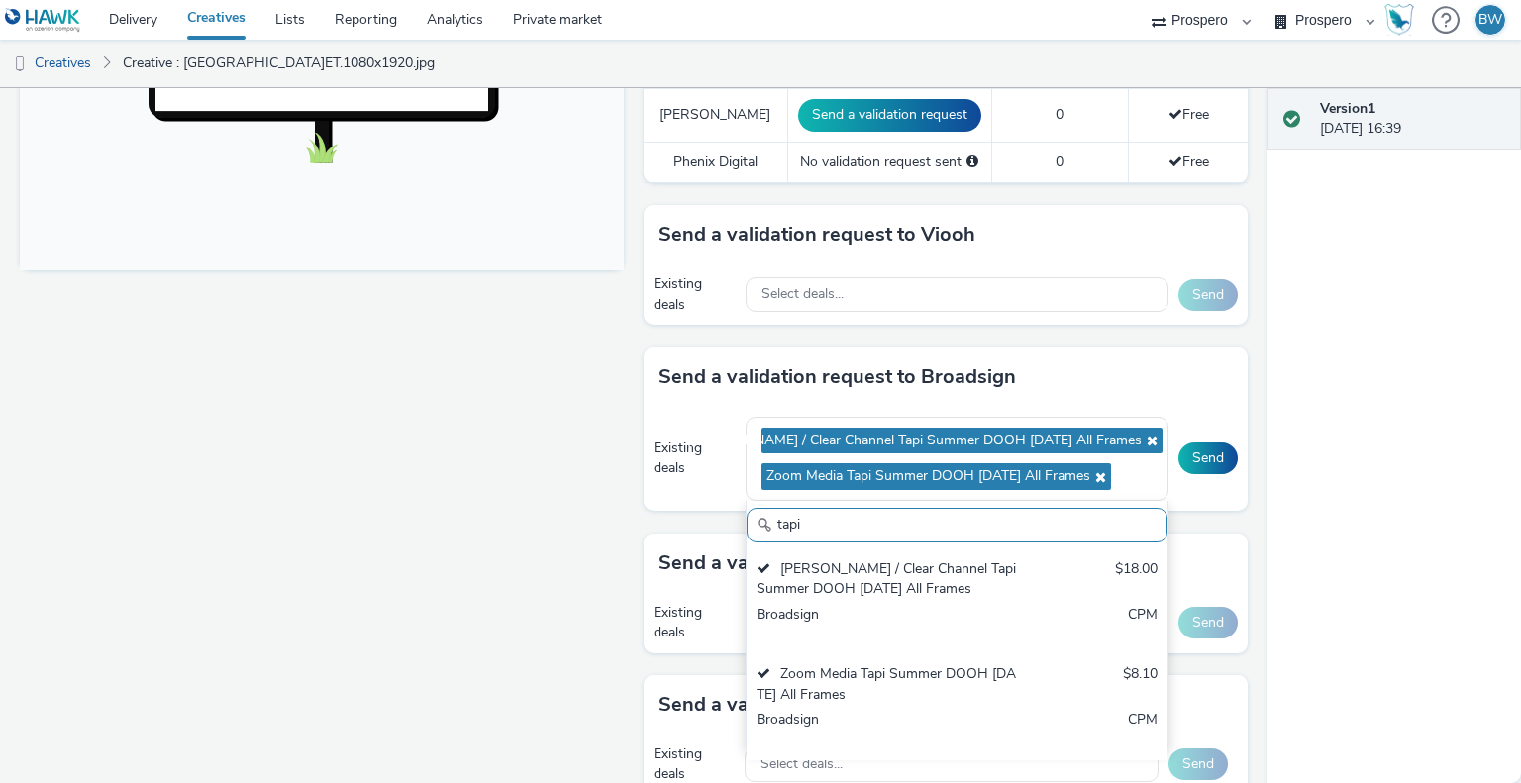
click at [464, 394] on div "Fullscreen" at bounding box center [327, 195] width 614 height 1474
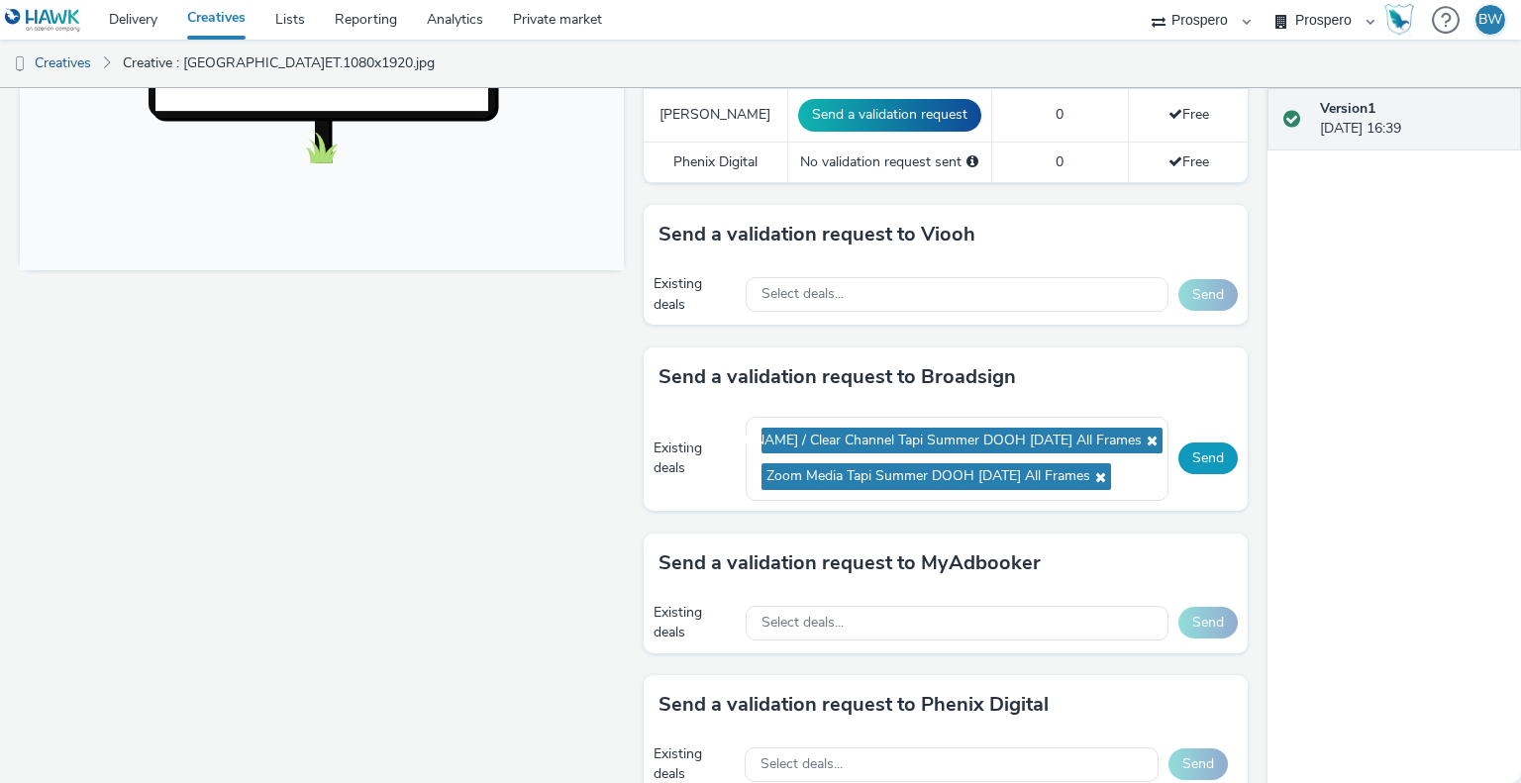
click at [1182, 458] on button "Send" at bounding box center [1208, 459] width 59 height 32
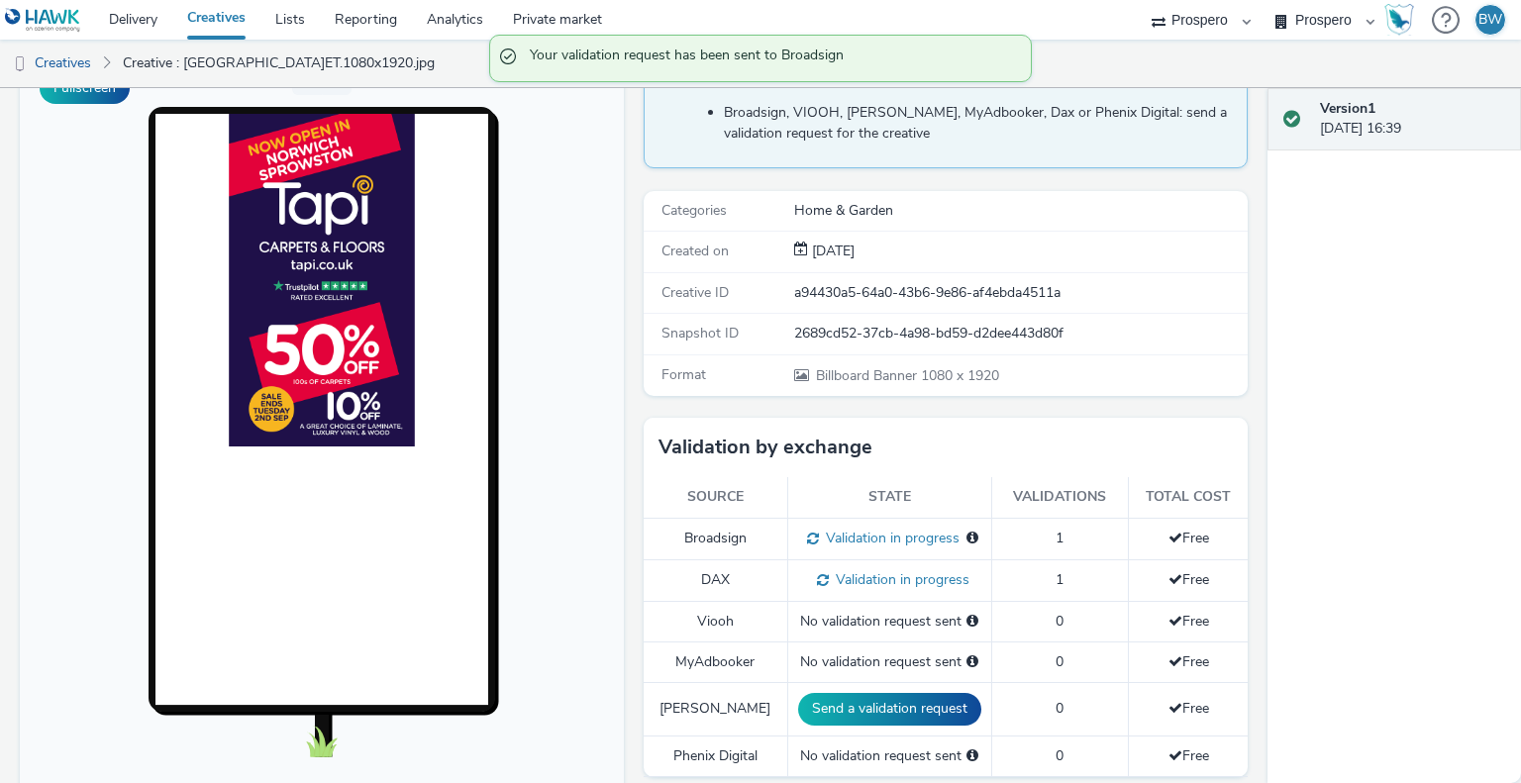
scroll to position [0, 0]
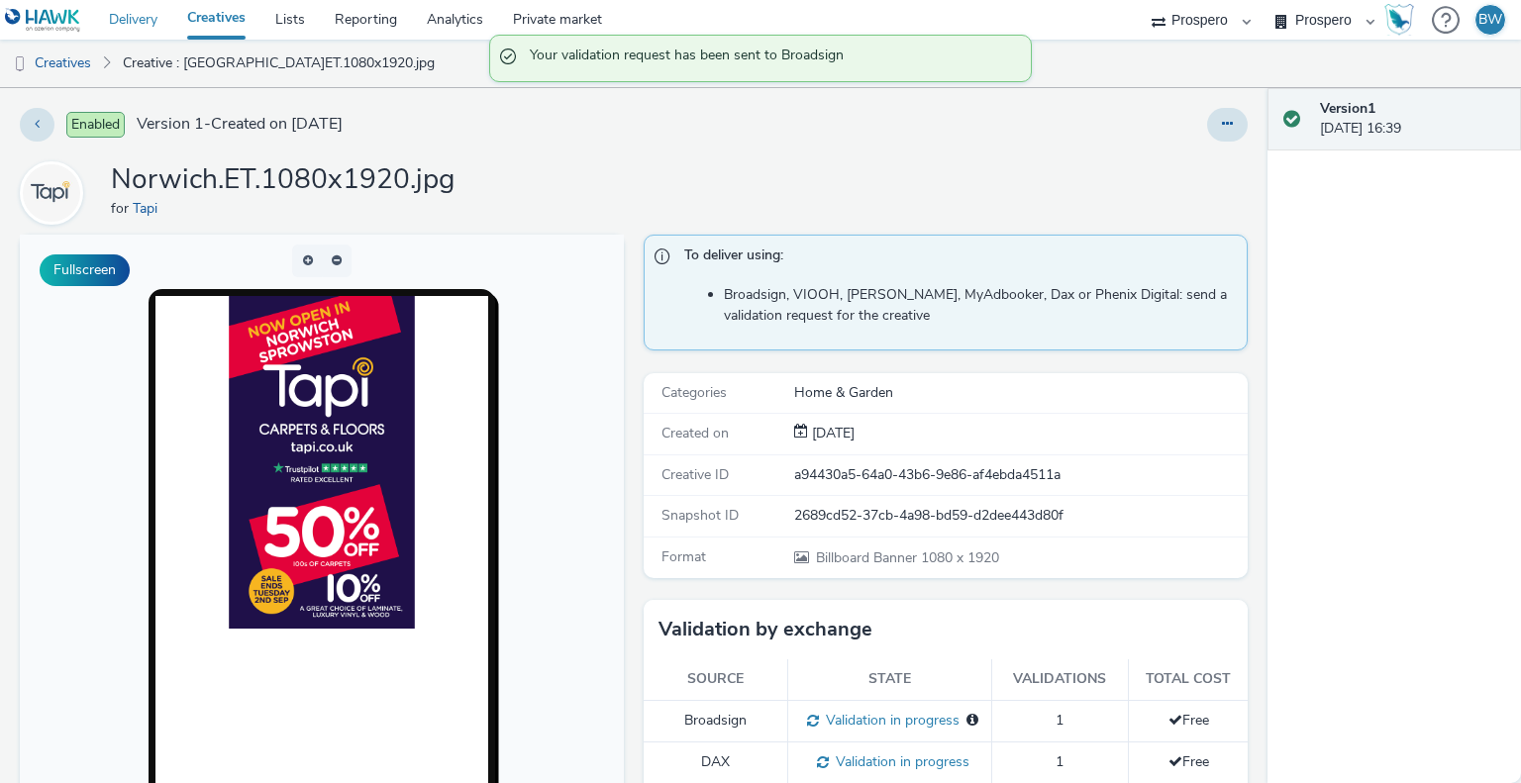
click at [144, 18] on link "Delivery" at bounding box center [133, 20] width 78 height 40
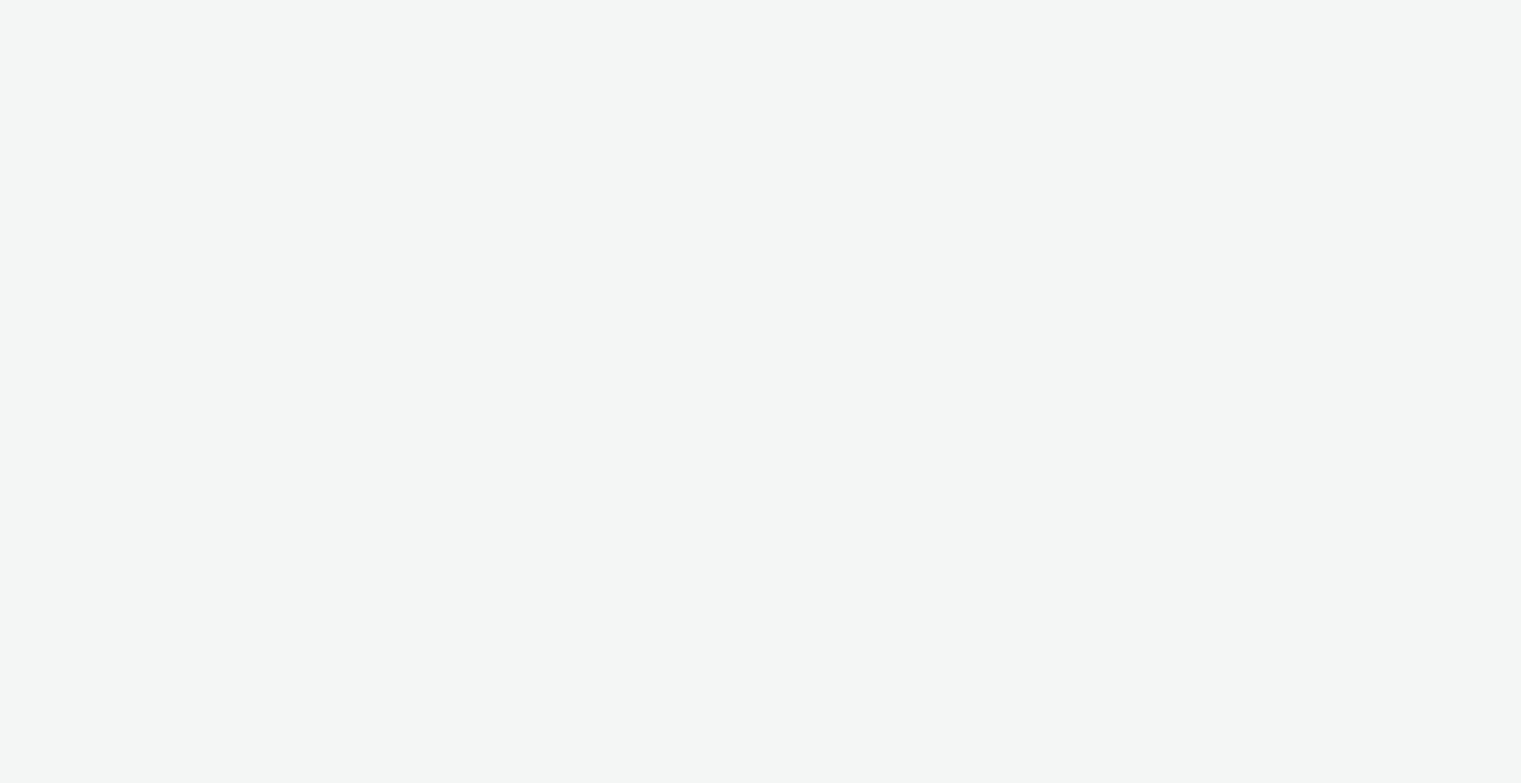
select select "b1b940d3-d05b-48b5-821e-f328c33b988b"
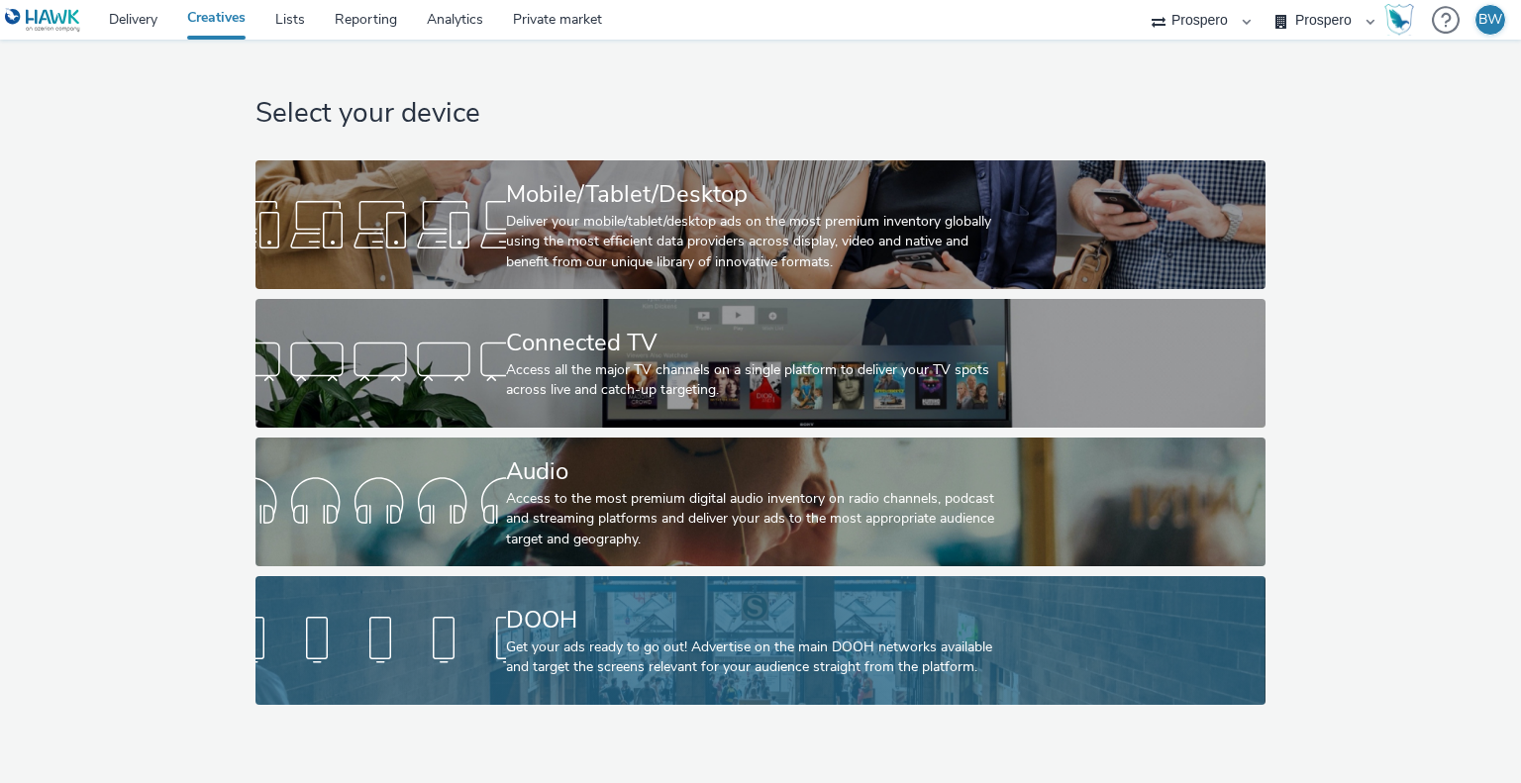
click at [576, 620] on div "DOOH" at bounding box center [756, 620] width 501 height 35
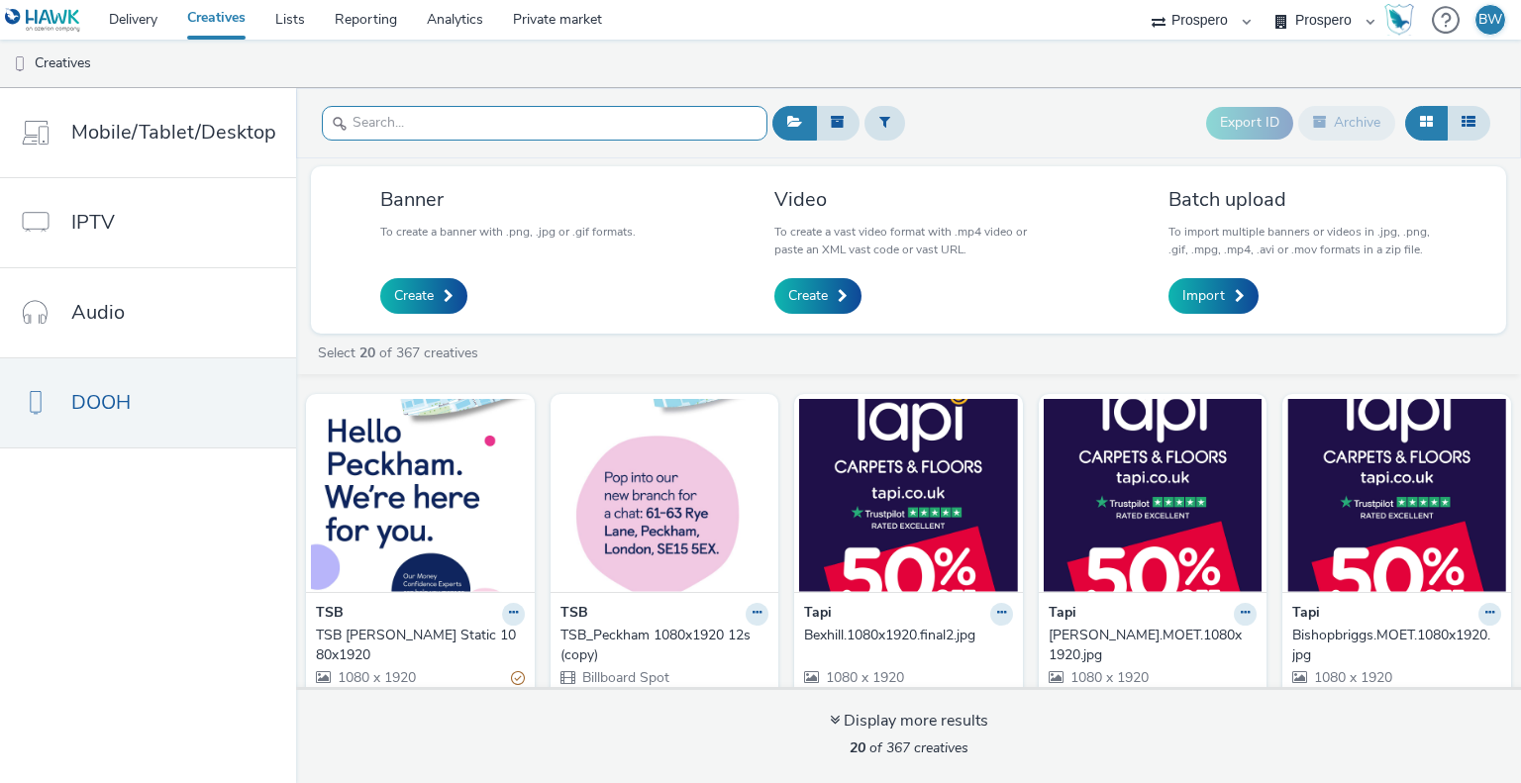
click at [451, 113] on input "text" at bounding box center [545, 123] width 446 height 35
click at [1363, 633] on div "Bishopbriggs.MOET.1080x1920.jpg" at bounding box center [1392, 646] width 201 height 41
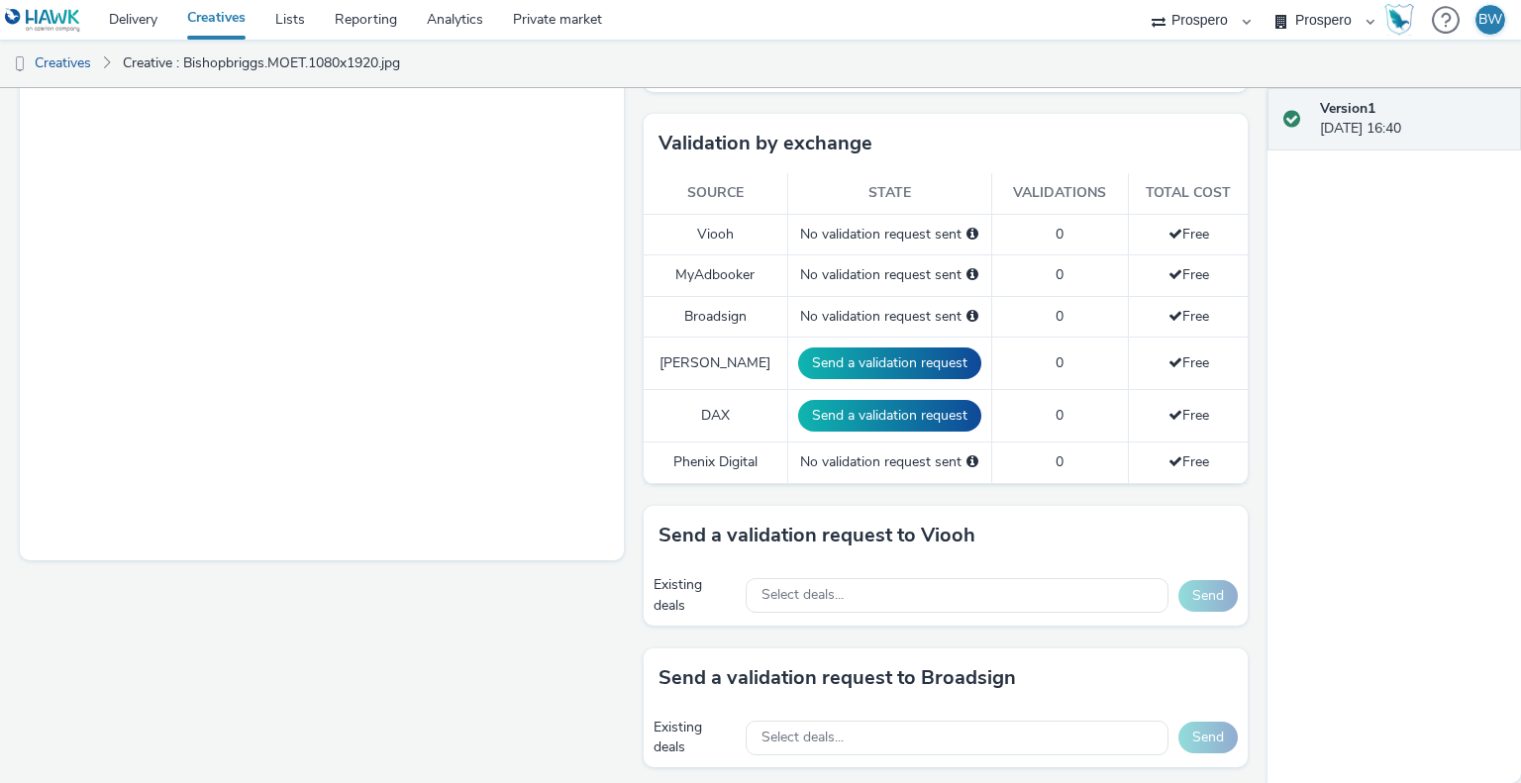
scroll to position [495, 0]
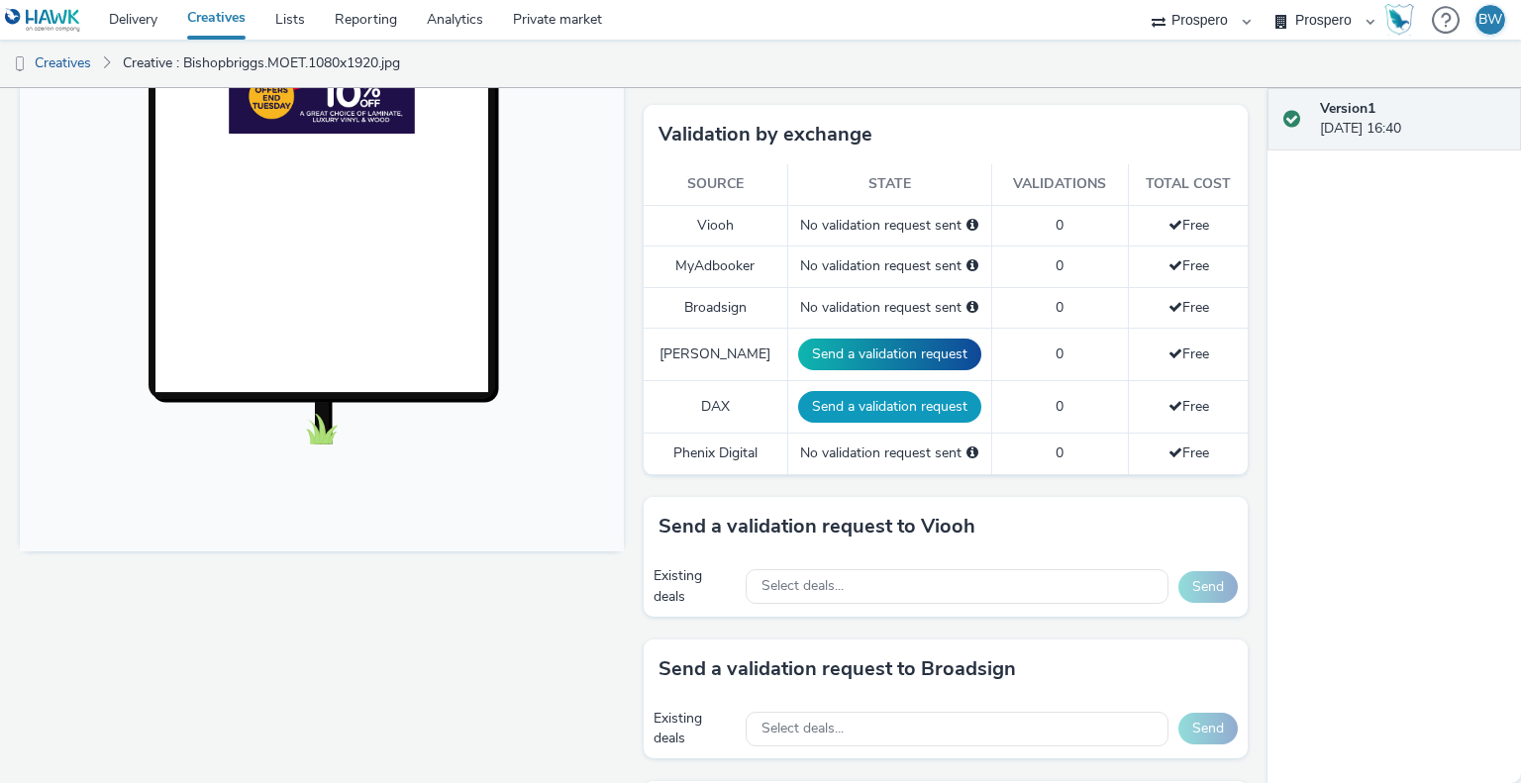
click at [823, 411] on button "Send a validation request" at bounding box center [889, 407] width 183 height 32
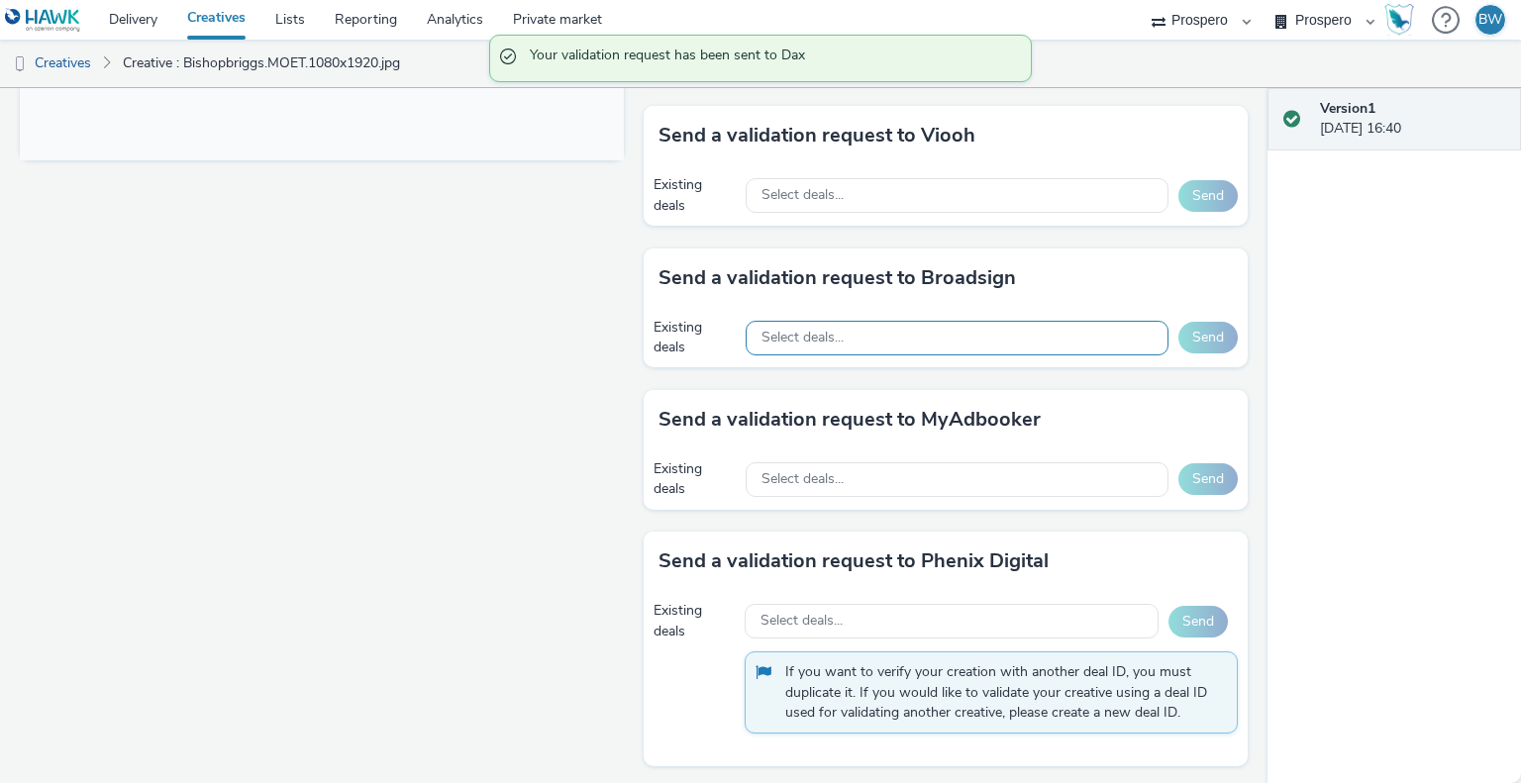
scroll to position [876, 0]
click at [905, 345] on div "Select deals..." at bounding box center [957, 337] width 423 height 35
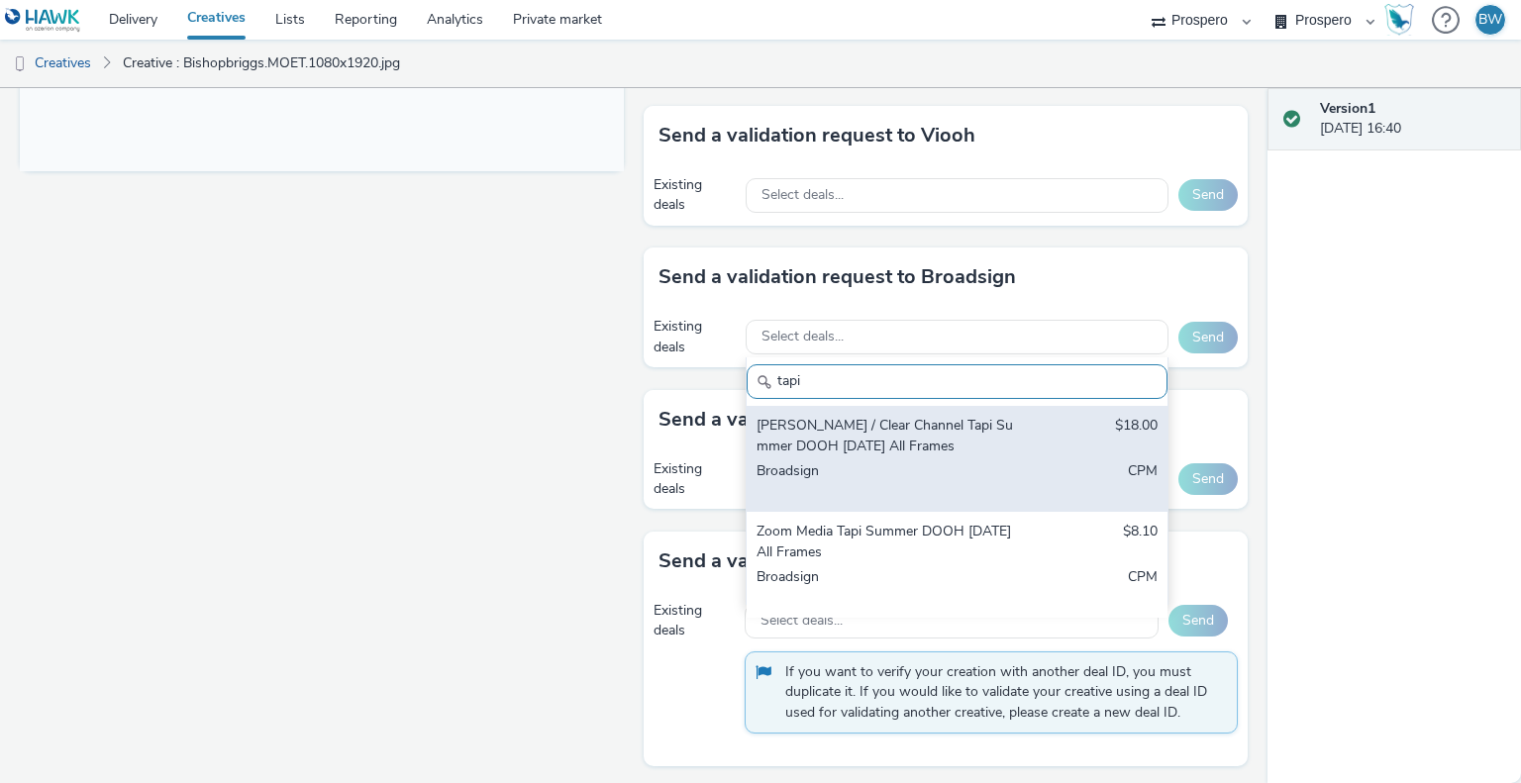
type input "tapi"
click at [930, 434] on div "[PERSON_NAME] / Clear Channel Tapi Summer DOOH [DATE] All Frames" at bounding box center [888, 436] width 263 height 41
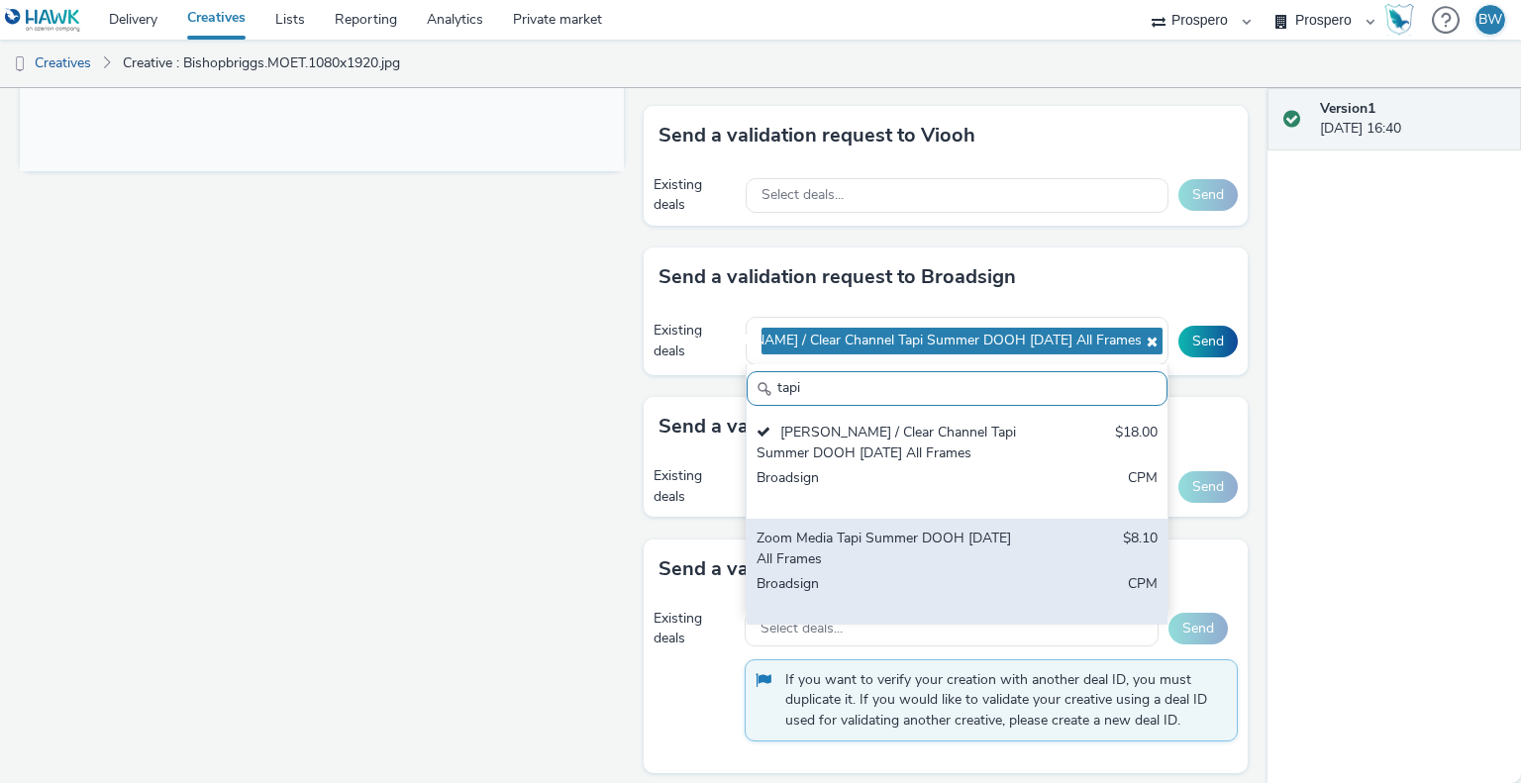
click at [955, 555] on div "Zoom Media Tapi Summer DOOH [DATE] All Frames" at bounding box center [888, 549] width 263 height 41
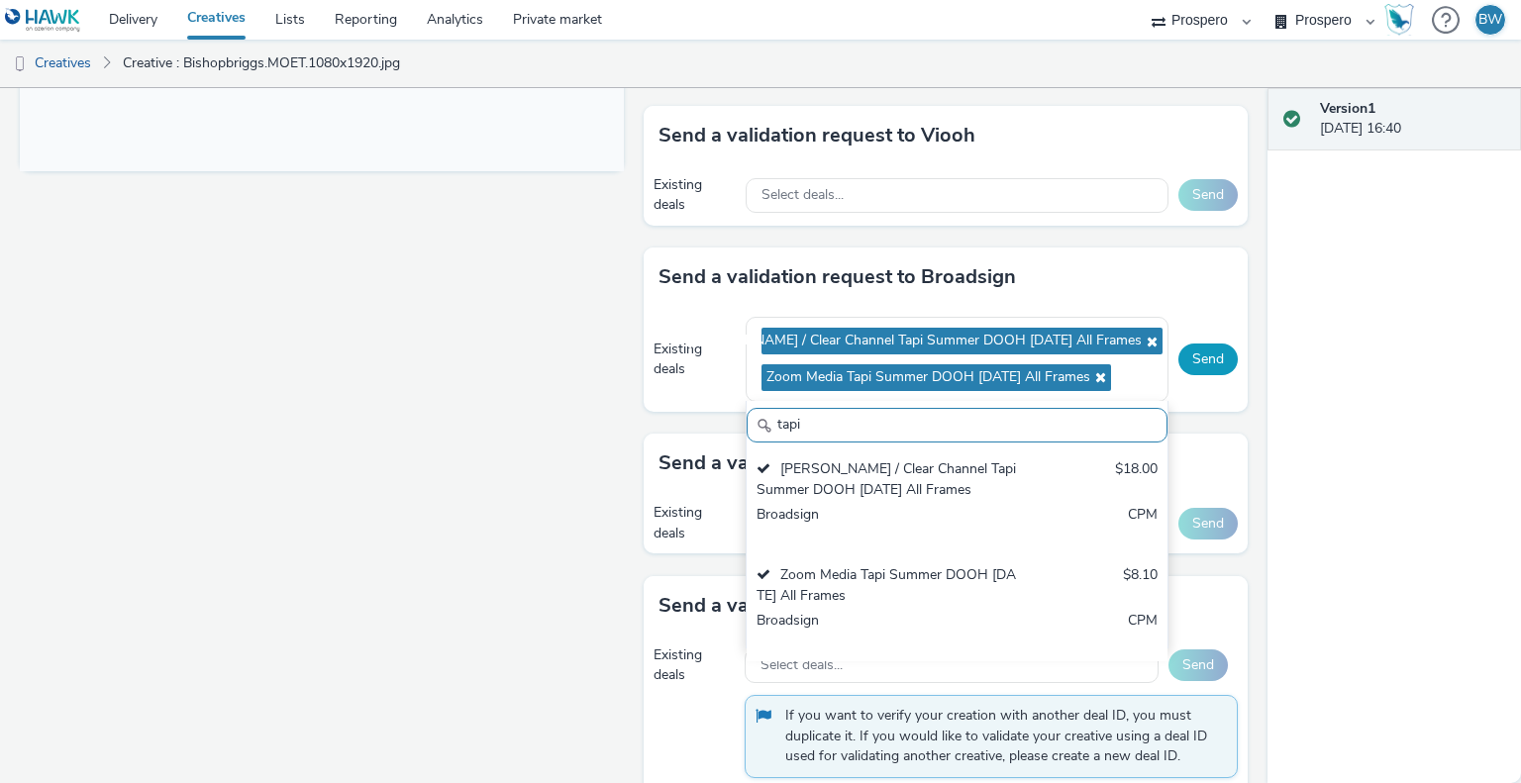
click at [1196, 350] on button "Send" at bounding box center [1208, 360] width 59 height 32
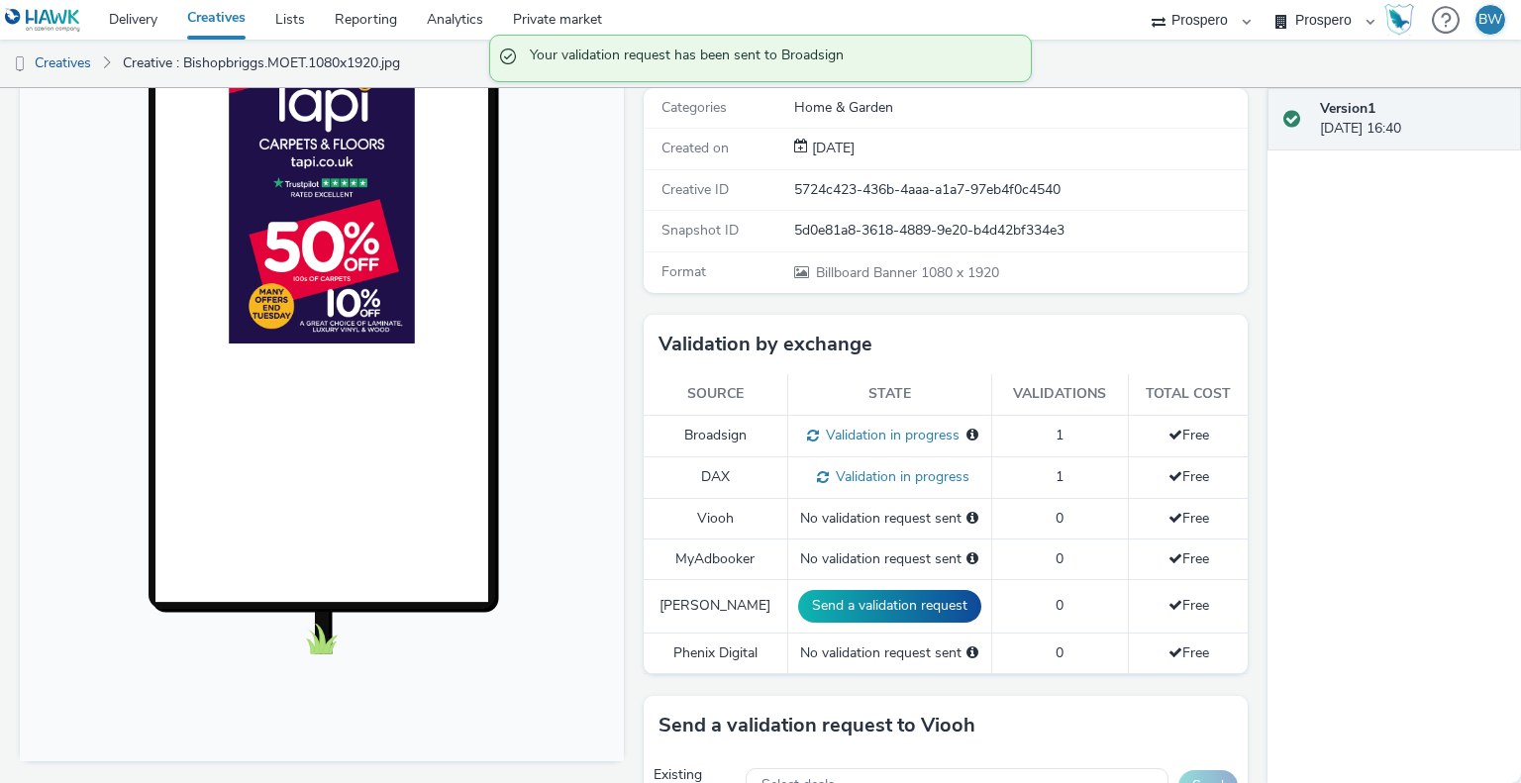
scroll to position [0, 0]
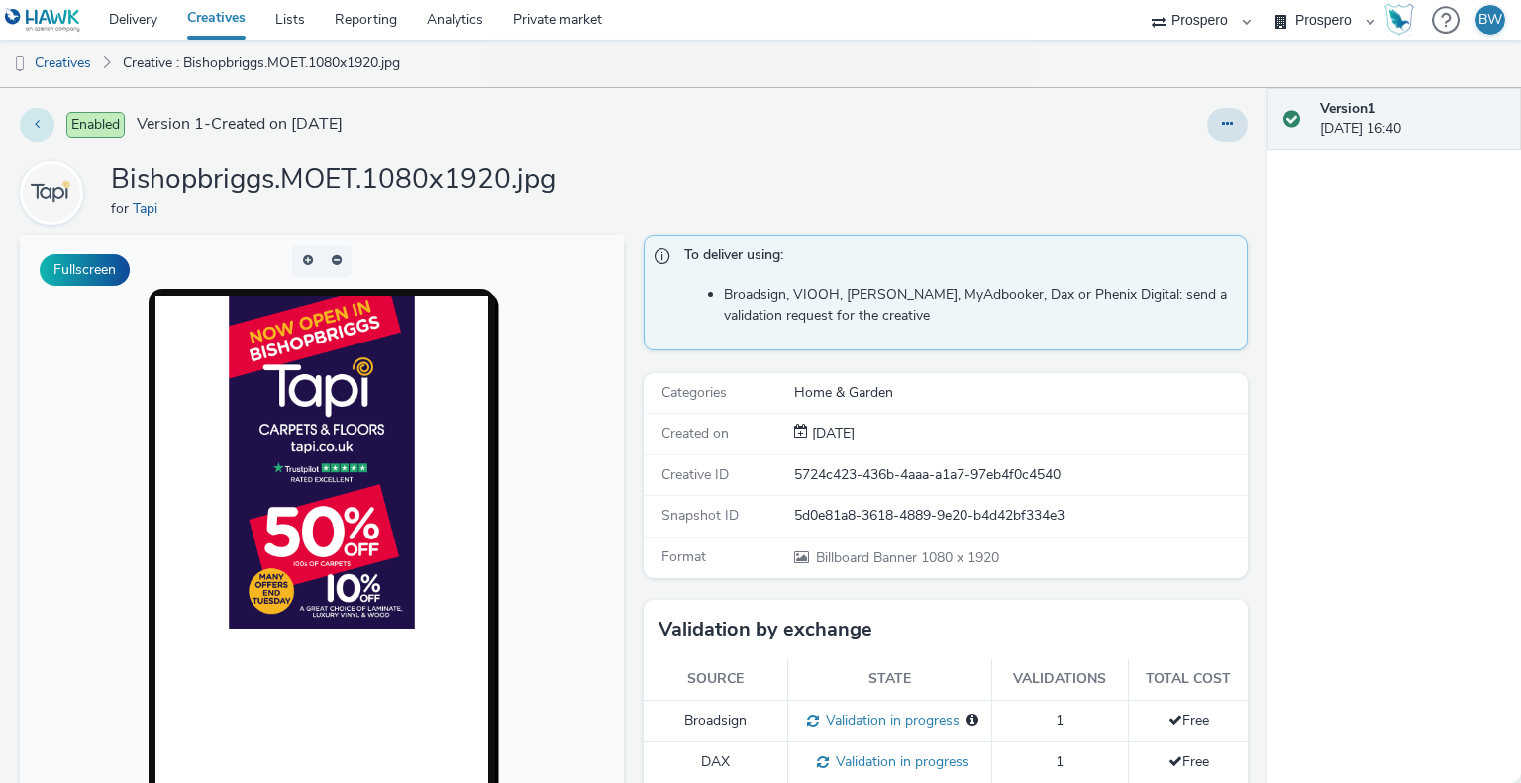
click at [41, 108] on button at bounding box center [37, 125] width 35 height 34
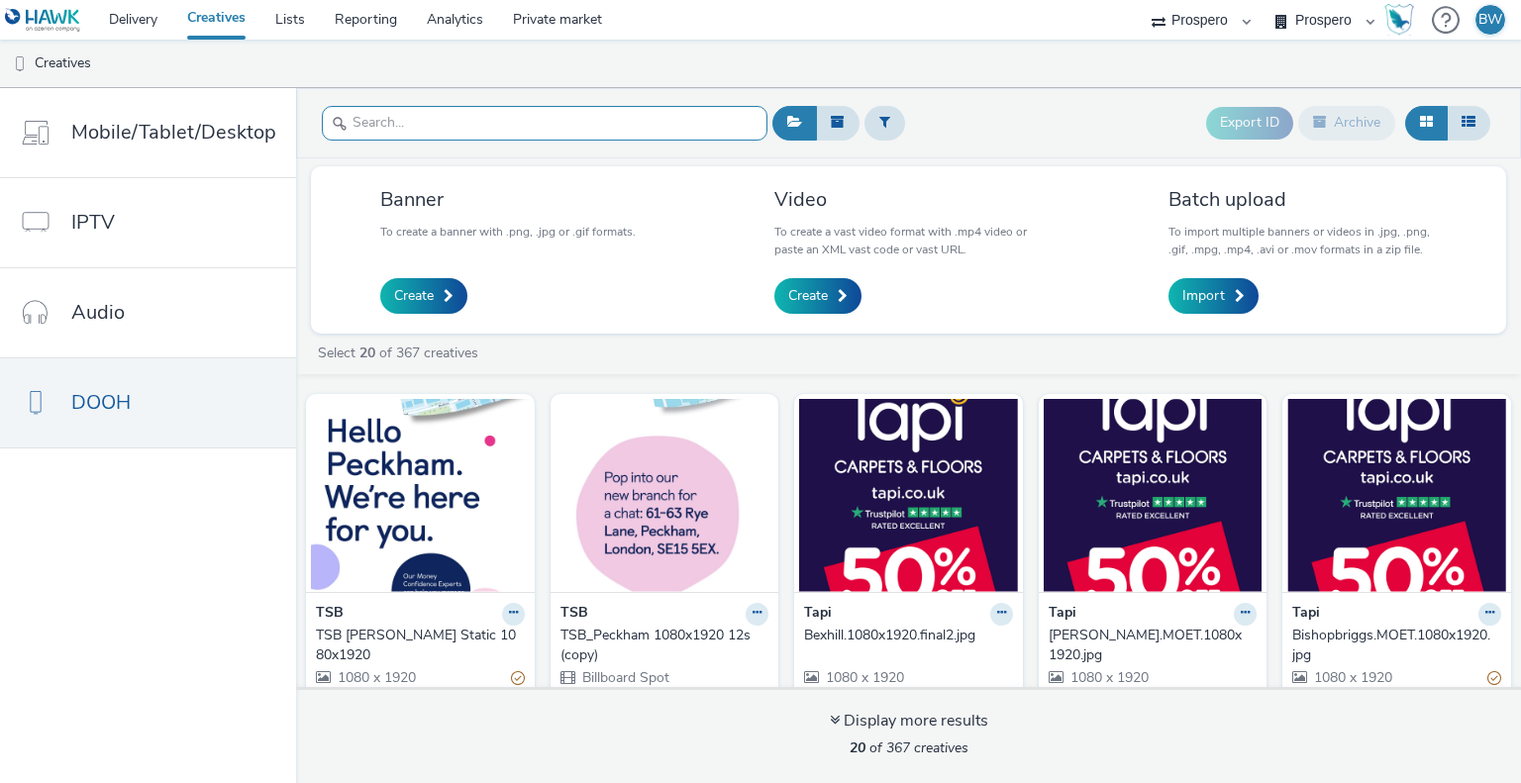
click at [673, 117] on input "text" at bounding box center [545, 123] width 446 height 35
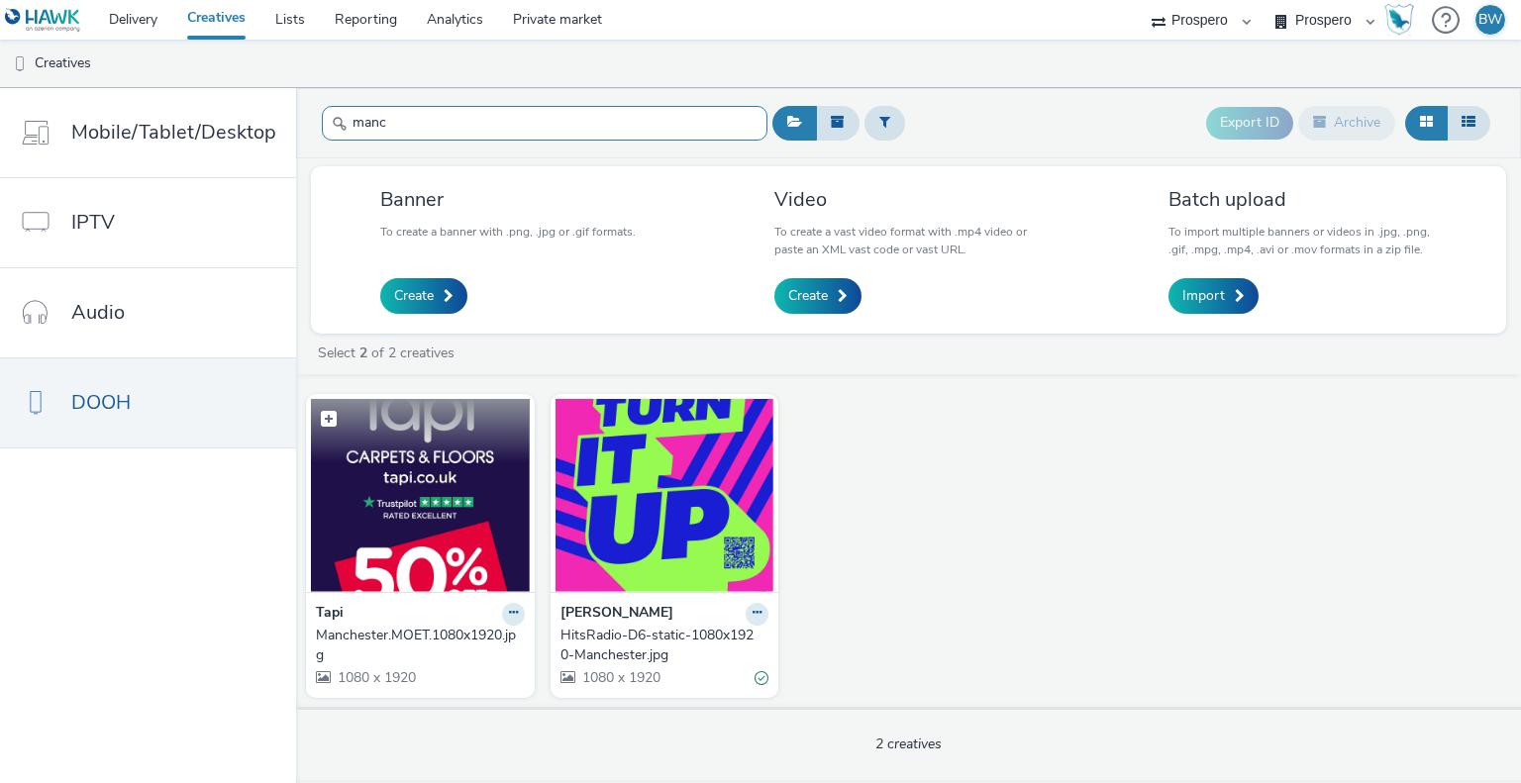
type input "manc"
click at [420, 518] on img at bounding box center [420, 495] width 219 height 193
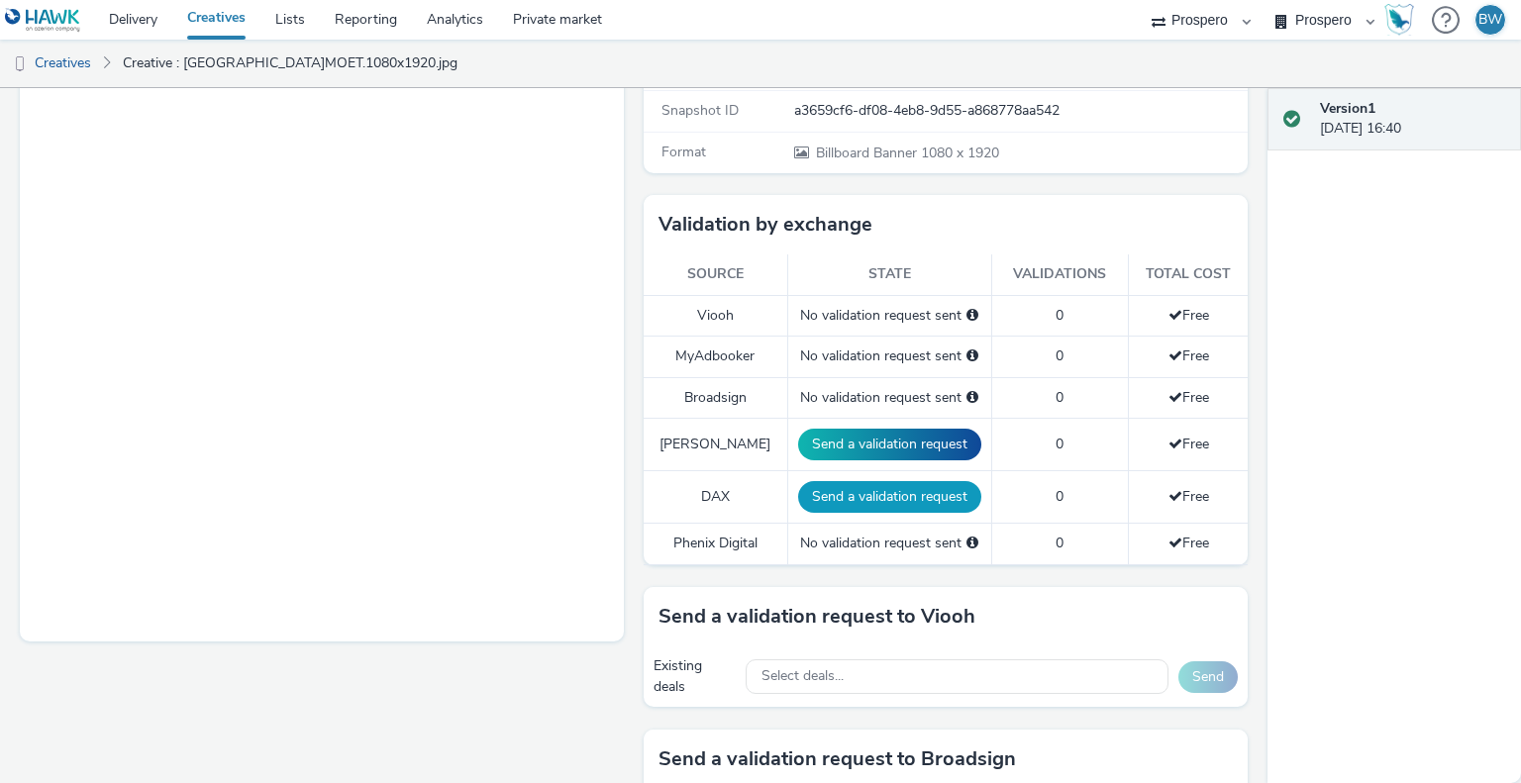
scroll to position [495, 0]
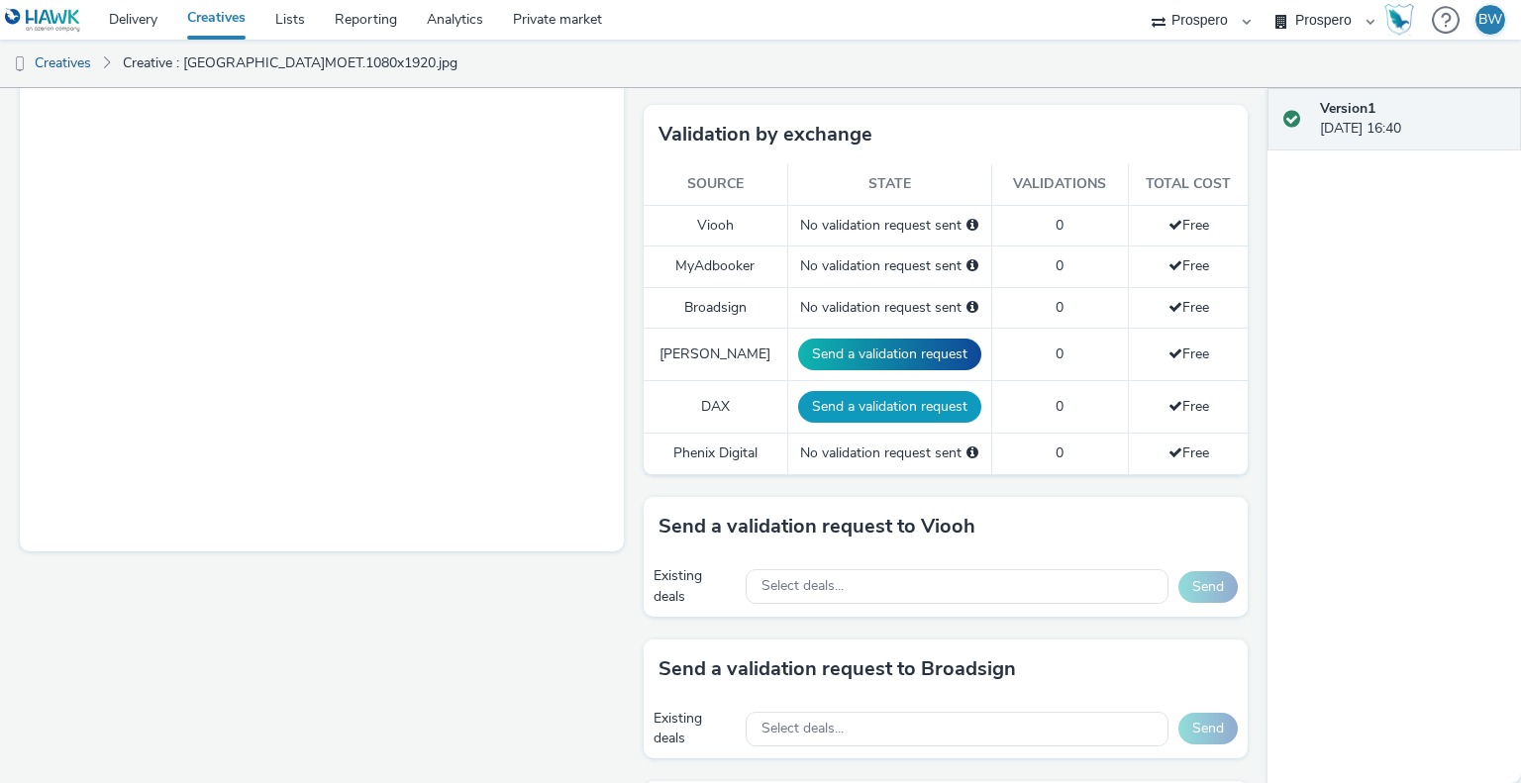
click at [865, 401] on button "Send a validation request" at bounding box center [889, 407] width 183 height 32
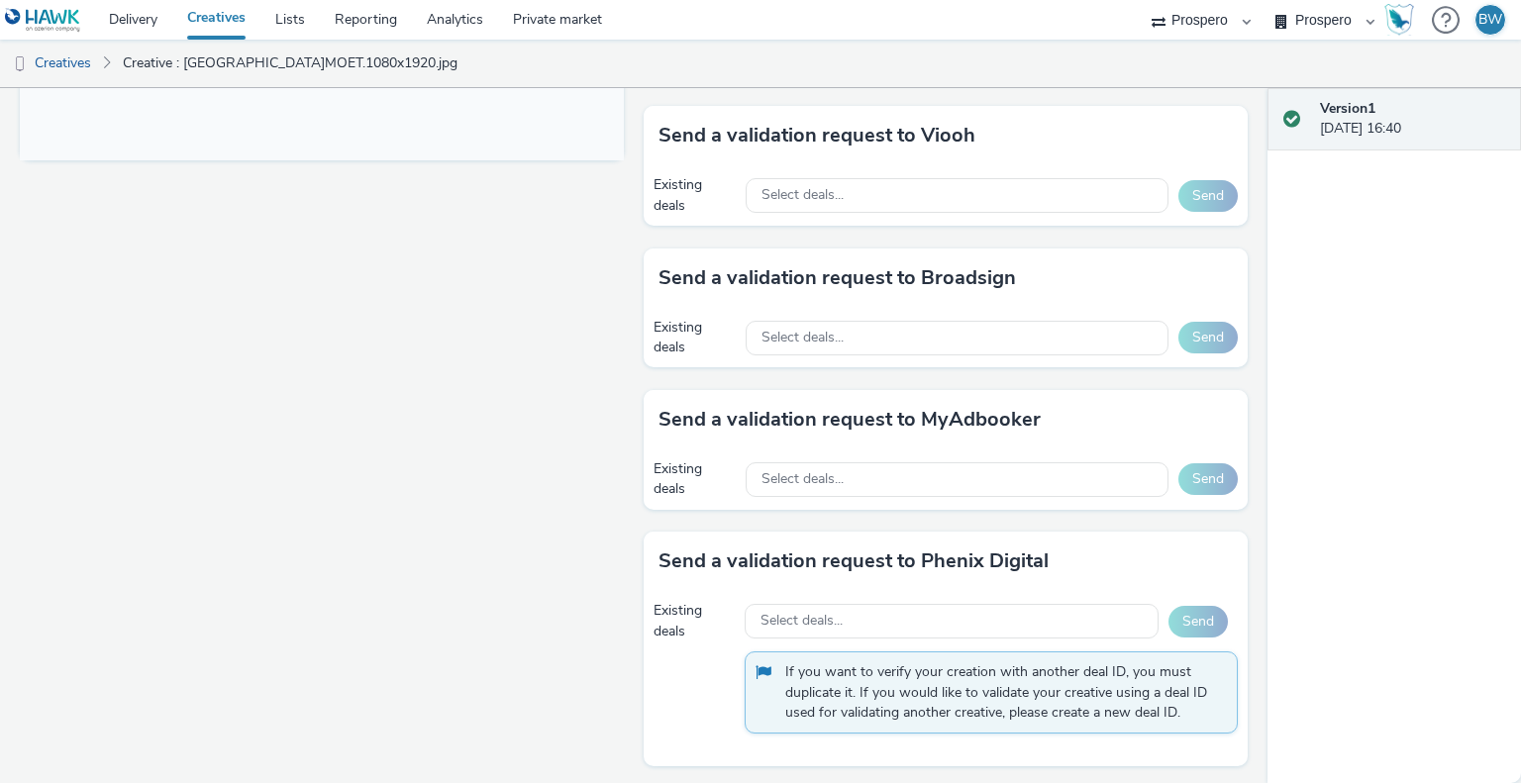
scroll to position [876, 0]
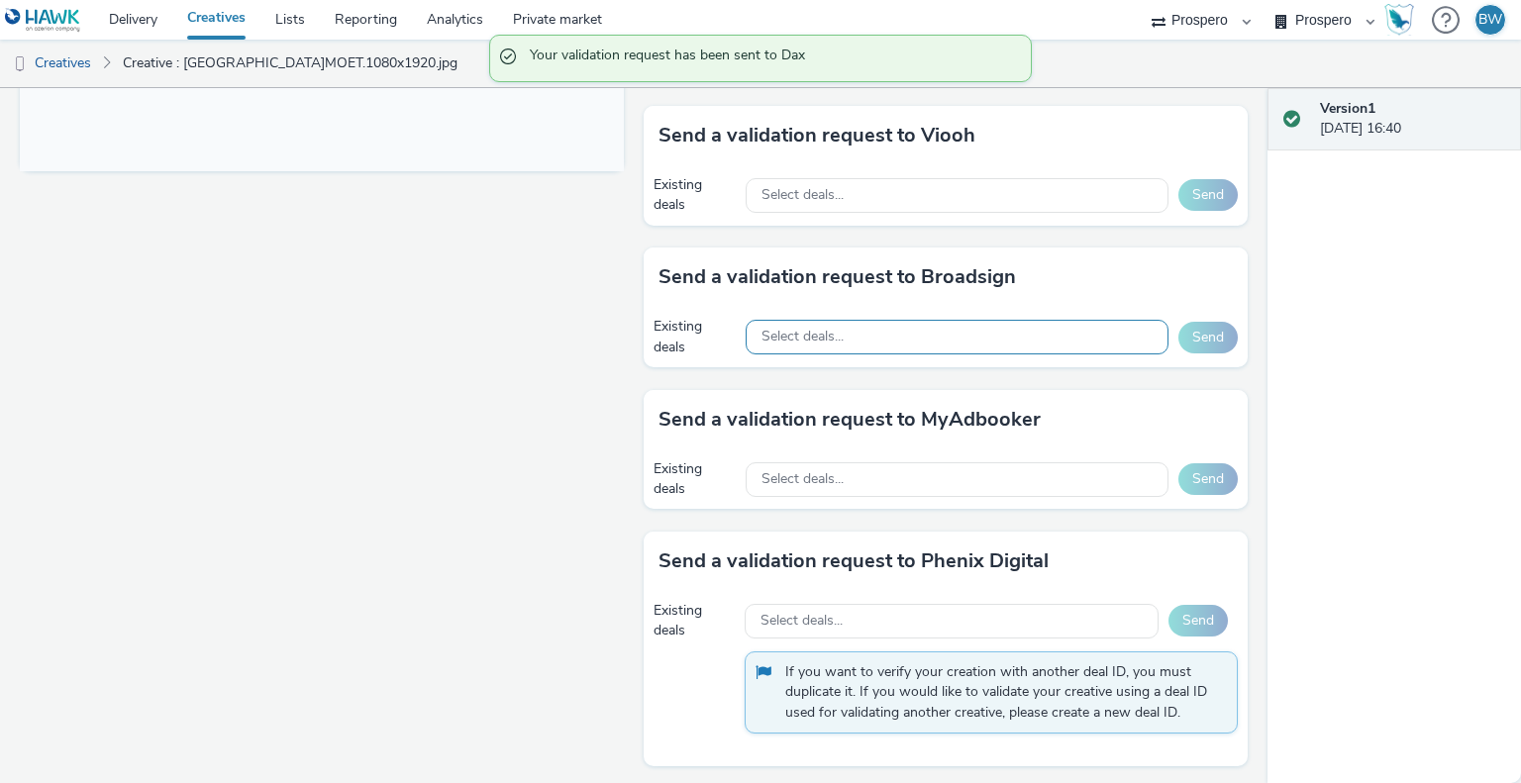
click at [922, 327] on div "Select deals..." at bounding box center [957, 337] width 423 height 35
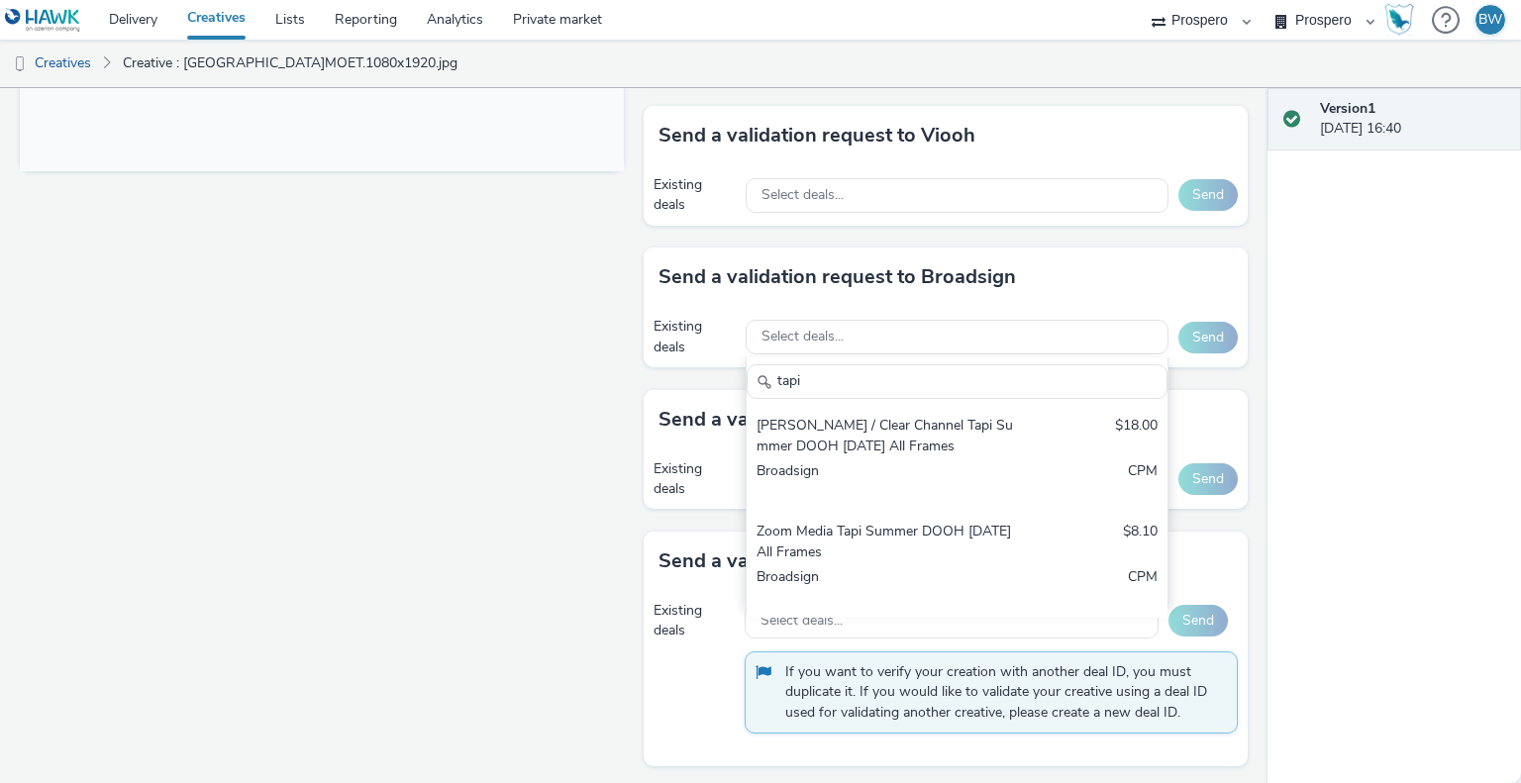
type input "tapi"
click at [860, 416] on div "[PERSON_NAME] / Clear Channel Tapi Summer DOOH [DATE] All Frames" at bounding box center [888, 436] width 263 height 41
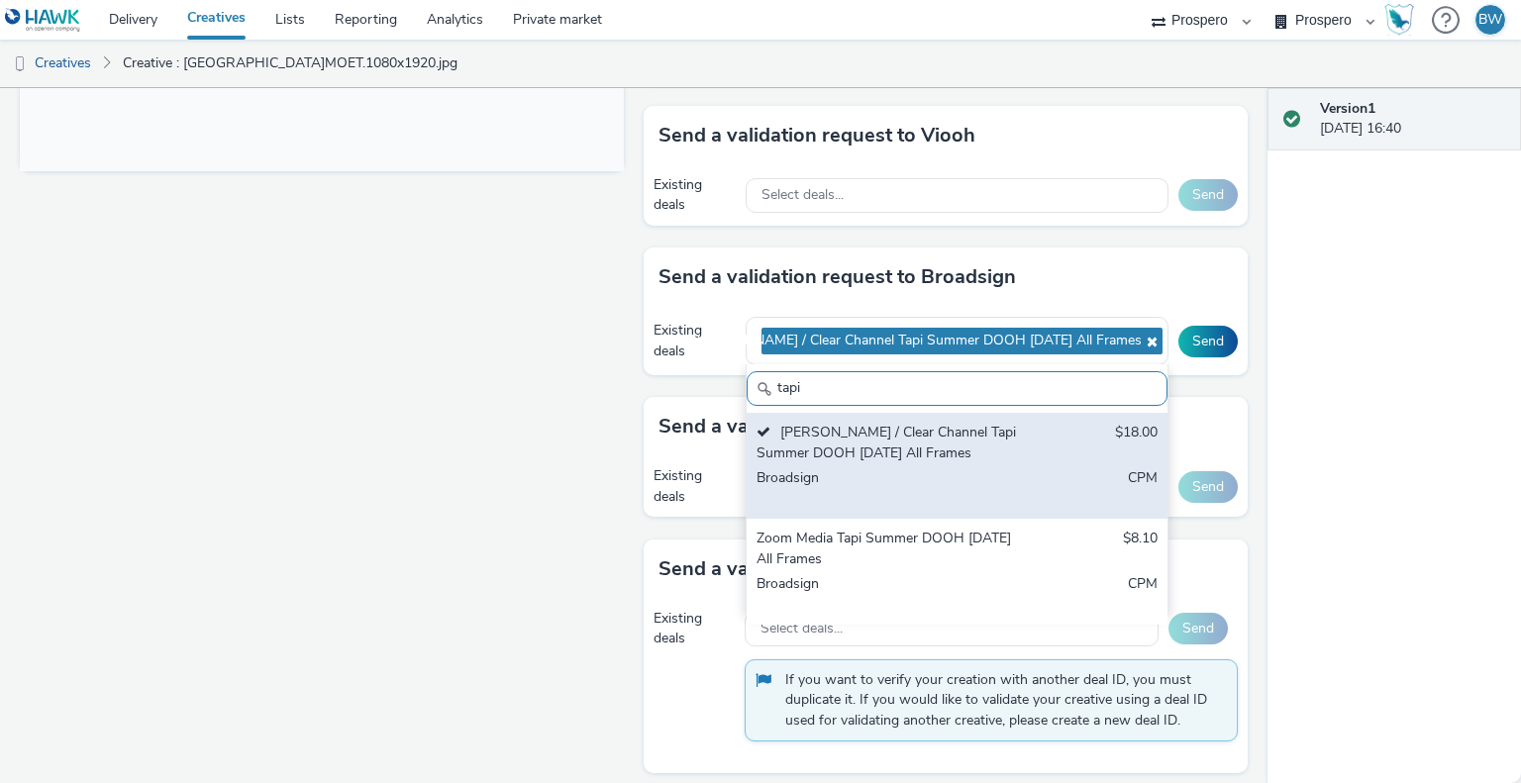
click at [890, 536] on div "Zoom Media Tapi Summer DOOH [DATE] All Frames" at bounding box center [888, 549] width 263 height 41
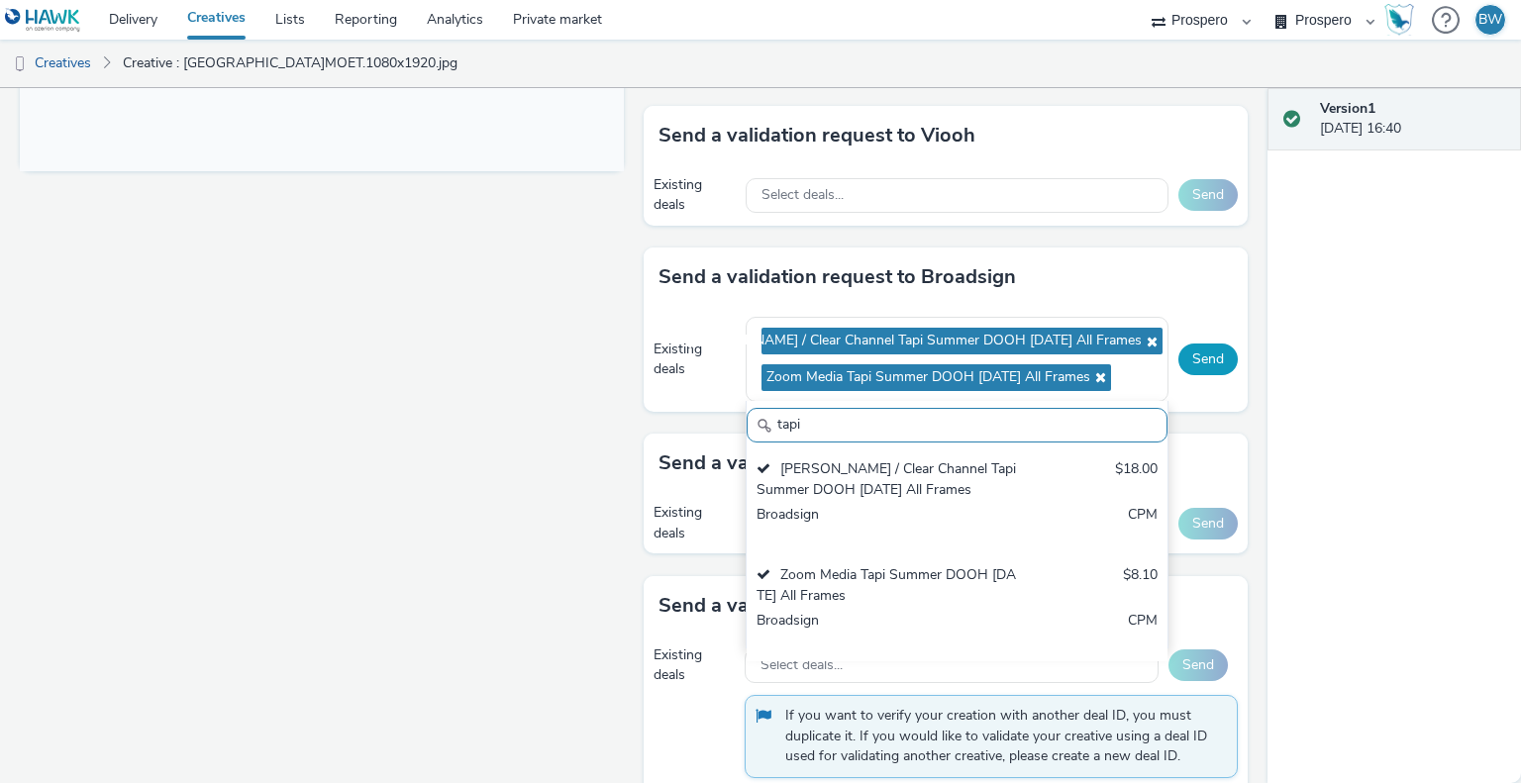
click at [1194, 360] on button "Send" at bounding box center [1208, 360] width 59 height 32
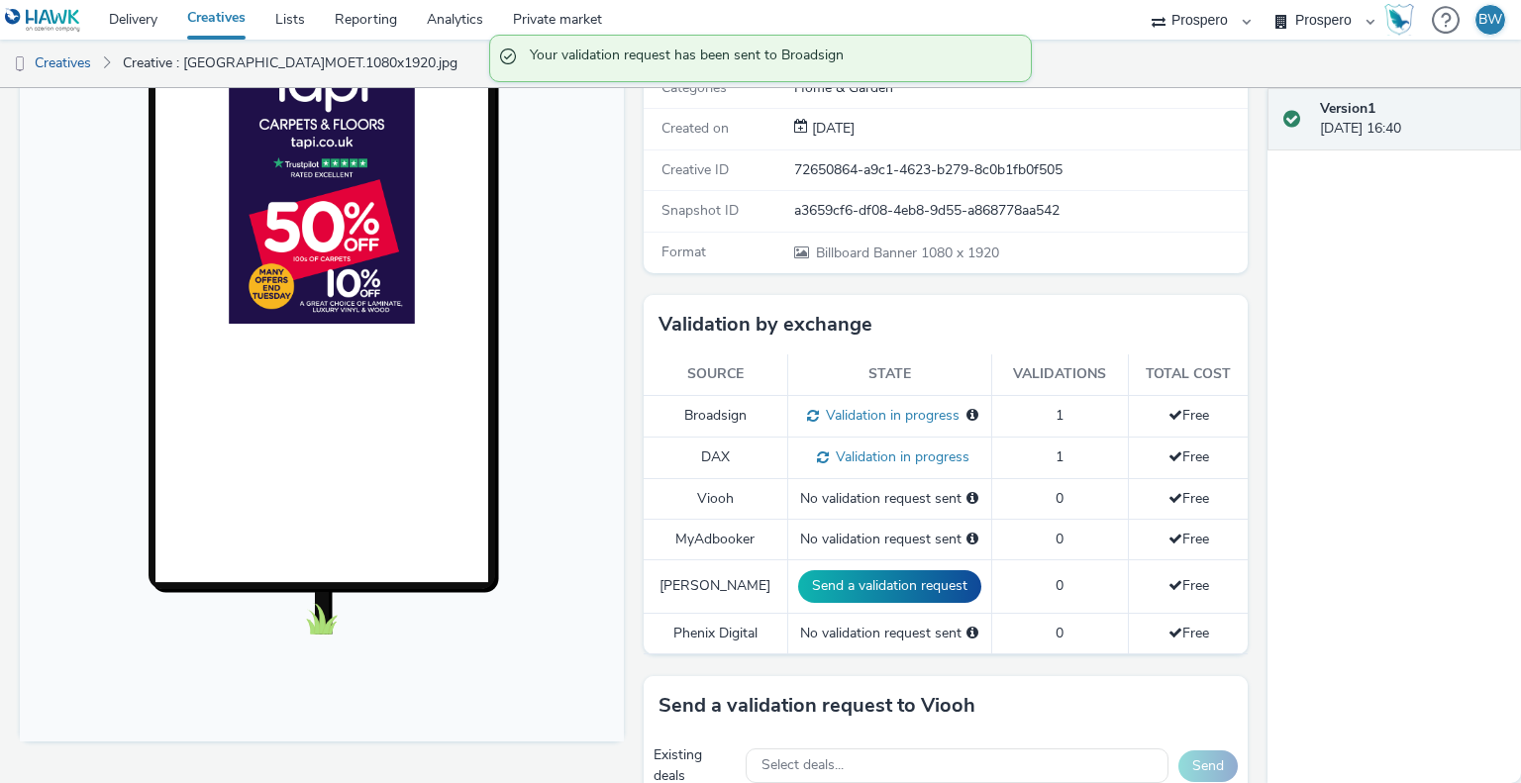
scroll to position [0, 0]
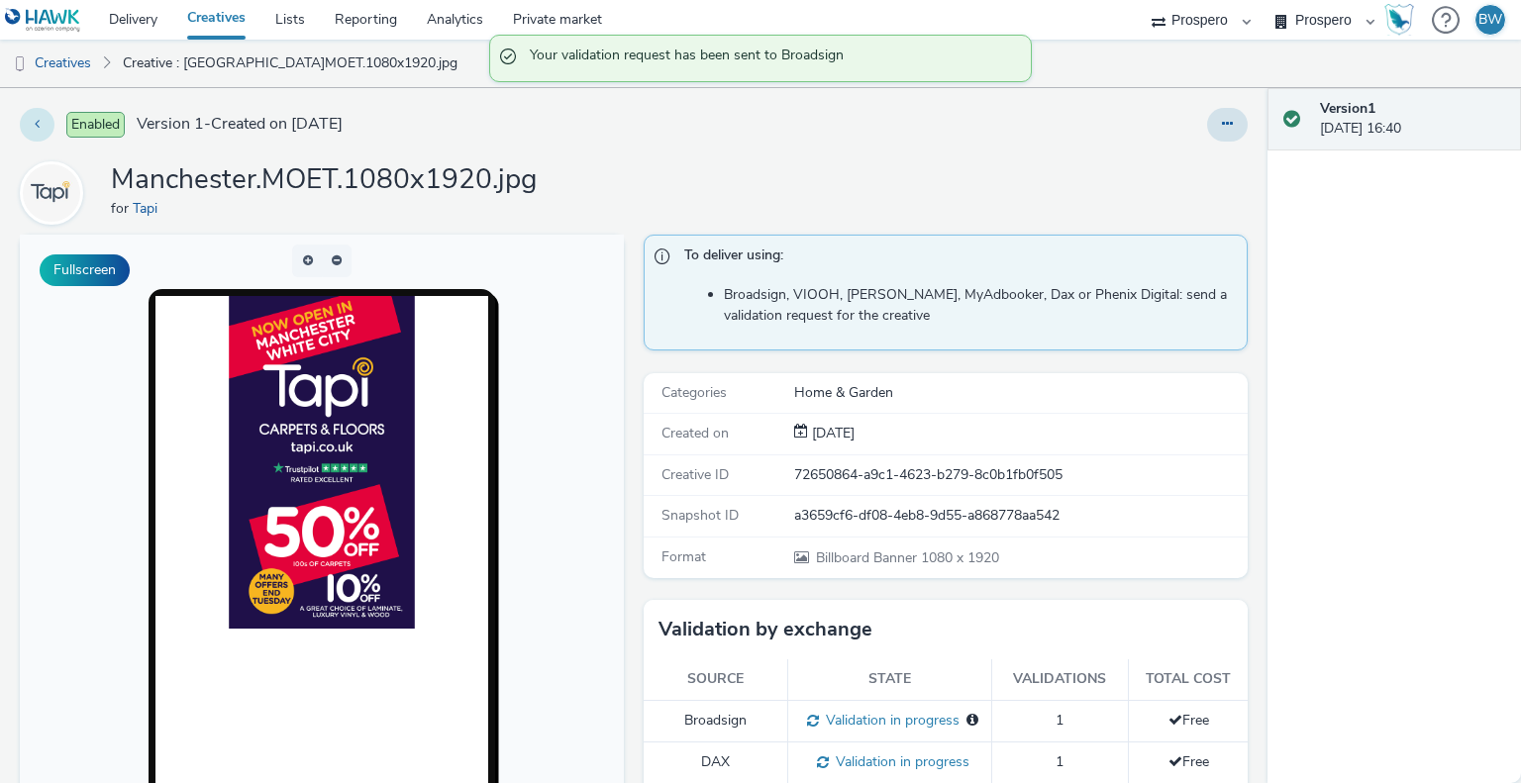
click at [32, 126] on button at bounding box center [37, 125] width 35 height 34
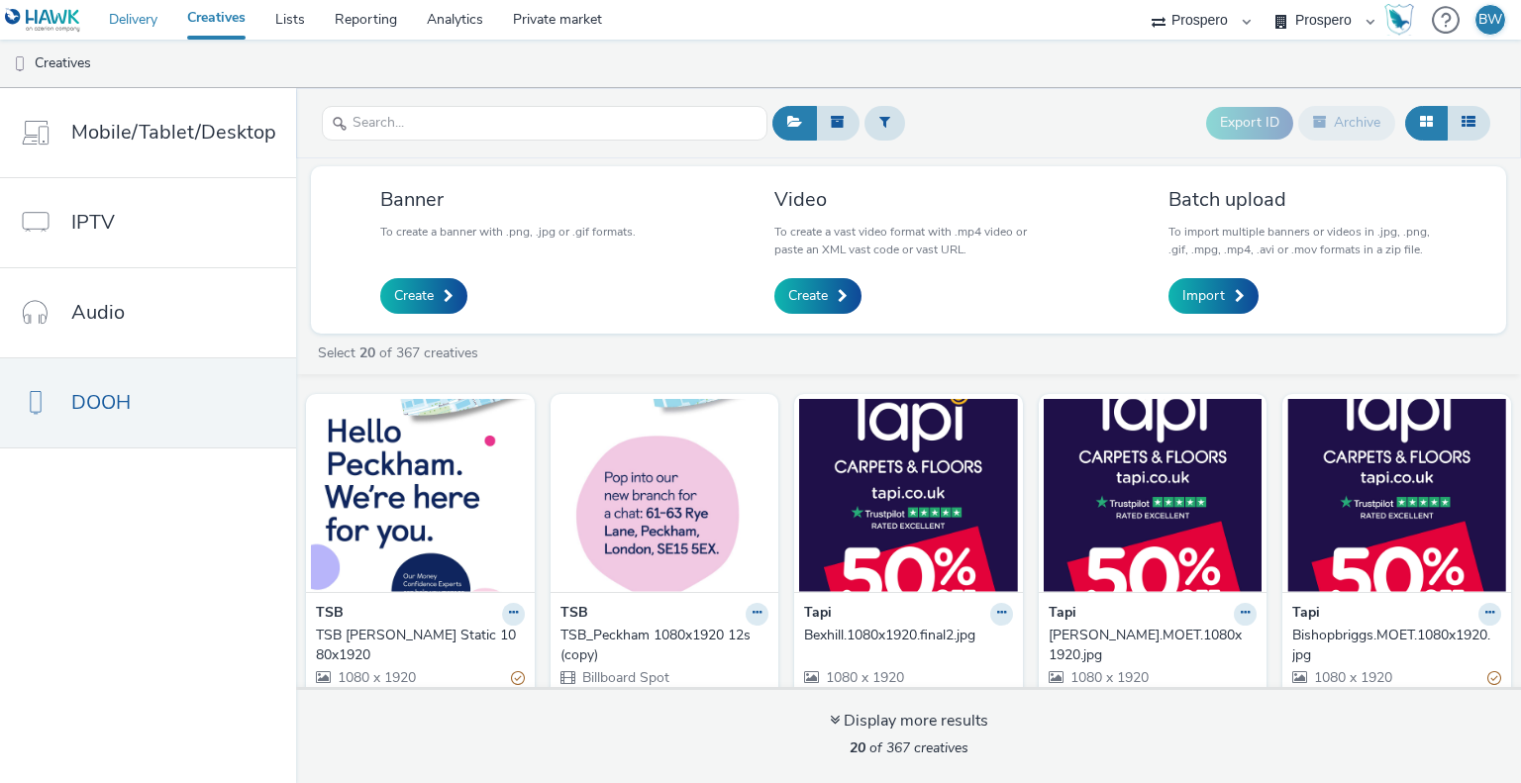
click at [136, 15] on link "Delivery" at bounding box center [133, 20] width 78 height 40
